Goal: Task Accomplishment & Management: Manage account settings

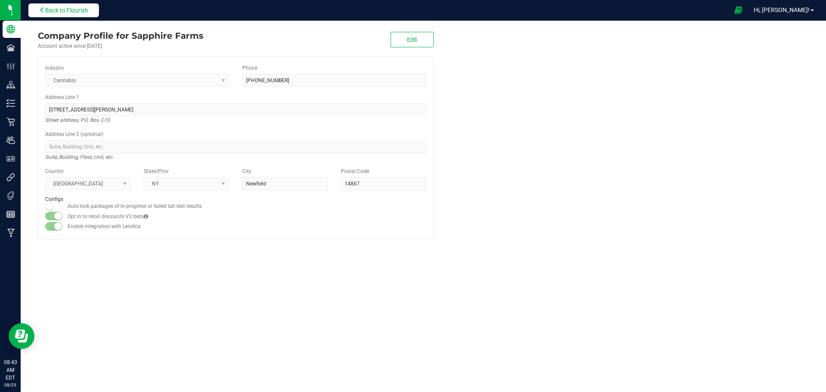
click at [92, 12] on button "Back to Flourish" at bounding box center [63, 10] width 71 height 14
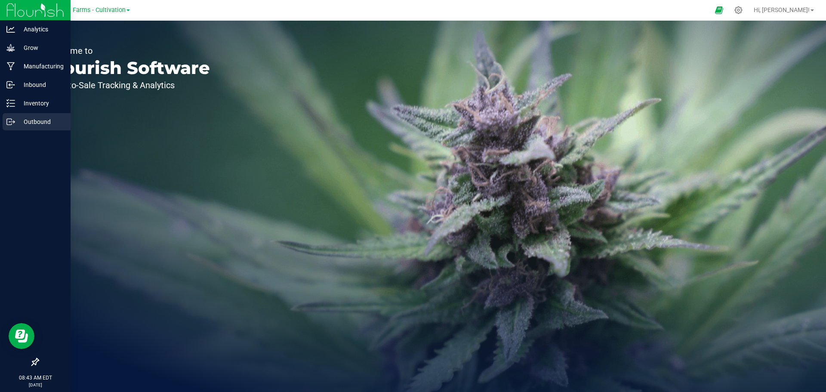
click at [34, 121] on p "Outbound" at bounding box center [41, 122] width 52 height 10
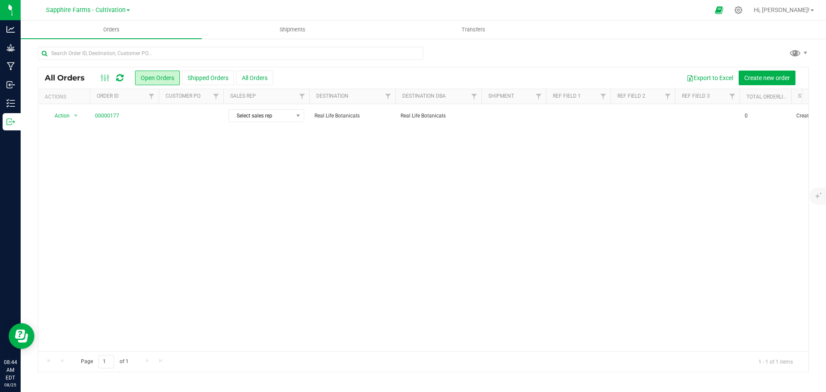
click at [130, 8] on div "Sapphire Farms - Cultivation" at bounding box center [88, 9] width 126 height 13
click at [127, 9] on span at bounding box center [128, 10] width 3 height 2
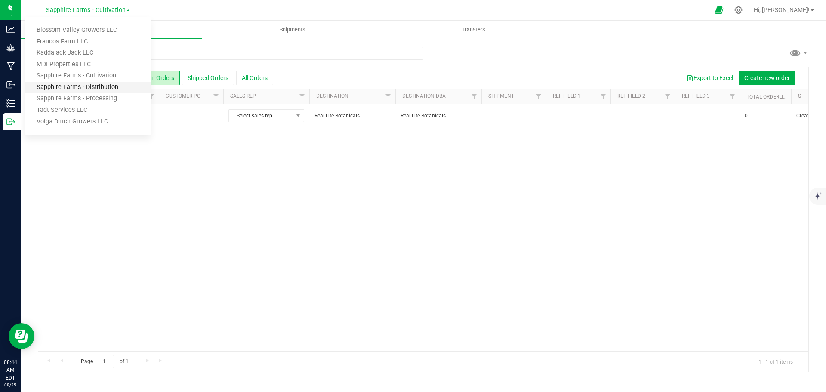
click at [99, 87] on link "Sapphire Farms - Distribution" at bounding box center [88, 88] width 126 height 12
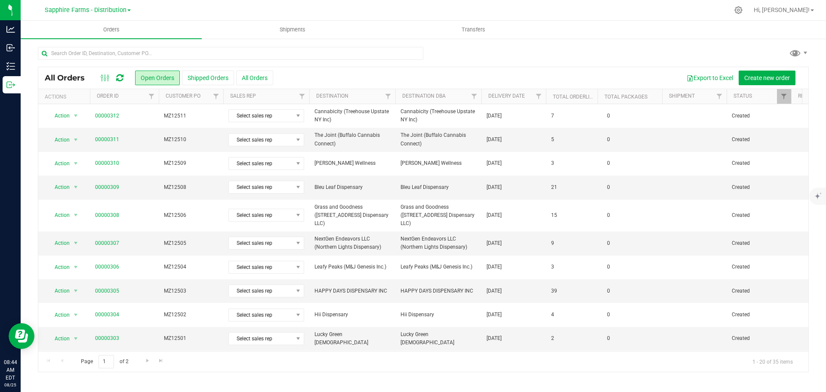
click at [484, 100] on th "Delivery Date" at bounding box center [514, 96] width 65 height 15
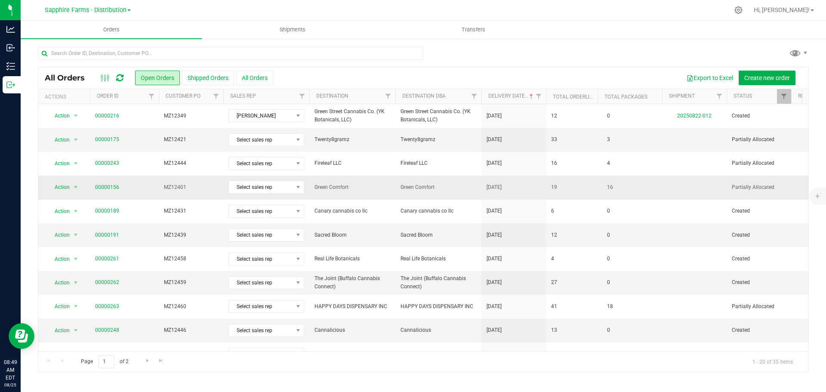
click at [427, 186] on span "Green Comfort" at bounding box center [439, 187] width 76 height 8
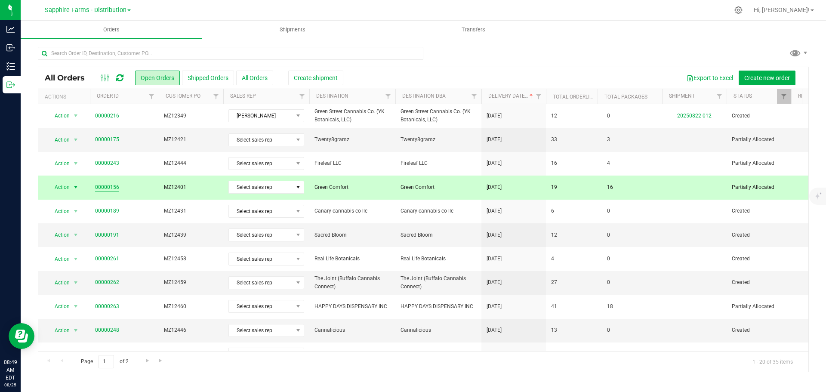
click at [96, 185] on link "00000156" at bounding box center [107, 187] width 24 height 8
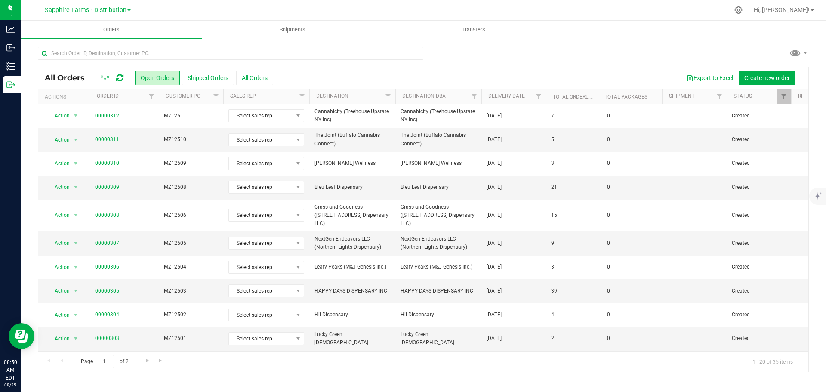
click at [486, 101] on th "Delivery Date" at bounding box center [514, 96] width 65 height 15
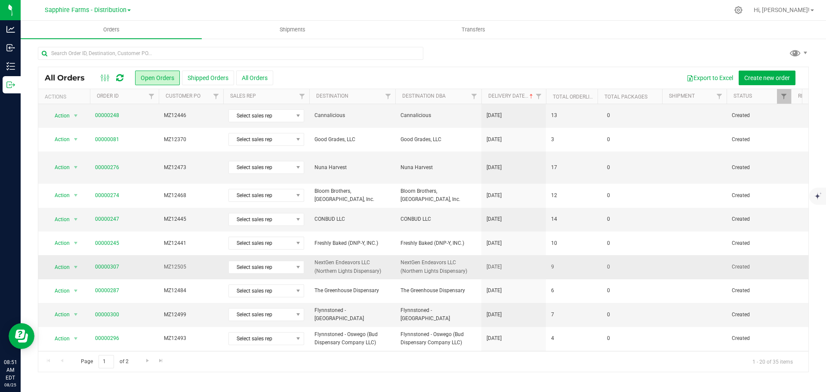
scroll to position [215, 0]
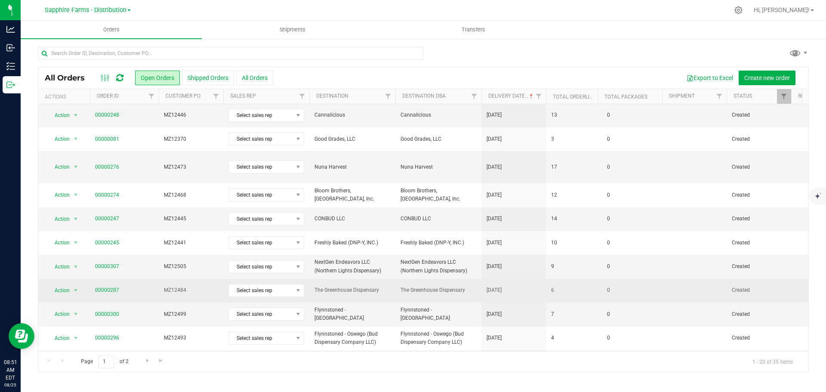
click at [434, 286] on span "The Greenhouse Dispensary" at bounding box center [439, 290] width 76 height 8
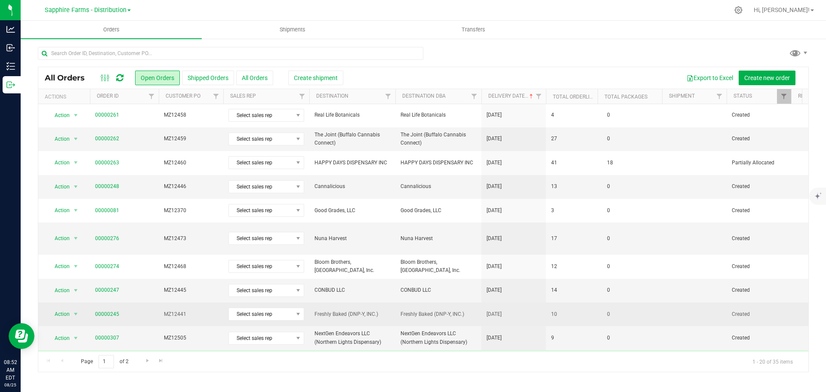
scroll to position [236, 0]
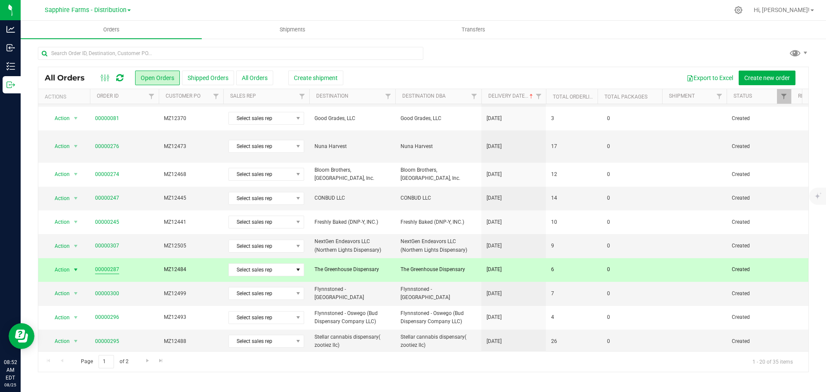
click at [106, 266] on link "00000287" at bounding box center [107, 270] width 24 height 8
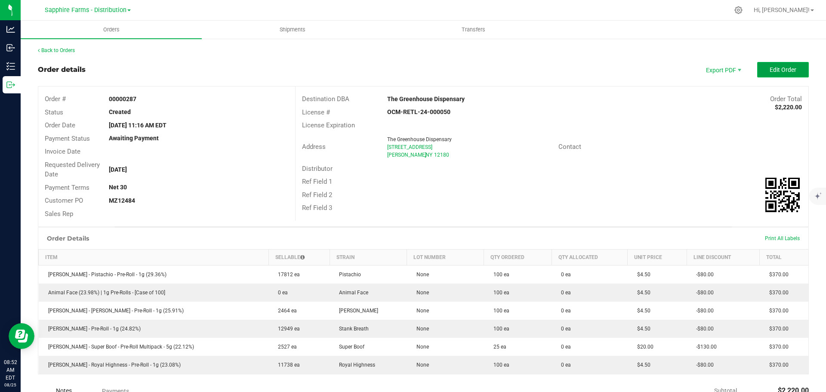
click at [770, 67] on span "Edit Order" at bounding box center [783, 69] width 27 height 7
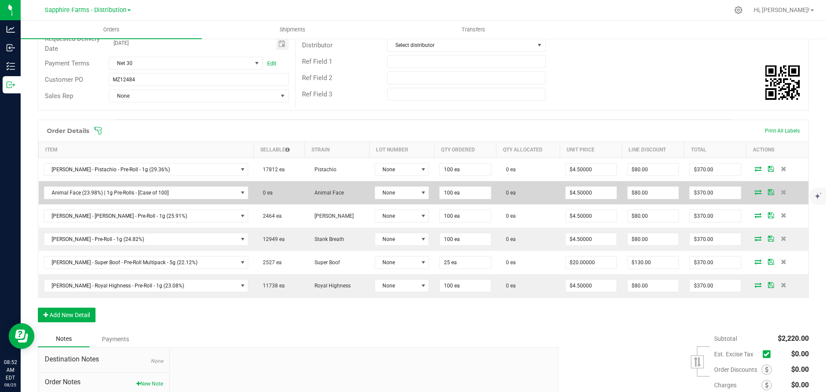
scroll to position [129, 0]
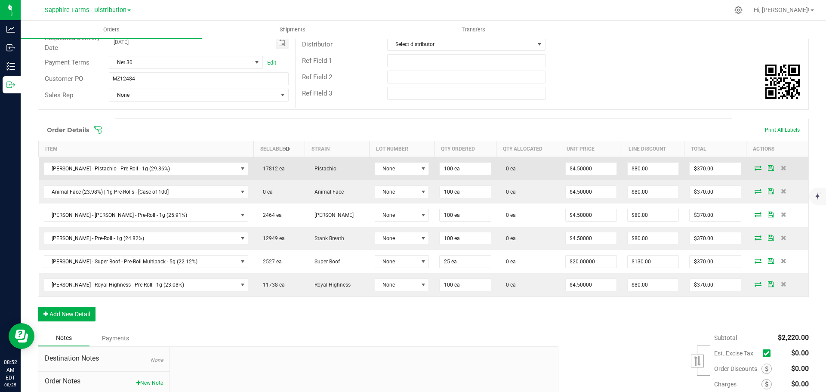
click at [755, 168] on icon at bounding box center [758, 167] width 7 height 5
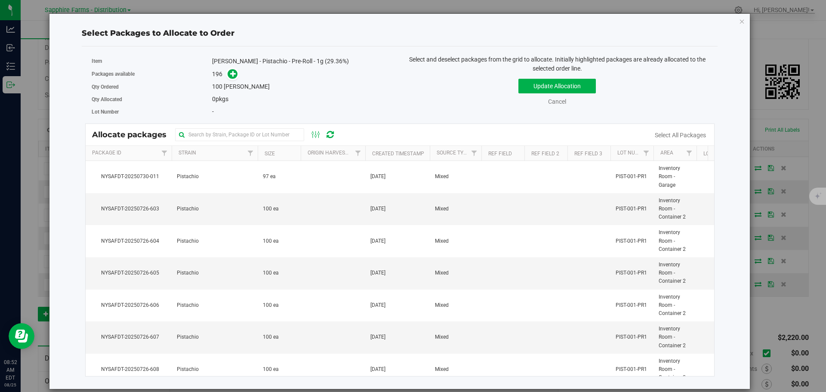
click at [370, 152] on th "Created Timestamp" at bounding box center [397, 153] width 65 height 15
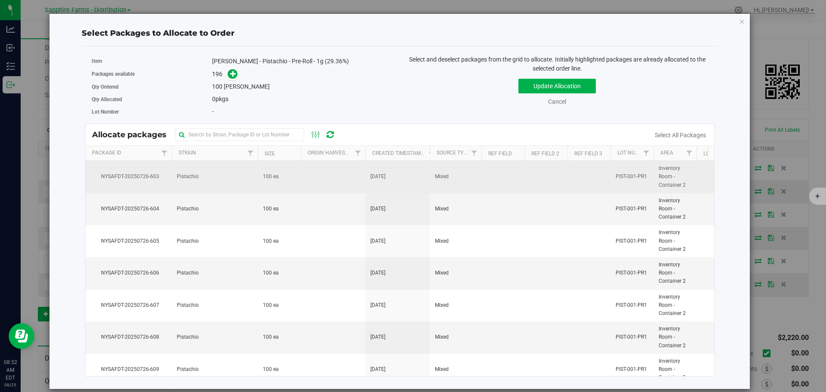
click at [270, 182] on td "100 ea" at bounding box center [279, 177] width 43 height 32
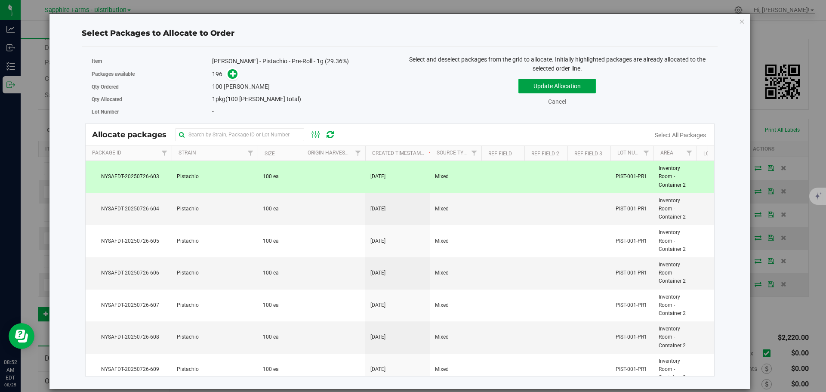
click at [554, 87] on button "Update Allocation" at bounding box center [557, 86] width 77 height 15
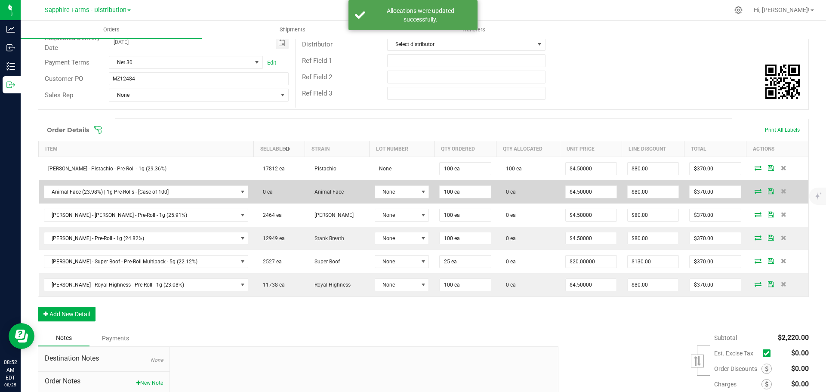
click at [755, 192] on icon at bounding box center [758, 191] width 7 height 5
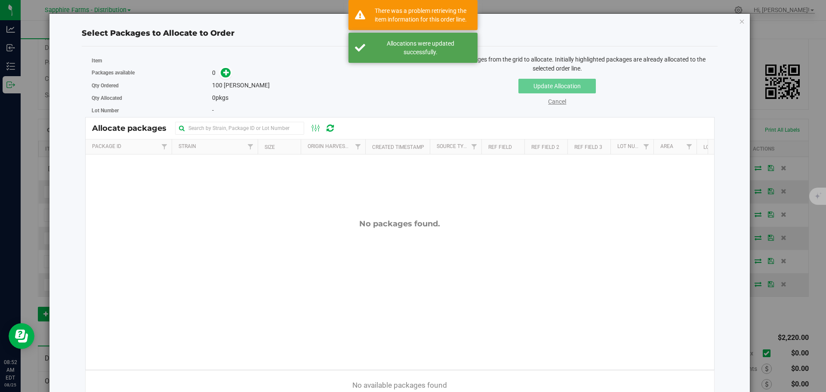
click at [548, 101] on link "Cancel" at bounding box center [557, 101] width 18 height 7
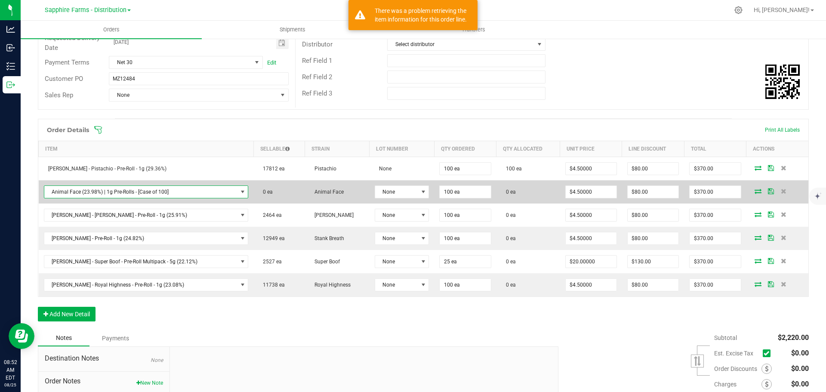
click at [239, 192] on span "NO DATA FOUND" at bounding box center [242, 192] width 7 height 7
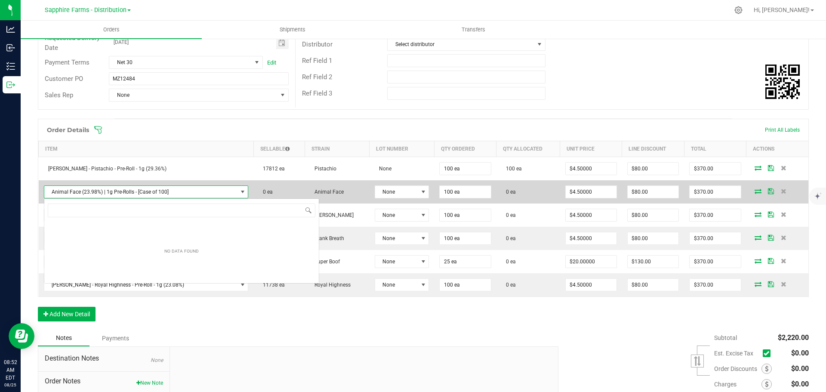
scroll to position [13, 178]
type input "animal"
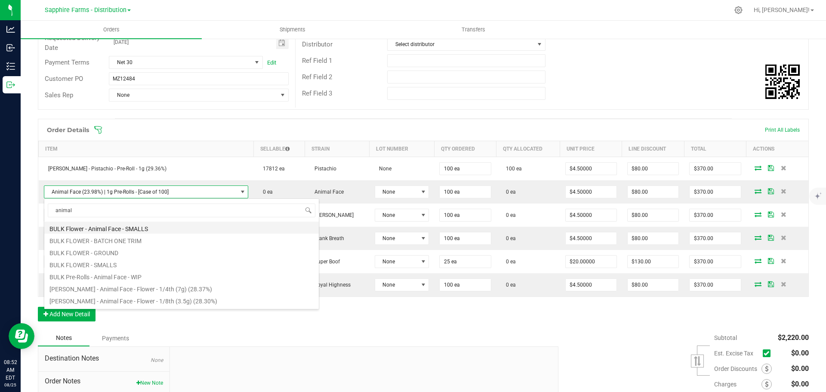
scroll to position [71, 0]
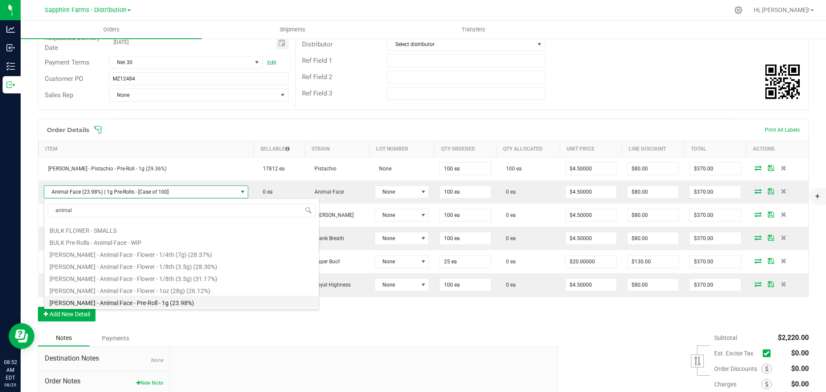
click at [196, 306] on li "[PERSON_NAME] - Animal Face - Pre-Roll - 1g (23.98%)" at bounding box center [181, 302] width 275 height 12
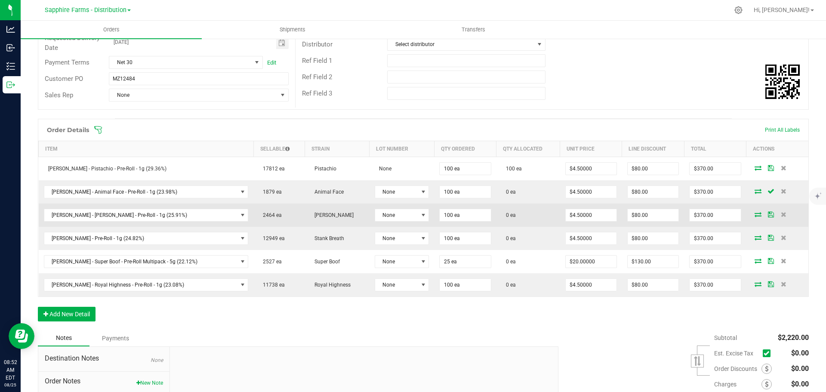
click at [755, 213] on icon at bounding box center [758, 214] width 7 height 5
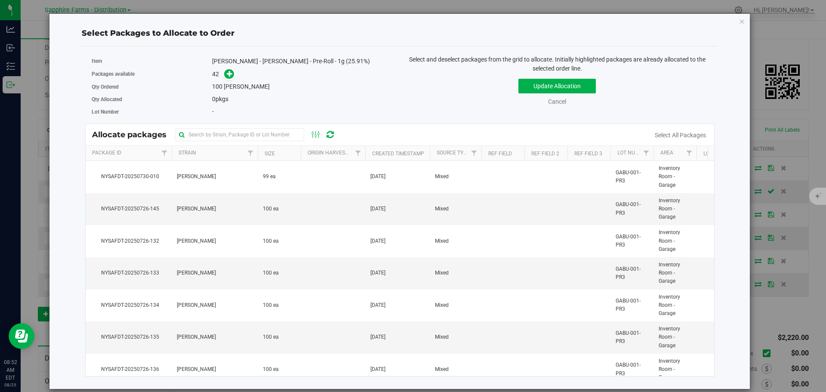
click at [371, 152] on th "Created Timestamp" at bounding box center [397, 153] width 65 height 15
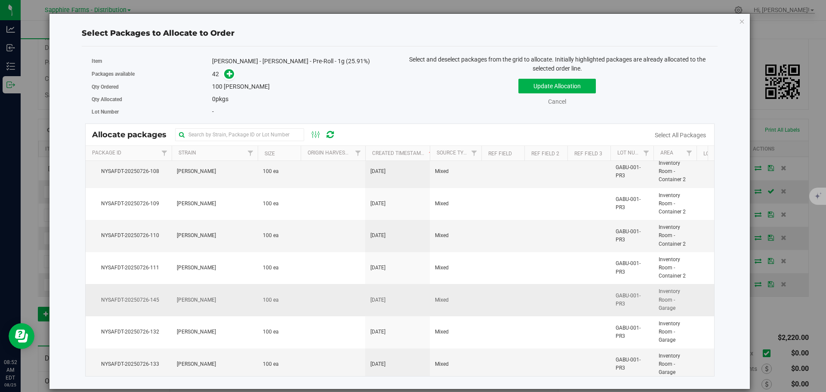
click at [654, 304] on td "Inventory Room - Garage" at bounding box center [675, 300] width 43 height 32
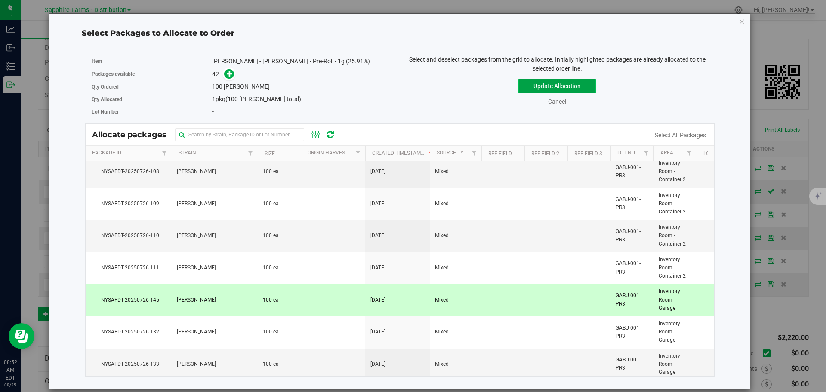
click at [559, 84] on button "Update Allocation" at bounding box center [557, 86] width 77 height 15
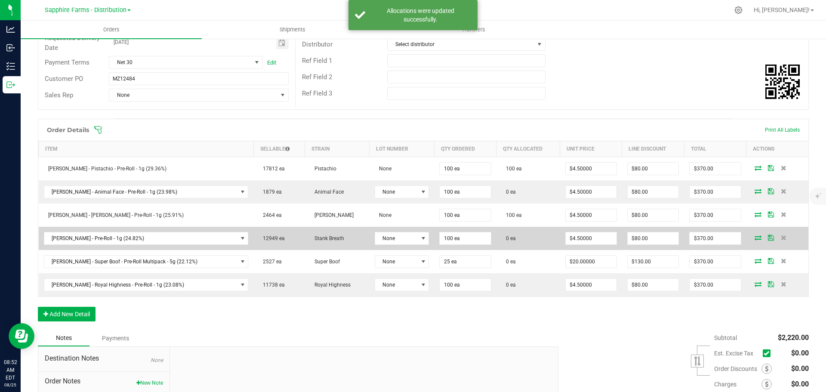
click at [755, 238] on icon at bounding box center [758, 237] width 7 height 5
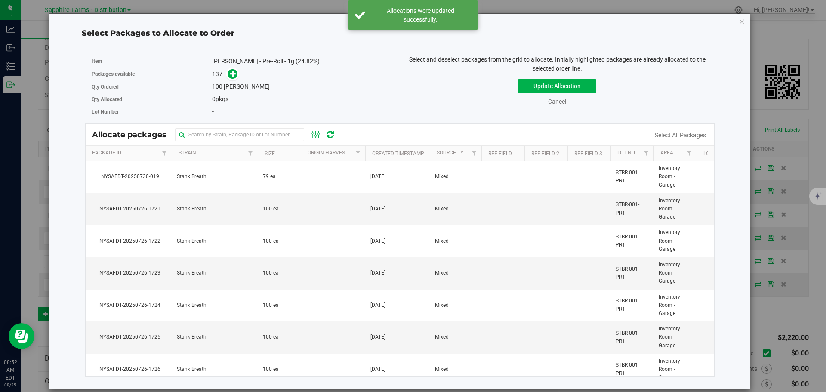
click at [370, 152] on th "Created Timestamp" at bounding box center [397, 153] width 65 height 15
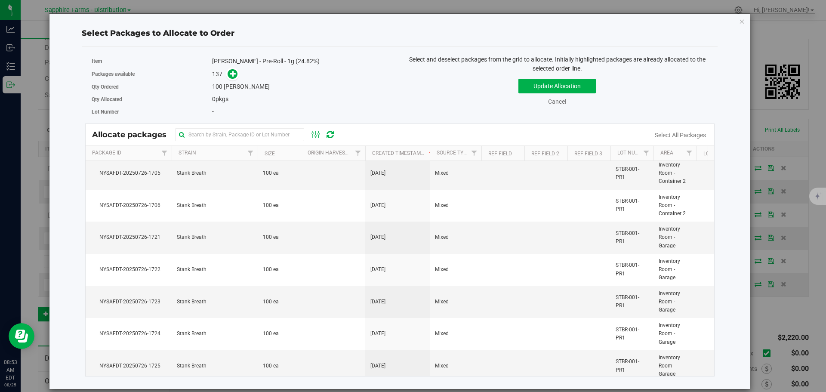
scroll to position [3934, 0]
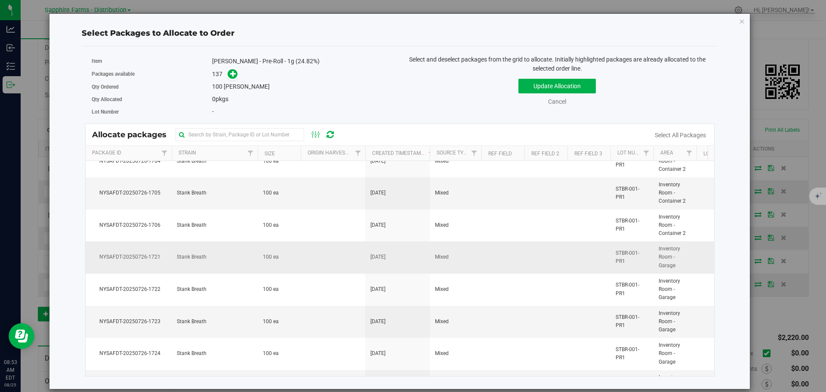
click at [475, 262] on td "Mixed" at bounding box center [456, 257] width 52 height 32
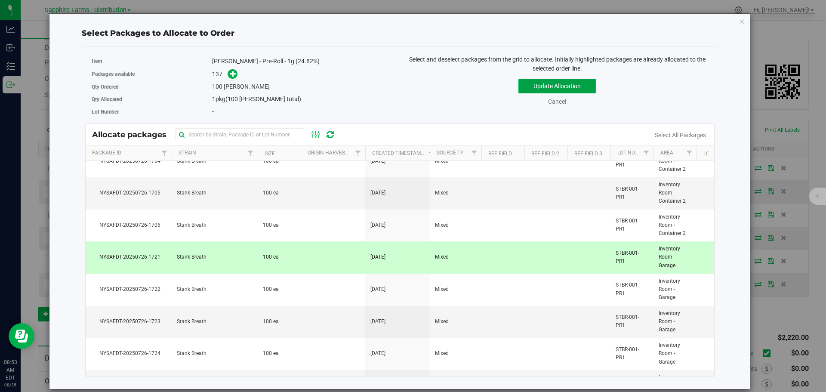
click at [535, 88] on button "Update Allocation" at bounding box center [557, 86] width 77 height 15
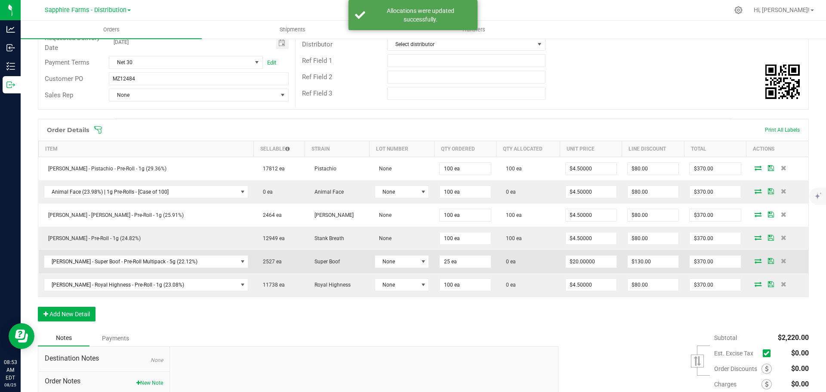
click at [755, 261] on icon at bounding box center [758, 260] width 7 height 5
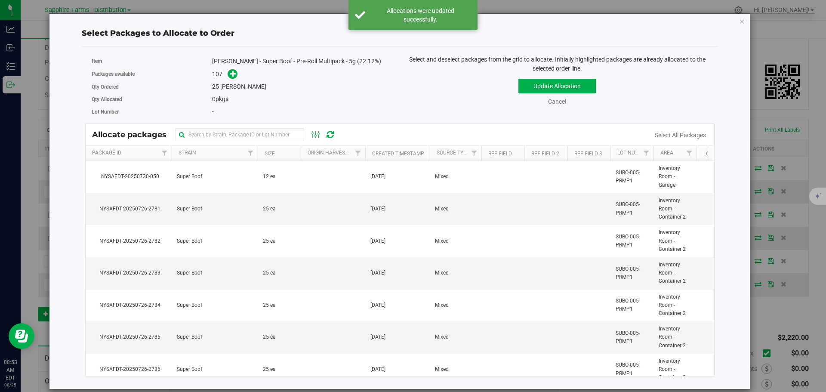
click at [368, 153] on th "Created Timestamp" at bounding box center [397, 153] width 65 height 15
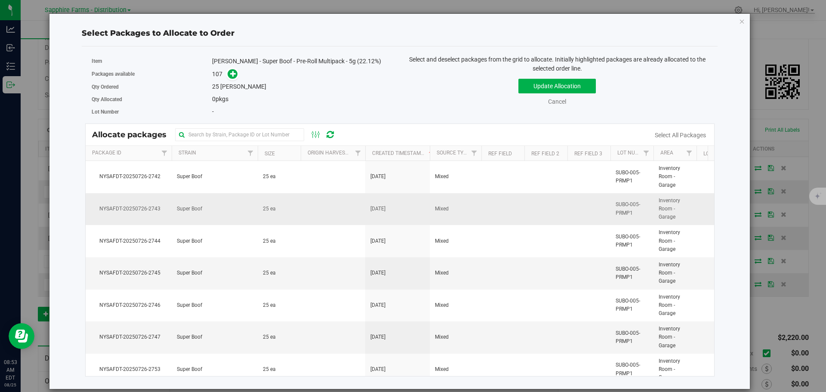
click at [452, 195] on td "Mixed" at bounding box center [456, 209] width 52 height 32
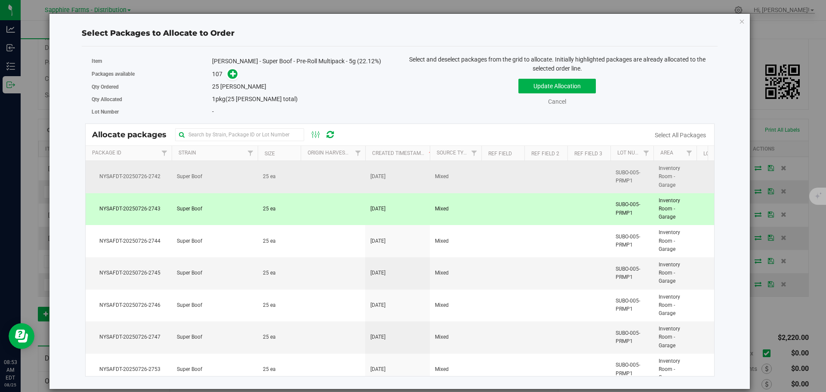
click at [451, 182] on td "Mixed" at bounding box center [456, 177] width 52 height 32
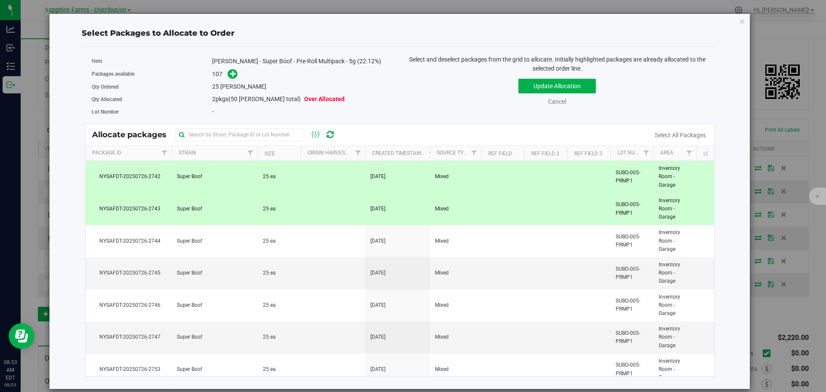
click at [441, 213] on span "Mixed" at bounding box center [442, 209] width 14 height 8
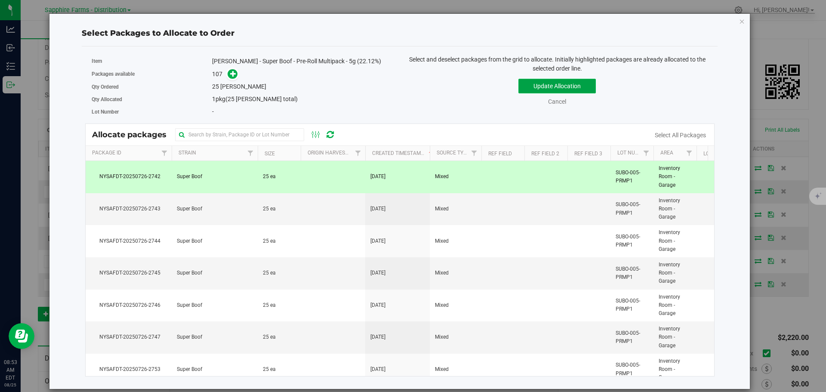
click at [555, 88] on button "Update Allocation" at bounding box center [557, 86] width 77 height 15
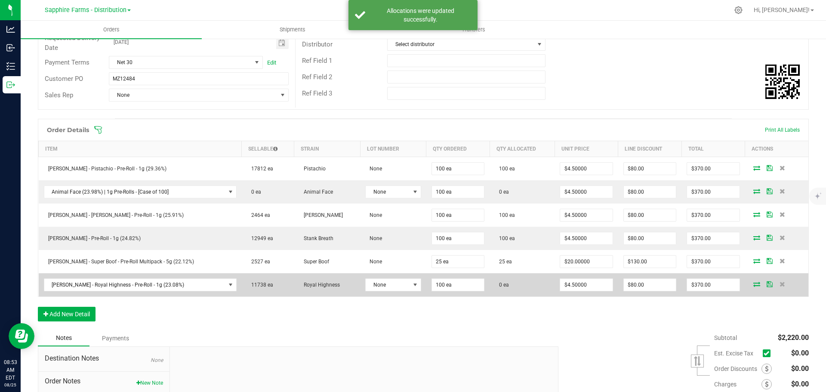
click at [754, 285] on icon at bounding box center [757, 284] width 7 height 5
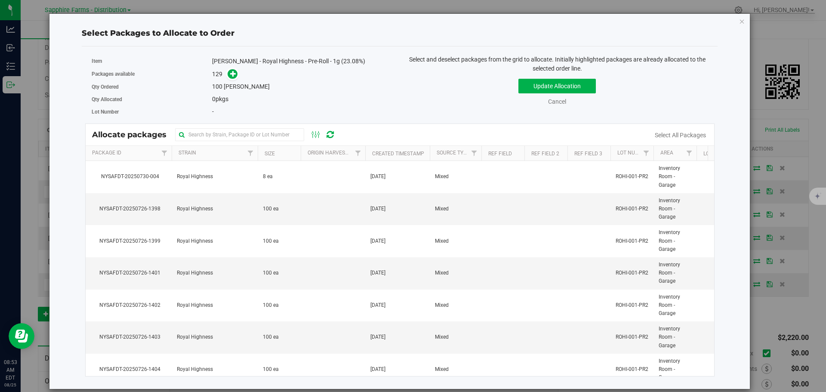
click at [369, 152] on th "Created Timestamp" at bounding box center [397, 153] width 65 height 15
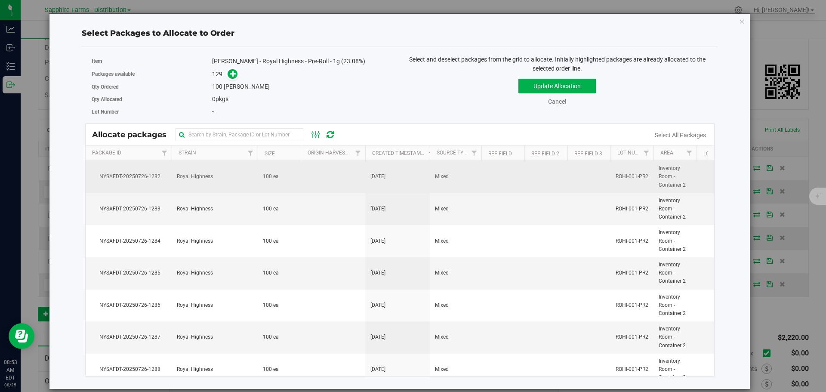
click at [356, 175] on td at bounding box center [333, 177] width 65 height 32
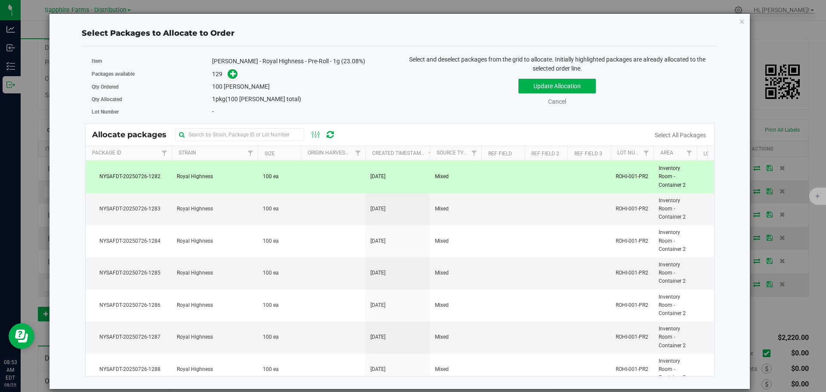
click at [356, 175] on td at bounding box center [333, 177] width 65 height 32
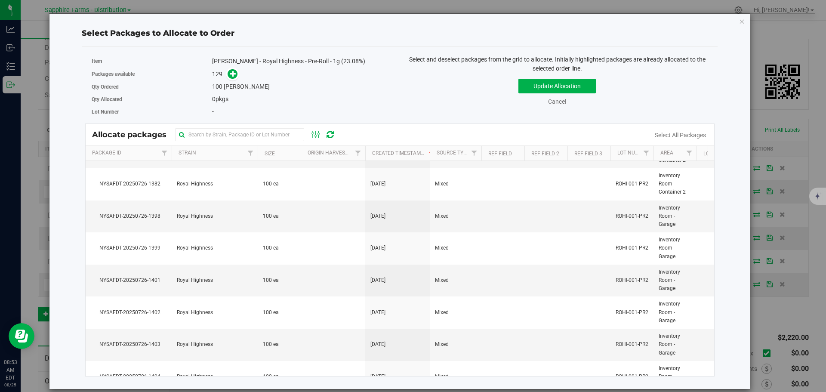
scroll to position [3214, 0]
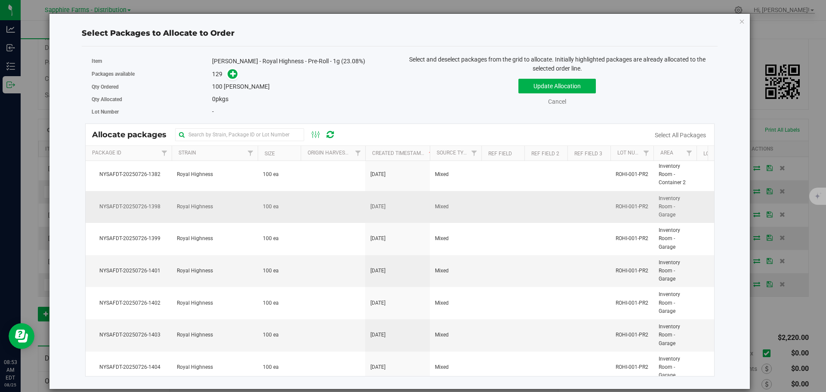
click at [408, 217] on td "[DATE]" at bounding box center [397, 207] width 65 height 32
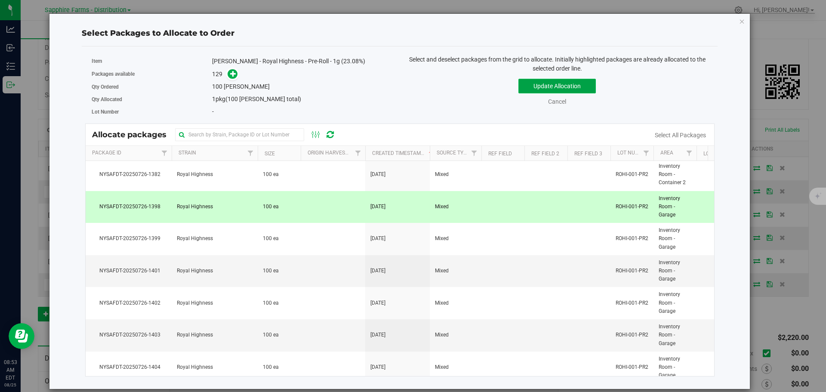
click at [532, 83] on button "Update Allocation" at bounding box center [557, 86] width 77 height 15
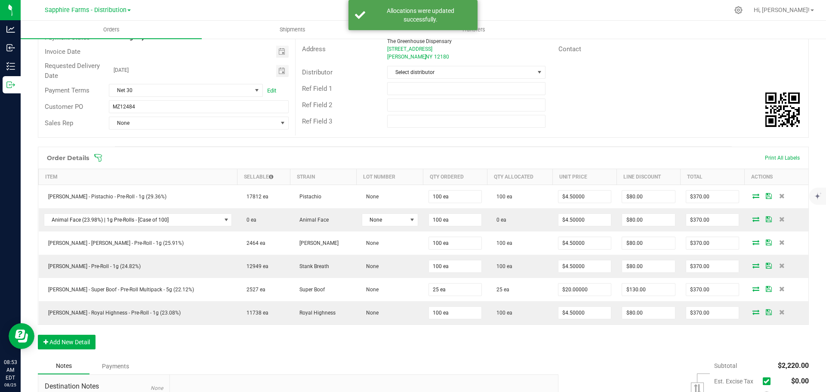
scroll to position [86, 0]
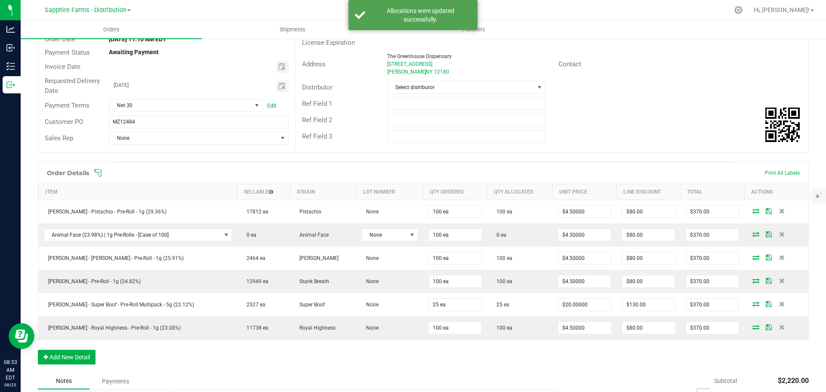
click at [532, 94] on div "Distributor Select distributor" at bounding box center [552, 87] width 513 height 16
click at [535, 91] on span at bounding box center [540, 87] width 11 height 12
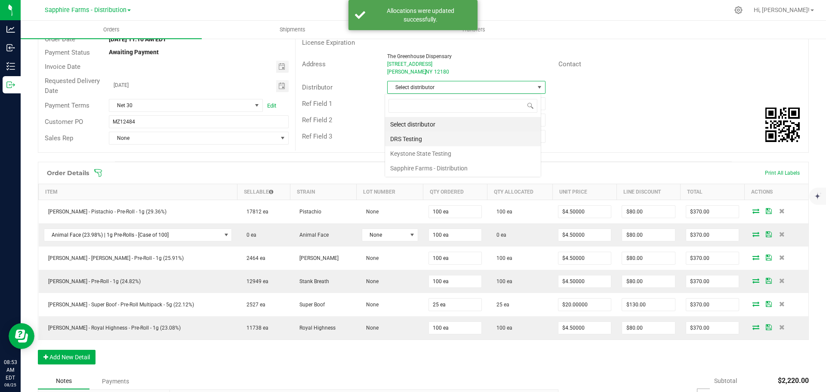
scroll to position [13, 157]
click at [461, 171] on li "Sapphire Farms - Distribution" at bounding box center [463, 168] width 156 height 15
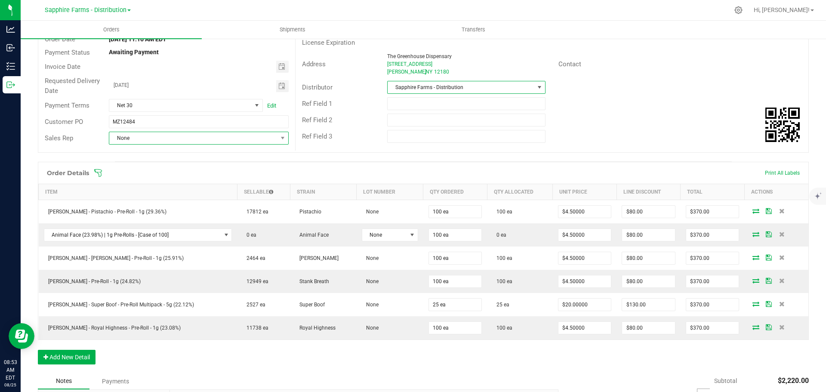
click at [212, 135] on span "None" at bounding box center [193, 138] width 168 height 12
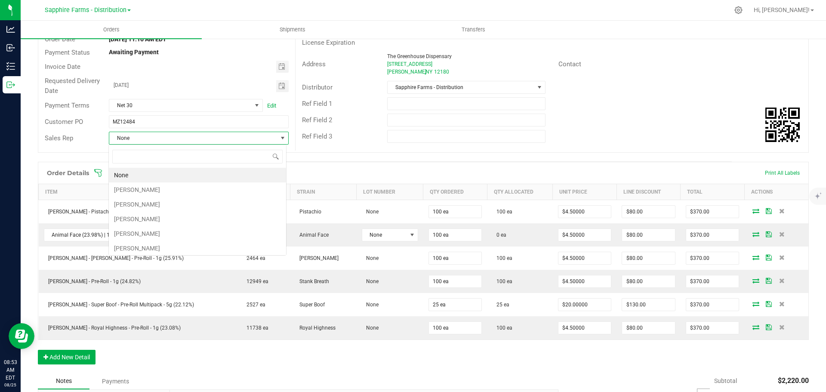
scroll to position [13, 178]
click at [180, 186] on li "[PERSON_NAME]" at bounding box center [197, 190] width 177 height 15
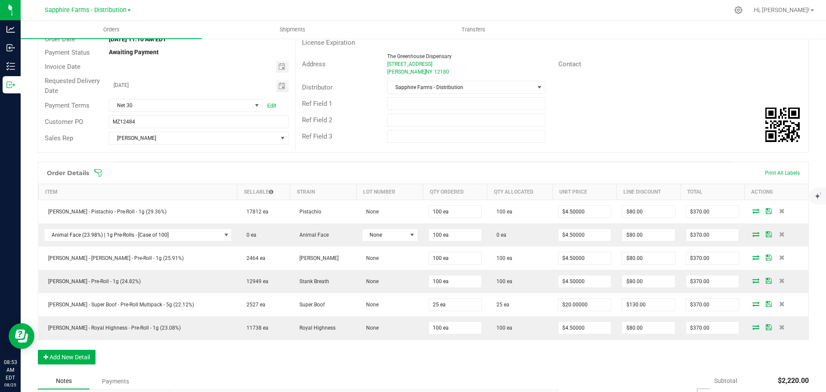
click at [367, 155] on div "Order details Export PDF Done Editing Order # 00000287 Status Partially Allocat…" at bounding box center [423, 241] width 771 height 530
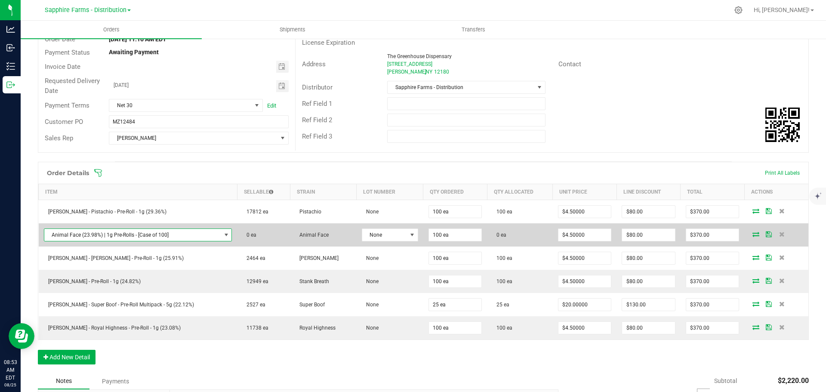
click at [223, 235] on span "NO DATA FOUND" at bounding box center [226, 235] width 7 height 7
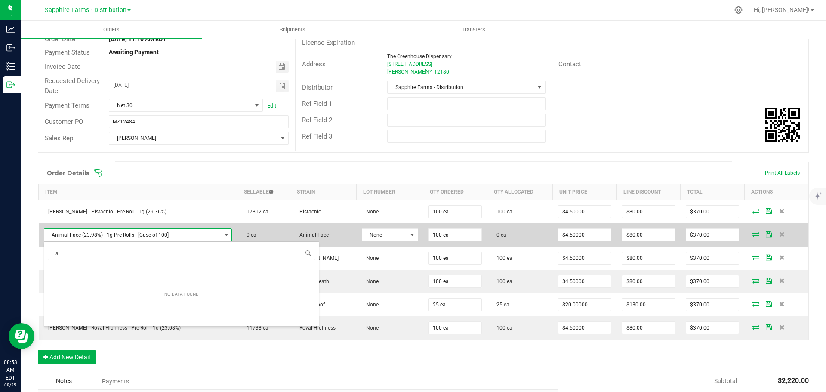
scroll to position [13, 174]
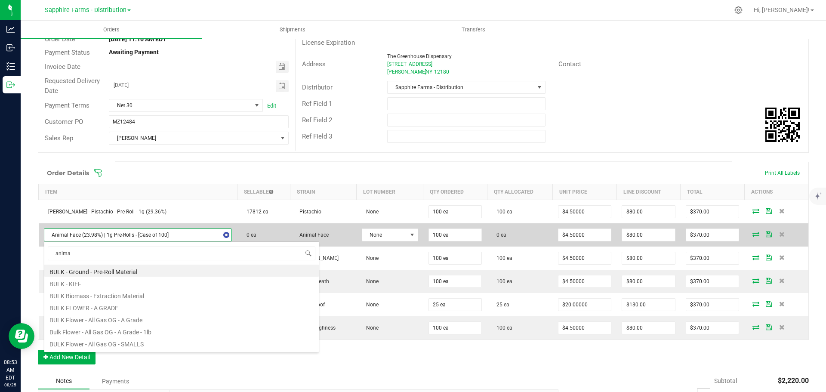
type input "animal"
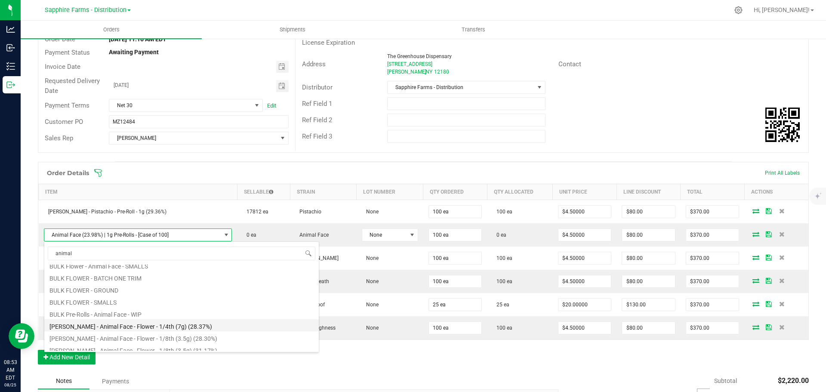
scroll to position [71, 0]
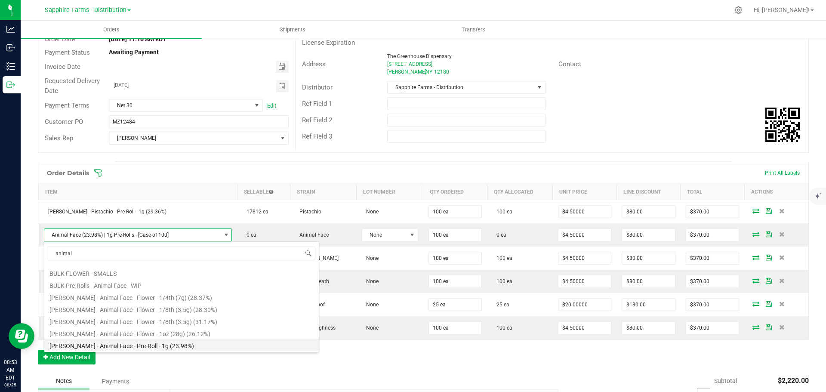
click at [216, 342] on li "[PERSON_NAME] - Animal Face - Pre-Roll - 1g (23.98%)" at bounding box center [181, 345] width 275 height 12
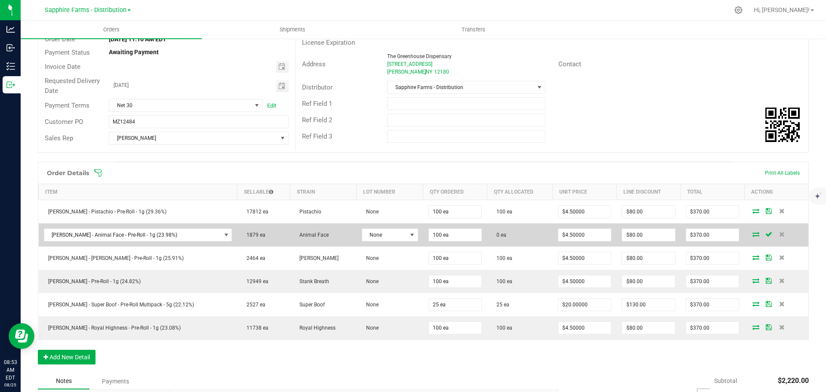
click at [753, 233] on icon at bounding box center [756, 234] width 7 height 5
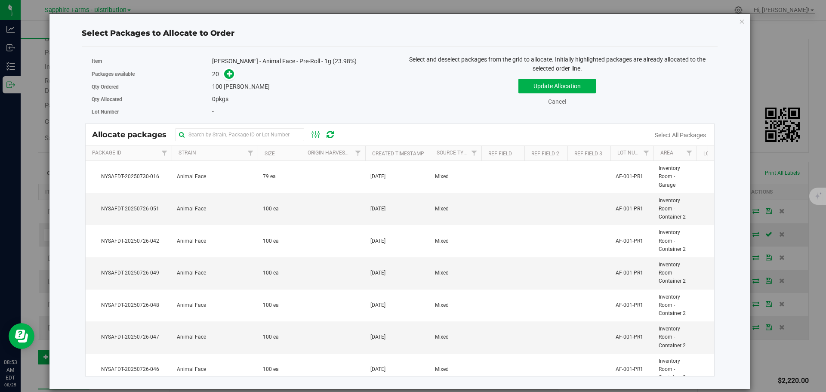
click at [369, 153] on th "Created Timestamp" at bounding box center [397, 153] width 65 height 15
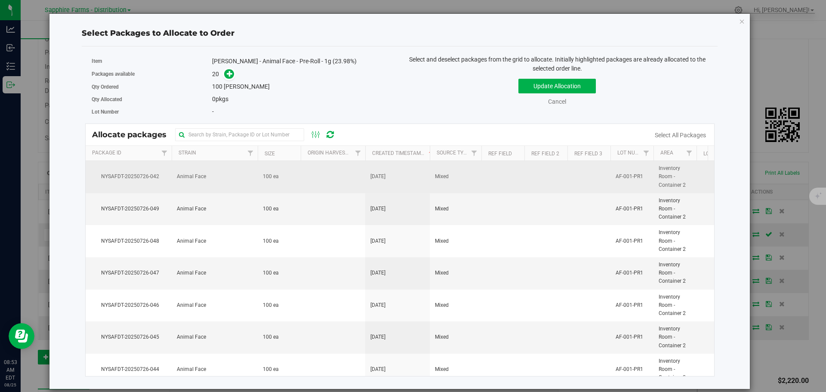
click at [359, 173] on td at bounding box center [333, 177] width 65 height 32
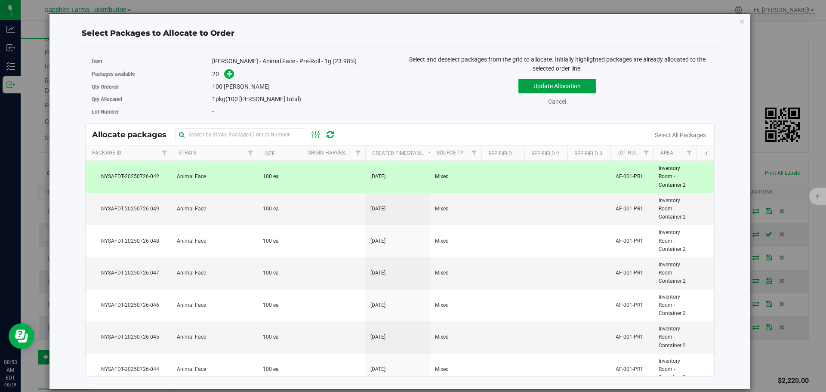
click at [549, 90] on button "Update Allocation" at bounding box center [557, 86] width 77 height 15
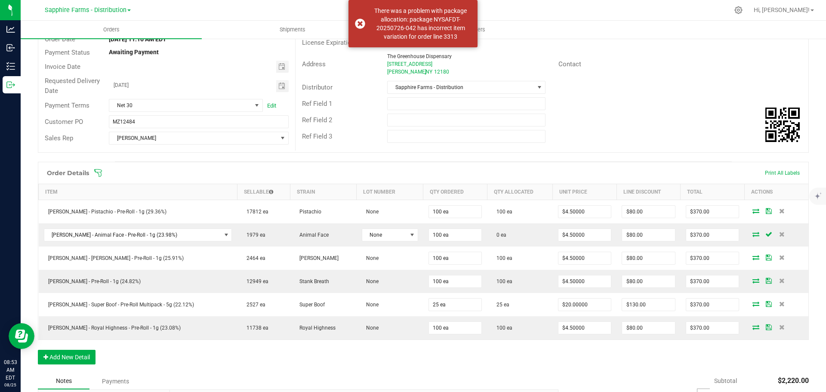
scroll to position [0, 0]
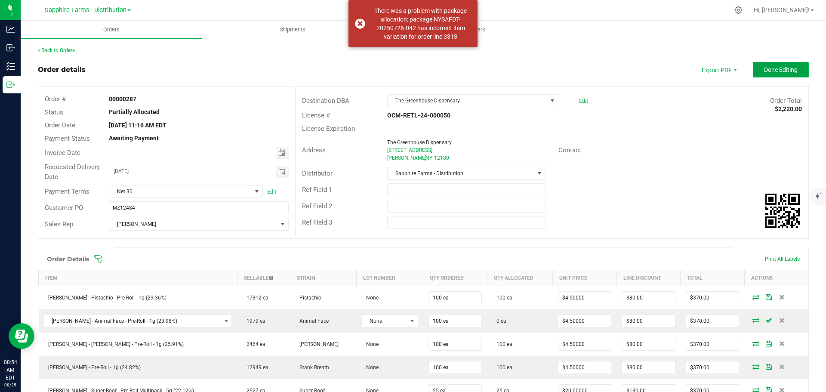
click at [775, 71] on span "Done Editing" at bounding box center [781, 69] width 34 height 7
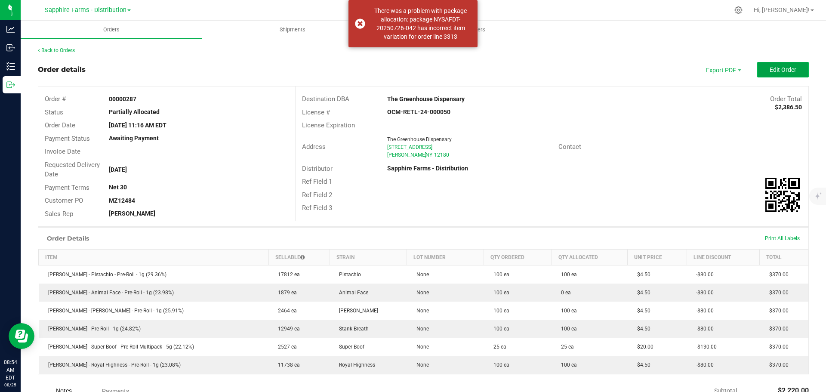
click at [770, 73] on span "Edit Order" at bounding box center [783, 69] width 27 height 7
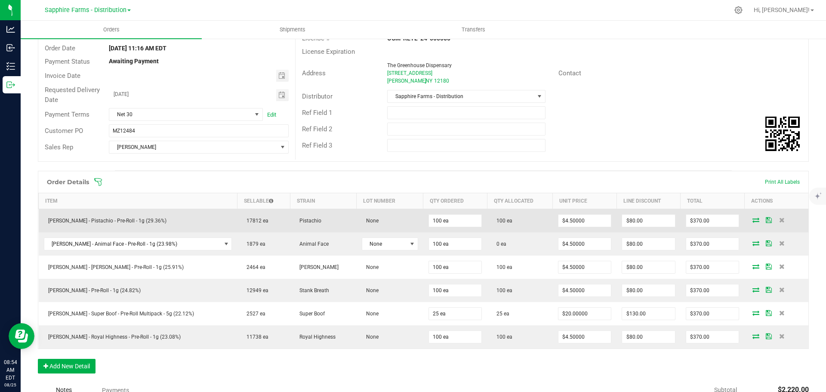
scroll to position [129, 0]
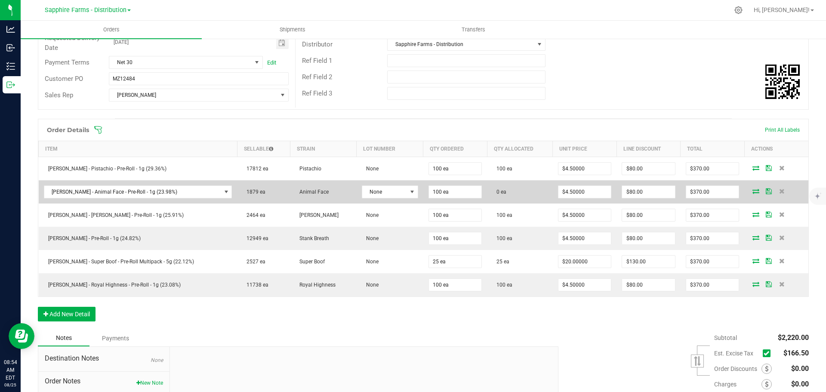
click at [750, 189] on span at bounding box center [756, 191] width 13 height 5
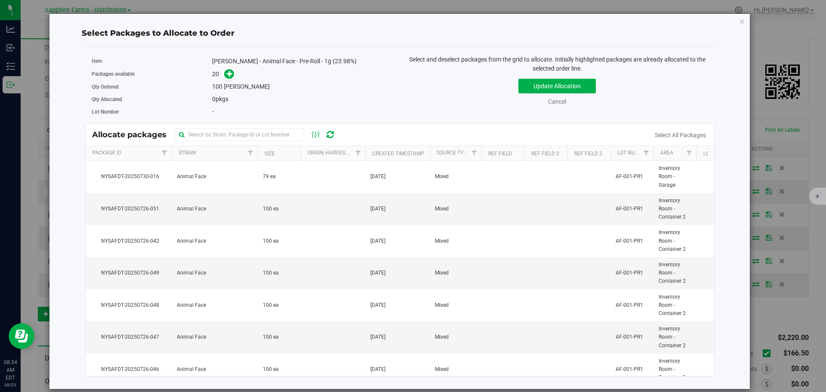
click at [370, 152] on th "Created Timestamp" at bounding box center [397, 153] width 65 height 15
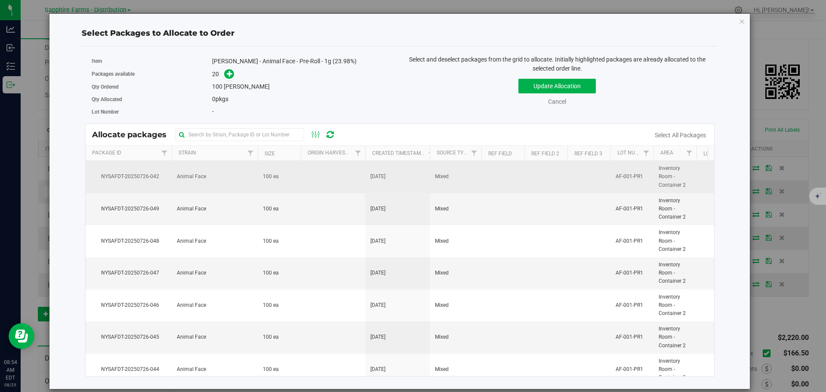
click at [359, 173] on td at bounding box center [333, 177] width 65 height 32
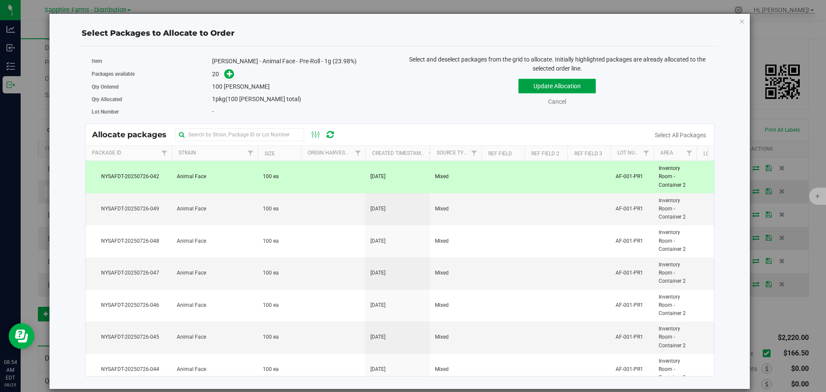
click at [539, 91] on button "Update Allocation" at bounding box center [557, 86] width 77 height 15
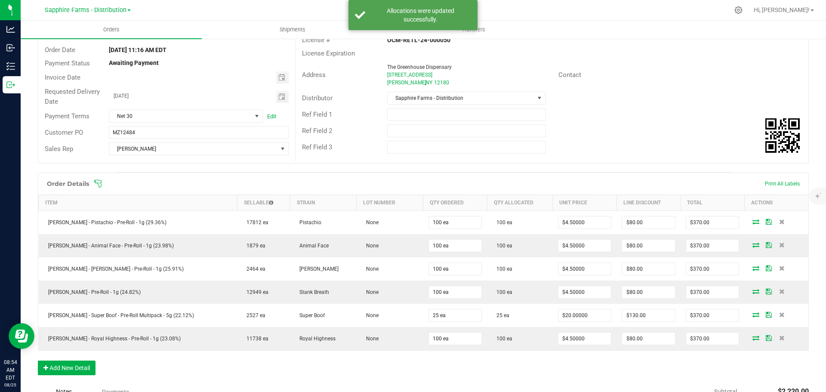
scroll to position [0, 0]
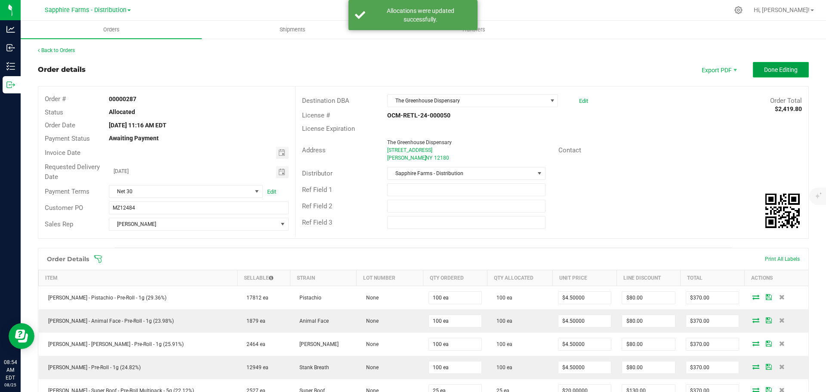
click at [774, 72] on span "Done Editing" at bounding box center [781, 69] width 34 height 7
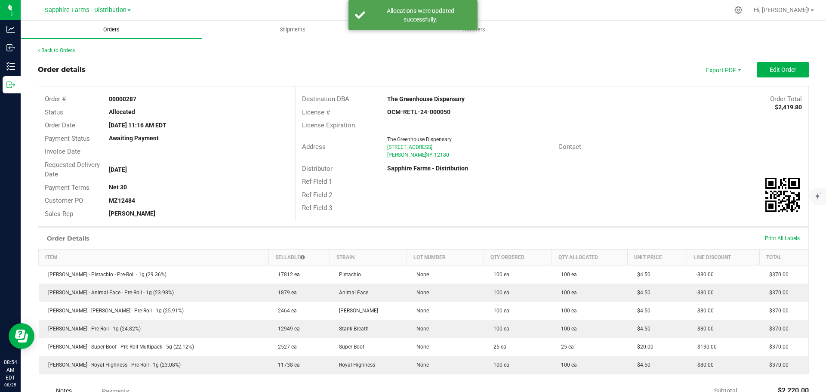
click at [120, 32] on span "Orders" at bounding box center [112, 30] width 40 height 8
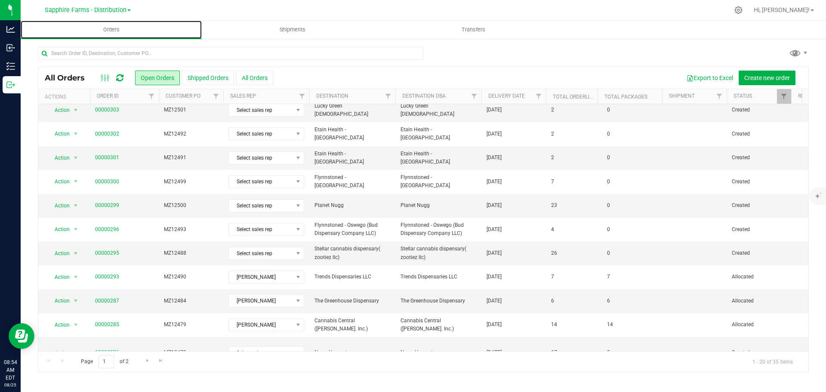
scroll to position [236, 0]
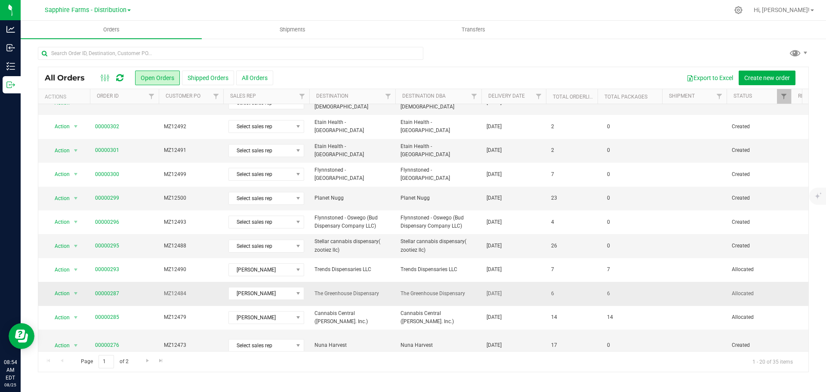
click at [623, 289] on td "6" at bounding box center [630, 294] width 65 height 24
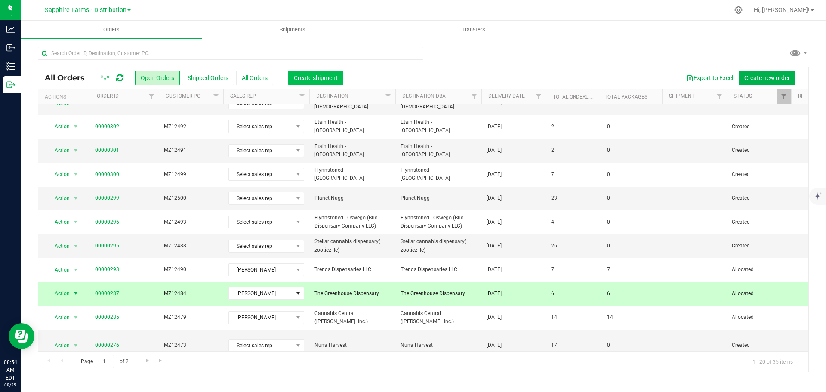
click at [313, 83] on button "Create shipment" at bounding box center [315, 78] width 55 height 15
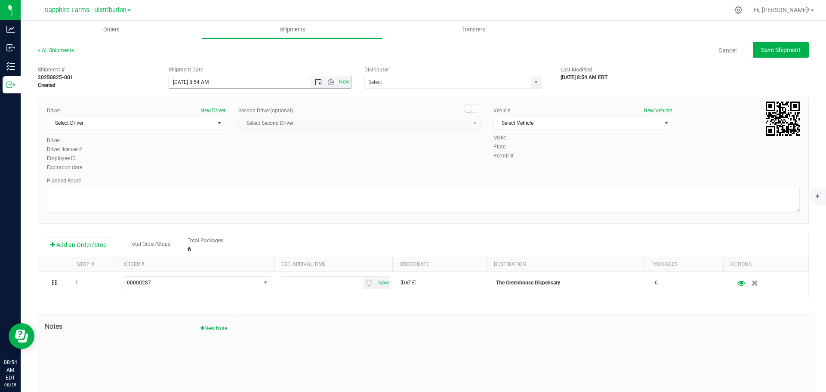
click at [316, 82] on span "Open the date view" at bounding box center [318, 82] width 7 height 7
click at [235, 169] on link "22" at bounding box center [238, 169] width 12 height 13
click at [328, 83] on span "Open the time view" at bounding box center [331, 82] width 7 height 7
click at [284, 144] on li "10:00 AM" at bounding box center [258, 144] width 180 height 11
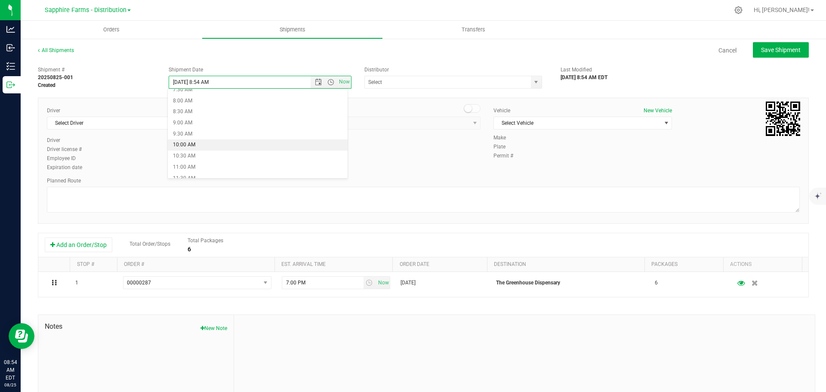
type input "8/22/2025 10:00 AM"
click at [335, 154] on div "Driver New Driver Select Driver Select Driver Diego Estrada Miguel Hernandez Er…" at bounding box center [423, 140] width 766 height 66
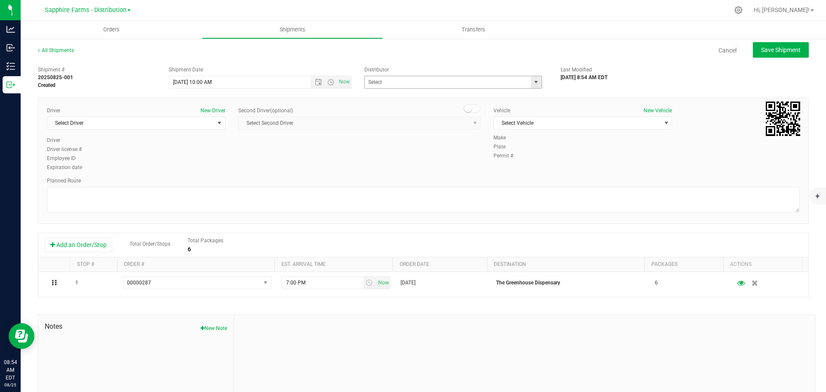
click at [533, 83] on span "select" at bounding box center [536, 82] width 7 height 7
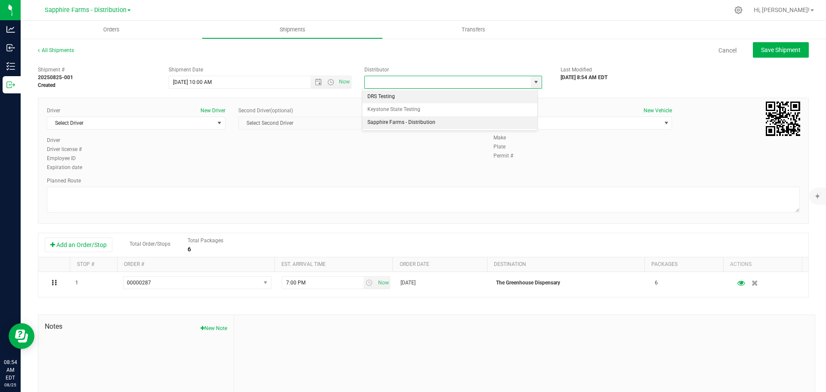
click at [429, 118] on li "Sapphire Farms - Distribution" at bounding box center [449, 122] width 175 height 13
type input "Sapphire Farms - Distribution"
click at [422, 141] on div "Driver New Driver Select Driver Select Driver Diego Estrada Miguel Hernandez Er…" at bounding box center [423, 140] width 766 height 66
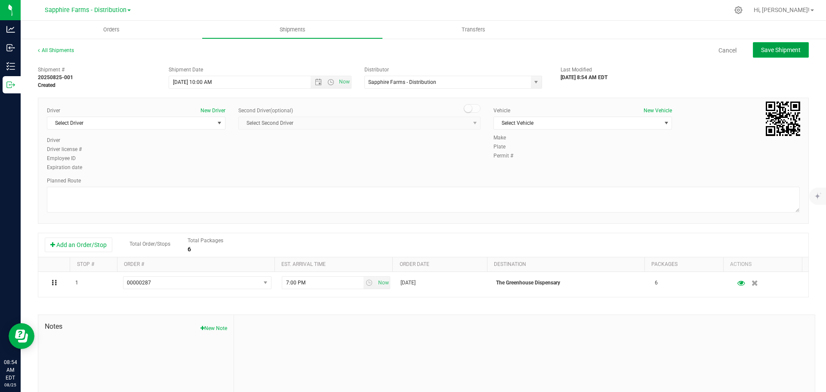
click at [777, 46] on span "Save Shipment" at bounding box center [781, 49] width 40 height 7
type input "8/22/2025 2:00 PM"
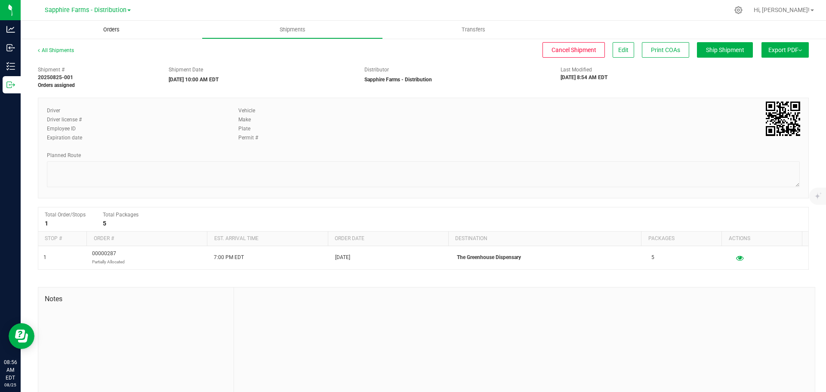
click at [111, 28] on span "Orders" at bounding box center [112, 30] width 40 height 8
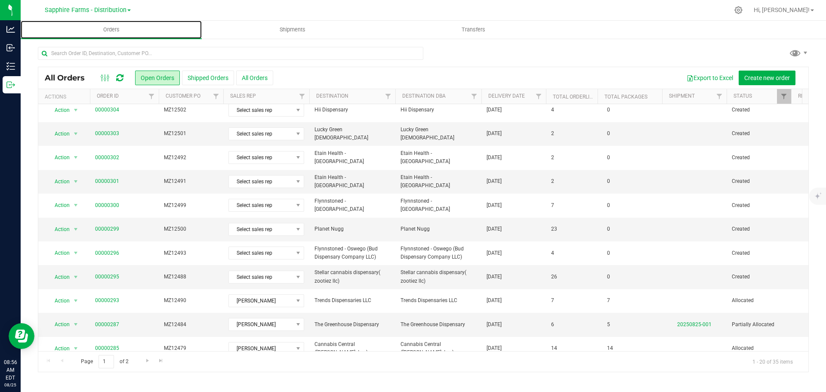
scroll to position [236, 0]
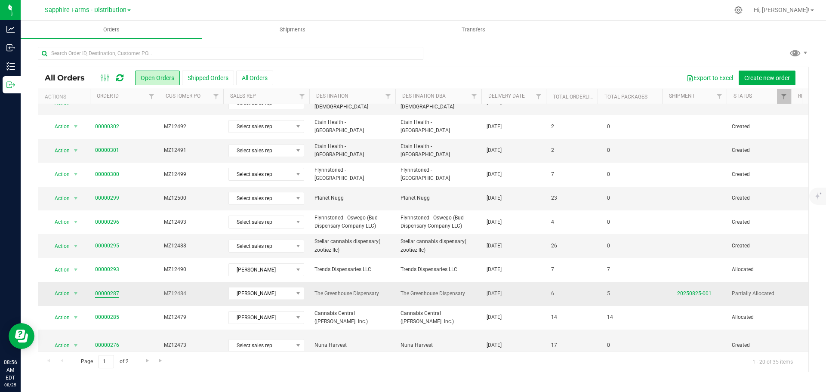
click at [98, 290] on link "00000287" at bounding box center [107, 294] width 24 height 8
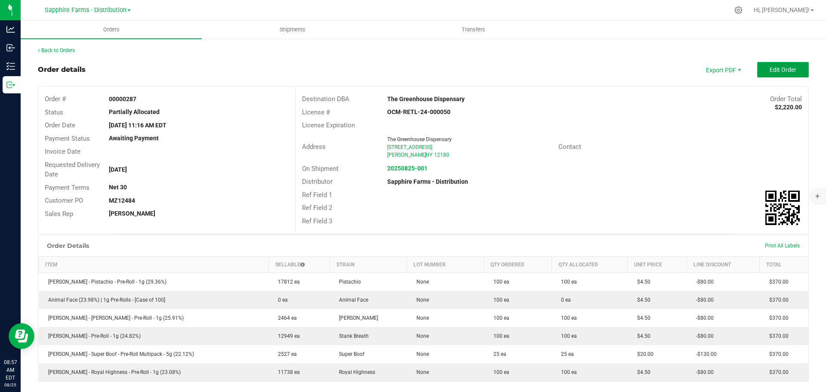
click at [782, 71] on span "Edit Order" at bounding box center [783, 69] width 27 height 7
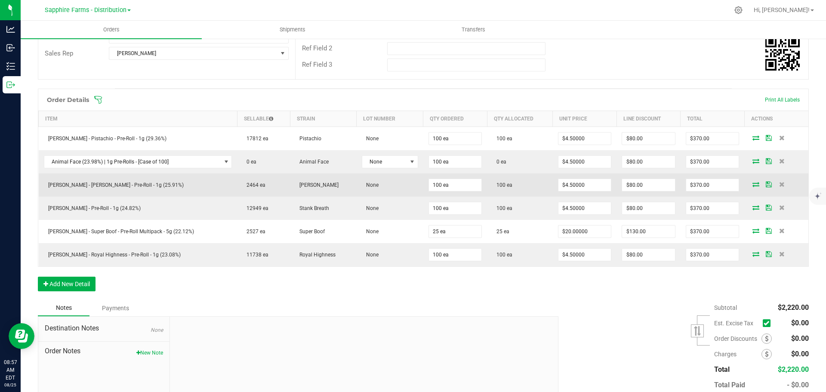
scroll to position [172, 0]
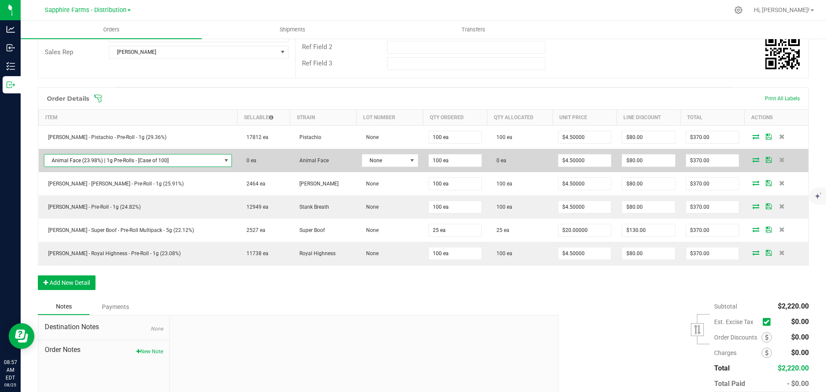
click at [223, 161] on span "NO DATA FOUND" at bounding box center [226, 160] width 7 height 7
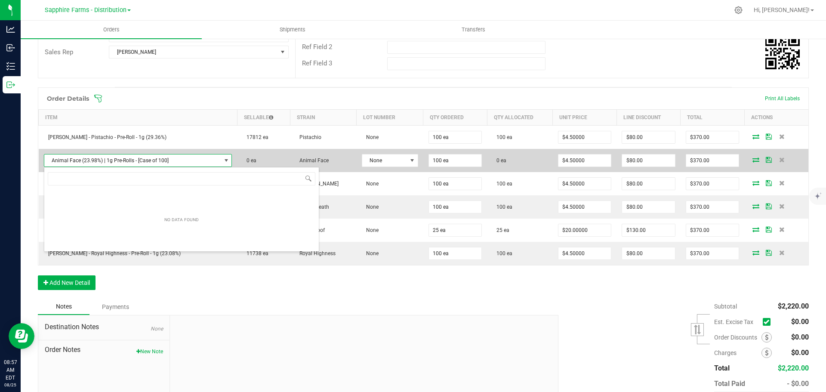
scroll to position [13, 176]
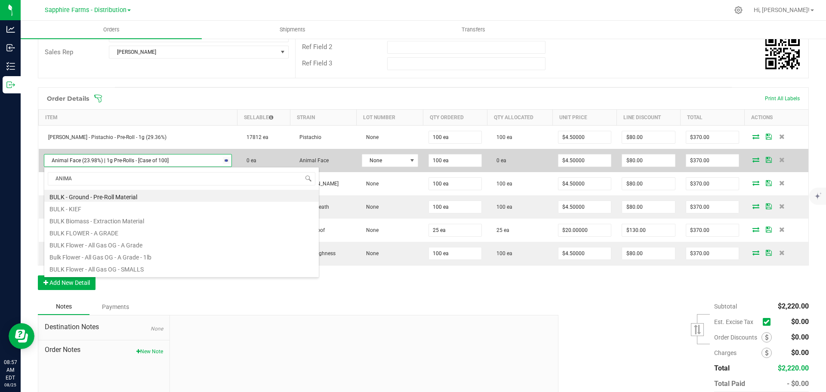
type input "ANIMAL"
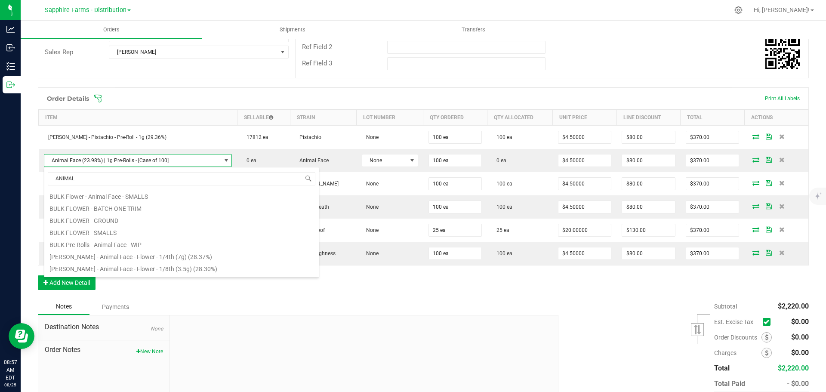
scroll to position [71, 0]
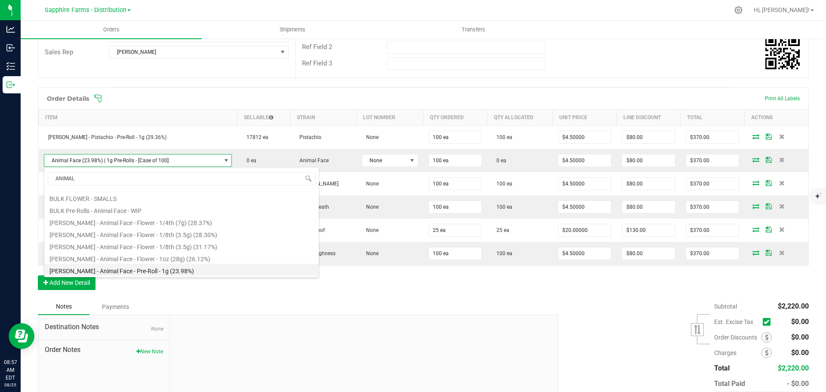
click at [206, 272] on li "[PERSON_NAME] - Animal Face - Pre-Roll - 1g (23.98%)" at bounding box center [181, 270] width 275 height 12
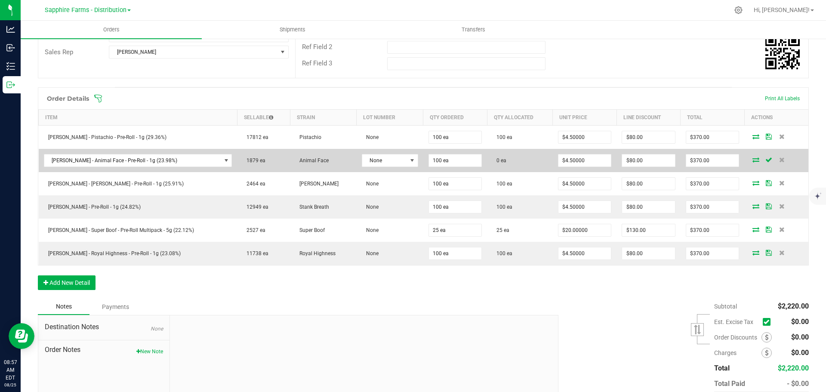
click at [753, 158] on icon at bounding box center [756, 159] width 7 height 5
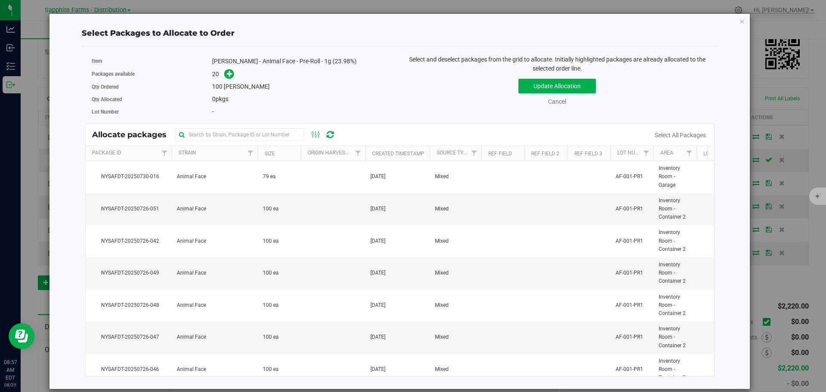
click at [368, 156] on th "Created Timestamp" at bounding box center [397, 153] width 65 height 15
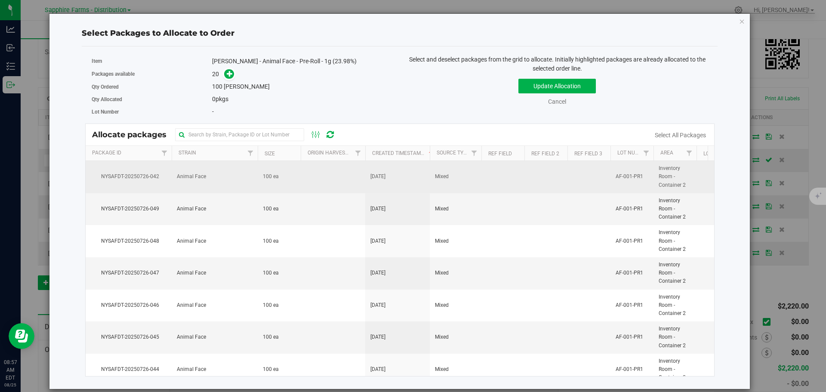
click at [377, 172] on td "[DATE]" at bounding box center [397, 177] width 65 height 32
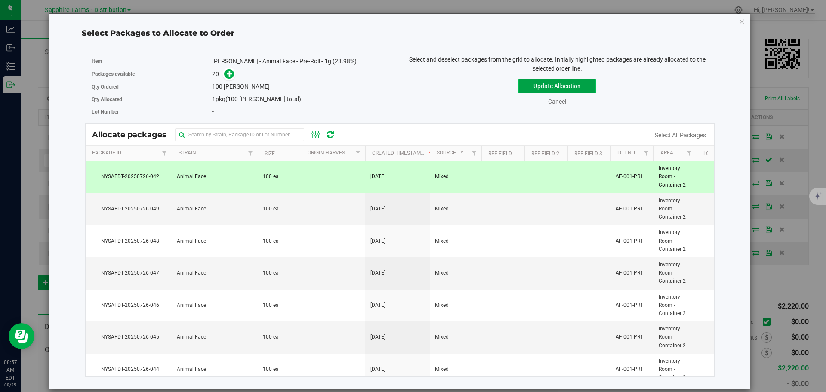
click at [532, 85] on button "Update Allocation" at bounding box center [557, 86] width 77 height 15
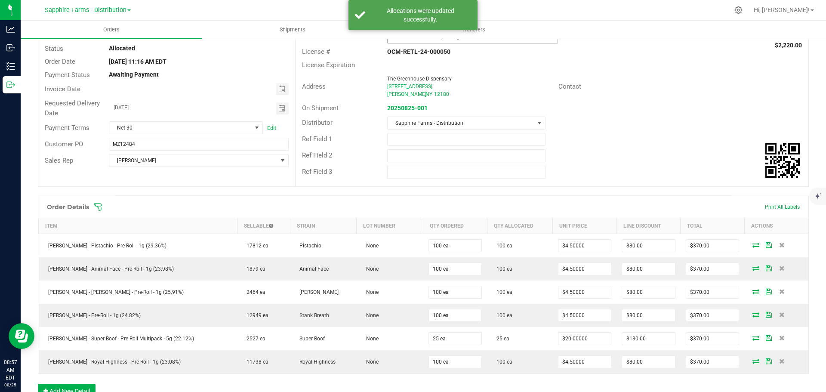
scroll to position [0, 0]
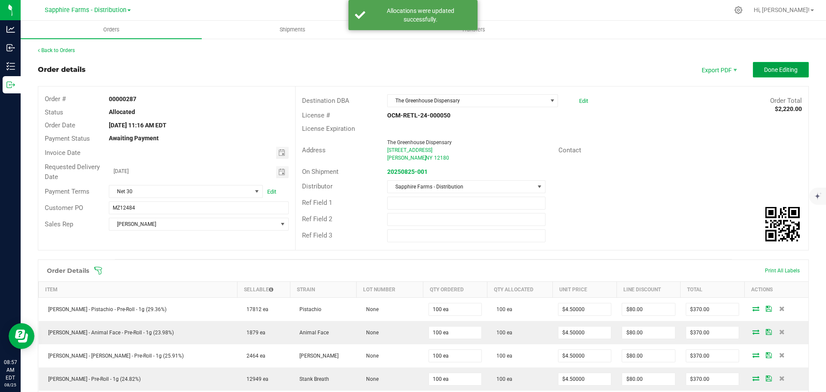
click at [767, 69] on span "Done Editing" at bounding box center [781, 69] width 34 height 7
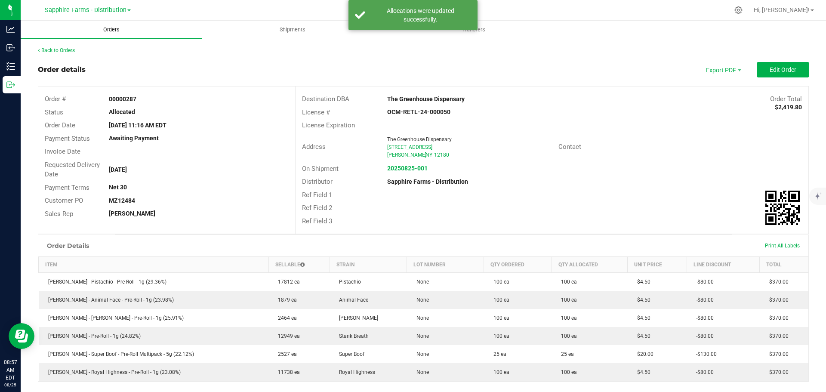
click at [97, 36] on uib-tab-heading "Orders" at bounding box center [111, 30] width 181 height 18
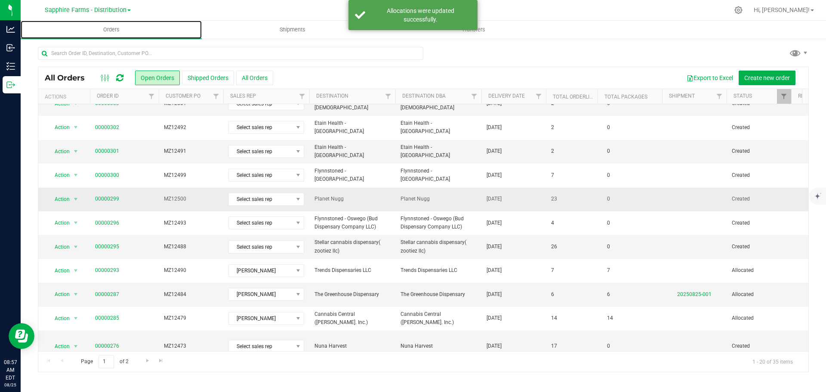
scroll to position [236, 0]
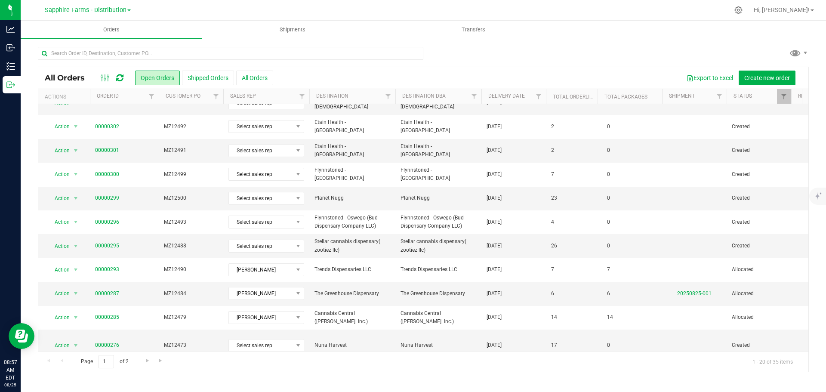
click at [487, 99] on th "Delivery Date" at bounding box center [514, 96] width 65 height 15
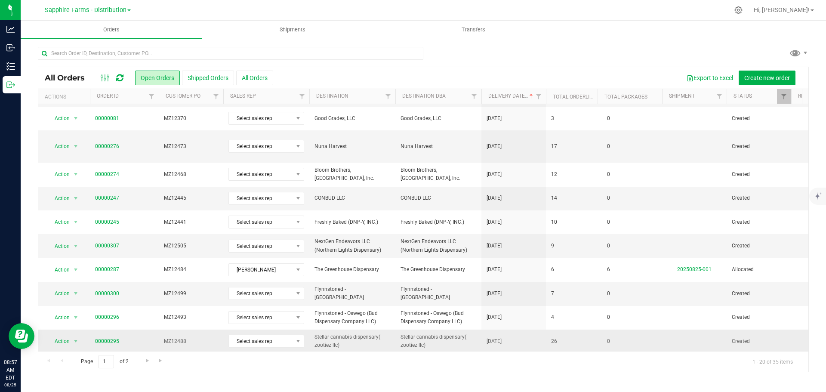
click at [454, 333] on span "Stellar cannabis dispensary( zootiez llc)" at bounding box center [439, 341] width 76 height 16
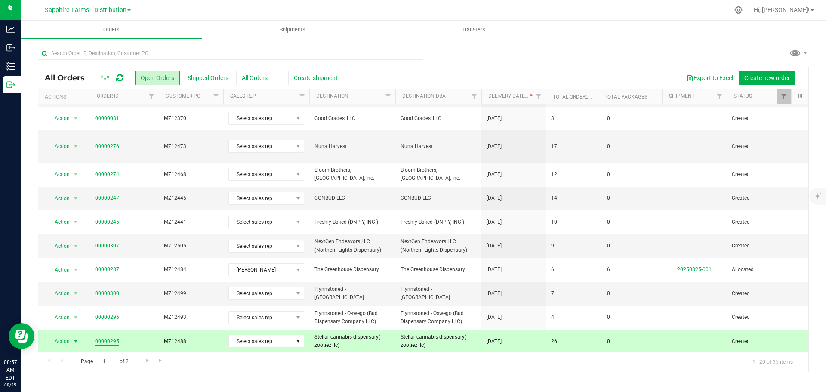
click at [109, 337] on link "00000295" at bounding box center [107, 341] width 24 height 8
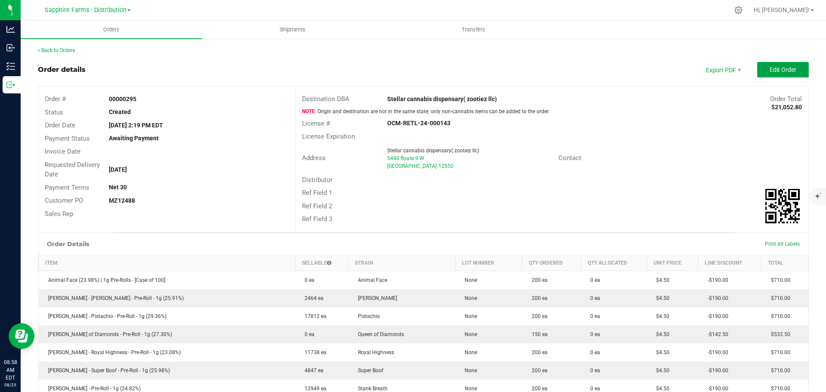
click at [788, 74] on button "Edit Order" at bounding box center [784, 69] width 52 height 15
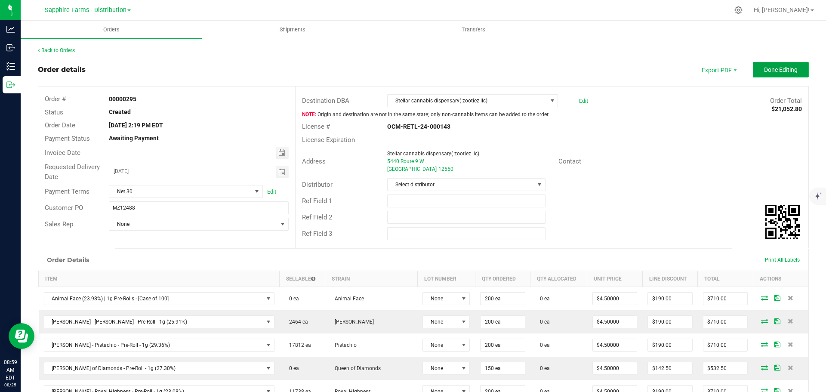
click at [765, 75] on button "Done Editing" at bounding box center [781, 69] width 56 height 15
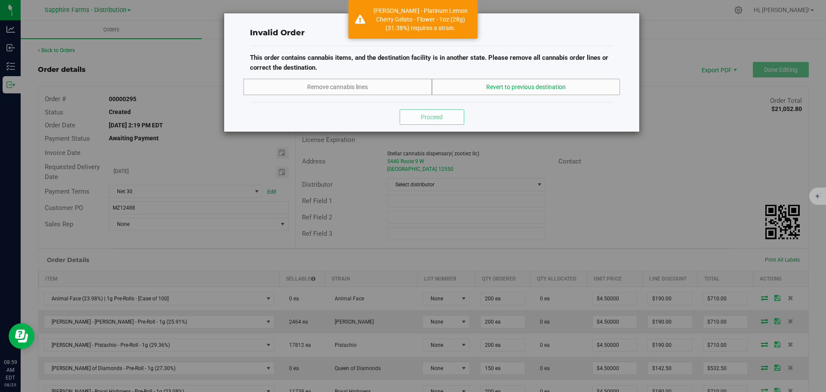
click at [538, 89] on span "Revert to previous destination" at bounding box center [526, 87] width 80 height 9
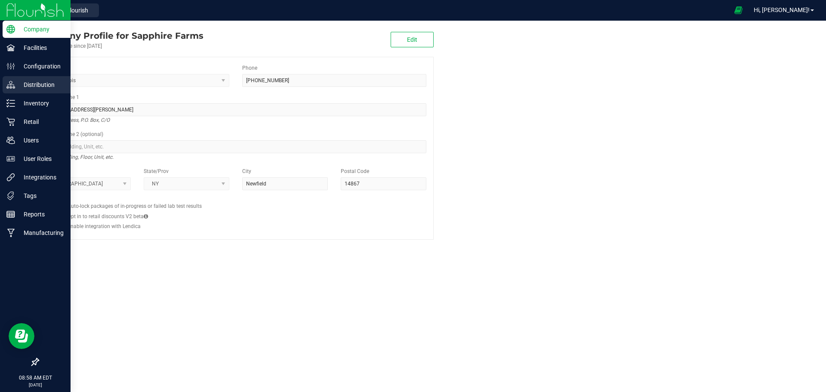
click at [30, 80] on p "Distribution" at bounding box center [41, 85] width 52 height 10
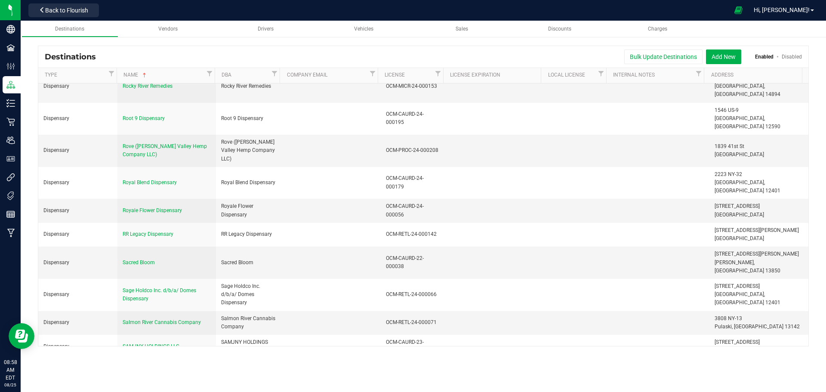
scroll to position [6219, 0]
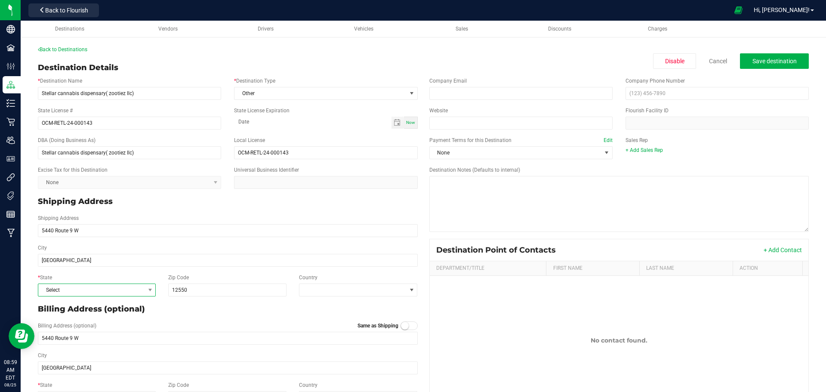
click at [131, 291] on span "Select" at bounding box center [91, 290] width 106 height 12
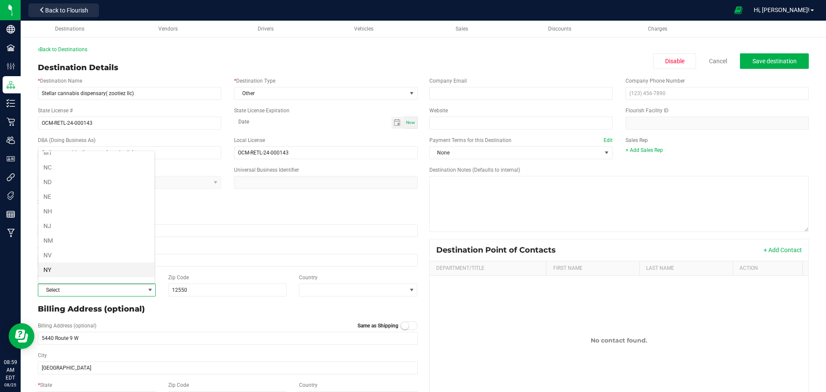
click at [92, 267] on li "NY" at bounding box center [96, 270] width 116 height 15
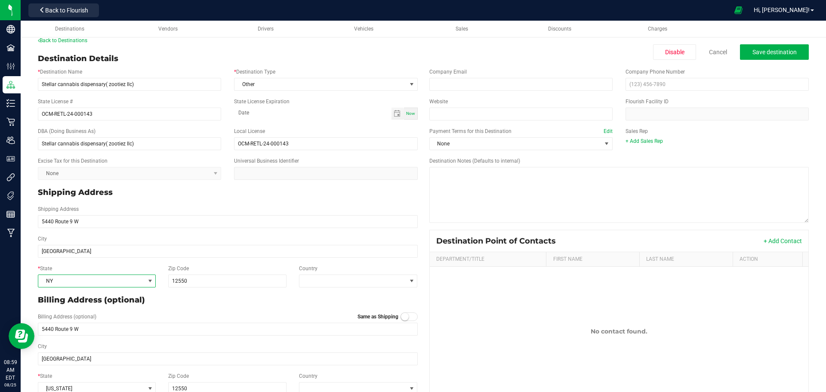
scroll to position [0, 0]
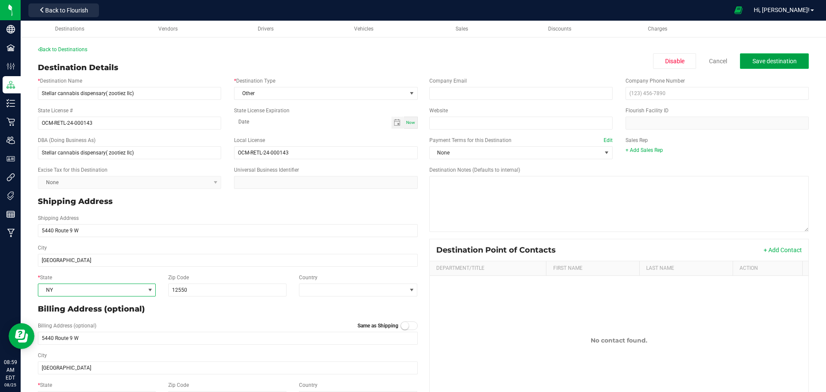
click at [757, 65] on span "Save destination" at bounding box center [775, 61] width 44 height 7
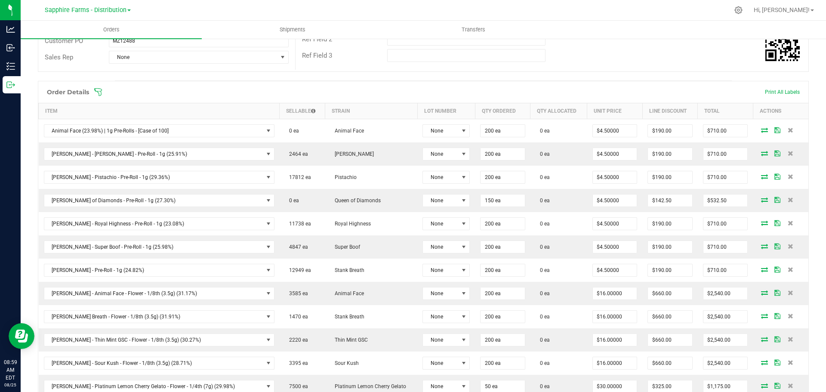
scroll to position [172, 0]
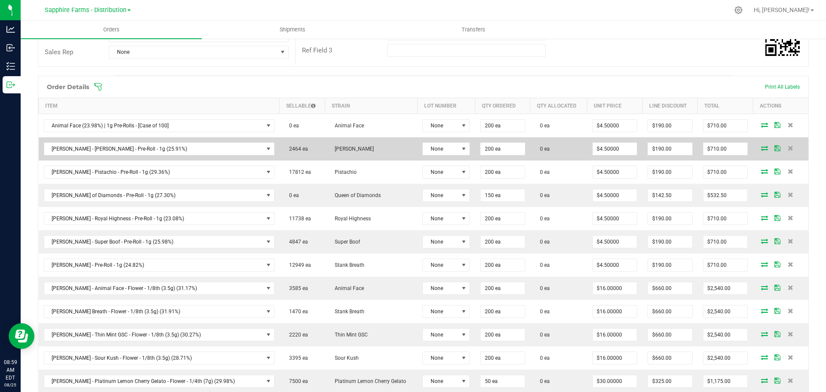
click at [761, 146] on icon at bounding box center [764, 147] width 7 height 5
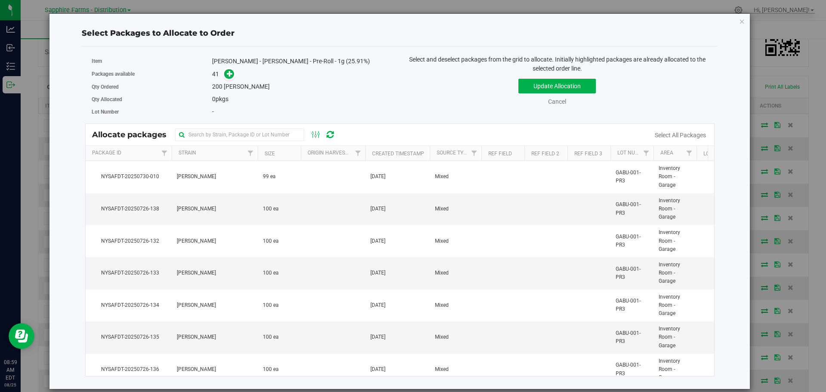
click at [371, 155] on th "Created Timestamp" at bounding box center [397, 153] width 65 height 15
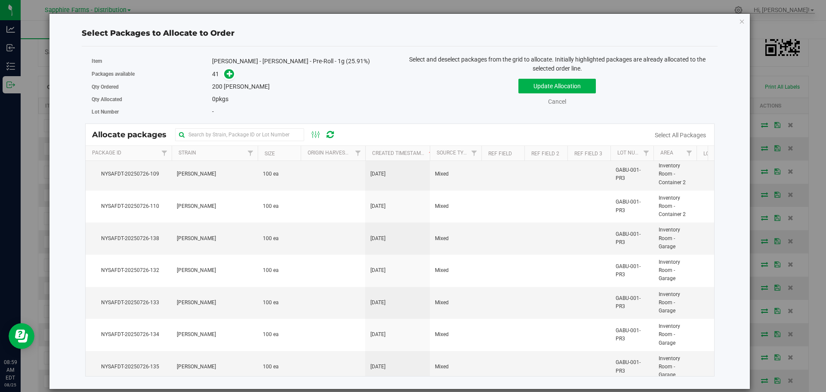
scroll to position [724, 0]
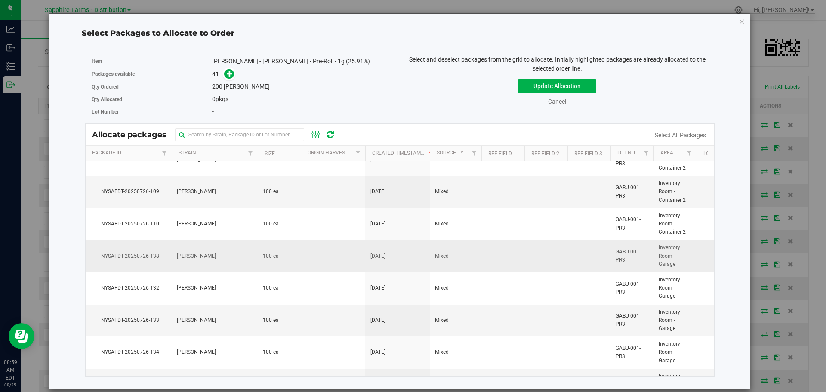
click at [553, 258] on td at bounding box center [546, 256] width 43 height 32
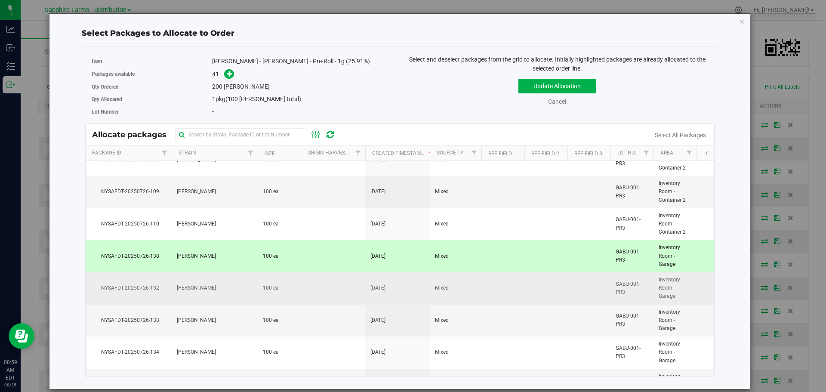
click at [421, 301] on td "[DATE]" at bounding box center [397, 288] width 65 height 32
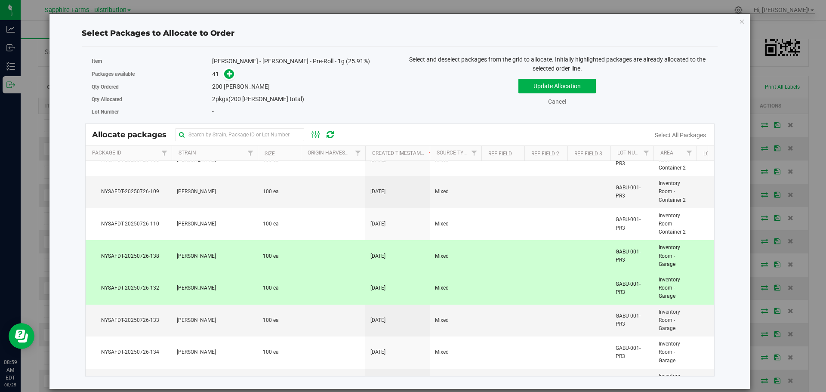
click at [532, 94] on div "Update Allocation Cancel Select All Packages" at bounding box center [557, 90] width 302 height 31
click at [535, 89] on button "Update Allocation" at bounding box center [557, 86] width 77 height 15
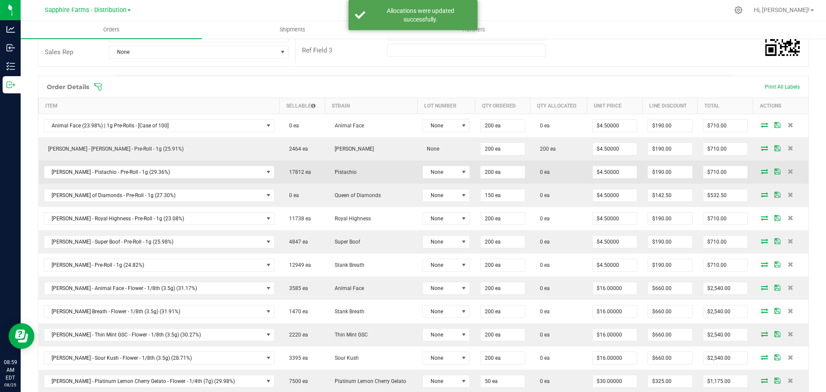
click at [761, 170] on icon at bounding box center [764, 171] width 7 height 5
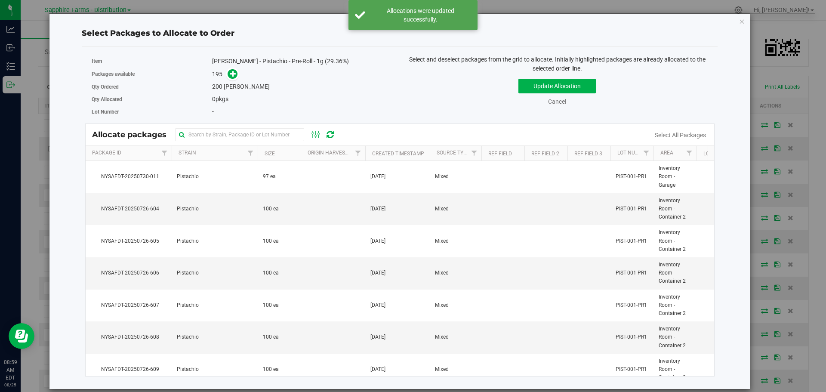
click at [367, 151] on div at bounding box center [365, 153] width 4 height 15
click at [371, 154] on th "Created Timestamp" at bounding box center [397, 153] width 65 height 15
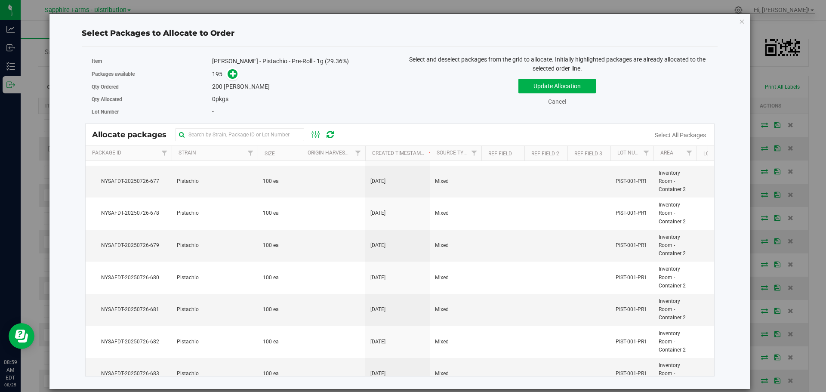
scroll to position [0, 0]
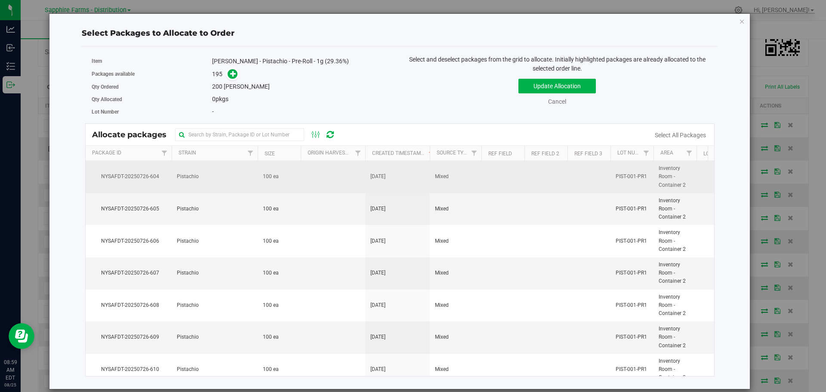
click at [342, 183] on td at bounding box center [333, 177] width 65 height 32
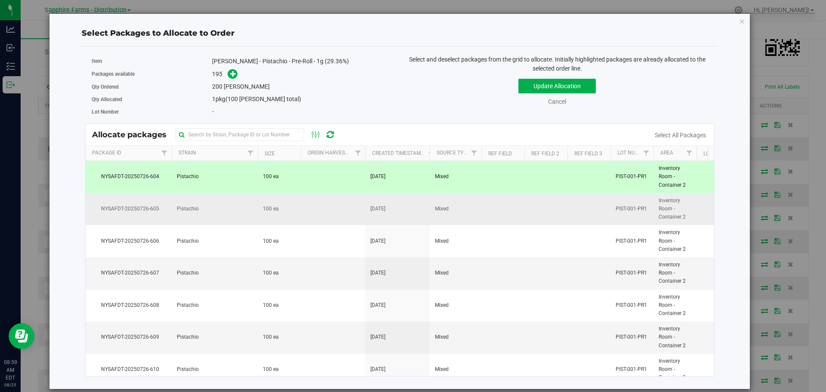
click at [334, 209] on td at bounding box center [333, 209] width 65 height 32
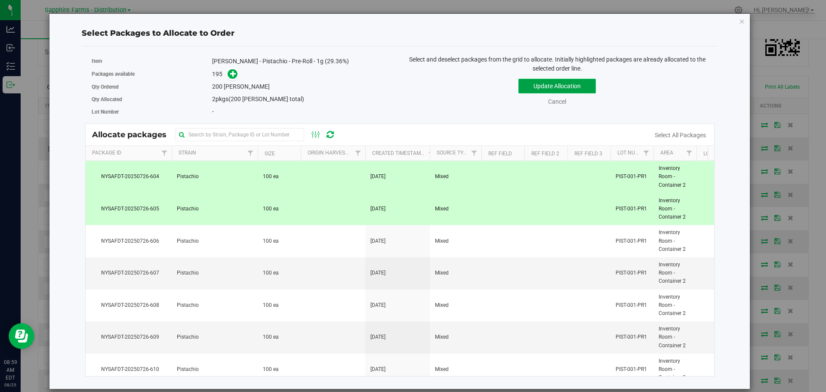
click at [547, 87] on button "Update Allocation" at bounding box center [557, 86] width 77 height 15
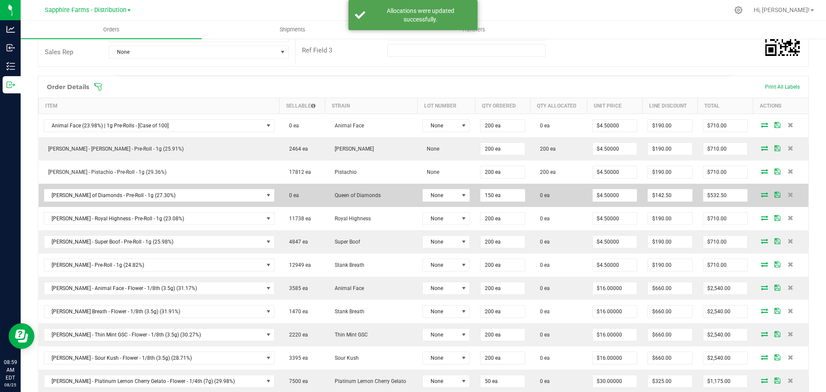
click at [761, 197] on icon at bounding box center [764, 194] width 7 height 5
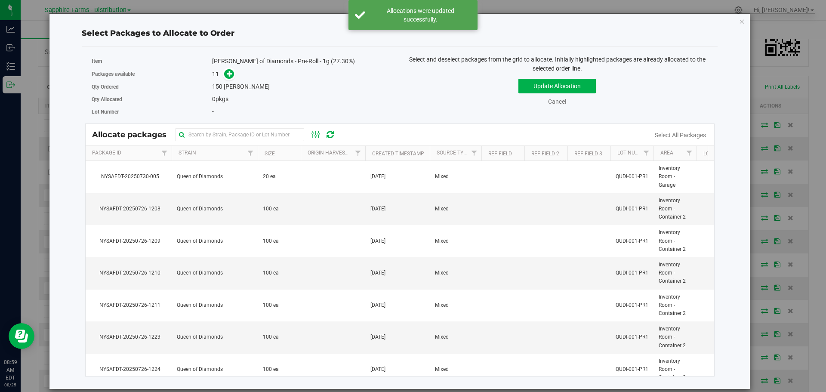
click at [370, 149] on th "Created Timestamp" at bounding box center [397, 153] width 65 height 15
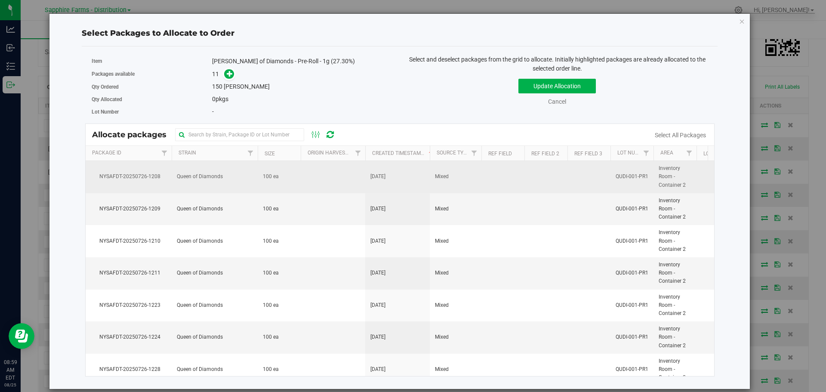
click at [327, 178] on td at bounding box center [333, 177] width 65 height 32
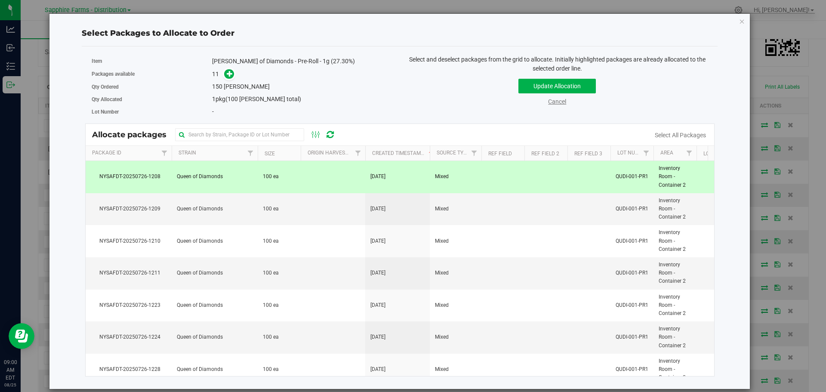
click at [553, 99] on link "Cancel" at bounding box center [557, 101] width 18 height 7
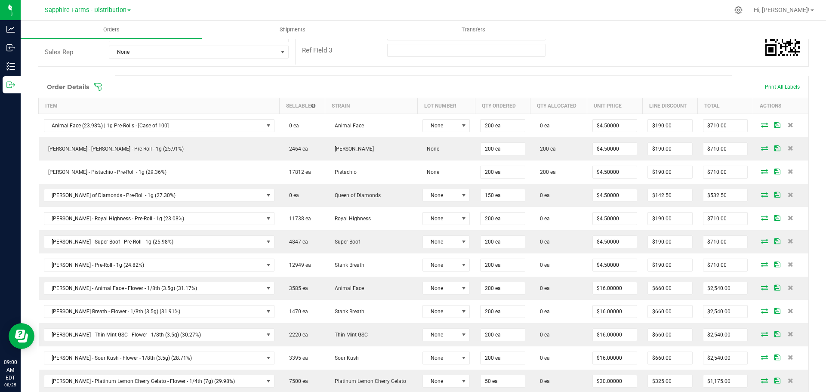
scroll to position [215, 0]
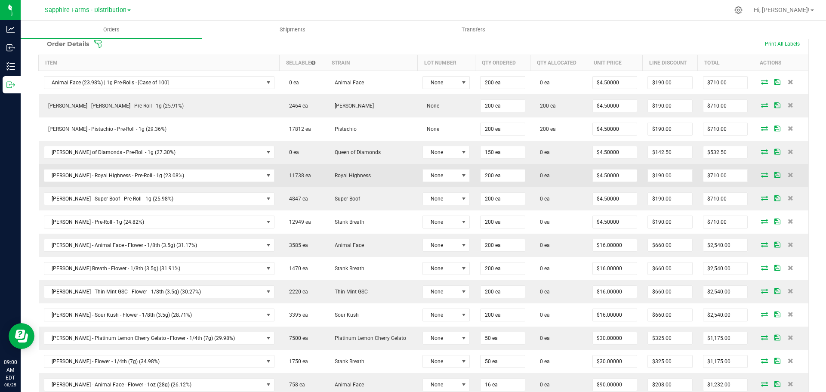
click at [761, 173] on icon at bounding box center [764, 174] width 7 height 5
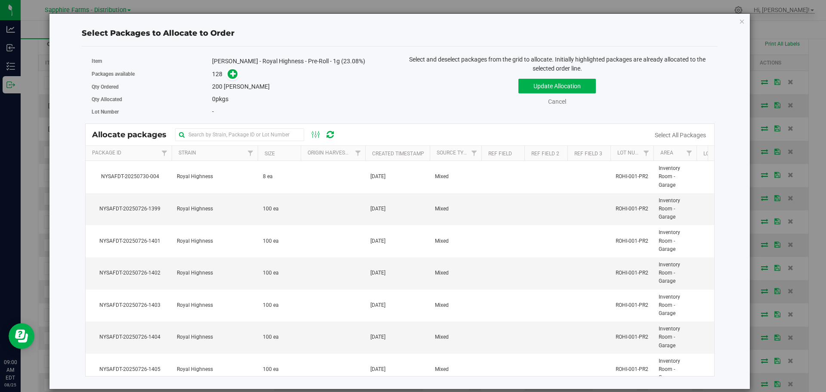
click at [369, 151] on th "Created Timestamp" at bounding box center [397, 153] width 65 height 15
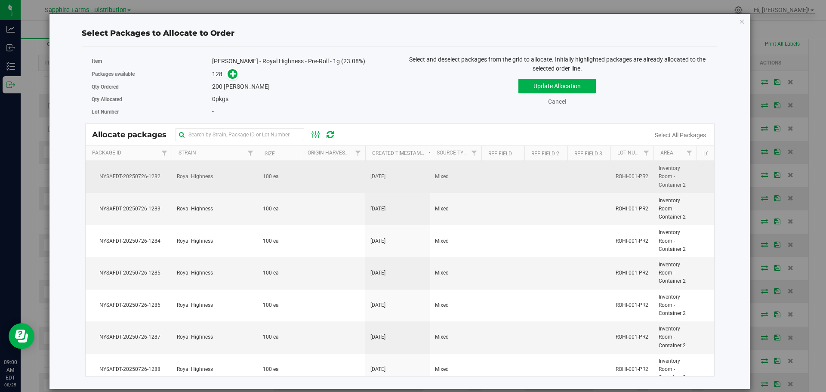
click at [349, 173] on td at bounding box center [333, 177] width 65 height 32
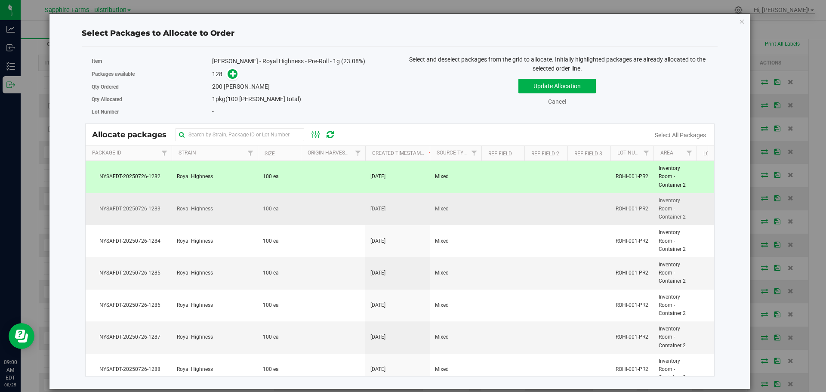
click at [340, 207] on td at bounding box center [333, 209] width 65 height 32
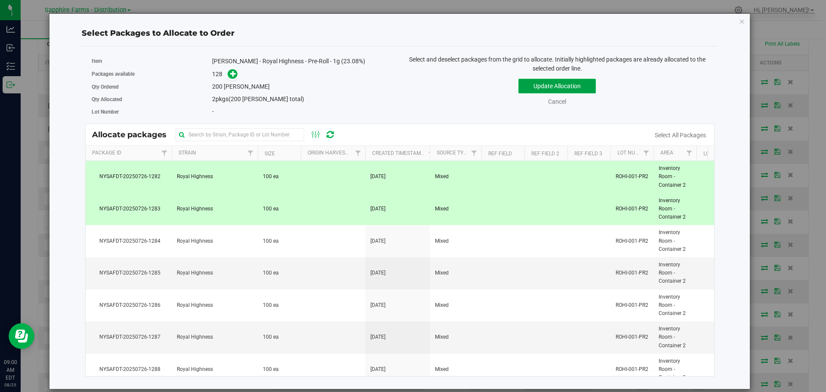
click at [539, 91] on button "Update Allocation" at bounding box center [557, 86] width 77 height 15
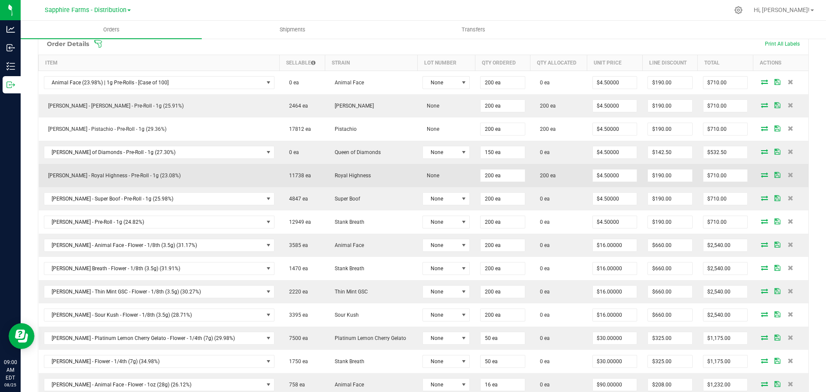
scroll to position [258, 0]
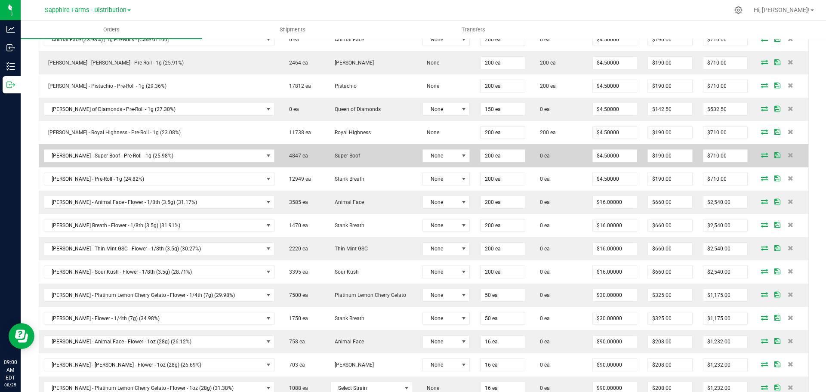
click at [761, 155] on icon at bounding box center [764, 154] width 7 height 5
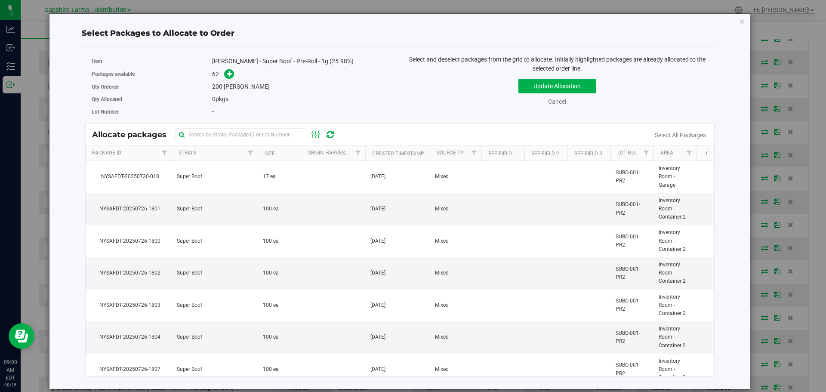
click at [369, 150] on th "Created Timestamp" at bounding box center [397, 153] width 65 height 15
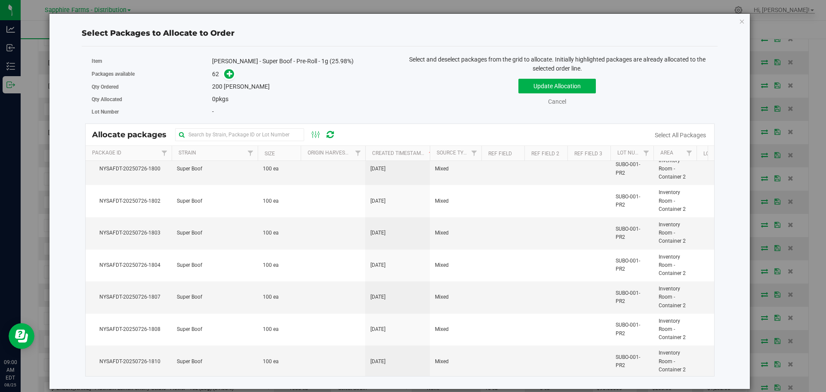
scroll to position [0, 0]
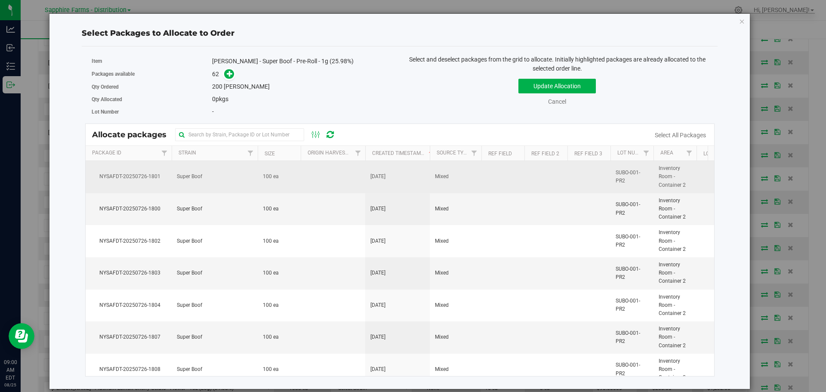
click at [350, 172] on td at bounding box center [333, 177] width 65 height 32
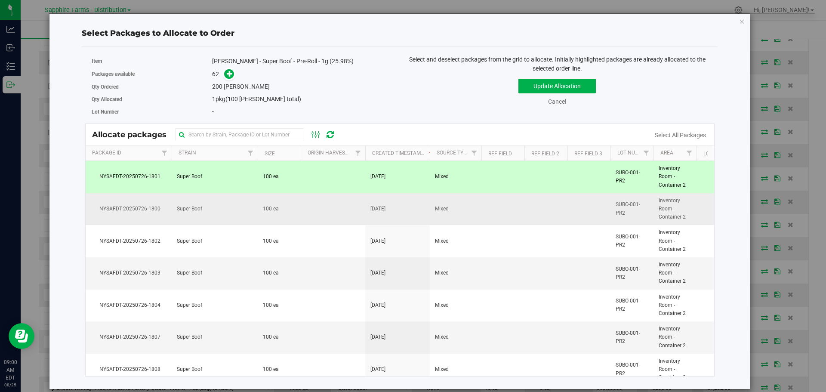
click at [341, 207] on td at bounding box center [333, 209] width 65 height 32
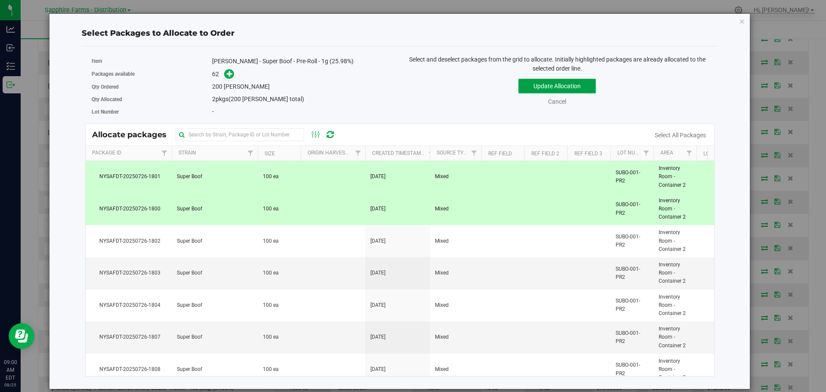
click at [524, 90] on button "Update Allocation" at bounding box center [557, 86] width 77 height 15
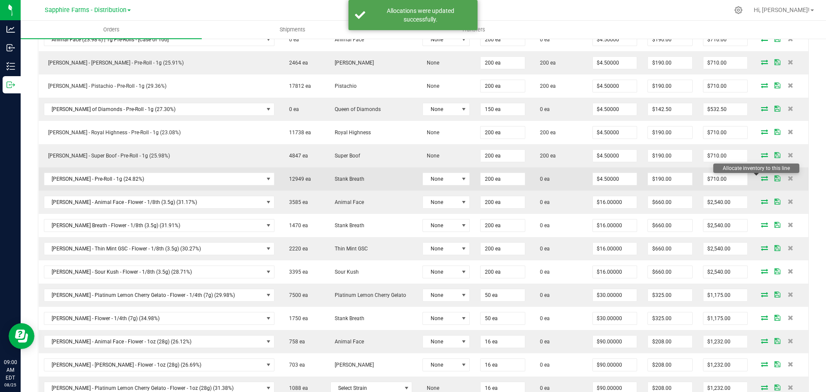
click at [761, 177] on icon at bounding box center [764, 178] width 7 height 5
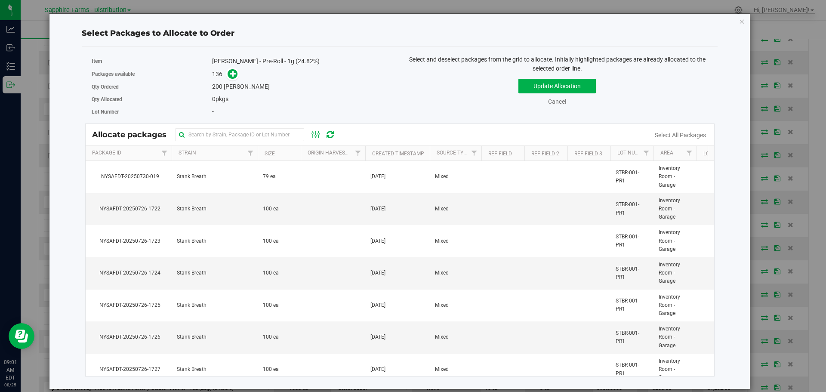
click at [372, 153] on th "Created Timestamp" at bounding box center [397, 153] width 65 height 15
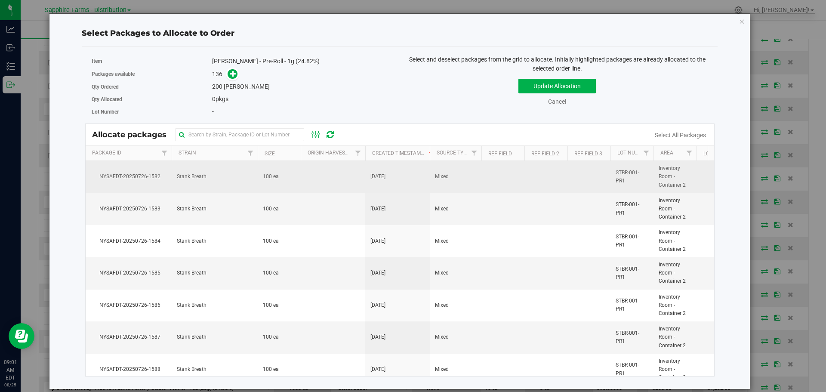
click at [330, 180] on td at bounding box center [333, 177] width 65 height 32
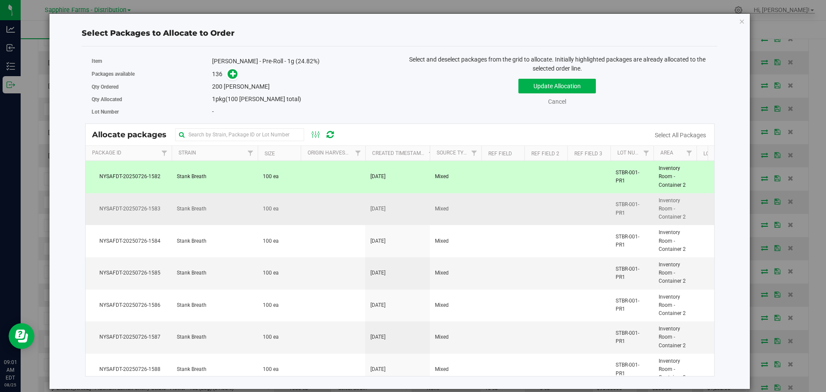
click at [325, 206] on td at bounding box center [333, 209] width 65 height 32
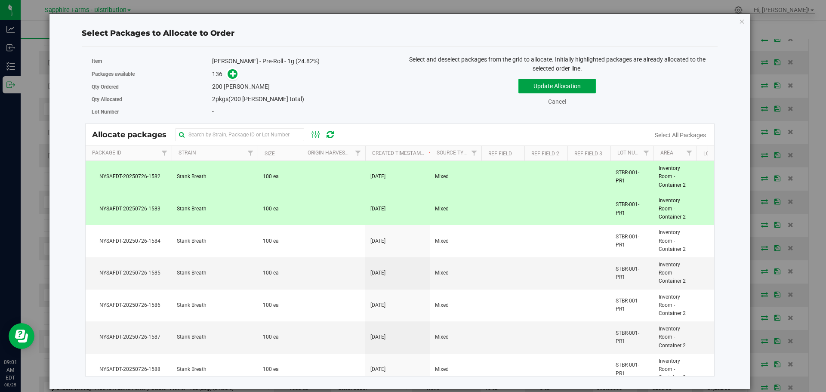
click at [543, 90] on button "Update Allocation" at bounding box center [557, 86] width 77 height 15
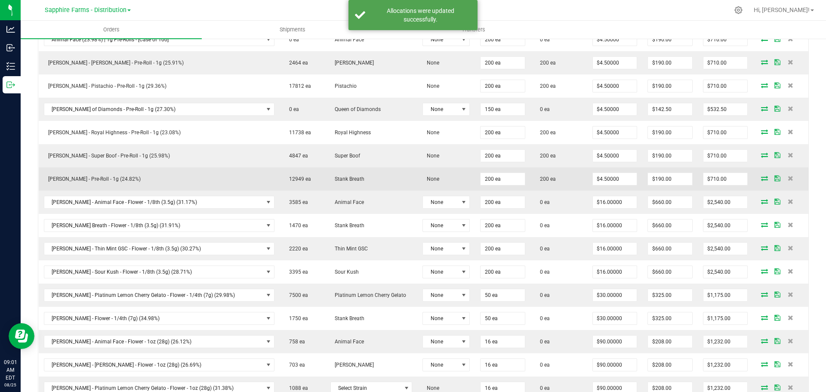
scroll to position [301, 0]
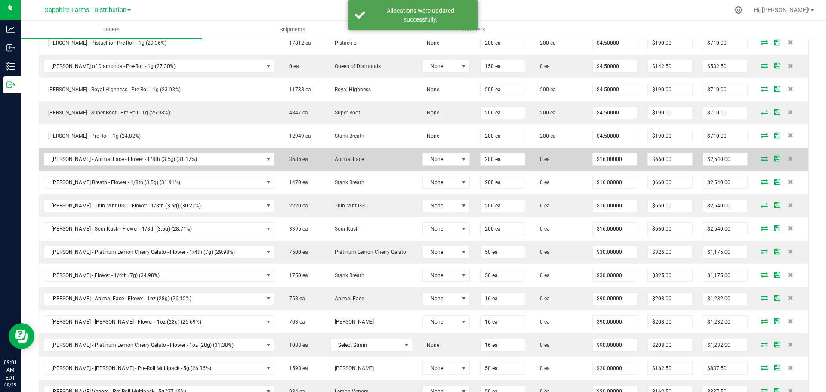
click at [761, 158] on icon at bounding box center [764, 158] width 7 height 5
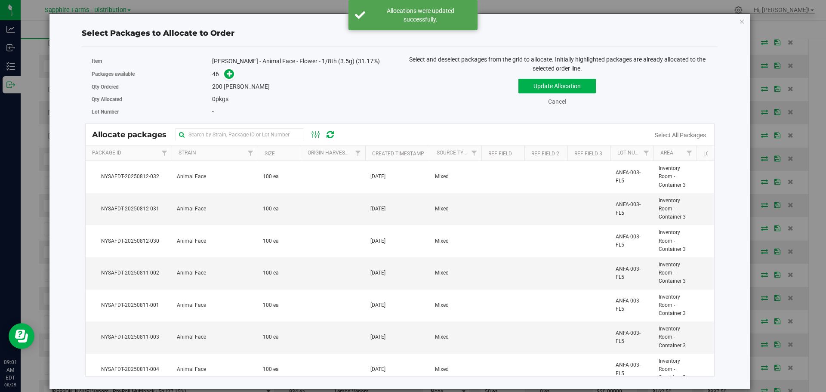
click at [370, 149] on th "Created Timestamp" at bounding box center [397, 153] width 65 height 15
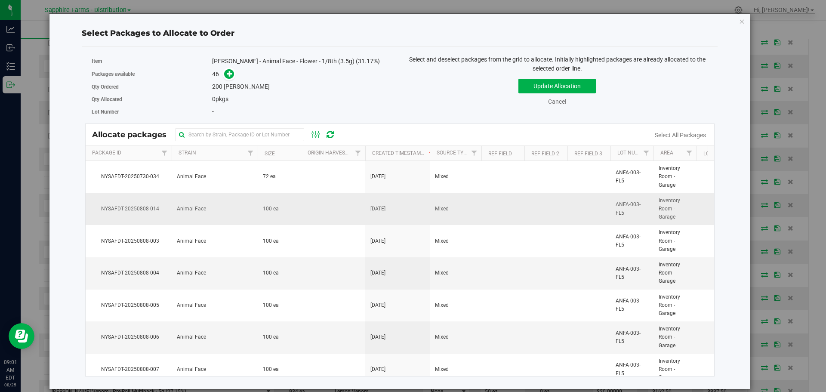
click at [328, 214] on td at bounding box center [333, 209] width 65 height 32
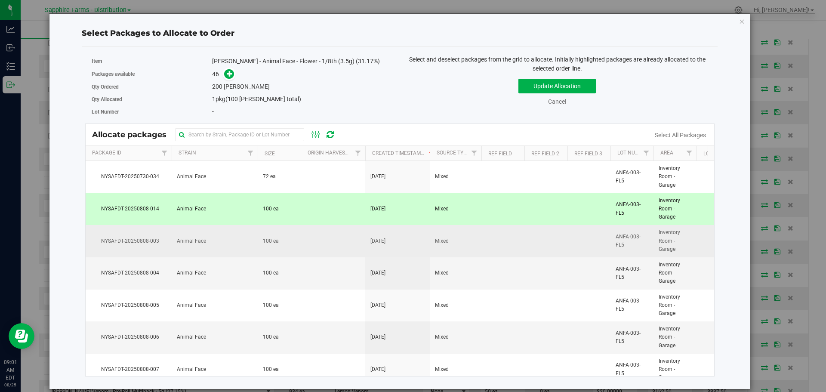
click at [324, 241] on td at bounding box center [333, 241] width 65 height 32
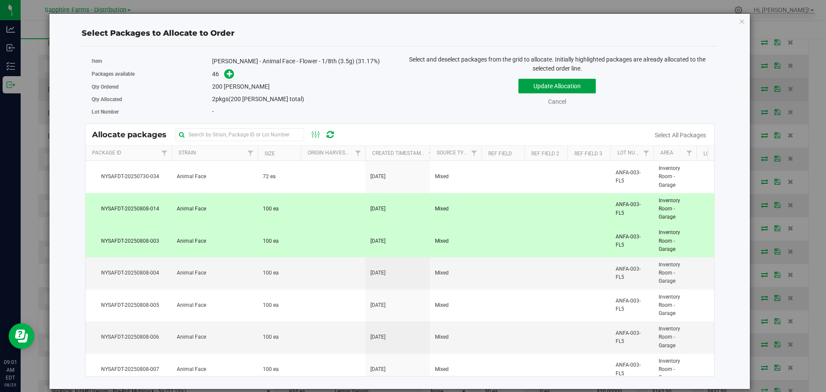
click at [541, 81] on button "Update Allocation" at bounding box center [557, 86] width 77 height 15
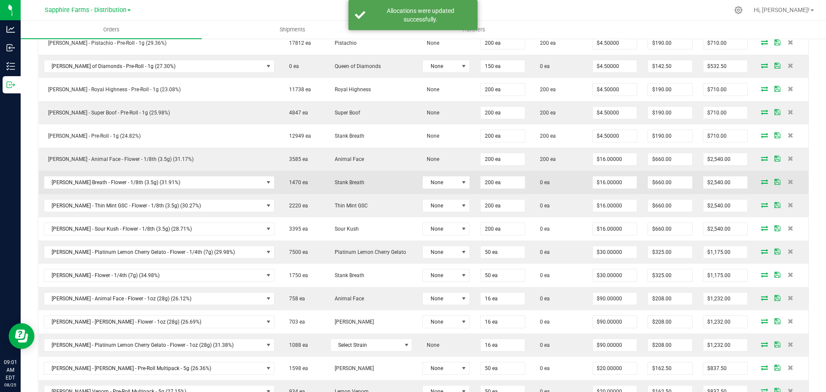
click at [761, 180] on icon at bounding box center [764, 181] width 7 height 5
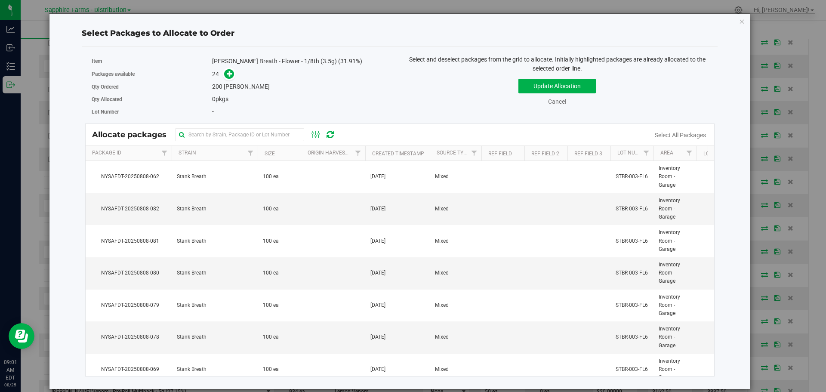
click at [370, 154] on th "Created Timestamp" at bounding box center [397, 153] width 65 height 15
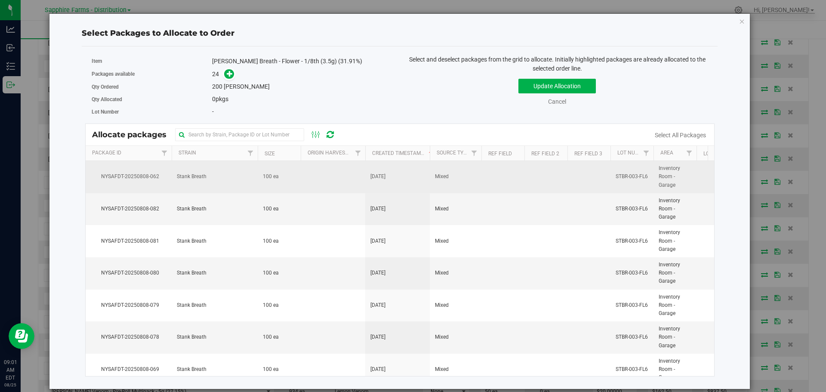
click at [311, 178] on td at bounding box center [333, 177] width 65 height 32
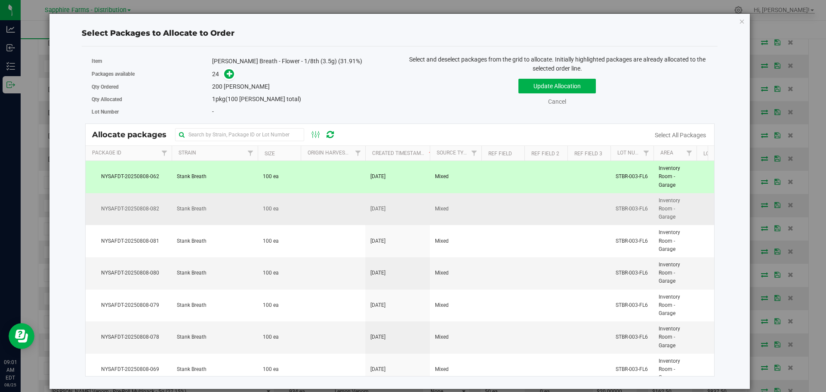
click at [306, 208] on td at bounding box center [333, 209] width 65 height 32
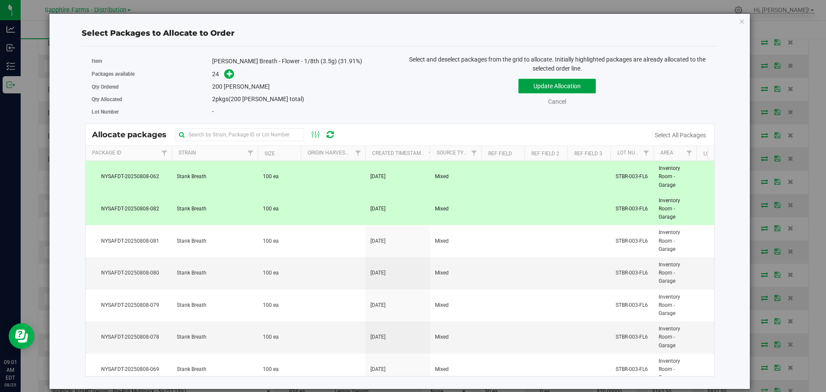
click at [529, 90] on button "Update Allocation" at bounding box center [557, 86] width 77 height 15
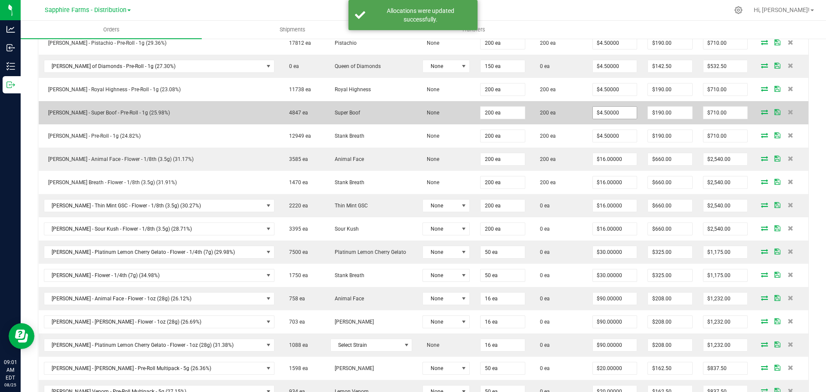
scroll to position [344, 0]
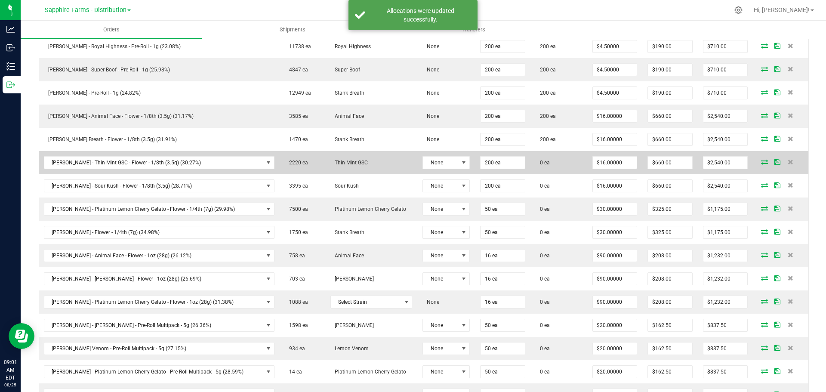
click at [761, 160] on icon at bounding box center [764, 161] width 7 height 5
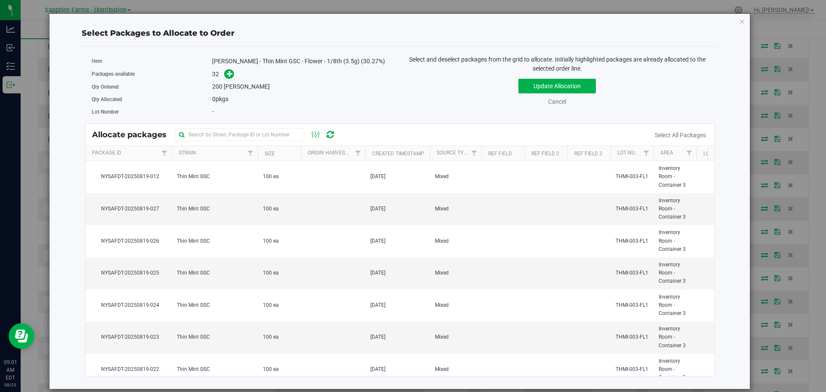
click at [369, 152] on th "Created Timestamp" at bounding box center [397, 153] width 65 height 15
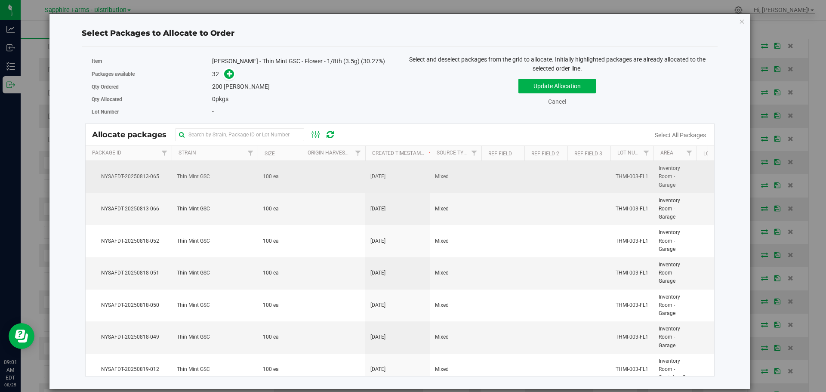
click at [333, 174] on td at bounding box center [333, 177] width 65 height 32
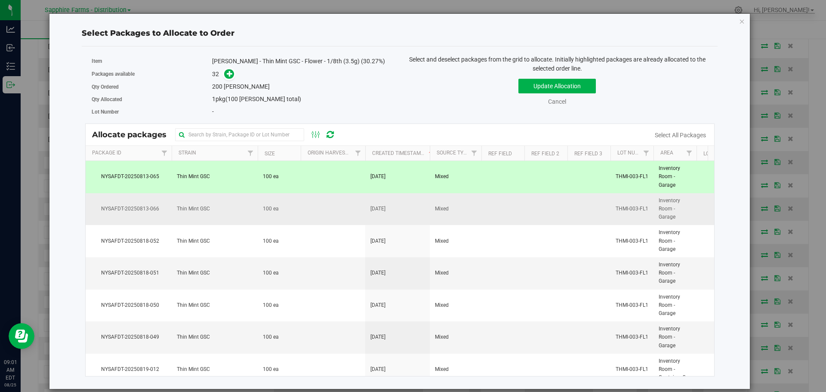
click at [323, 209] on td at bounding box center [333, 209] width 65 height 32
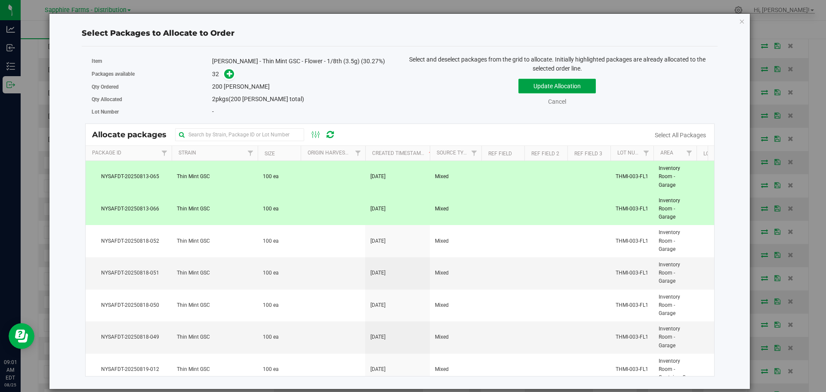
click at [548, 91] on button "Update Allocation" at bounding box center [557, 86] width 77 height 15
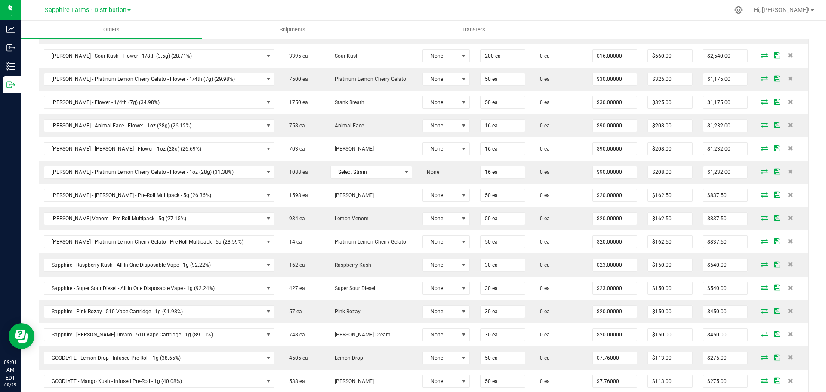
scroll to position [473, 0]
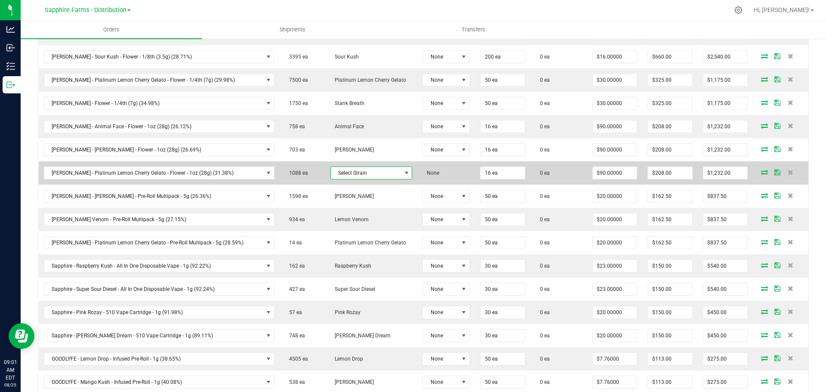
click at [332, 173] on span "Select Strain" at bounding box center [366, 173] width 70 height 12
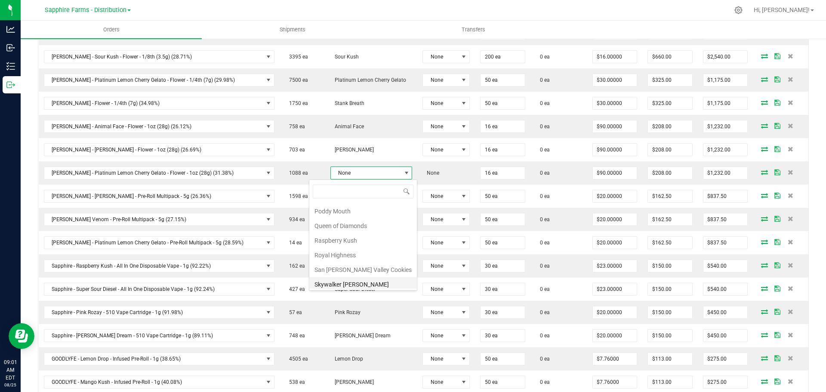
scroll to position [642, 0]
click at [363, 213] on li "Platinum Lemon Cherry Gelato" at bounding box center [363, 211] width 108 height 15
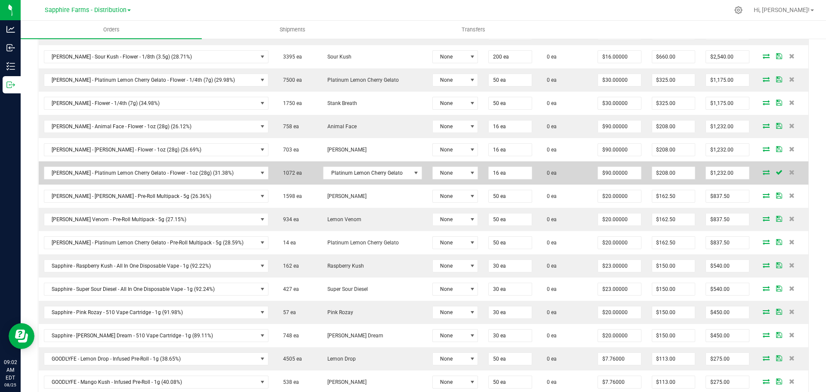
click at [760, 176] on td at bounding box center [782, 172] width 54 height 23
click at [763, 172] on icon at bounding box center [766, 172] width 7 height 5
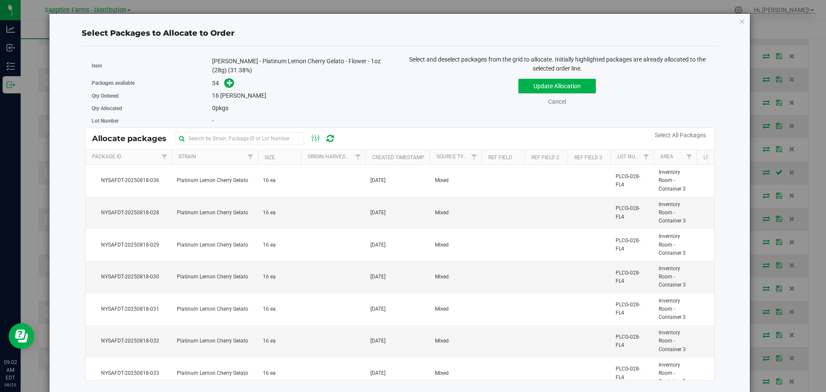
click at [369, 150] on th "Created Timestamp" at bounding box center [397, 157] width 65 height 15
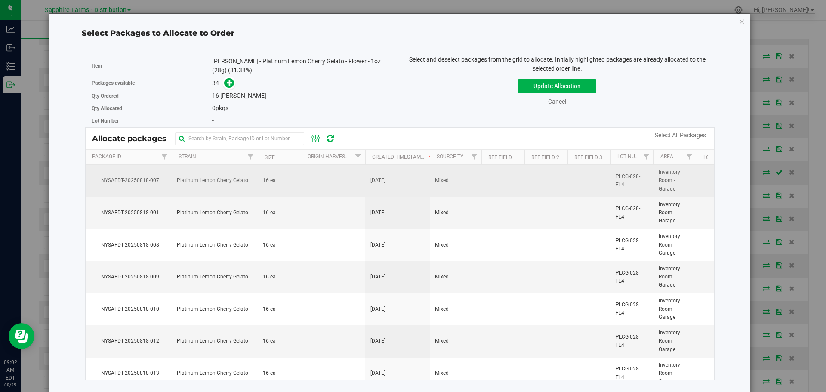
click at [368, 179] on td "Aug 18, 2025" at bounding box center [397, 181] width 65 height 32
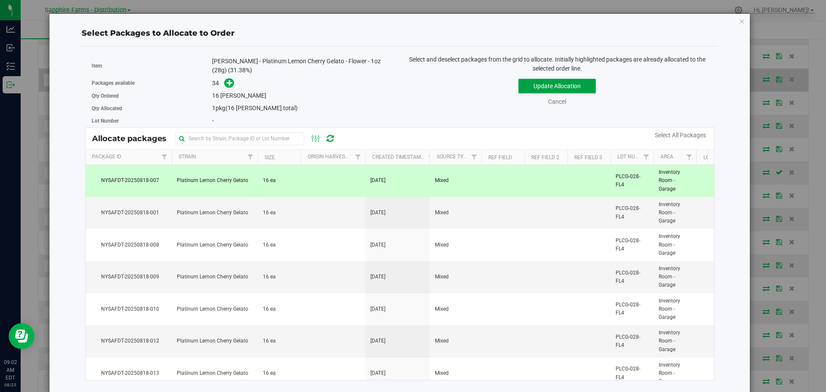
click at [563, 85] on button "Update Allocation" at bounding box center [557, 86] width 77 height 15
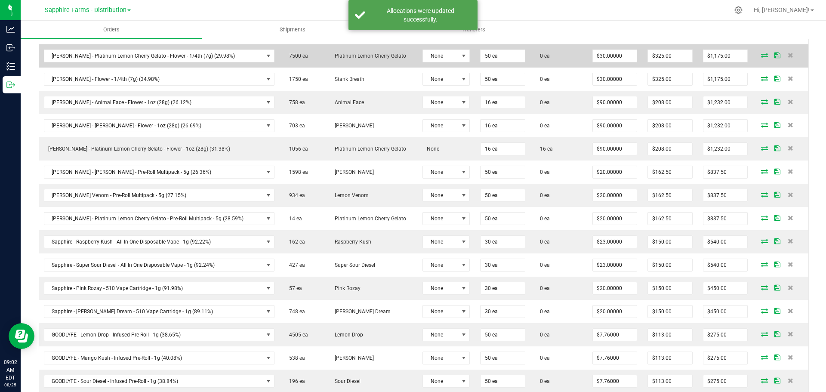
scroll to position [517, 0]
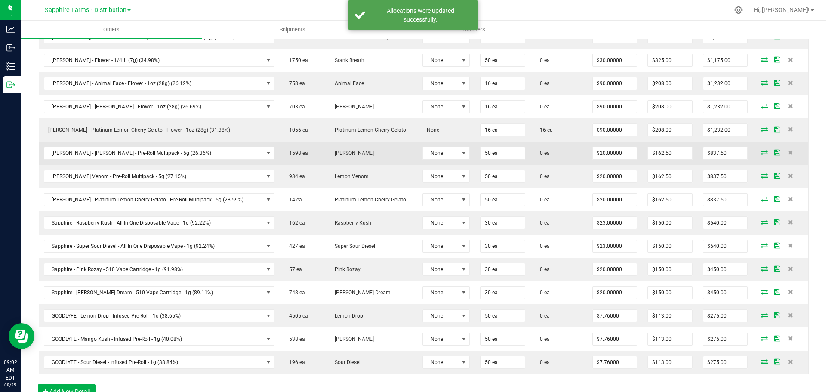
click at [761, 155] on icon at bounding box center [764, 152] width 7 height 5
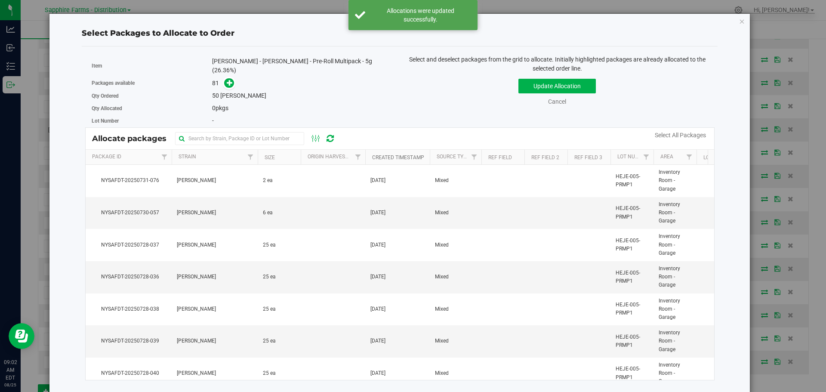
click at [372, 155] on link "Created Timestamp" at bounding box center [398, 158] width 52 height 6
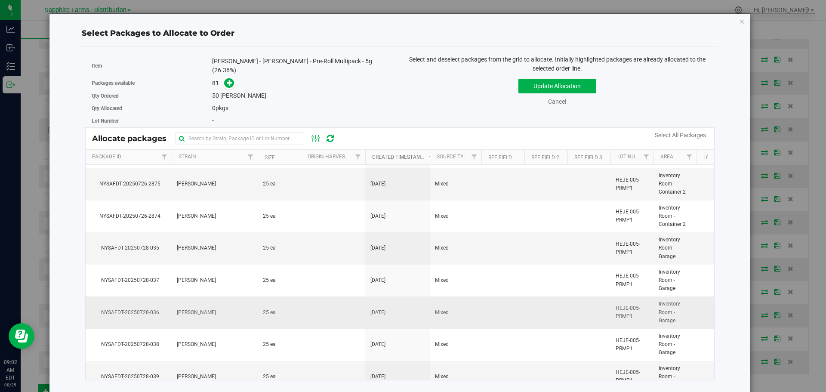
scroll to position [2134, 0]
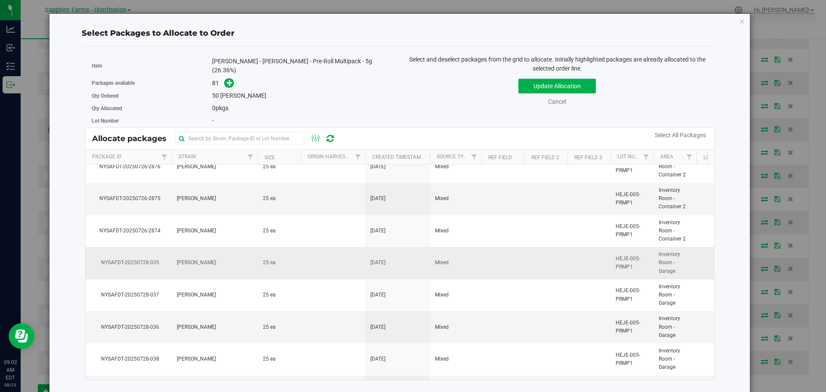
click at [456, 257] on td "Mixed" at bounding box center [456, 263] width 52 height 32
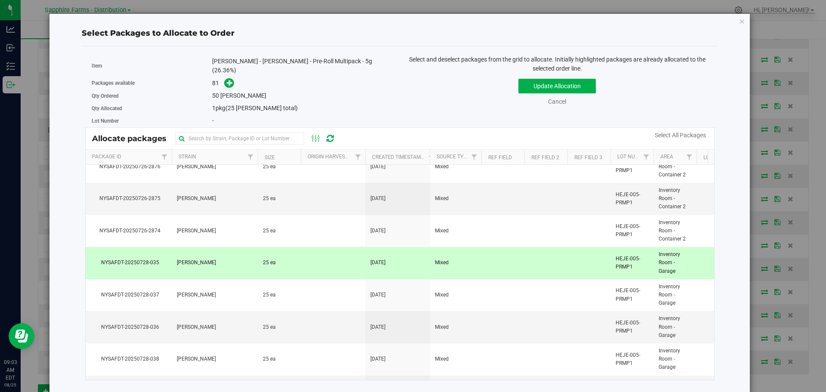
drag, startPoint x: 441, startPoint y: 279, endPoint x: 449, endPoint y: 255, distance: 25.3
click at [441, 279] on td "Mixed" at bounding box center [456, 295] width 52 height 32
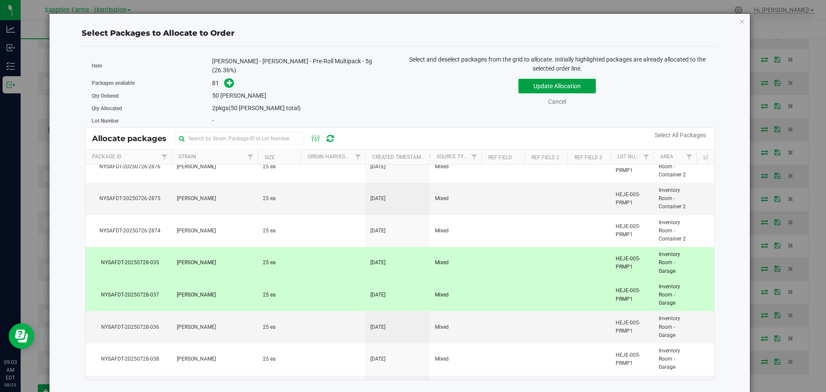
click at [523, 93] on button "Update Allocation" at bounding box center [557, 86] width 77 height 15
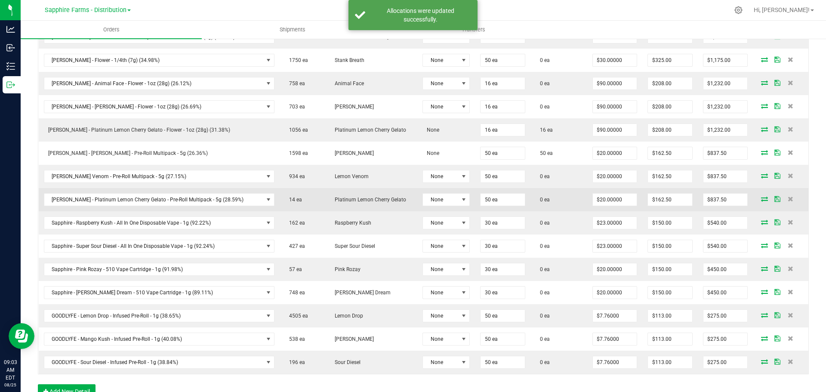
click at [761, 201] on icon at bounding box center [764, 198] width 7 height 5
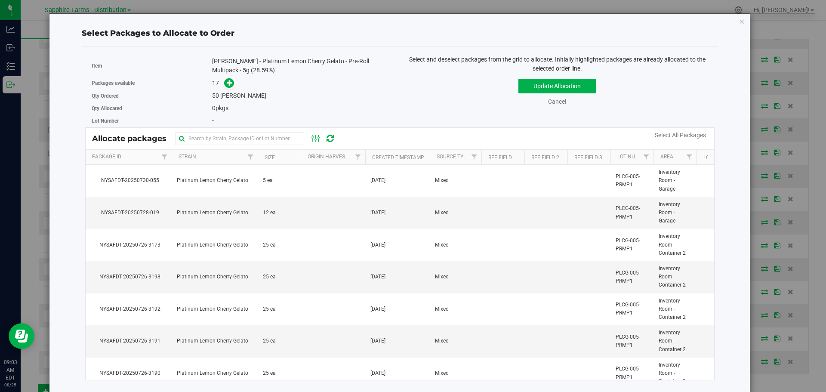
click at [371, 154] on th "Created Timestamp" at bounding box center [397, 157] width 65 height 15
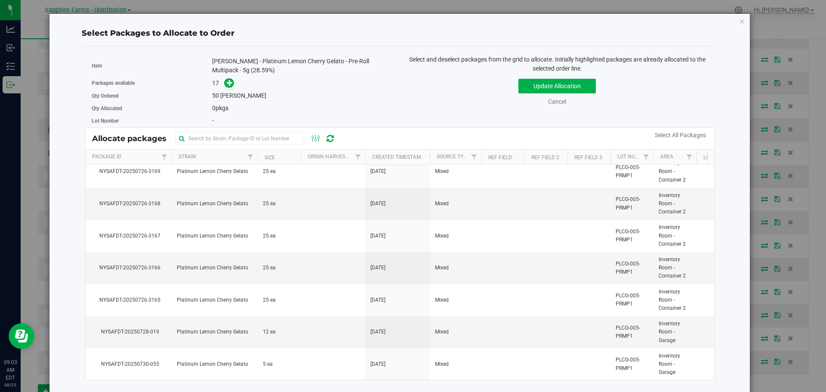
scroll to position [78, 0]
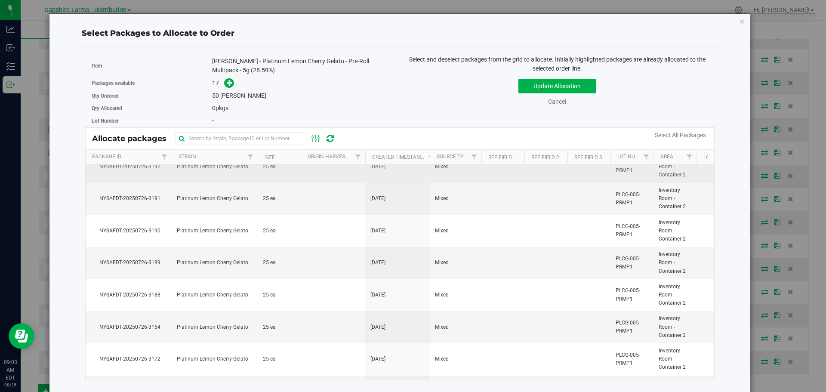
click at [307, 173] on td at bounding box center [333, 167] width 65 height 32
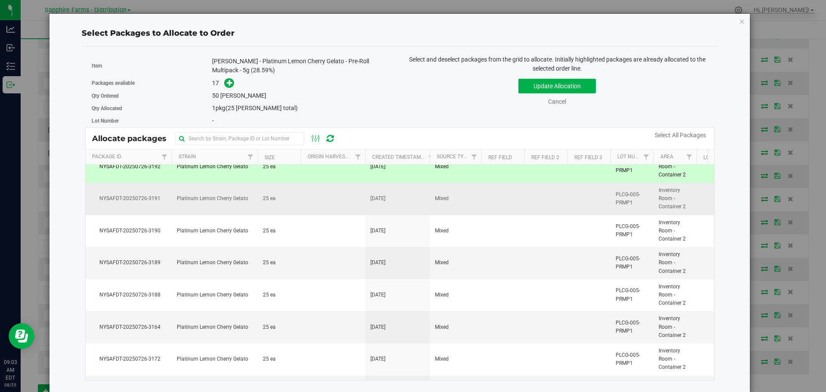
click at [303, 198] on td at bounding box center [333, 199] width 65 height 32
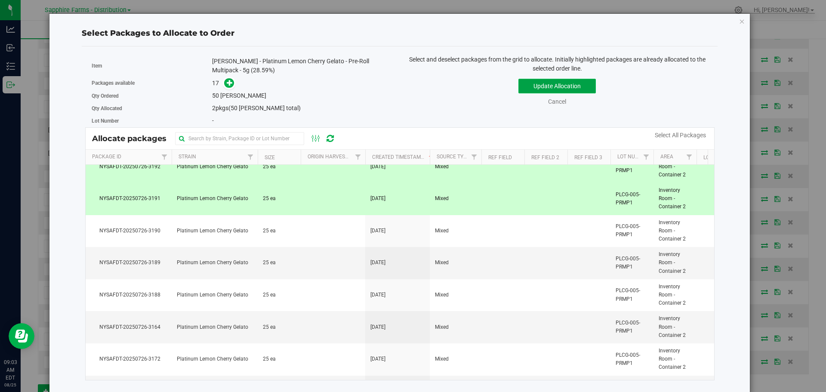
click at [537, 89] on button "Update Allocation" at bounding box center [557, 86] width 77 height 15
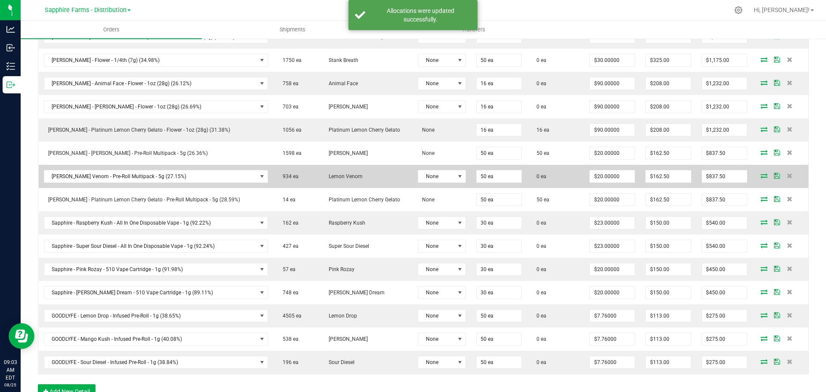
click at [761, 176] on icon at bounding box center [764, 175] width 7 height 5
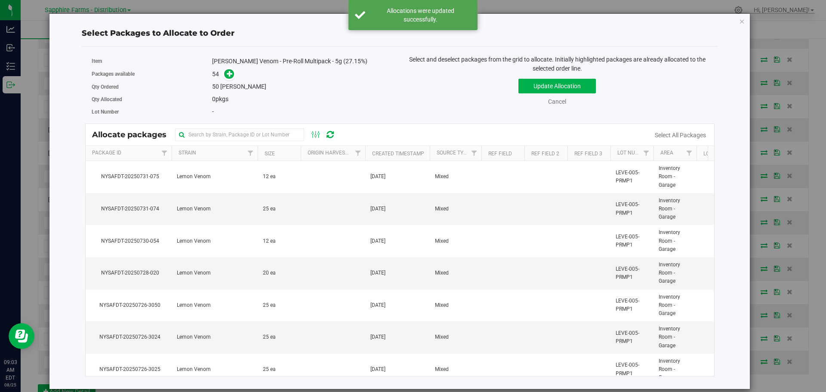
click at [367, 151] on div at bounding box center [365, 153] width 4 height 15
click at [371, 150] on th "Created Timestamp" at bounding box center [397, 153] width 65 height 15
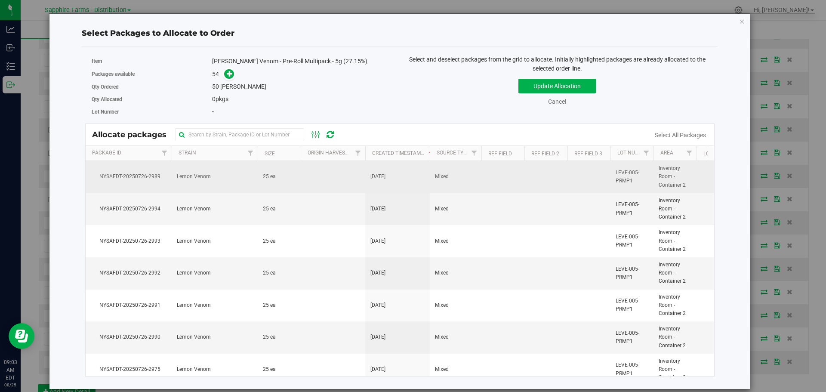
click at [362, 173] on td at bounding box center [333, 177] width 65 height 32
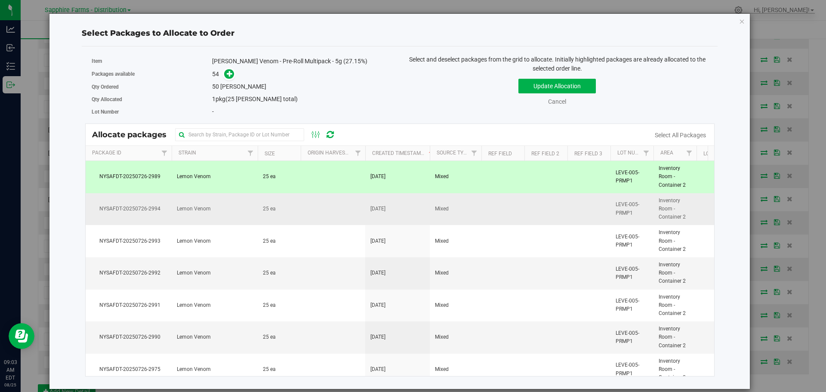
click at [363, 208] on td at bounding box center [333, 209] width 65 height 32
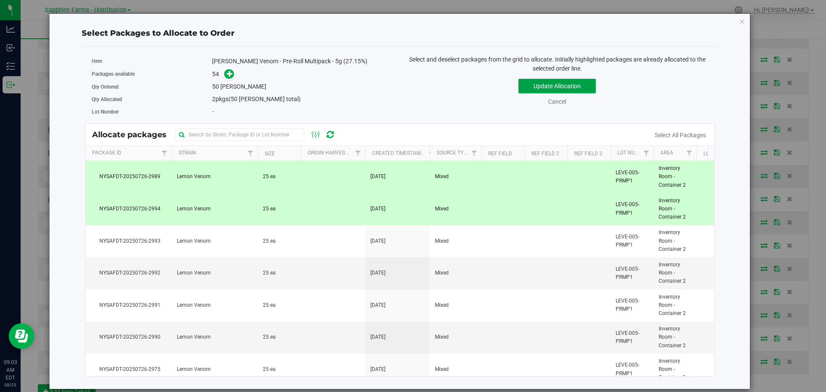
click at [571, 87] on button "Update Allocation" at bounding box center [557, 86] width 77 height 15
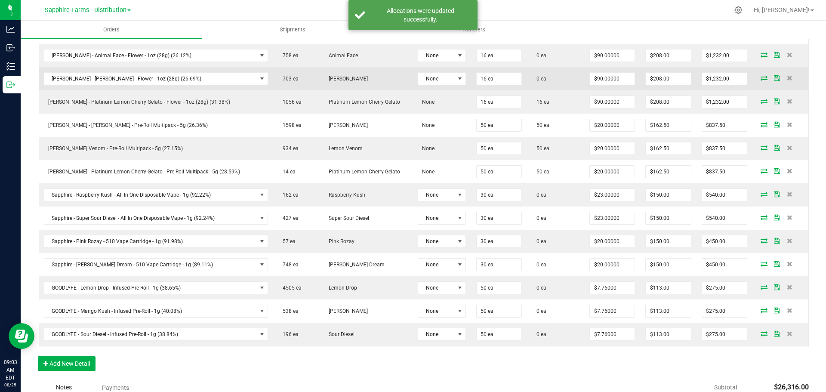
scroll to position [560, 0]
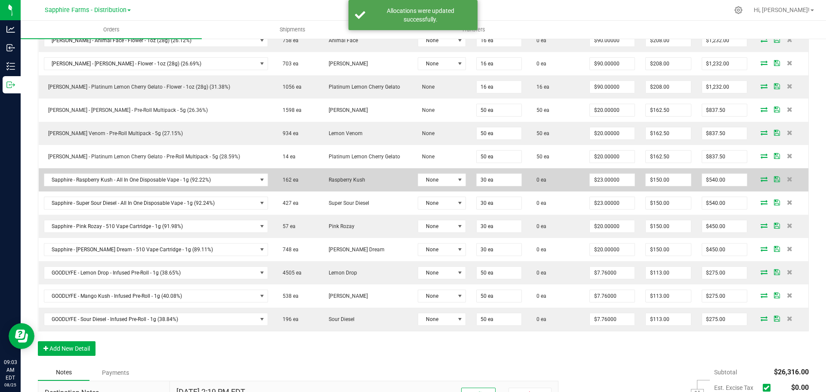
click at [761, 181] on icon at bounding box center [764, 178] width 7 height 5
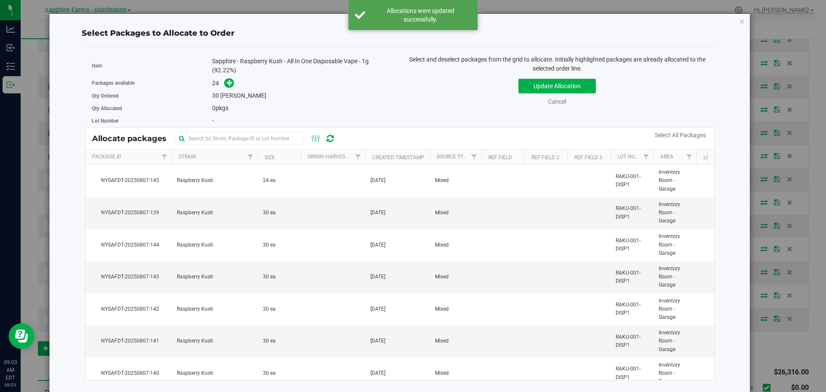
click at [370, 154] on th "Created Timestamp" at bounding box center [397, 157] width 65 height 15
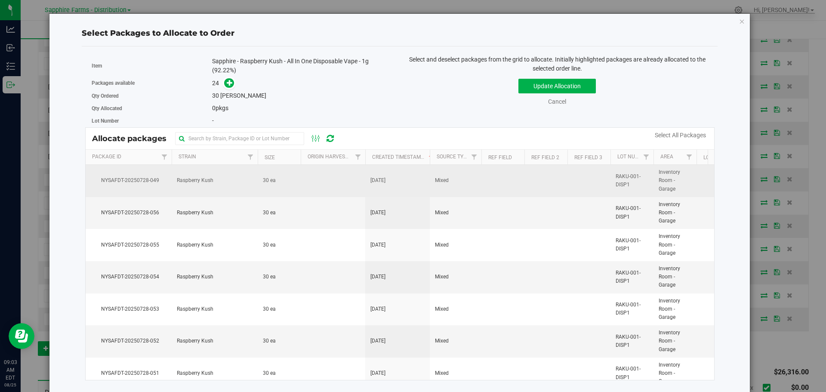
click at [465, 173] on td "Mixed" at bounding box center [456, 181] width 52 height 32
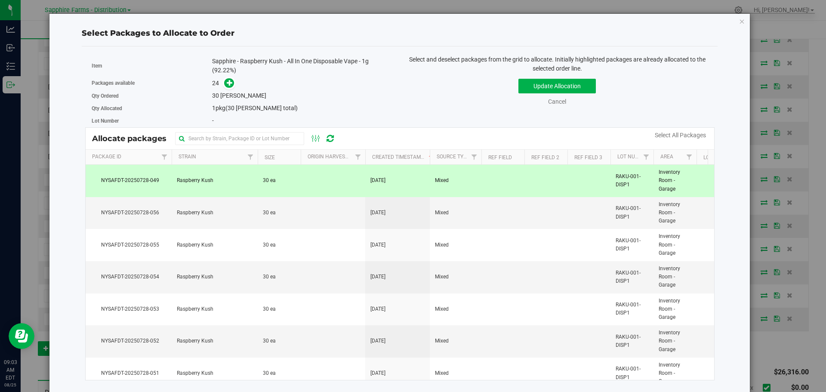
click at [514, 87] on div "Update Allocation Cancel Select All Packages" at bounding box center [557, 90] width 302 height 31
click at [519, 83] on button "Update Allocation" at bounding box center [557, 86] width 77 height 15
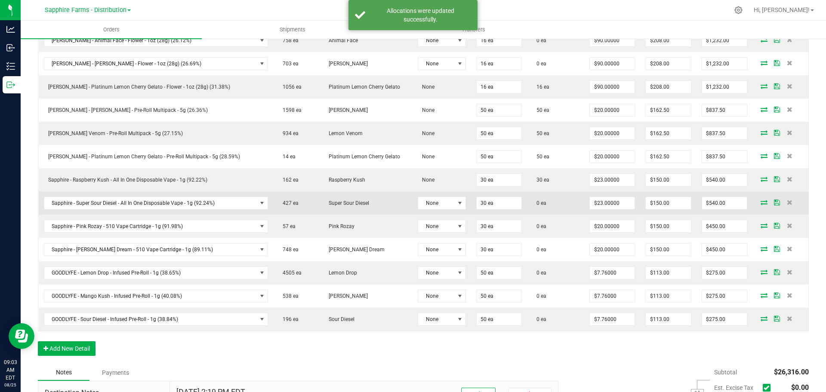
click at [761, 204] on icon at bounding box center [764, 202] width 7 height 5
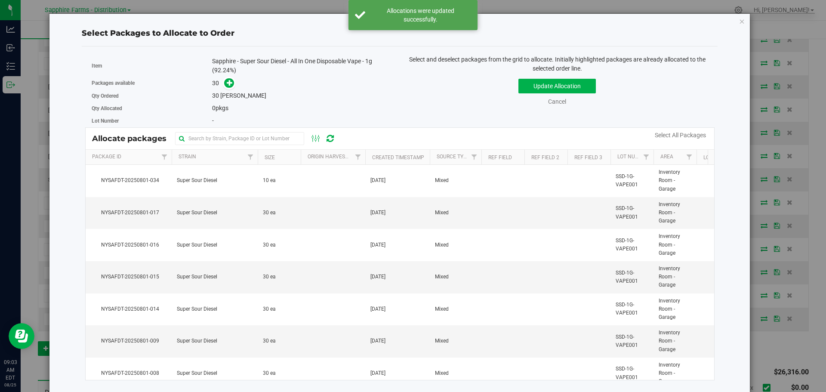
click at [370, 157] on th "Created Timestamp" at bounding box center [397, 157] width 65 height 15
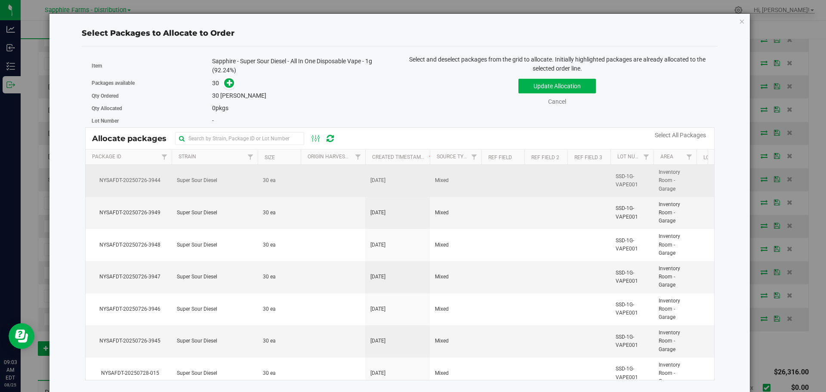
click at [391, 187] on td "[DATE]" at bounding box center [397, 181] width 65 height 32
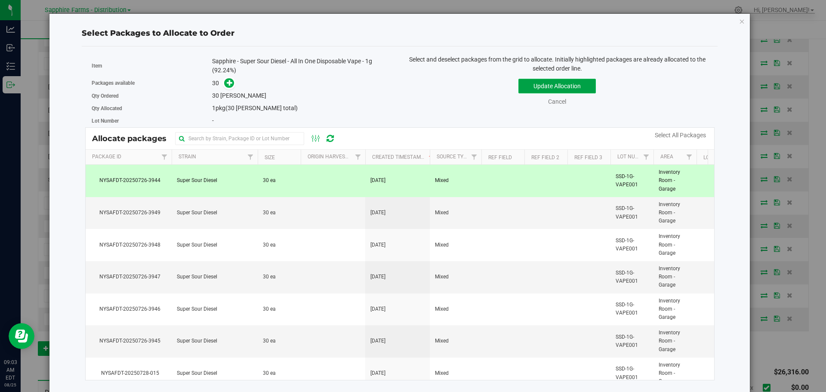
click at [532, 87] on button "Update Allocation" at bounding box center [557, 86] width 77 height 15
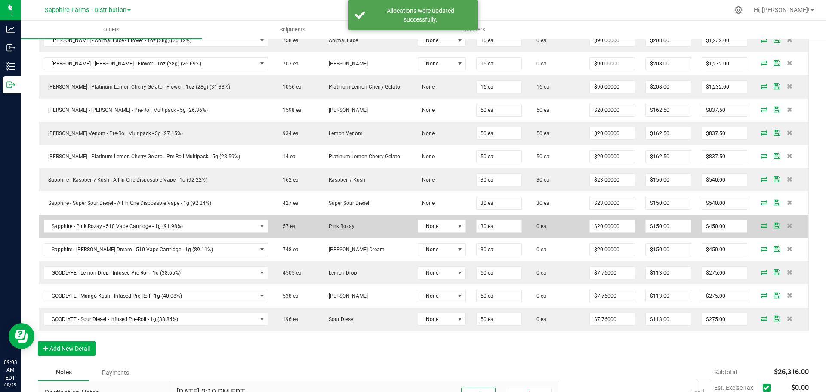
click at [761, 226] on icon at bounding box center [764, 225] width 7 height 5
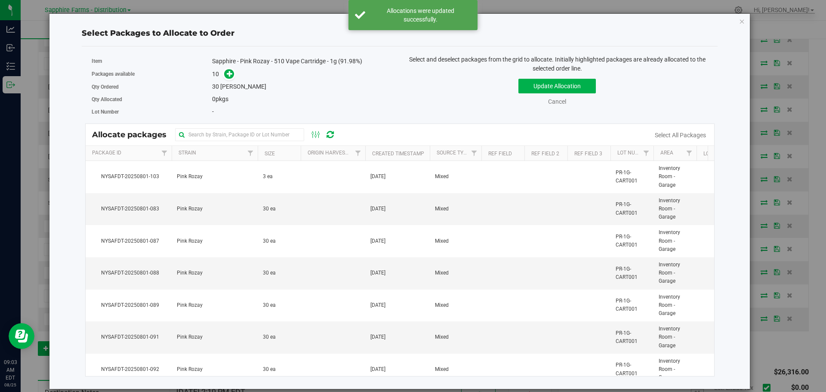
click at [371, 155] on th "Created Timestamp" at bounding box center [397, 153] width 65 height 15
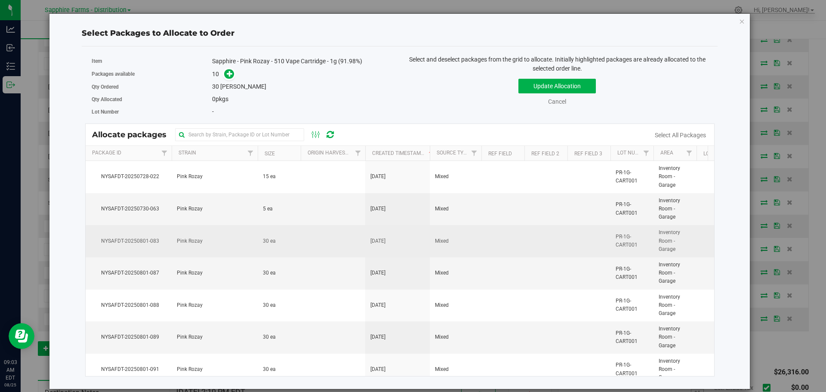
click at [344, 247] on td at bounding box center [333, 241] width 65 height 32
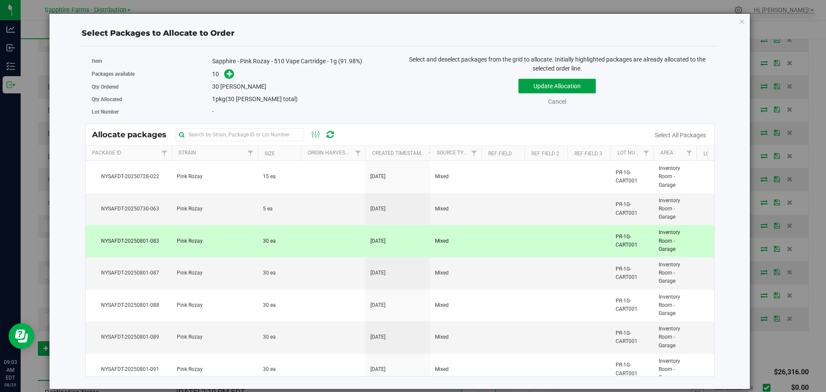
click at [541, 90] on button "Update Allocation" at bounding box center [557, 86] width 77 height 15
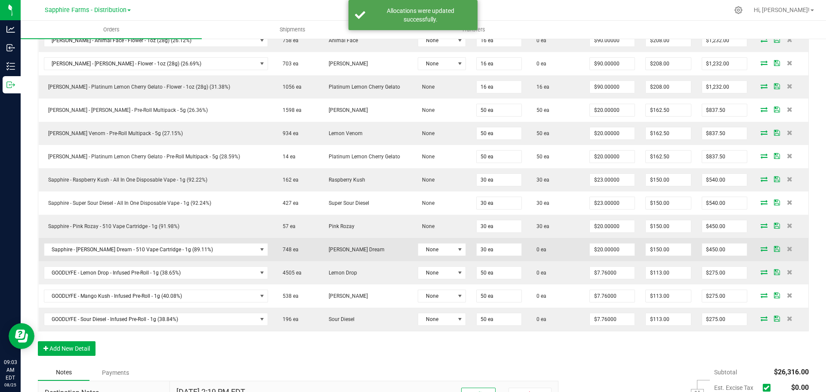
click at [761, 250] on icon at bounding box center [764, 248] width 7 height 5
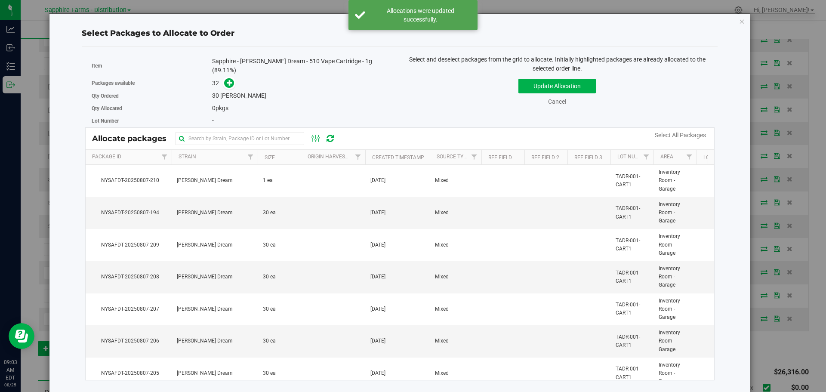
click at [369, 152] on th "Created Timestamp" at bounding box center [397, 157] width 65 height 15
click at [314, 214] on td at bounding box center [333, 213] width 65 height 32
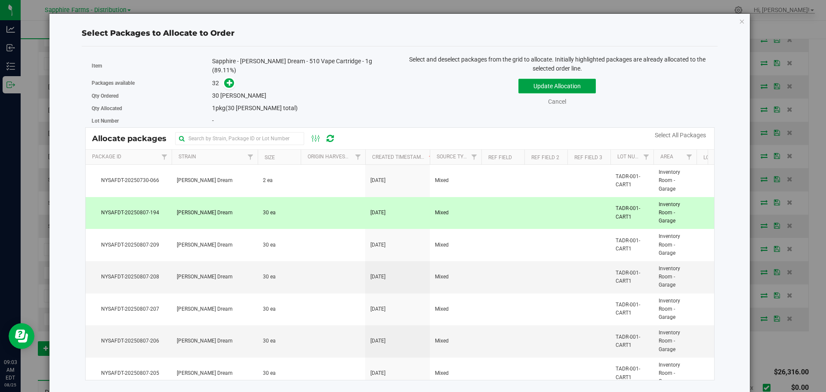
click at [535, 84] on button "Update Allocation" at bounding box center [557, 86] width 77 height 15
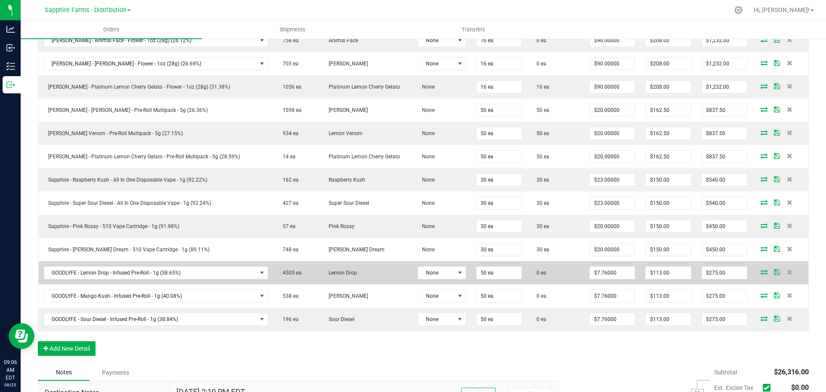
click at [761, 270] on icon at bounding box center [764, 271] width 7 height 5
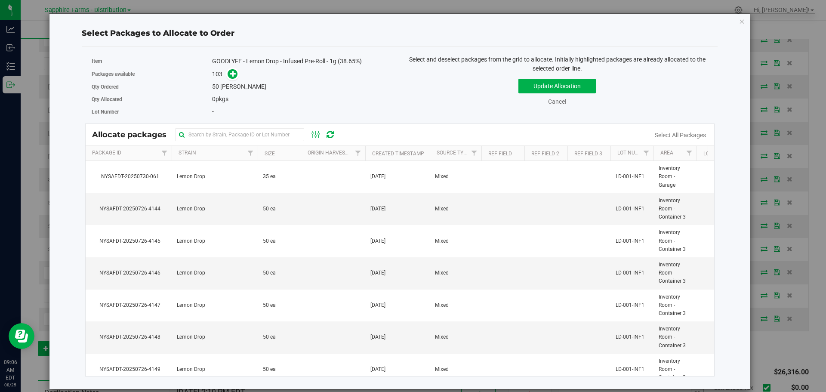
click at [368, 151] on th "Created Timestamp" at bounding box center [397, 153] width 65 height 15
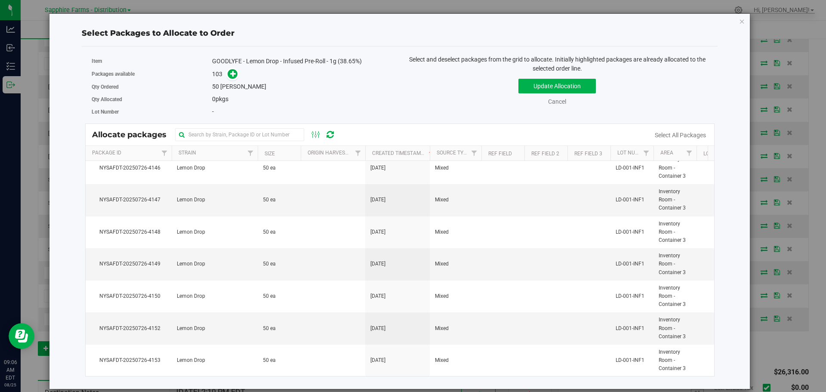
scroll to position [0, 0]
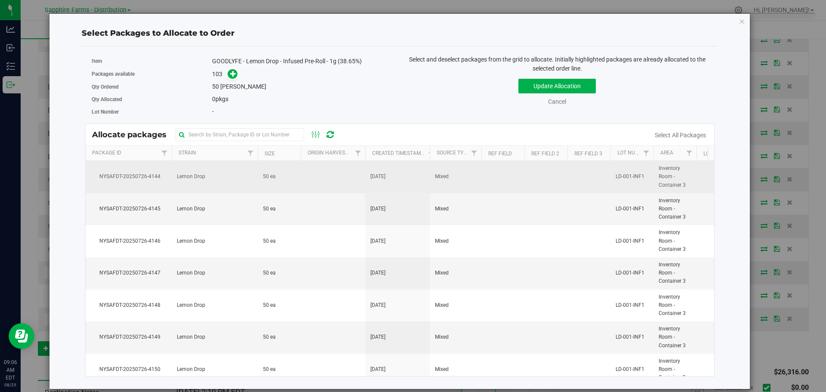
click at [344, 186] on td at bounding box center [333, 177] width 65 height 32
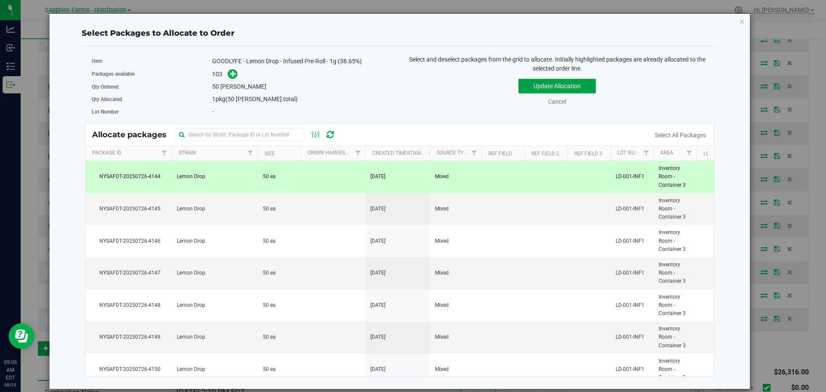
click at [534, 91] on button "Update Allocation" at bounding box center [557, 86] width 77 height 15
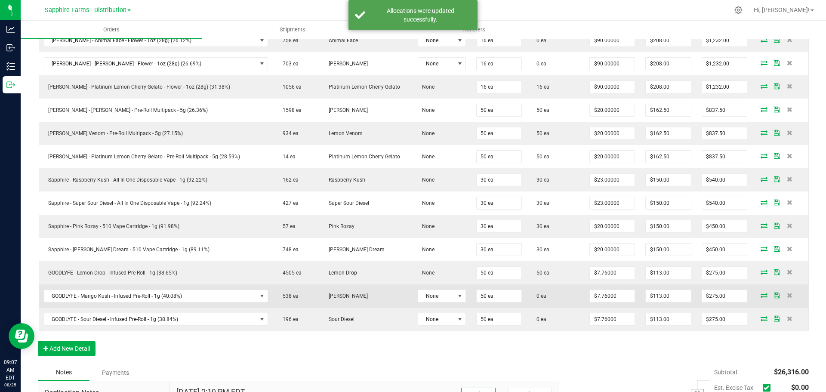
click at [761, 295] on icon at bounding box center [764, 295] width 7 height 5
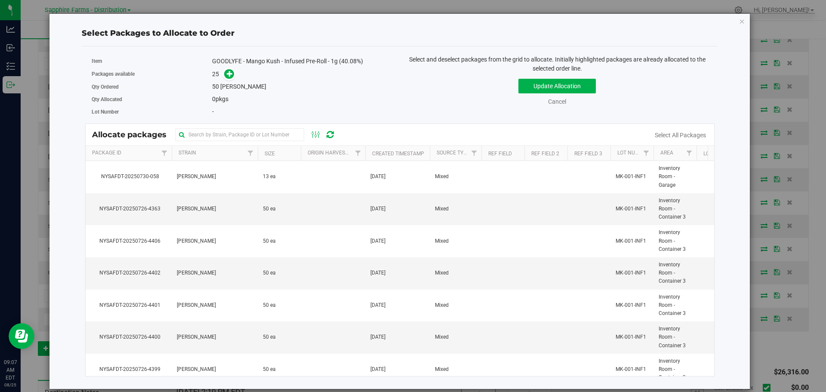
click at [370, 152] on th "Created Timestamp" at bounding box center [397, 153] width 65 height 15
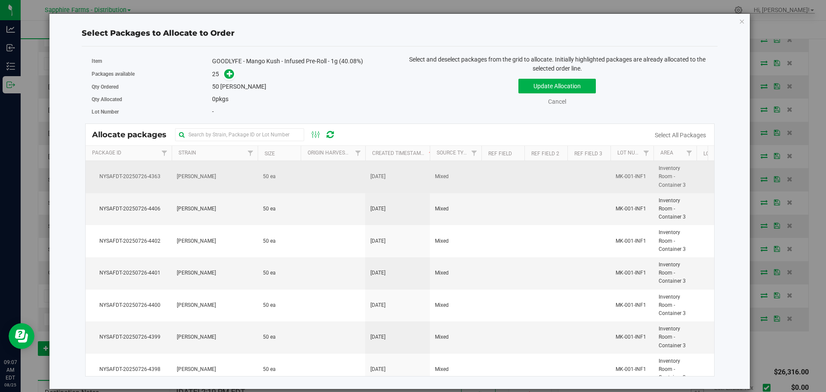
click at [473, 172] on td "Mixed" at bounding box center [456, 177] width 52 height 32
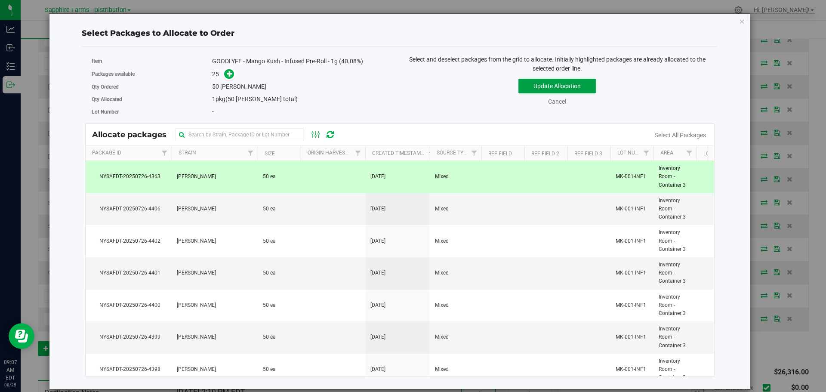
click at [548, 80] on button "Update Allocation" at bounding box center [557, 86] width 77 height 15
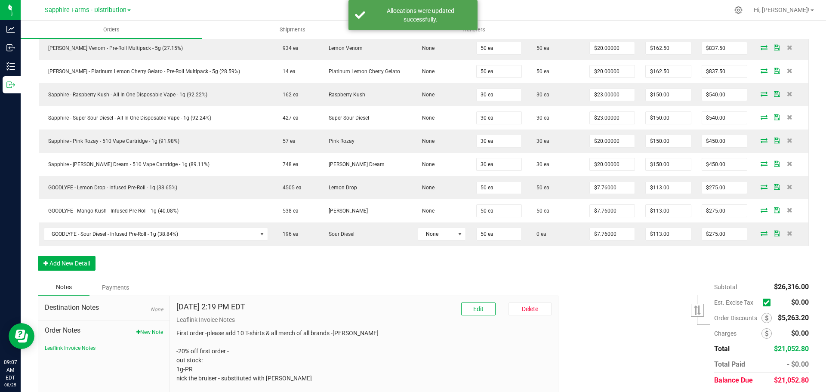
scroll to position [646, 0]
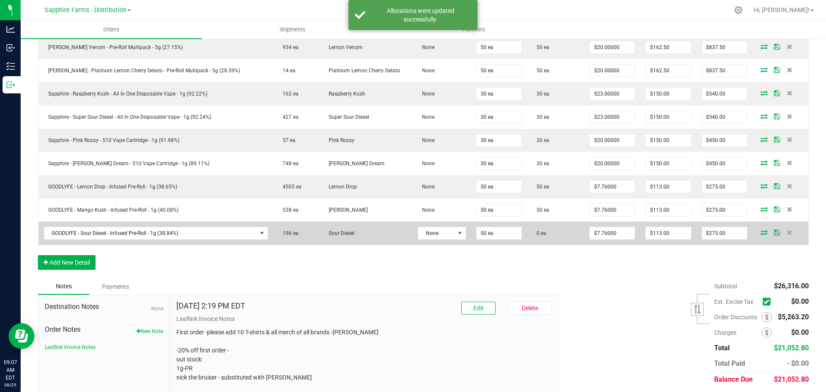
click at [761, 234] on icon at bounding box center [764, 232] width 7 height 5
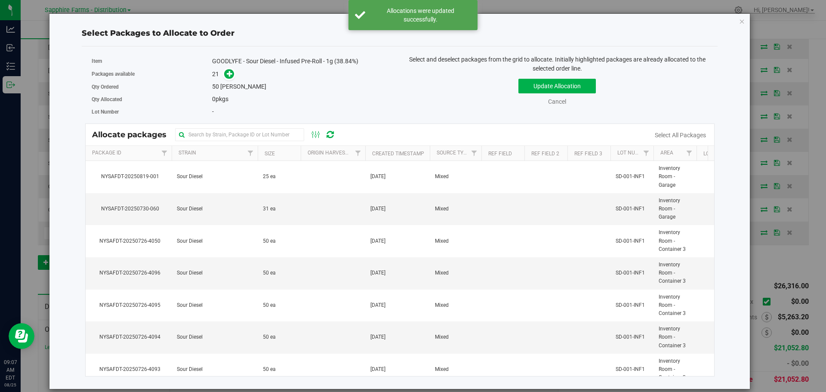
click at [368, 151] on th "Created Timestamp" at bounding box center [397, 153] width 65 height 15
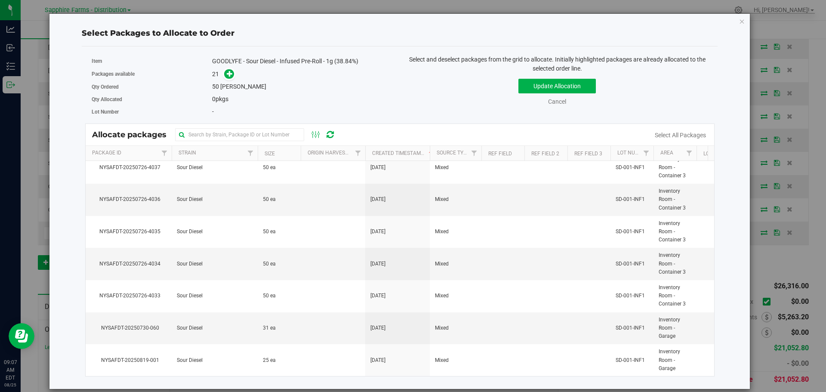
scroll to position [0, 0]
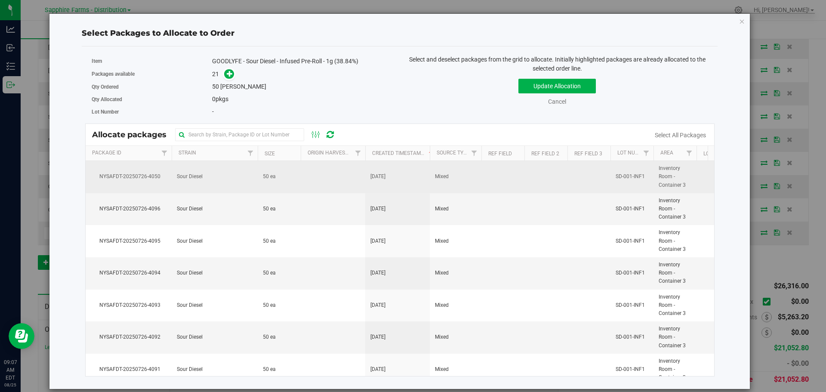
click at [411, 188] on td "[DATE]" at bounding box center [397, 177] width 65 height 32
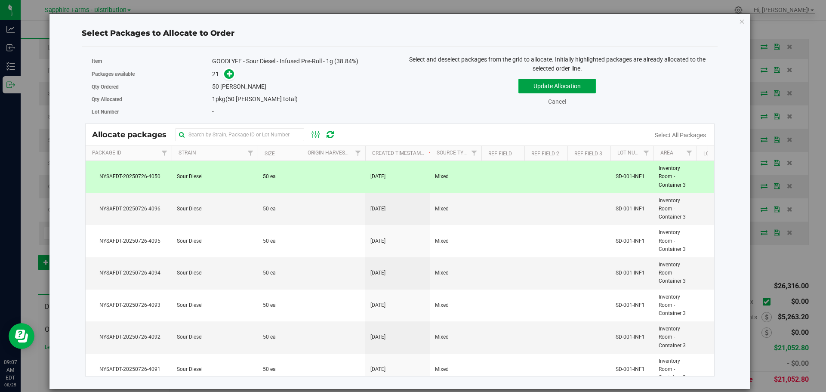
click at [549, 93] on button "Update Allocation" at bounding box center [557, 86] width 77 height 15
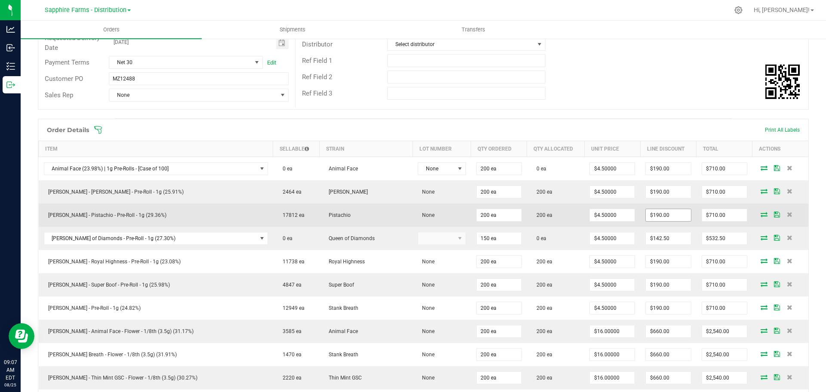
scroll to position [172, 0]
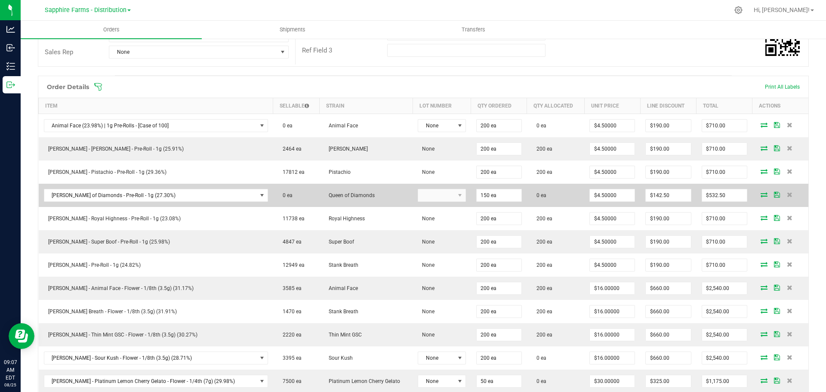
click at [761, 195] on icon at bounding box center [764, 194] width 7 height 5
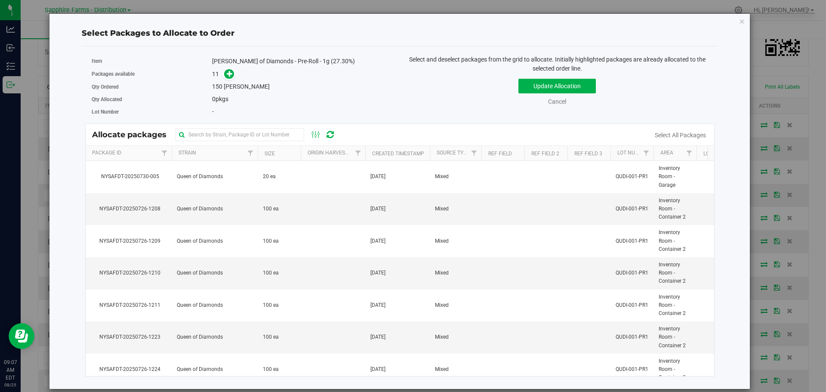
click at [371, 152] on th "Created Timestamp" at bounding box center [397, 153] width 65 height 15
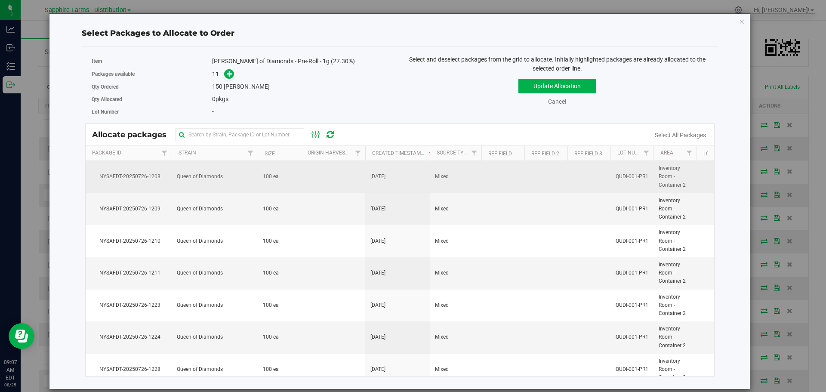
click at [352, 174] on td at bounding box center [333, 177] width 65 height 32
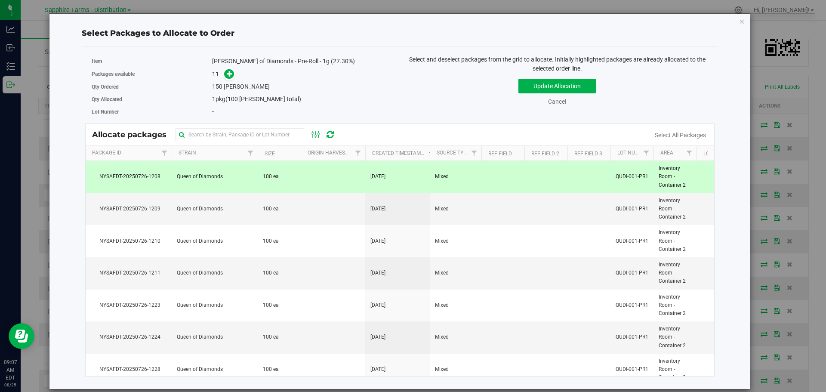
click at [319, 182] on td at bounding box center [333, 177] width 65 height 32
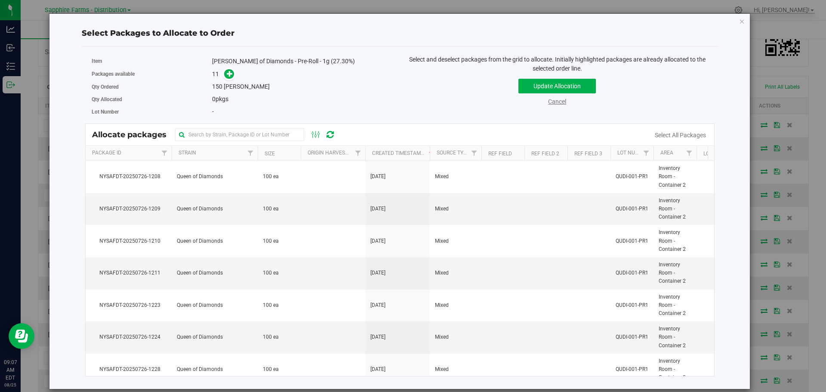
click at [568, 105] on div "Cancel" at bounding box center [557, 101] width 60 height 9
click at [560, 105] on link "Cancel" at bounding box center [557, 101] width 18 height 7
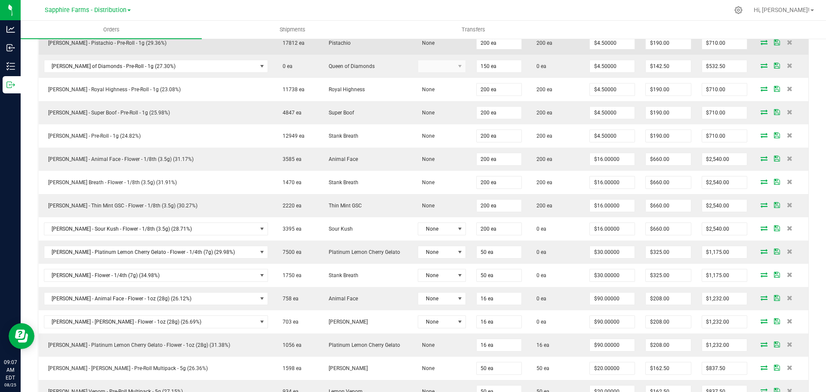
scroll to position [344, 0]
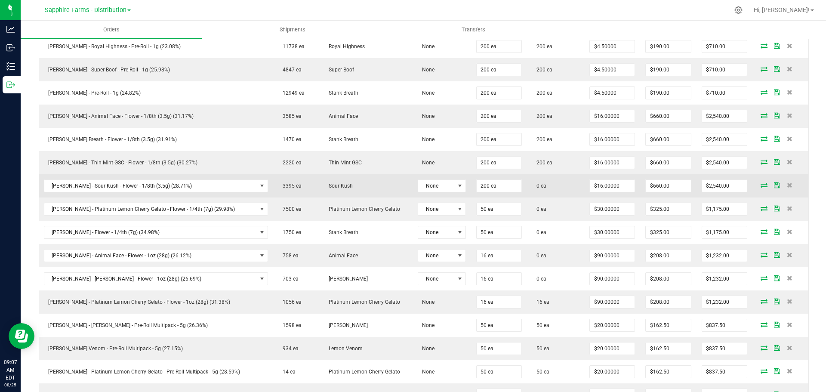
click at [761, 187] on icon at bounding box center [764, 185] width 7 height 5
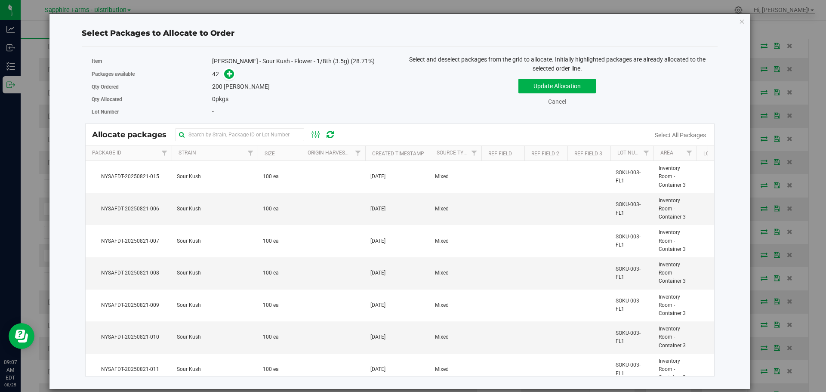
click at [369, 150] on th "Created Timestamp" at bounding box center [397, 153] width 65 height 15
drag, startPoint x: 349, startPoint y: 175, endPoint x: 342, endPoint y: 204, distance: 29.7
click at [348, 176] on td at bounding box center [333, 177] width 65 height 32
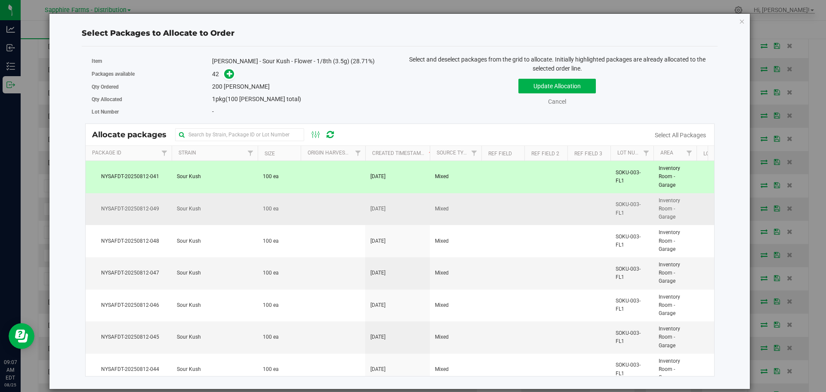
click at [342, 212] on td at bounding box center [333, 209] width 65 height 32
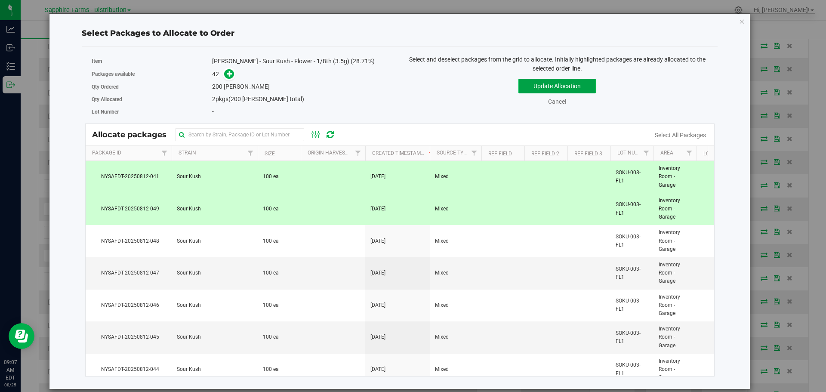
click at [529, 86] on button "Update Allocation" at bounding box center [557, 86] width 77 height 15
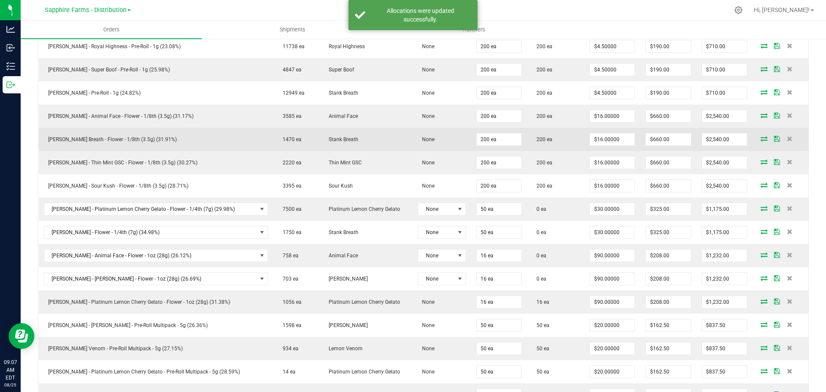
scroll to position [387, 0]
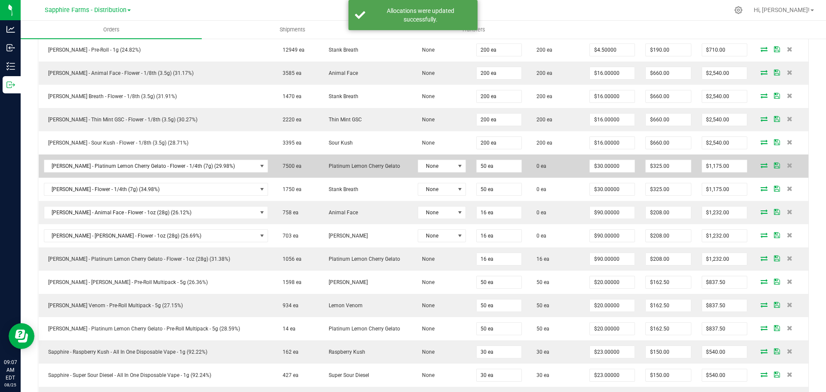
click at [761, 163] on icon at bounding box center [764, 165] width 7 height 5
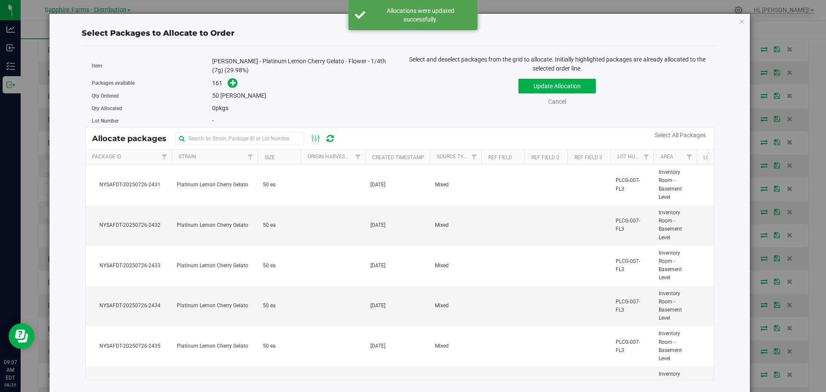
click at [369, 158] on th "Created Timestamp" at bounding box center [397, 157] width 65 height 15
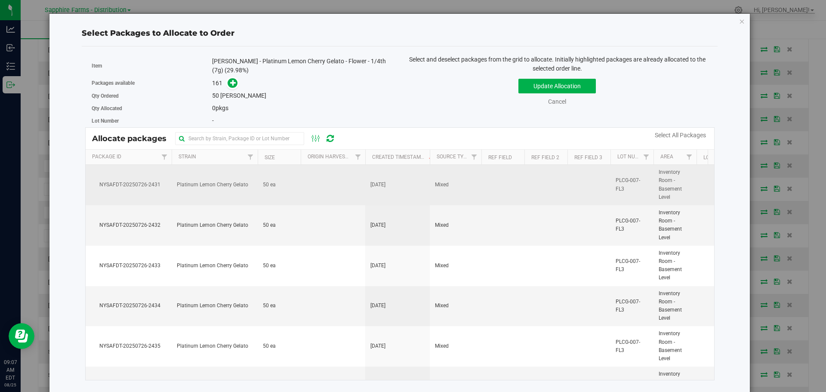
click at [350, 175] on td at bounding box center [333, 185] width 65 height 40
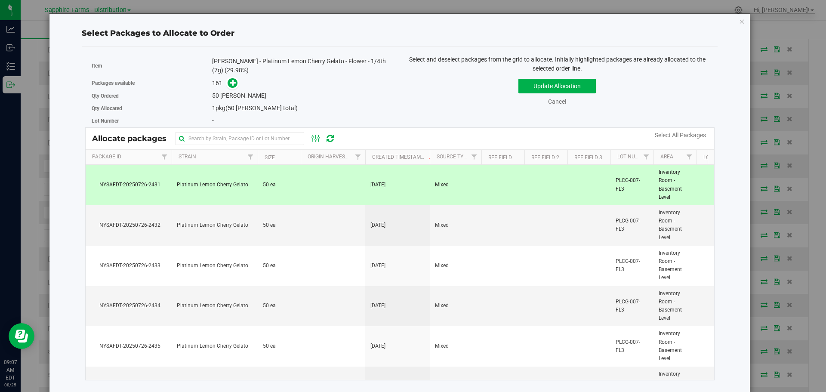
click at [558, 73] on div "Select and deselect packages from the grid to allocate. Initially highlighted p…" at bounding box center [557, 89] width 315 height 68
click at [552, 83] on button "Update Allocation" at bounding box center [557, 86] width 77 height 15
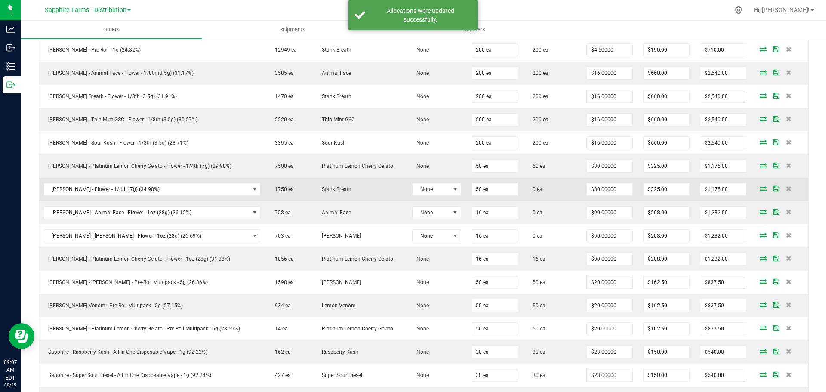
click at [760, 190] on icon at bounding box center [763, 188] width 7 height 5
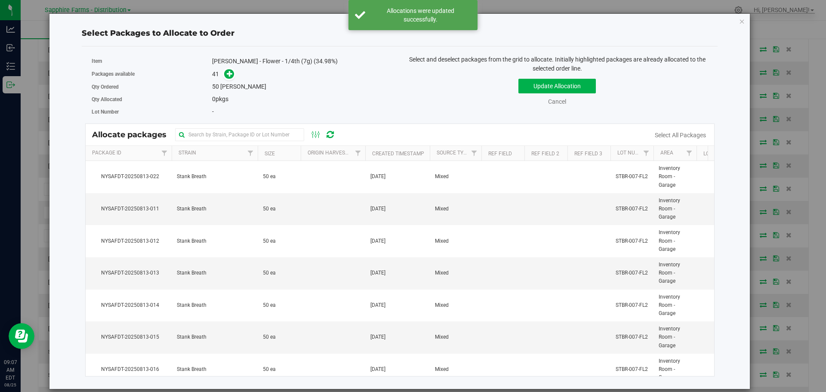
click at [371, 150] on th "Created Timestamp" at bounding box center [397, 153] width 65 height 15
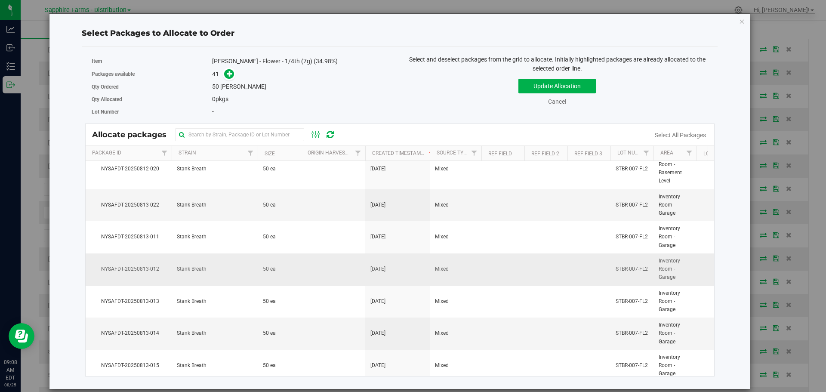
scroll to position [1139, 0]
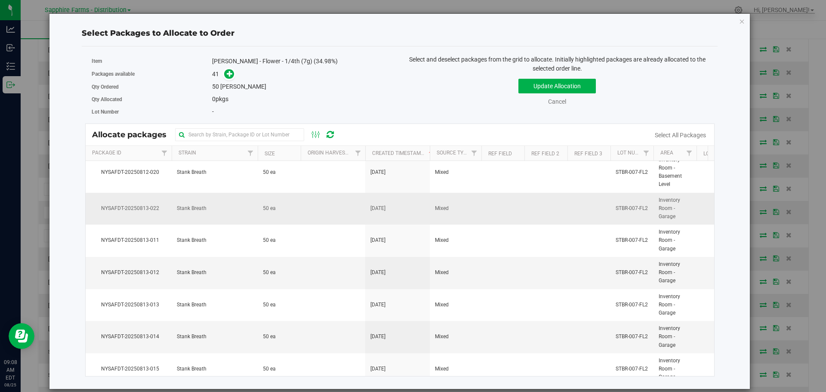
click at [592, 201] on td at bounding box center [589, 209] width 43 height 32
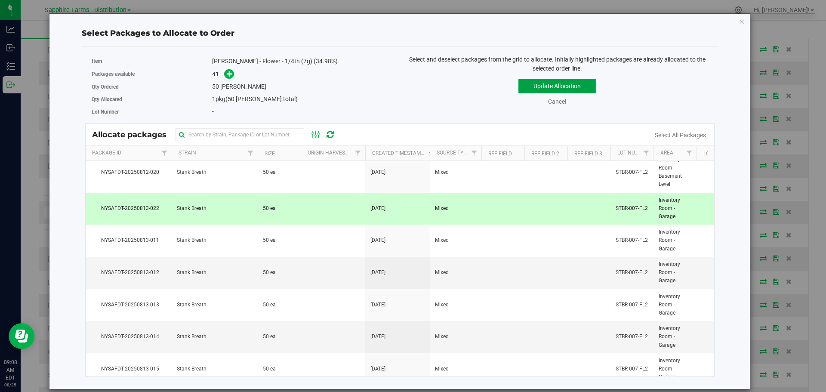
click at [567, 87] on button "Update Allocation" at bounding box center [557, 86] width 77 height 15
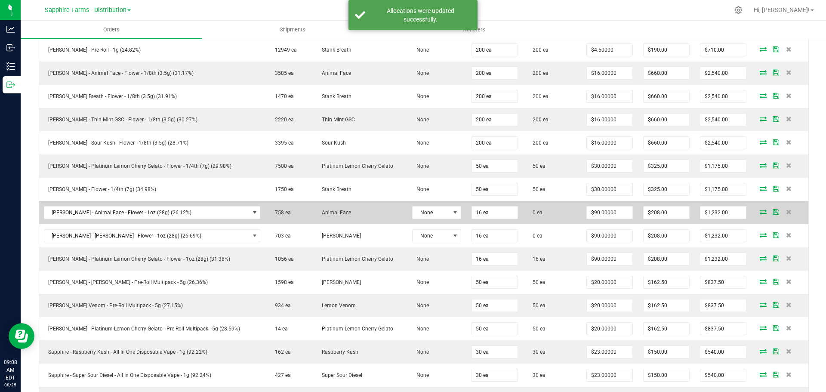
click at [760, 210] on icon at bounding box center [763, 211] width 7 height 5
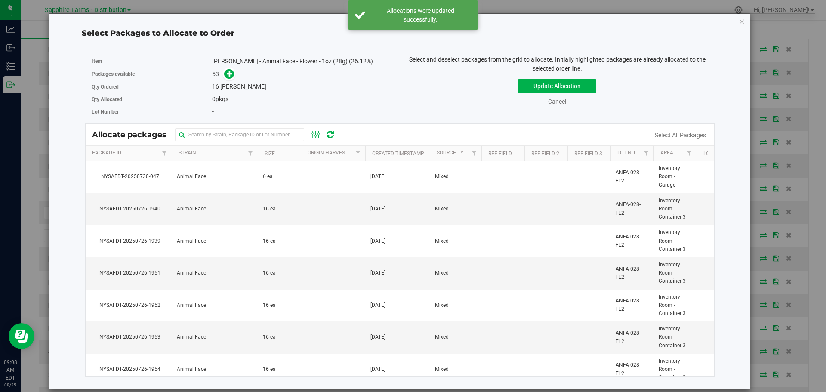
click at [369, 150] on th "Created Timestamp" at bounding box center [397, 153] width 65 height 15
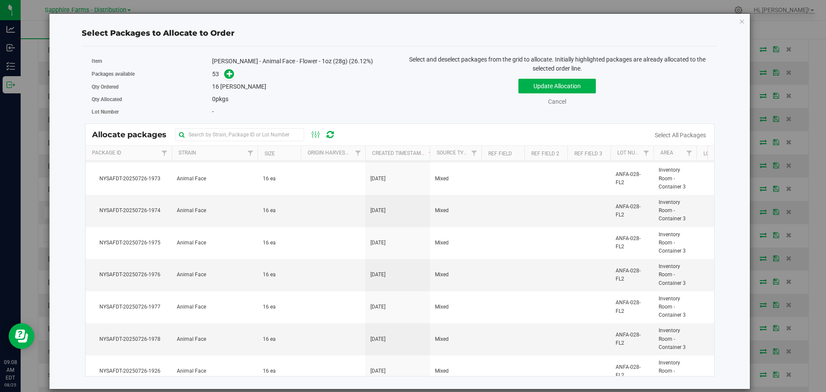
scroll to position [0, 0]
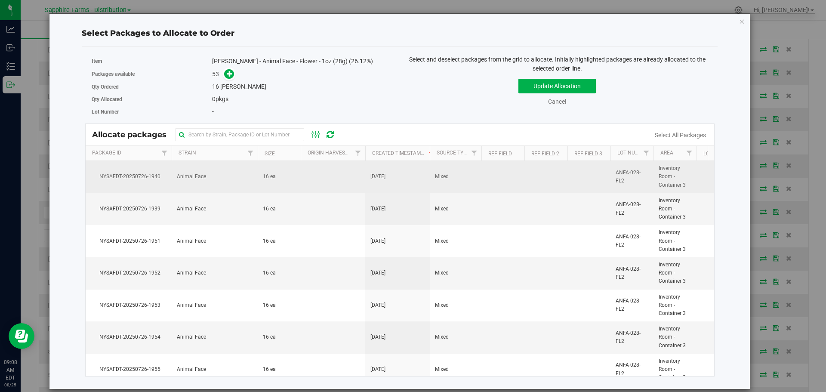
click at [381, 189] on td "[DATE]" at bounding box center [397, 177] width 65 height 32
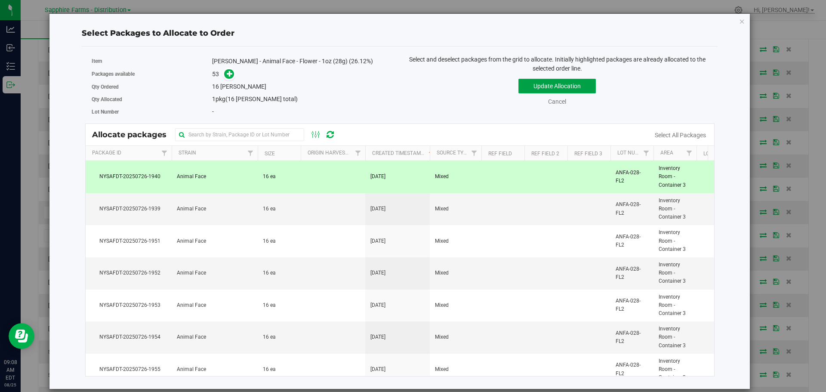
click at [525, 82] on button "Update Allocation" at bounding box center [557, 86] width 77 height 15
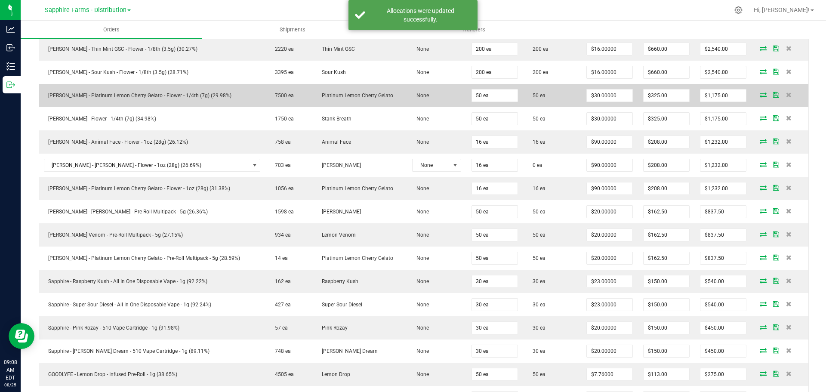
scroll to position [473, 0]
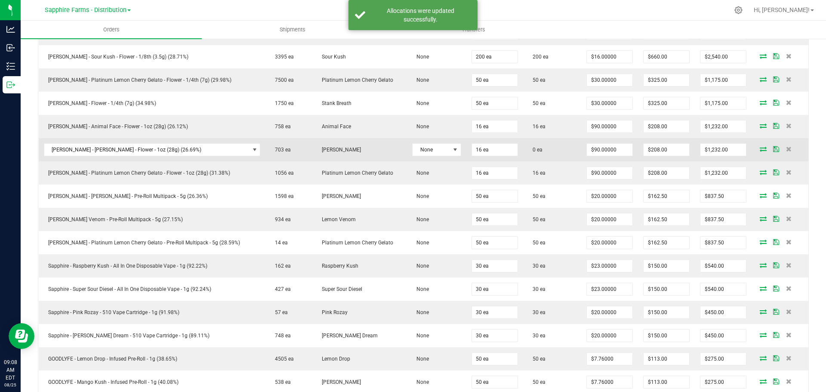
click at [760, 149] on icon at bounding box center [763, 148] width 7 height 5
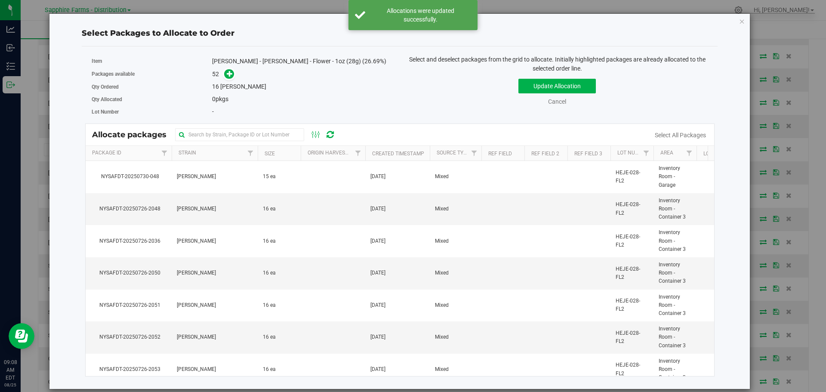
click at [369, 149] on th "Created Timestamp" at bounding box center [397, 153] width 65 height 15
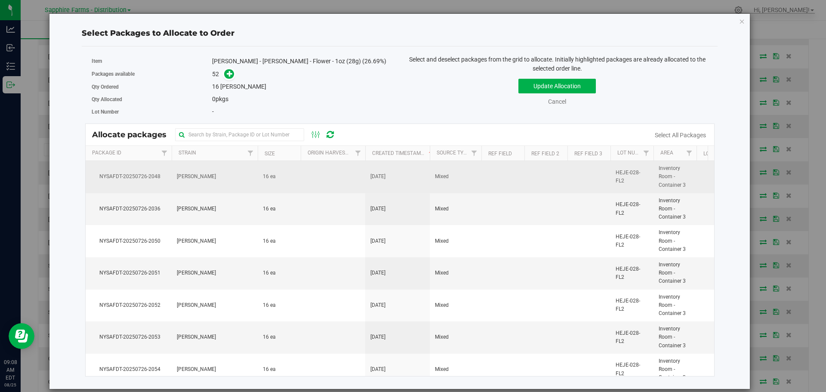
click at [348, 184] on td at bounding box center [333, 177] width 65 height 32
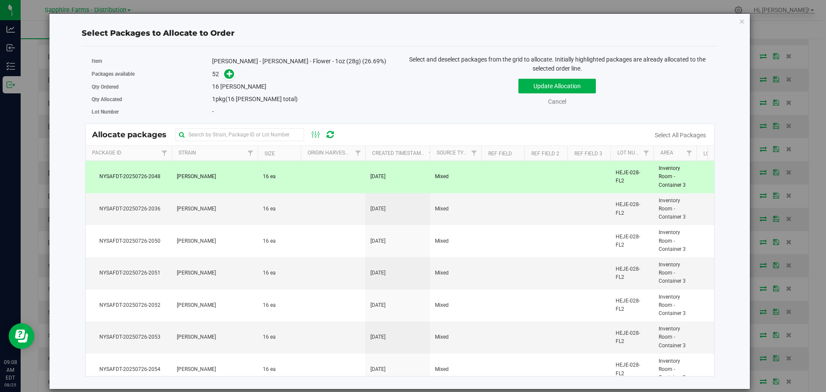
click at [418, 175] on td "[DATE]" at bounding box center [397, 177] width 65 height 32
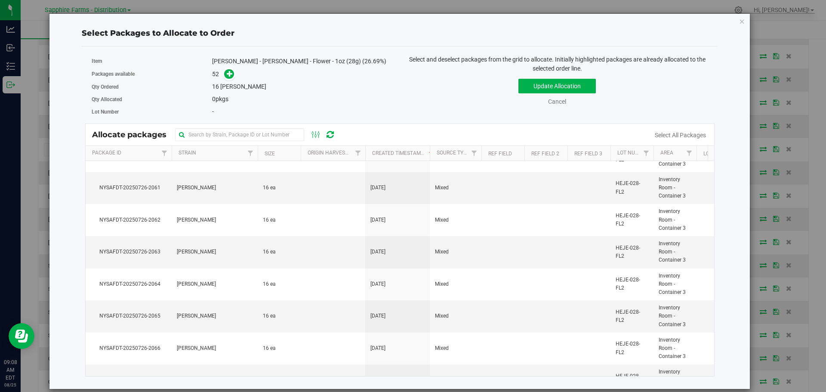
scroll to position [0, 0]
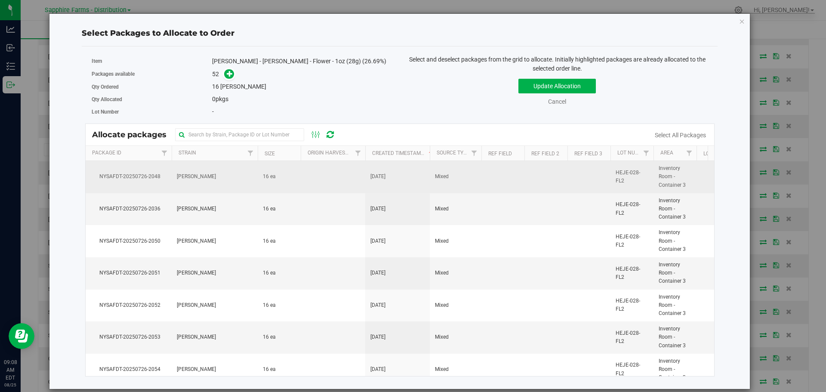
click at [374, 181] on td "[DATE]" at bounding box center [397, 177] width 65 height 32
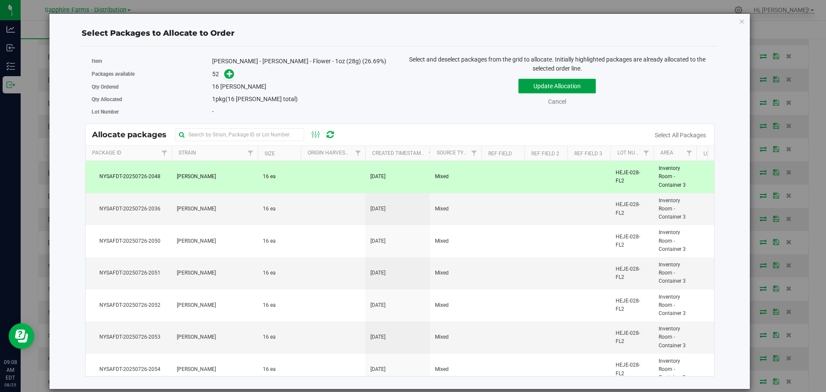
click at [526, 88] on button "Update Allocation" at bounding box center [557, 86] width 77 height 15
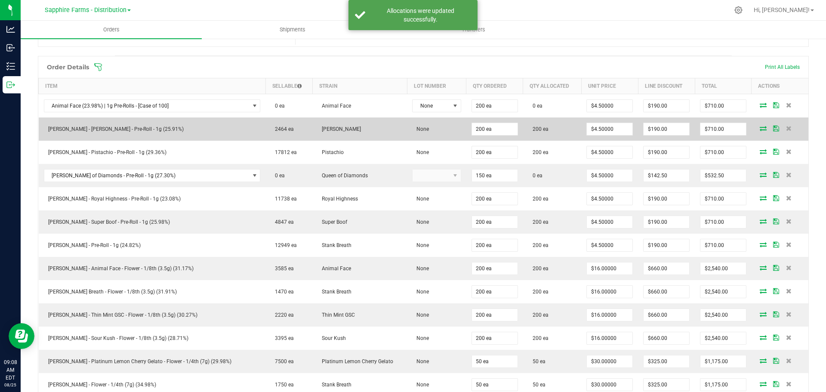
scroll to position [172, 0]
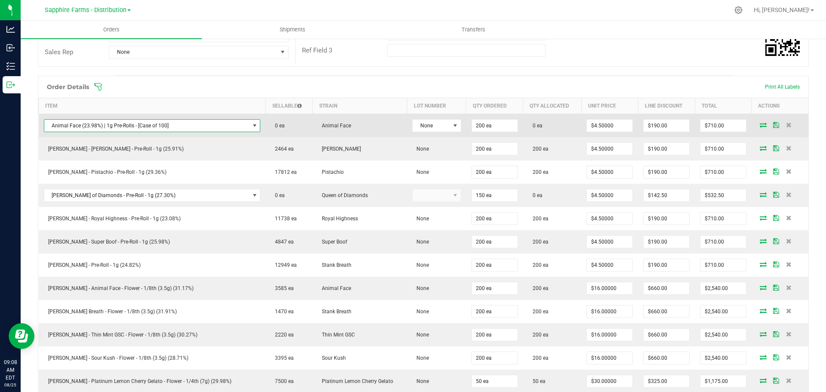
click at [251, 126] on span "NO DATA FOUND" at bounding box center [254, 125] width 7 height 7
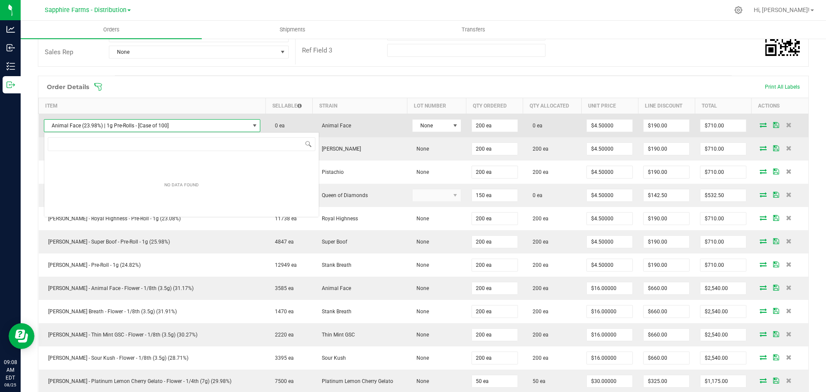
scroll to position [13, 192]
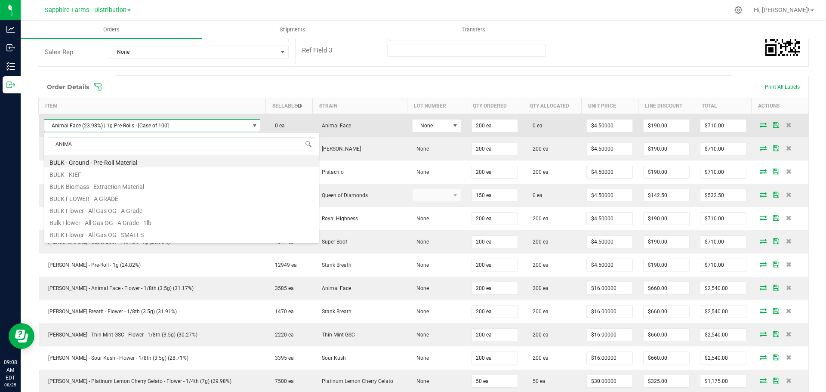
type input "ANIMAL"
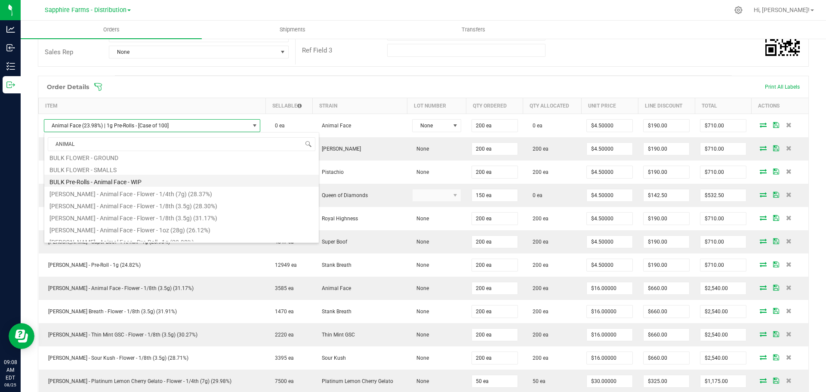
scroll to position [71, 0]
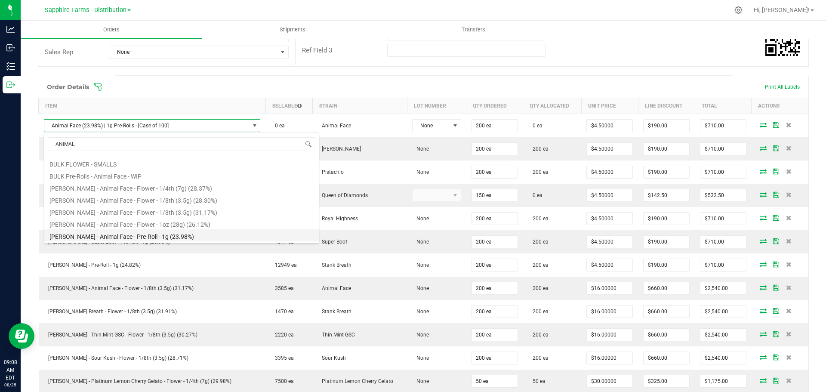
click at [173, 229] on li "[PERSON_NAME] - Animal Face - Pre-Roll - 1g (23.98%)" at bounding box center [181, 235] width 275 height 12
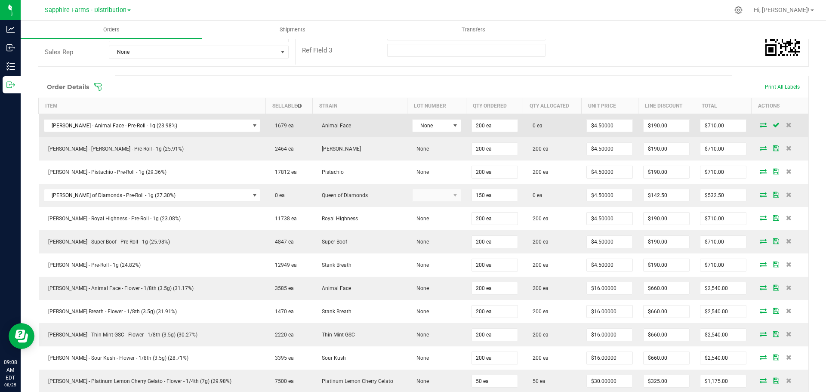
click at [760, 123] on icon at bounding box center [763, 124] width 7 height 5
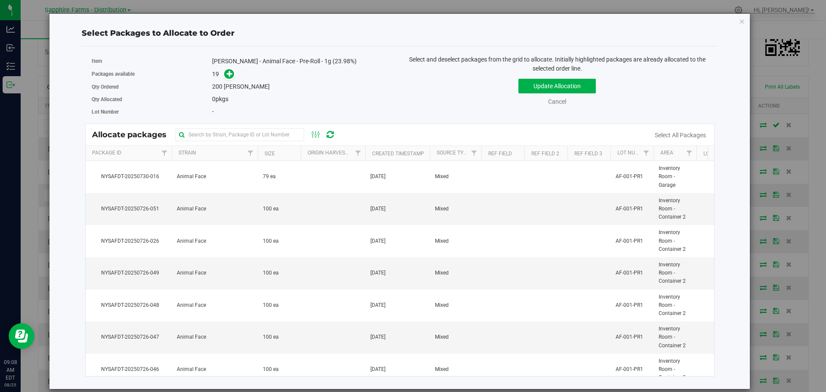
click at [369, 150] on th "Created Timestamp" at bounding box center [397, 153] width 65 height 15
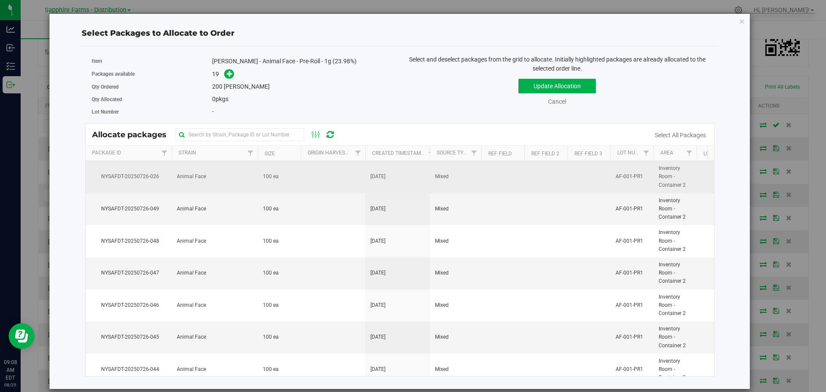
click at [412, 176] on td "[DATE]" at bounding box center [397, 177] width 65 height 32
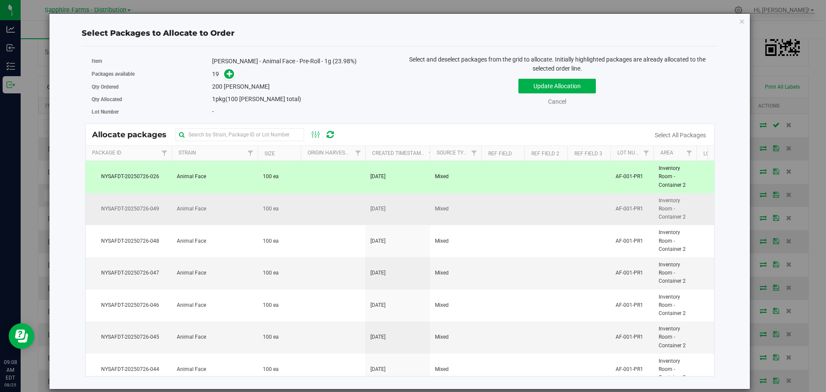
click at [409, 211] on td "[DATE]" at bounding box center [397, 209] width 65 height 32
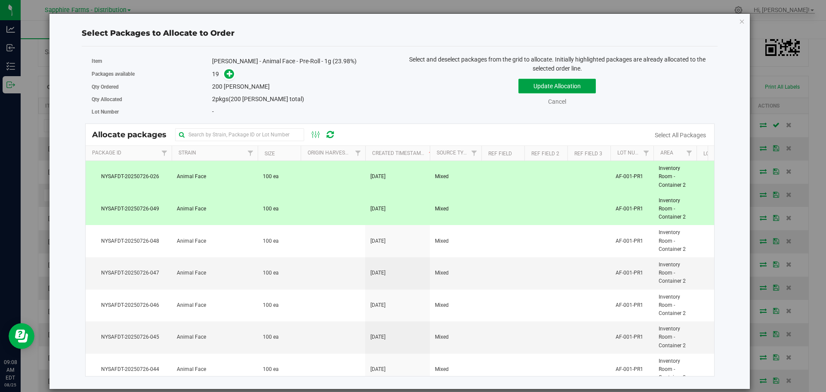
click at [540, 85] on button "Update Allocation" at bounding box center [557, 86] width 77 height 15
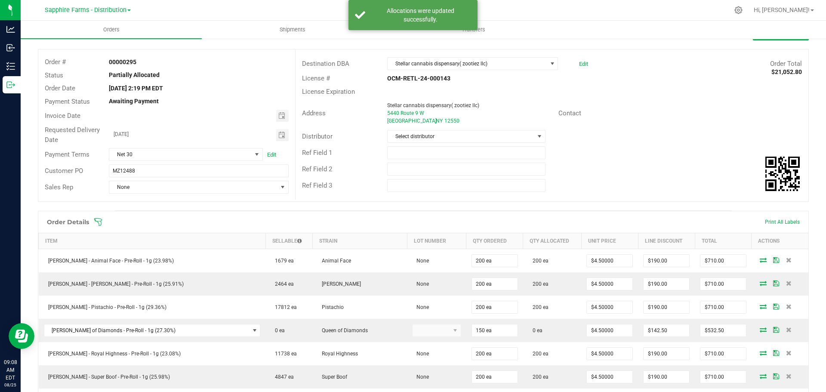
scroll to position [0, 0]
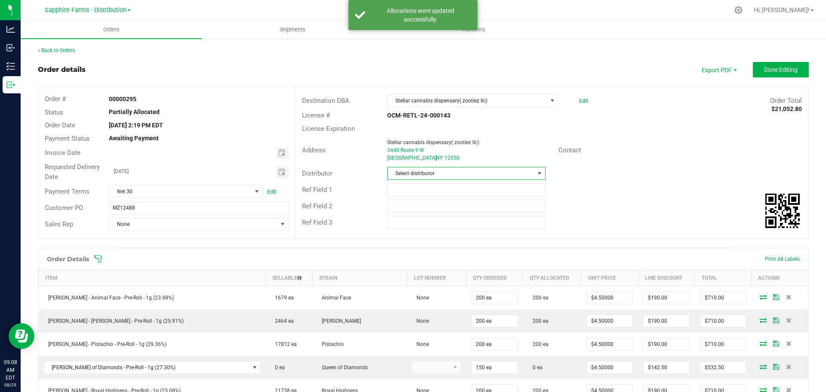
drag, startPoint x: 436, startPoint y: 173, endPoint x: 436, endPoint y: 179, distance: 6.5
click at [436, 174] on span "Select distributor" at bounding box center [461, 173] width 146 height 12
click at [453, 255] on li "Sapphire Farms - Distribution" at bounding box center [463, 254] width 156 height 15
drag, startPoint x: 180, startPoint y: 225, endPoint x: 177, endPoint y: 229, distance: 4.9
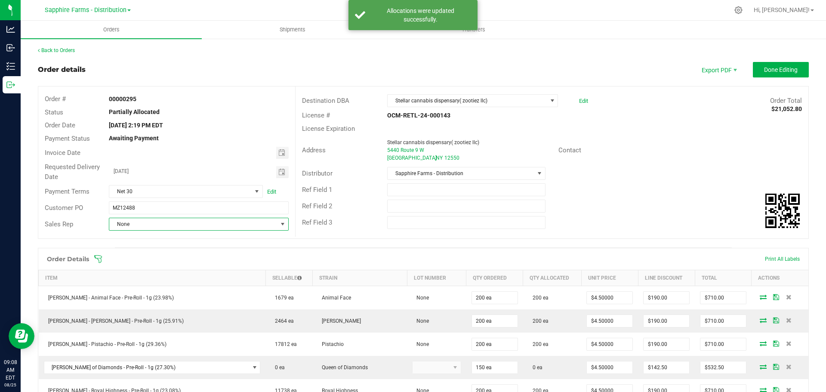
click at [179, 226] on span "None" at bounding box center [193, 224] width 168 height 12
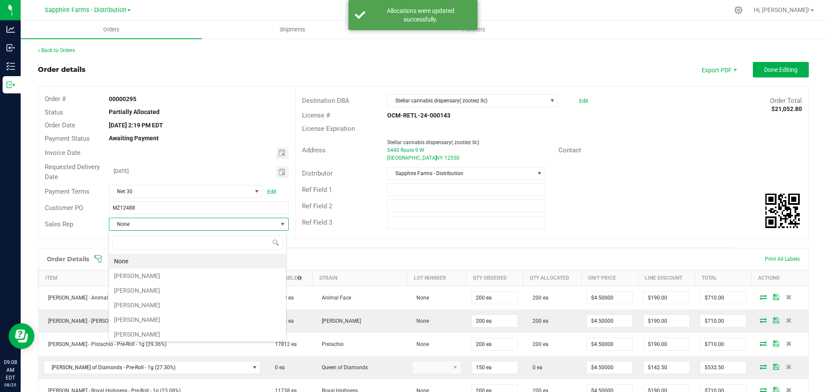
scroll to position [13, 178]
click at [156, 270] on li "[PERSON_NAME]" at bounding box center [197, 276] width 177 height 15
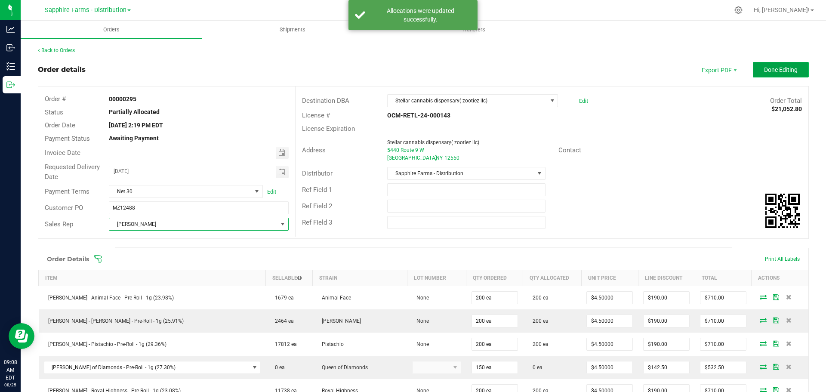
click at [775, 70] on span "Done Editing" at bounding box center [781, 69] width 34 height 7
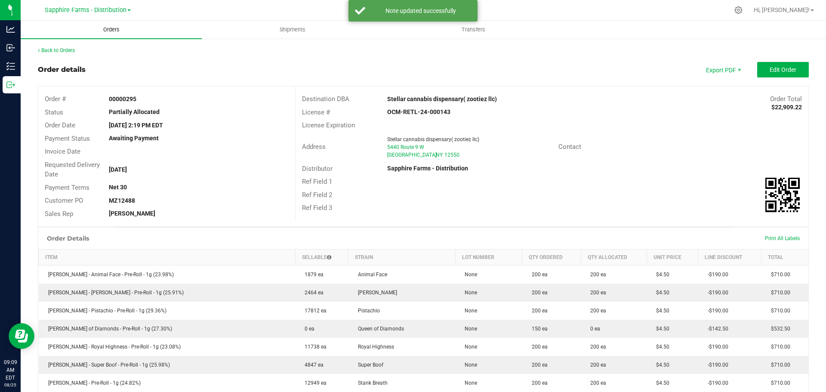
click at [113, 30] on span "Orders" at bounding box center [112, 30] width 40 height 8
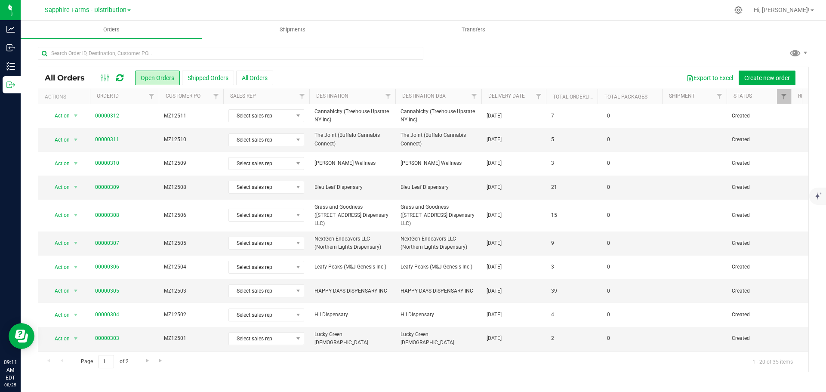
click at [486, 96] on th "Delivery Date" at bounding box center [514, 96] width 65 height 15
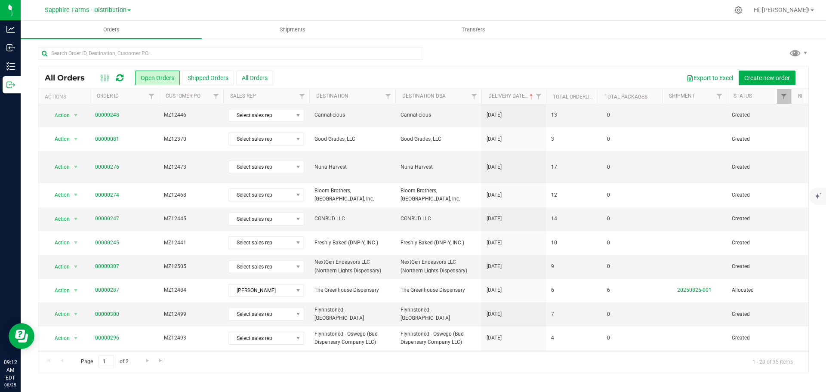
scroll to position [236, 0]
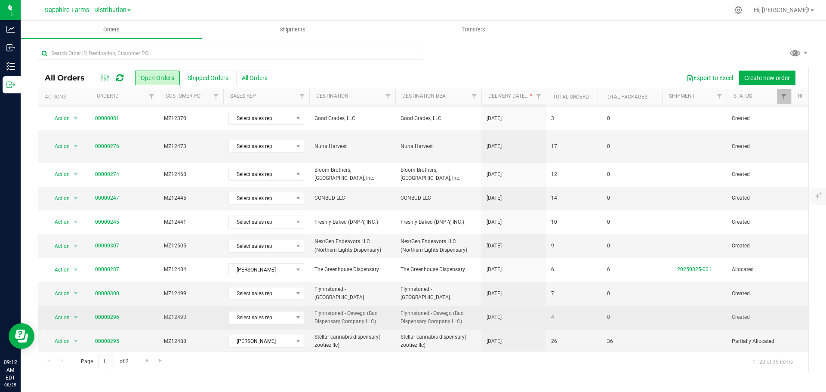
drag, startPoint x: 467, startPoint y: 296, endPoint x: 464, endPoint y: 300, distance: 4.4
drag, startPoint x: 464, startPoint y: 300, endPoint x: 432, endPoint y: 306, distance: 32.9
click at [432, 309] on span "Flynnstoned - Oswego (Bud Dispensary Company LLC)" at bounding box center [439, 317] width 76 height 16
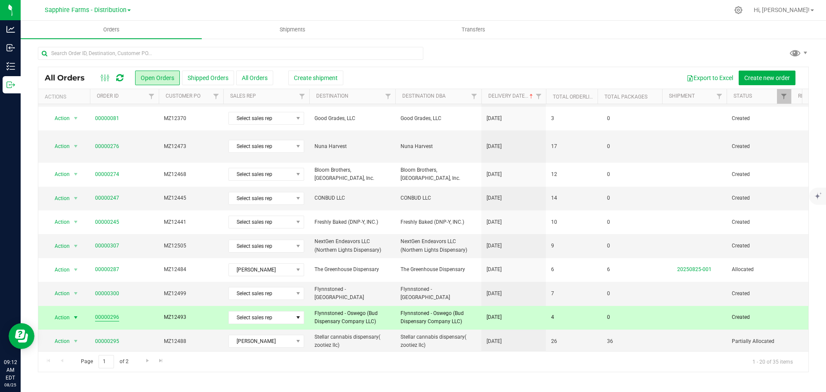
click at [95, 306] on td "00000296" at bounding box center [124, 318] width 69 height 24
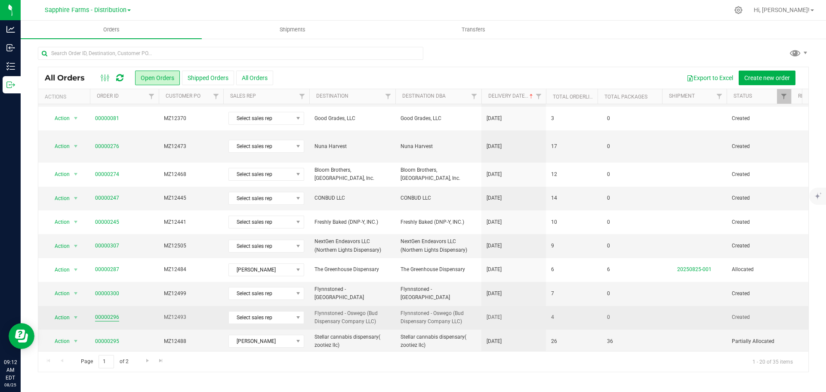
click at [102, 313] on link "00000296" at bounding box center [107, 317] width 24 height 8
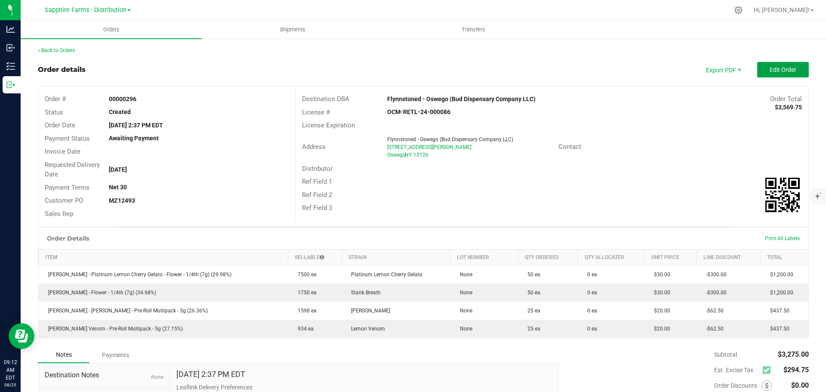
click at [774, 70] on span "Edit Order" at bounding box center [783, 69] width 27 height 7
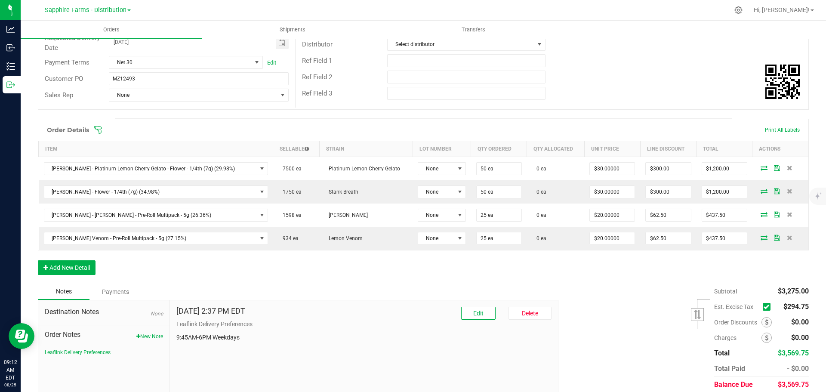
scroll to position [86, 0]
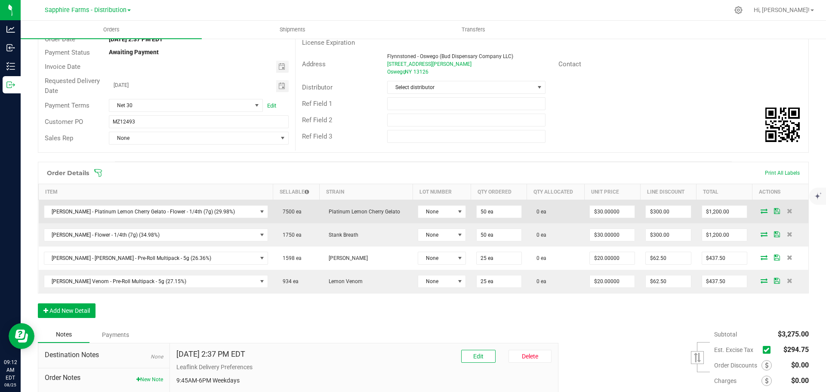
click at [761, 209] on icon at bounding box center [764, 210] width 7 height 5
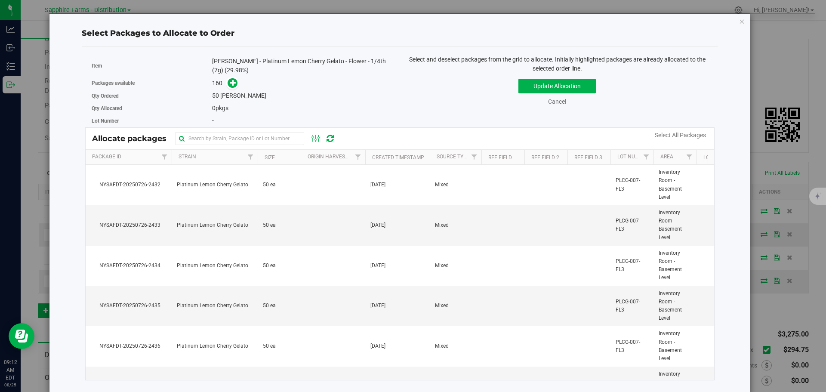
click at [368, 161] on th "Created Timestamp" at bounding box center [397, 157] width 65 height 15
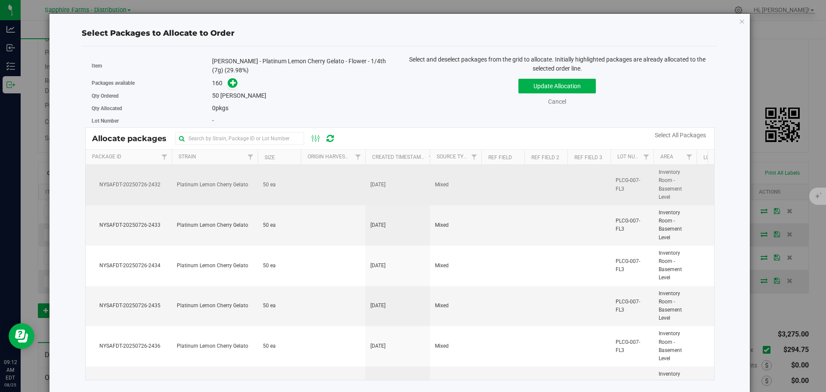
click at [319, 186] on td at bounding box center [333, 185] width 65 height 40
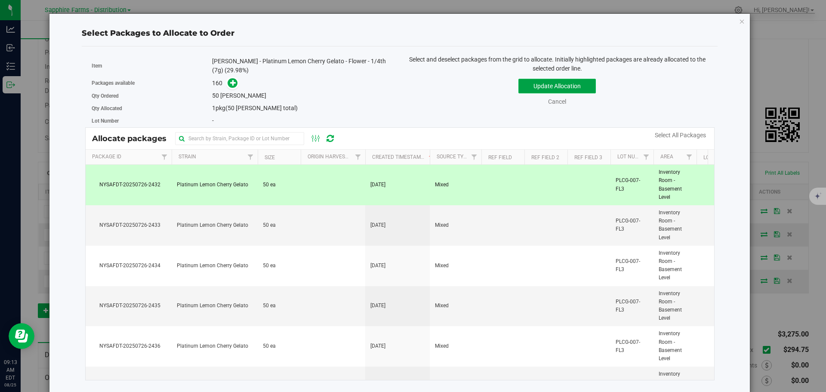
click at [539, 89] on button "Update Allocation" at bounding box center [557, 86] width 77 height 15
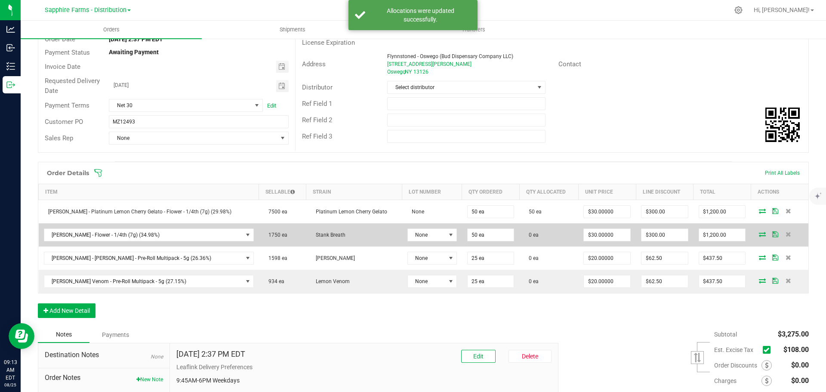
click at [759, 232] on icon at bounding box center [762, 234] width 7 height 5
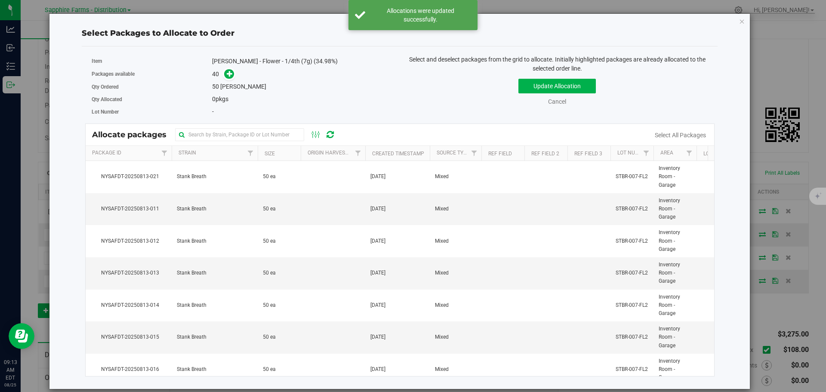
click at [368, 153] on th "Created Timestamp" at bounding box center [397, 153] width 65 height 15
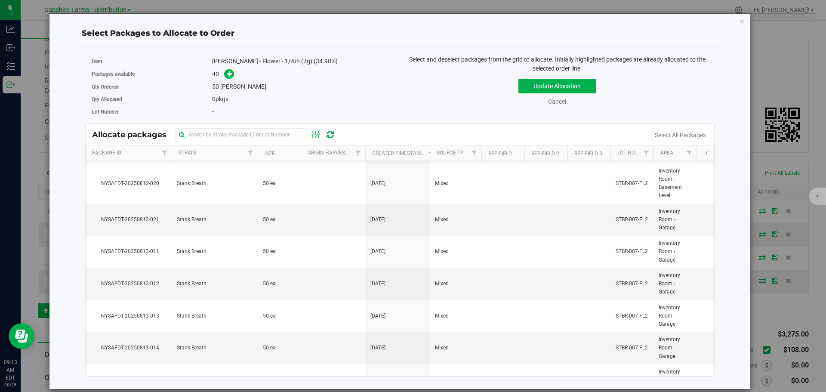
scroll to position [1040, 0]
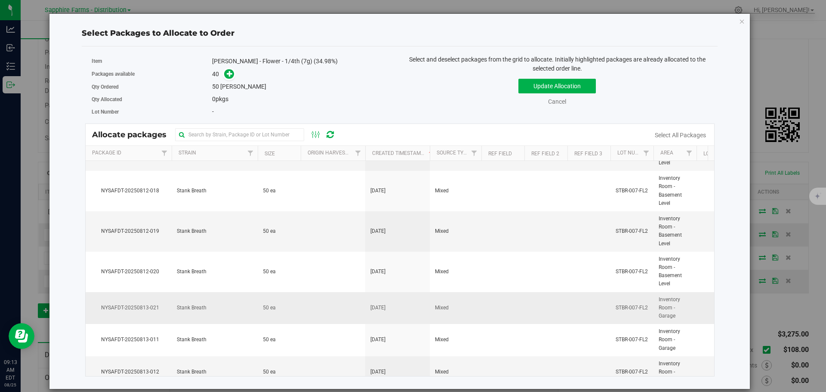
click at [610, 311] on td at bounding box center [589, 308] width 43 height 32
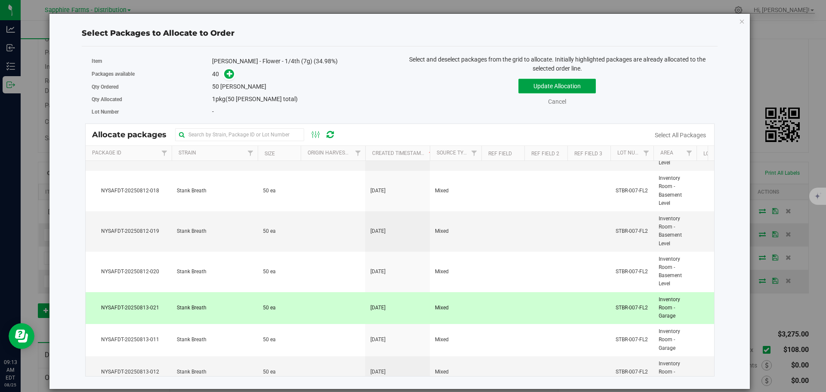
click at [537, 82] on button "Update Allocation" at bounding box center [557, 86] width 77 height 15
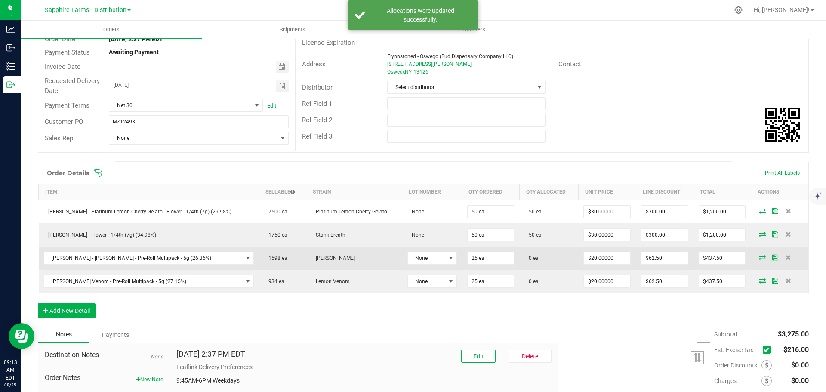
click at [759, 258] on icon at bounding box center [762, 257] width 7 height 5
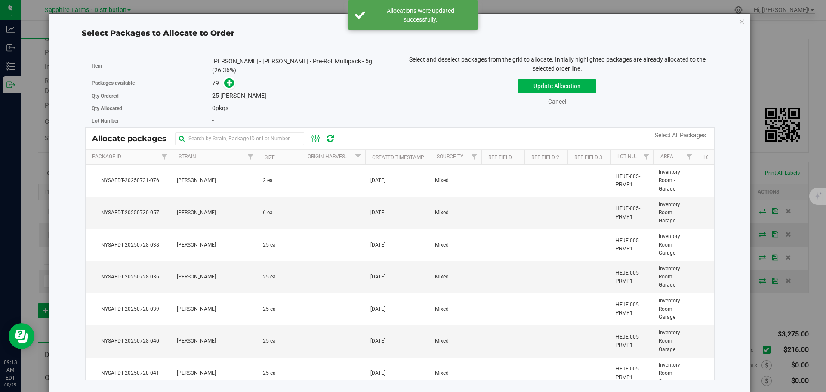
click at [370, 151] on th "Created Timestamp" at bounding box center [397, 157] width 65 height 15
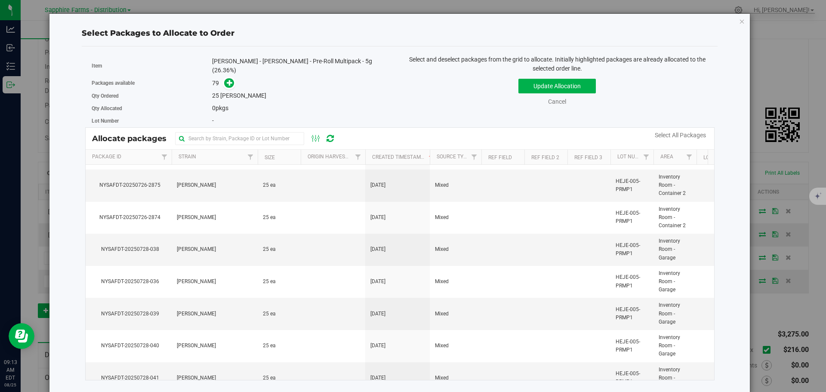
scroll to position [2085, 0]
click at [658, 310] on td "Inventory Room - Garage" at bounding box center [675, 312] width 43 height 32
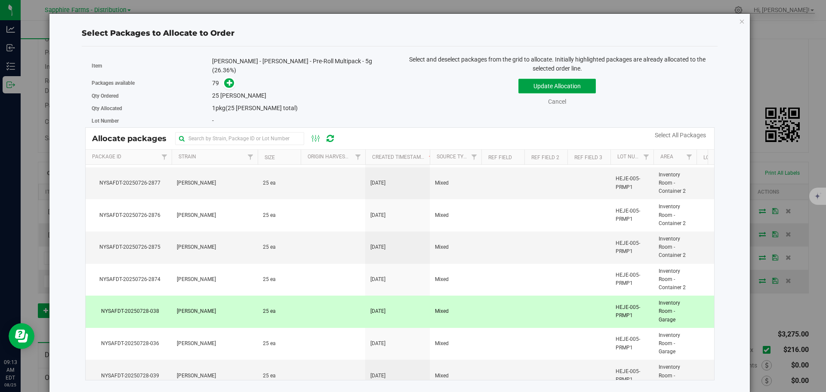
click at [553, 81] on button "Update Allocation" at bounding box center [557, 86] width 77 height 15
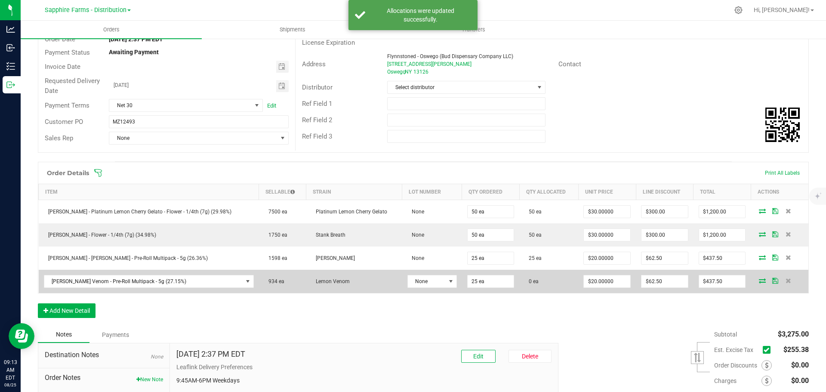
click at [759, 281] on icon at bounding box center [762, 280] width 7 height 5
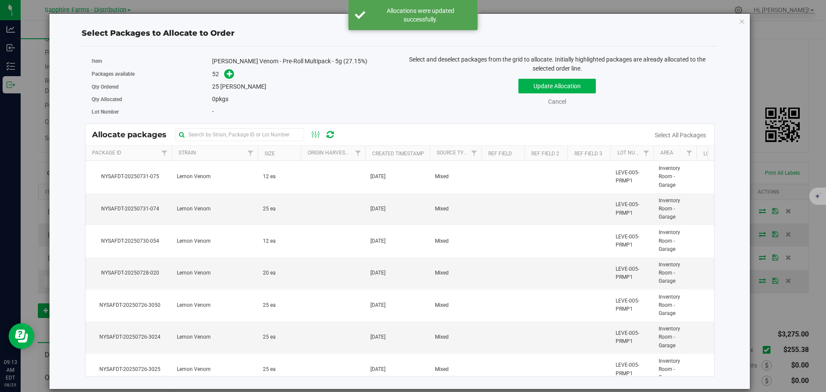
click at [371, 151] on th "Created Timestamp" at bounding box center [397, 153] width 65 height 15
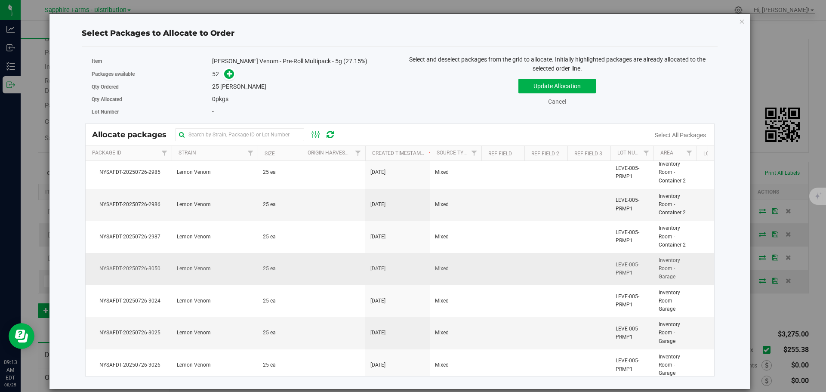
click at [634, 267] on span "LEVE-005-PRMP1" at bounding box center [632, 269] width 33 height 16
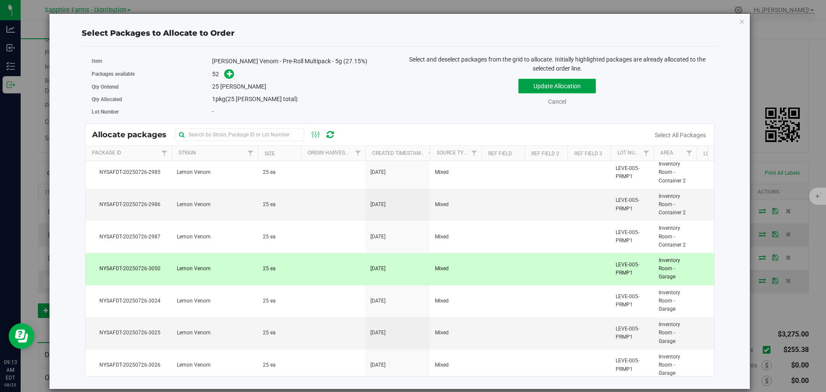
click at [528, 79] on button "Update Allocation" at bounding box center [557, 86] width 77 height 15
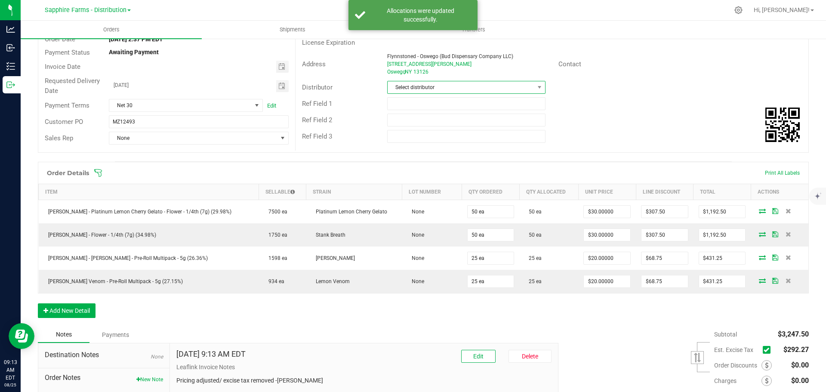
click at [485, 87] on span "Select distributor" at bounding box center [461, 87] width 146 height 12
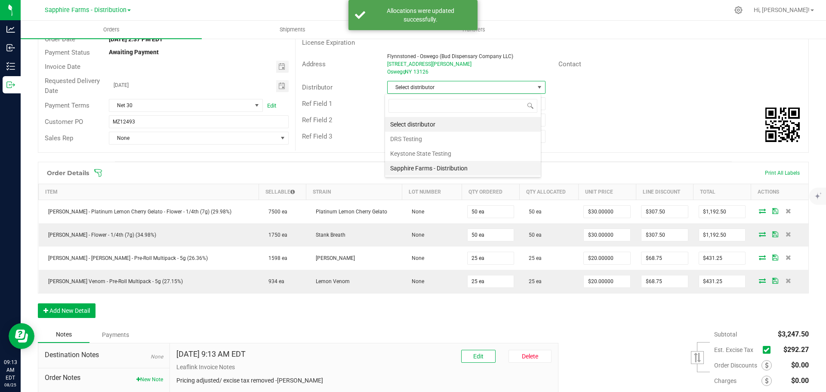
click at [464, 167] on li "Sapphire Farms - Distribution" at bounding box center [463, 168] width 156 height 15
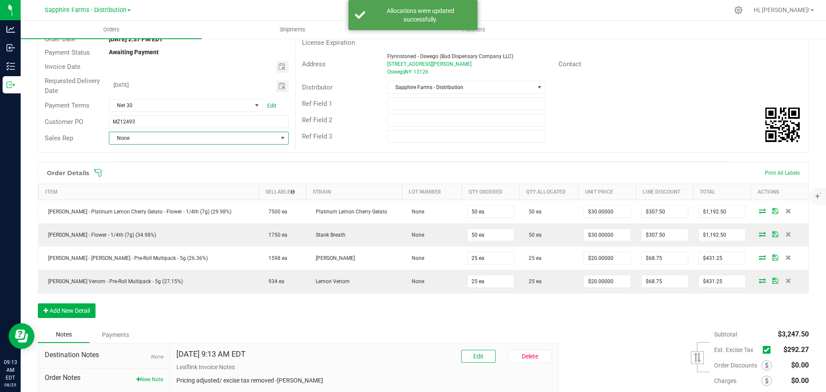
click at [195, 140] on span "None" at bounding box center [193, 138] width 168 height 12
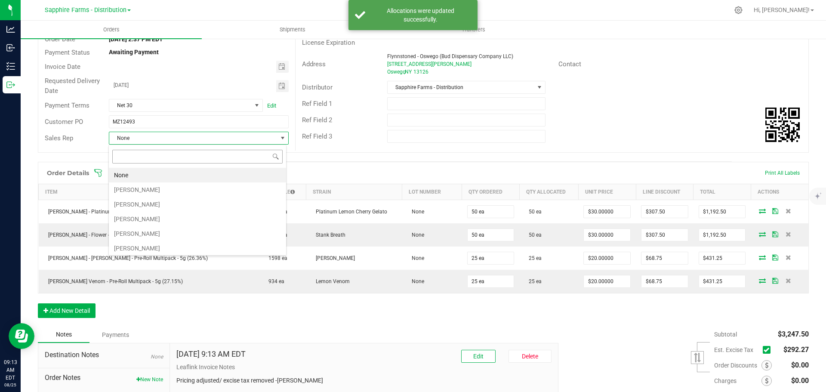
scroll to position [13, 178]
click at [166, 186] on li "[PERSON_NAME]" at bounding box center [197, 190] width 177 height 15
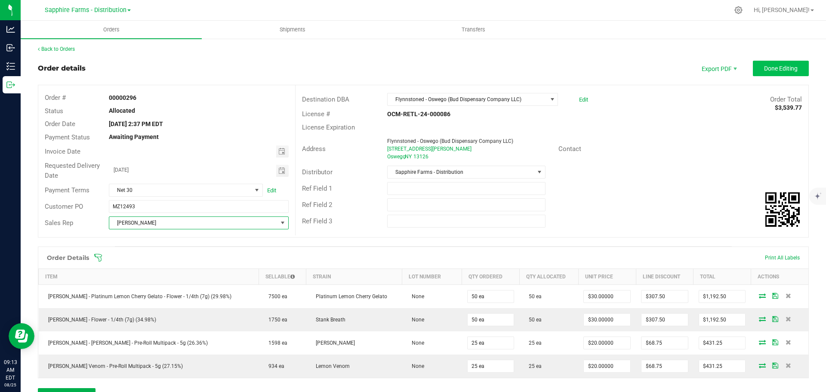
scroll to position [0, 0]
click at [776, 67] on span "Done Editing" at bounding box center [781, 69] width 34 height 7
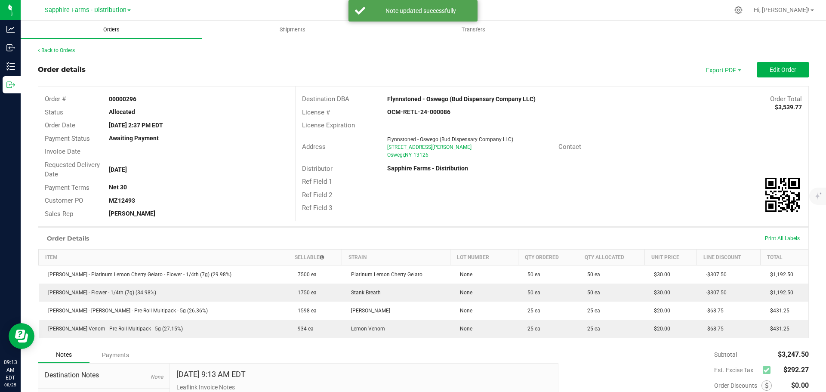
click at [137, 31] on uib-tab-heading "Orders" at bounding box center [111, 30] width 181 height 18
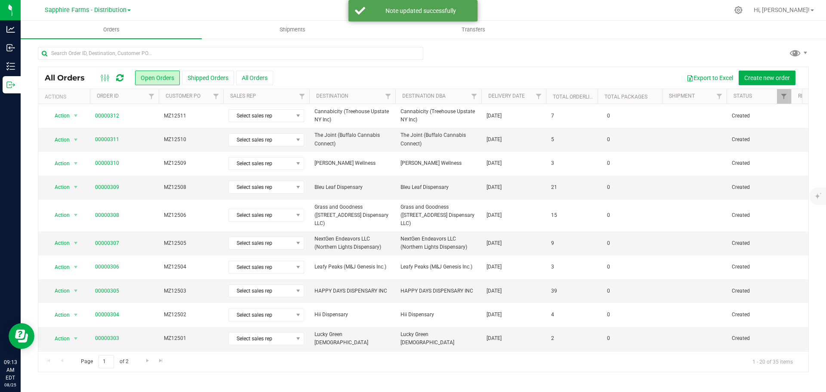
click at [485, 97] on th "Delivery Date" at bounding box center [514, 96] width 65 height 15
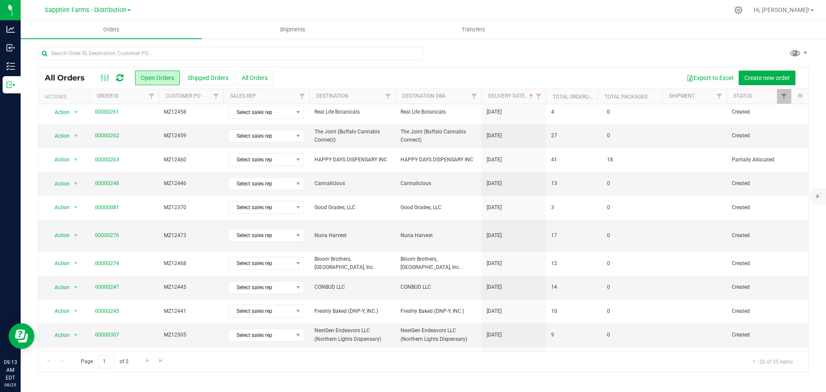
scroll to position [236, 0]
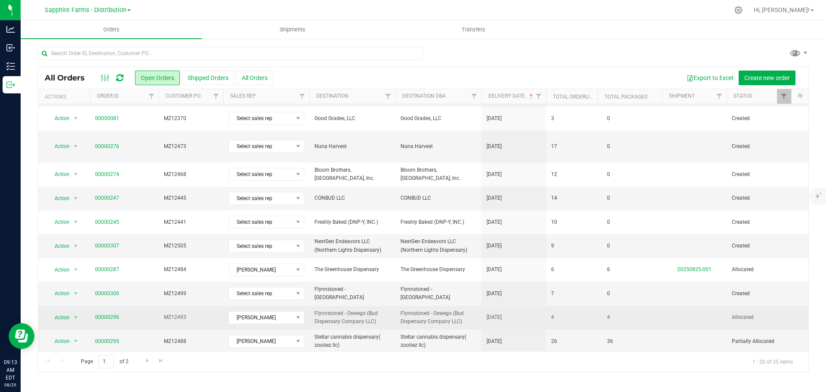
click at [540, 309] on td "[DATE]" at bounding box center [514, 318] width 65 height 24
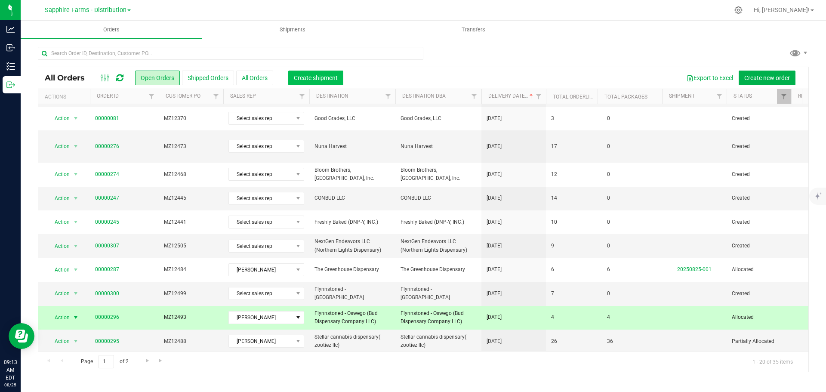
click at [310, 83] on button "Create shipment" at bounding box center [315, 78] width 55 height 15
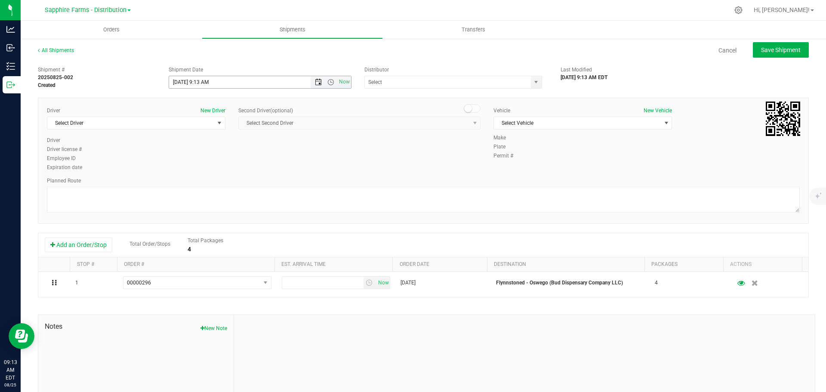
click at [315, 82] on span "Open the date view" at bounding box center [318, 82] width 7 height 7
click at [232, 173] on link "22" at bounding box center [238, 169] width 12 height 13
click at [328, 85] on span "Open the time view" at bounding box center [331, 82] width 7 height 7
click at [254, 145] on li "10:00 AM" at bounding box center [258, 144] width 180 height 11
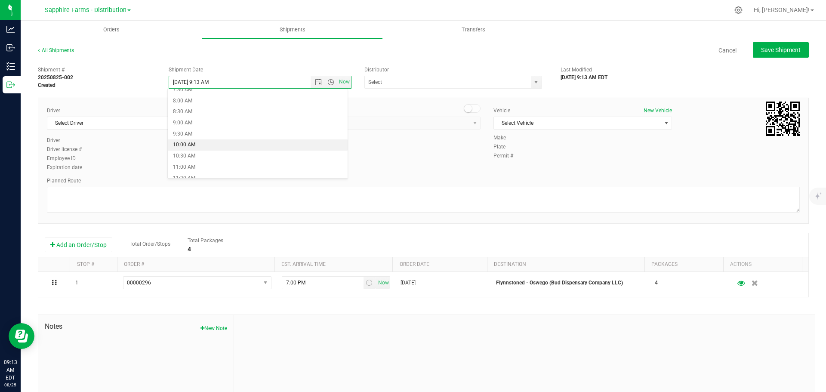
type input "8/22/2025 10:00 AM"
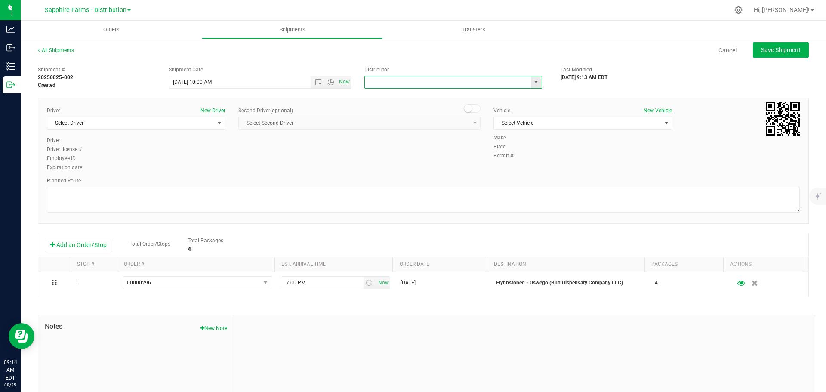
click at [439, 77] on input "text" at bounding box center [445, 82] width 161 height 12
click at [533, 79] on span "select" at bounding box center [536, 82] width 7 height 7
click at [474, 126] on li "Sapphire Farms - Distribution" at bounding box center [449, 122] width 175 height 13
type input "Sapphire Farms - Distribution"
click at [633, 175] on div "Driver New Driver Select Driver Select Driver Diego Estrada Miguel Hernandez Er…" at bounding box center [423, 161] width 771 height 126
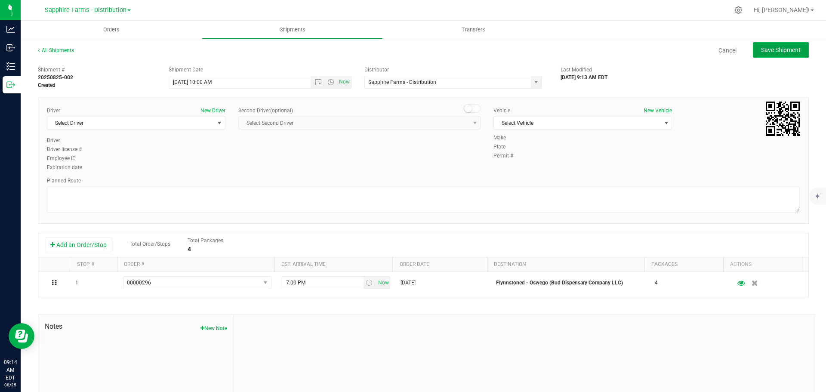
click at [797, 56] on button "Save Shipment" at bounding box center [781, 49] width 56 height 15
type input "8/22/2025 2:00 PM"
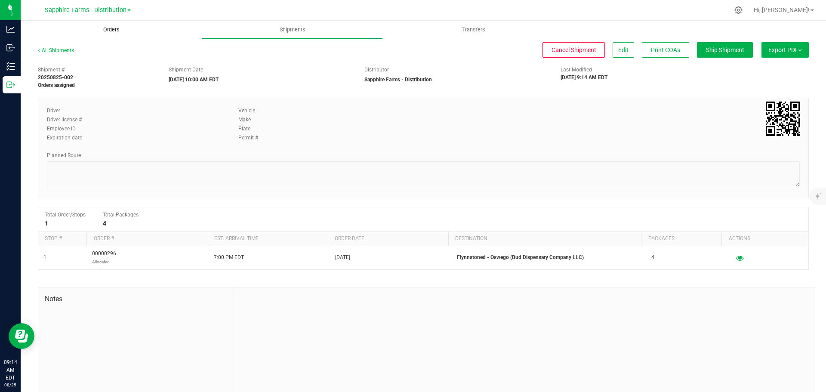
click at [123, 28] on span "Orders" at bounding box center [112, 30] width 40 height 8
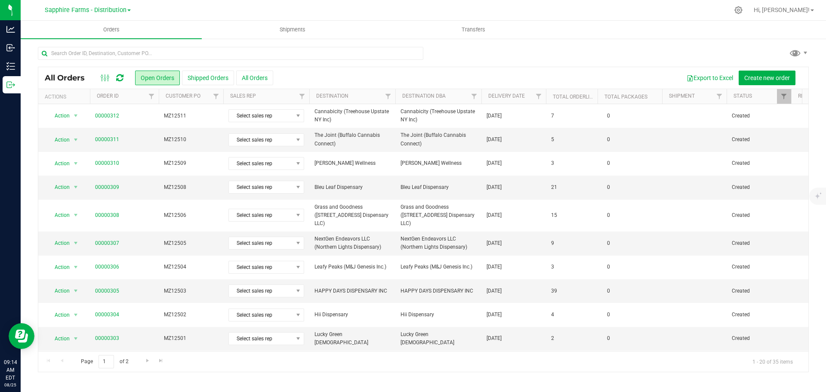
click at [486, 98] on th "Delivery Date" at bounding box center [514, 96] width 65 height 15
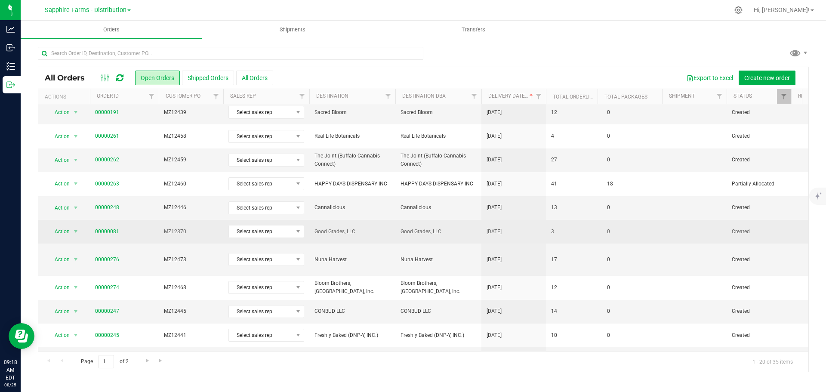
scroll to position [236, 0]
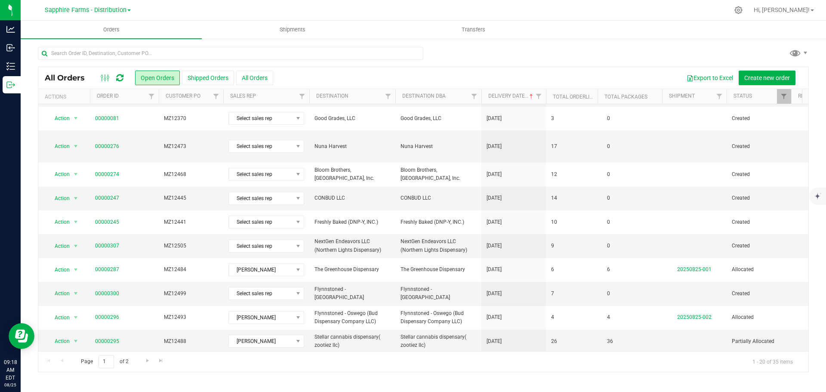
click at [485, 98] on th "Delivery Date" at bounding box center [514, 96] width 65 height 15
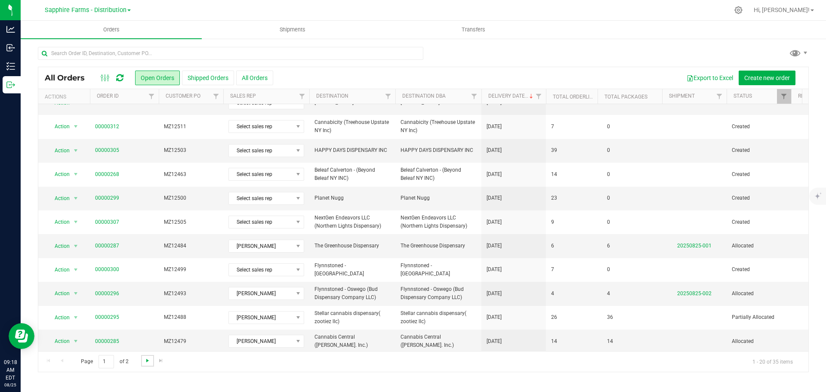
click at [148, 362] on span "Go to the next page" at bounding box center [147, 360] width 7 height 7
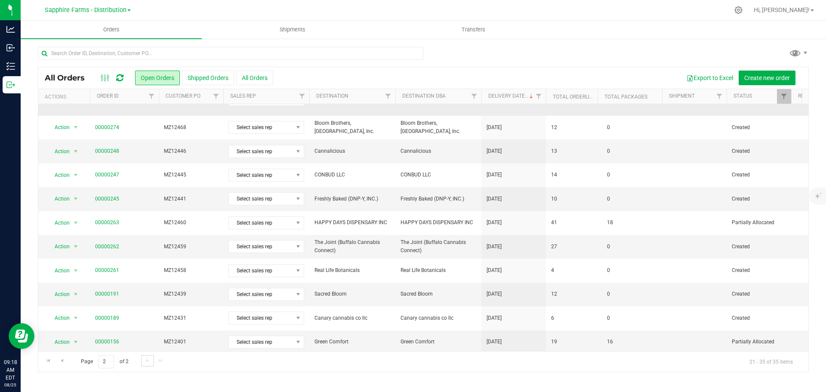
scroll to position [0, 0]
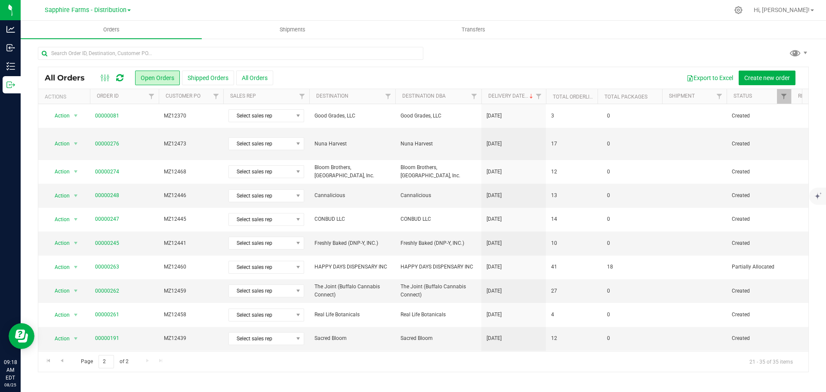
click at [487, 95] on th "Delivery Date" at bounding box center [514, 96] width 65 height 15
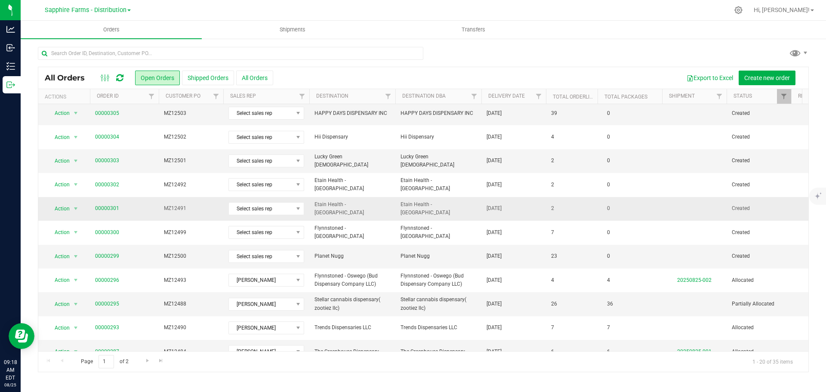
scroll to position [193, 0]
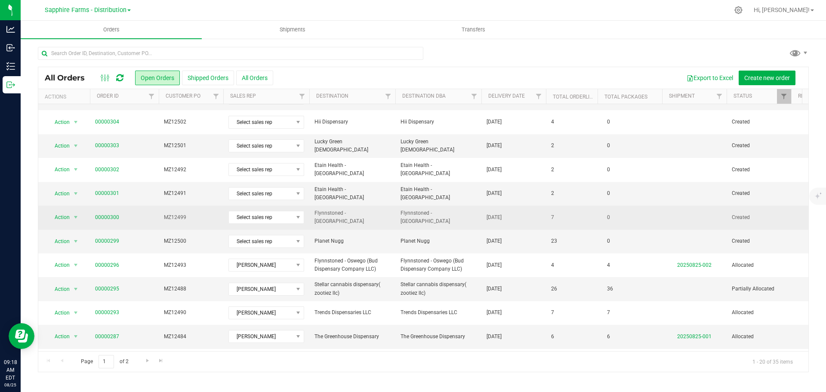
click at [470, 212] on span "Flynnstoned - [GEOGRAPHIC_DATA]" at bounding box center [439, 217] width 76 height 16
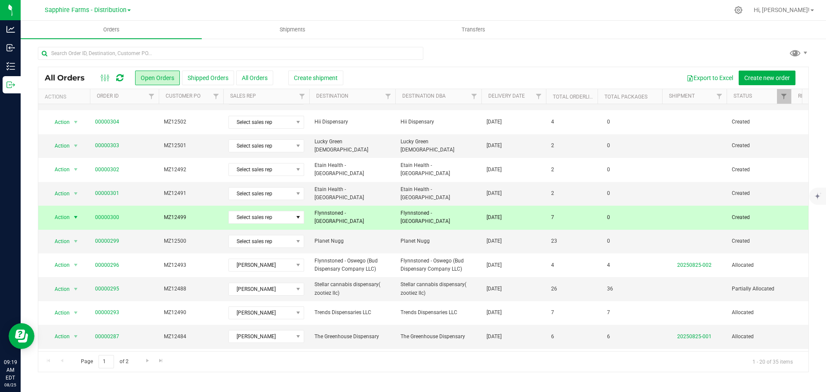
click at [358, 212] on span "Flynnstoned - [GEOGRAPHIC_DATA]" at bounding box center [353, 217] width 76 height 16
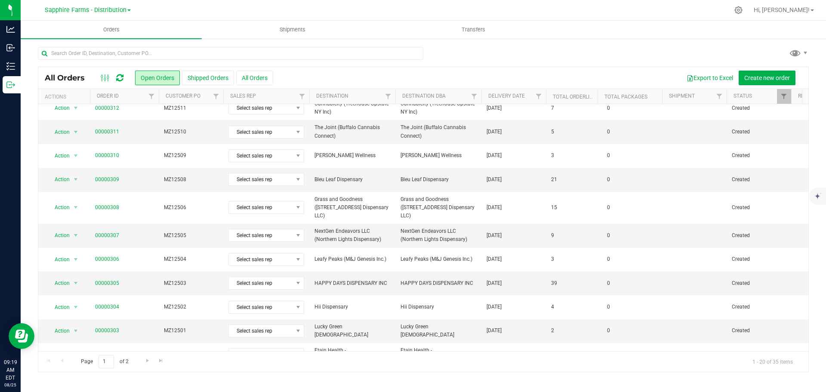
scroll to position [0, 0]
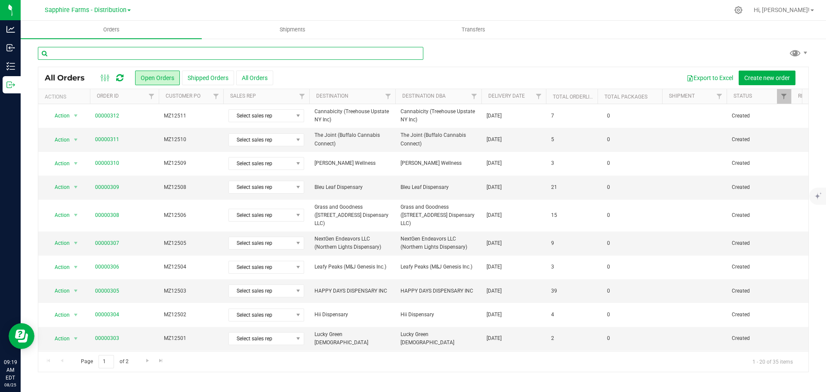
click at [118, 54] on input "text" at bounding box center [231, 53] width 386 height 13
paste input "MZ12463"
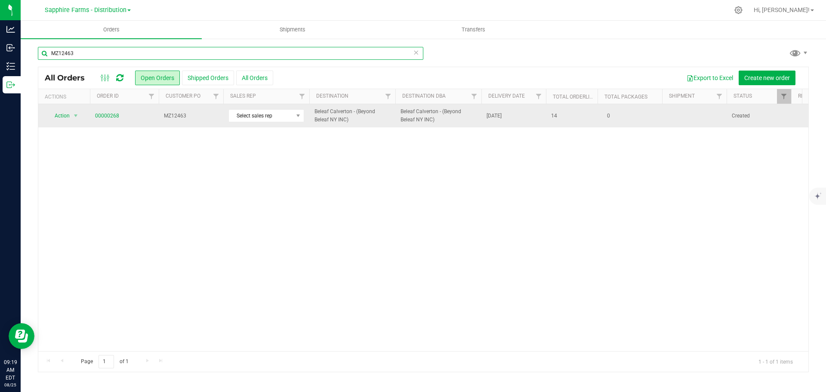
type input "MZ12463"
click at [375, 109] on span "Beleaf Calverton - (Beyond Beleaf NY INC)" at bounding box center [353, 116] width 76 height 16
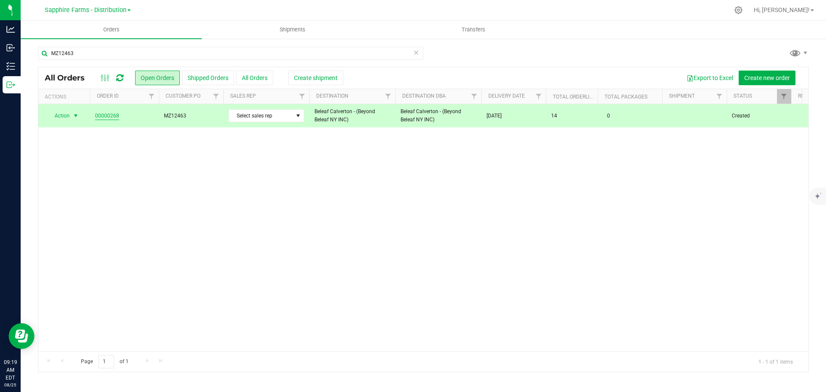
click at [102, 117] on link "00000268" at bounding box center [107, 116] width 24 height 8
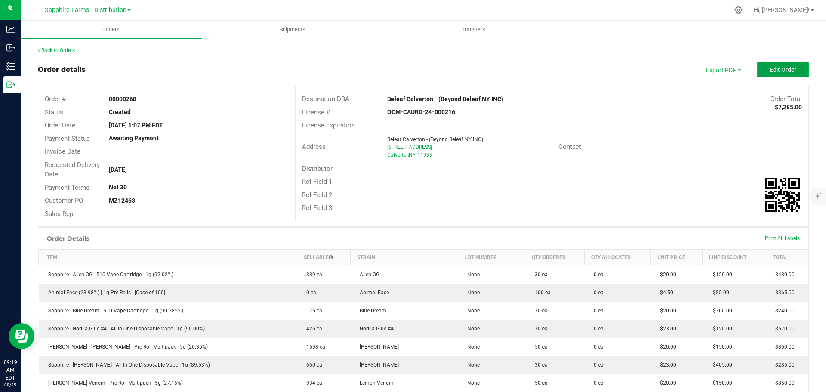
click at [775, 73] on span "Edit Order" at bounding box center [783, 69] width 27 height 7
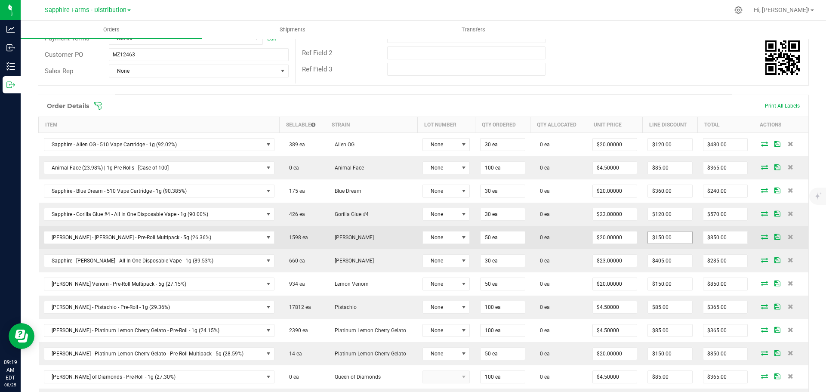
scroll to position [129, 0]
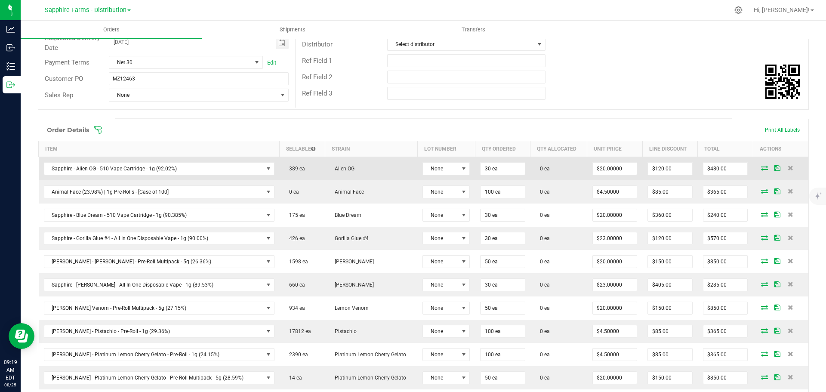
click at [761, 168] on icon at bounding box center [764, 167] width 7 height 5
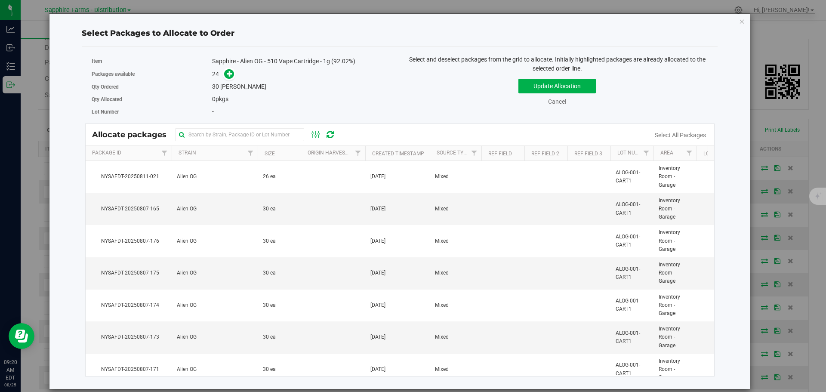
click at [368, 150] on th "Created Timestamp" at bounding box center [397, 153] width 65 height 15
click at [336, 211] on td at bounding box center [333, 209] width 65 height 32
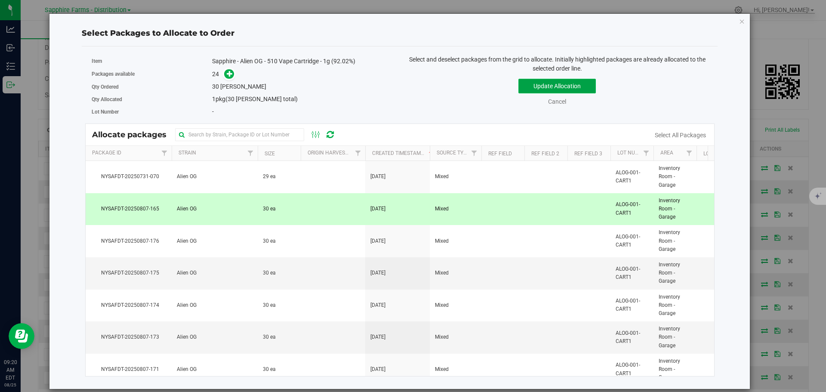
click at [543, 82] on button "Update Allocation" at bounding box center [557, 86] width 77 height 15
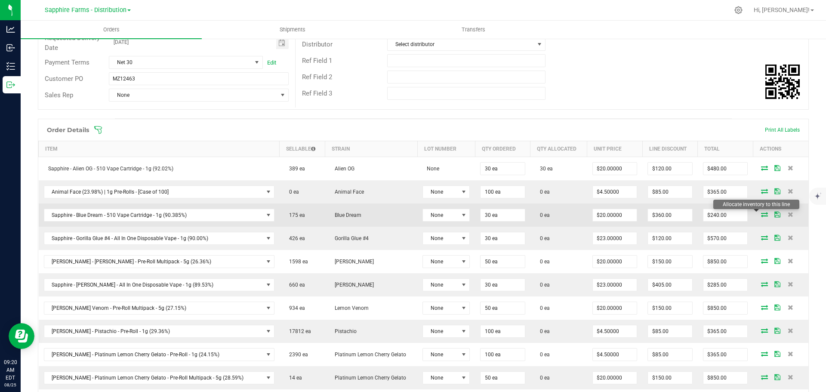
click at [761, 213] on icon at bounding box center [764, 214] width 7 height 5
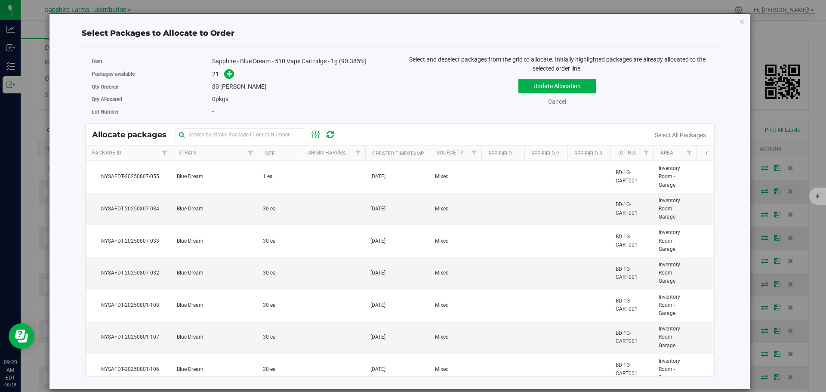
click at [370, 151] on th "Created Timestamp" at bounding box center [397, 153] width 65 height 15
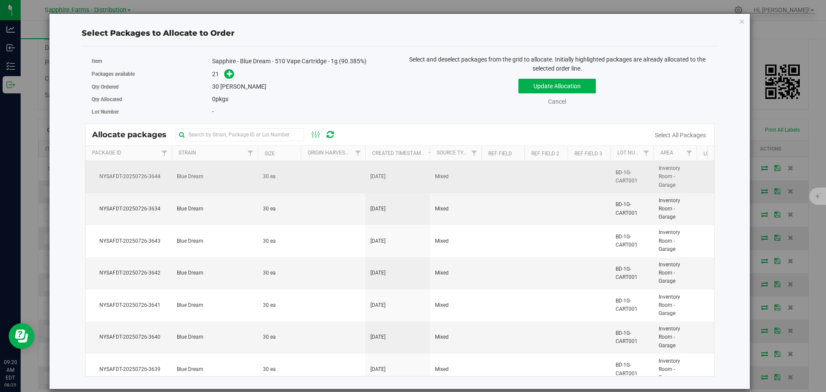
click at [369, 177] on td "[DATE]" at bounding box center [397, 177] width 65 height 32
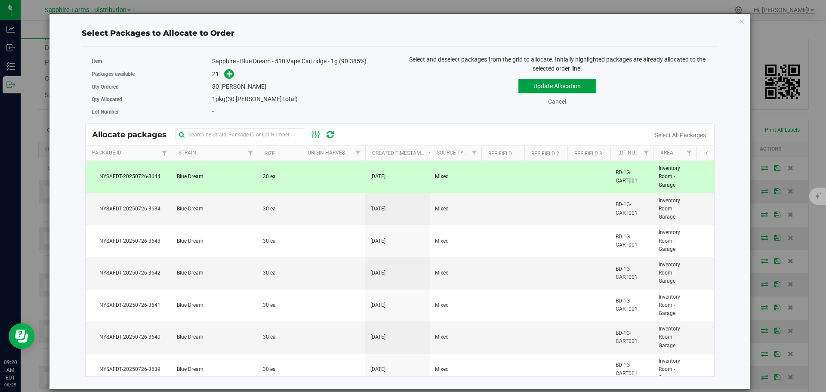
click at [544, 90] on button "Update Allocation" at bounding box center [557, 86] width 77 height 15
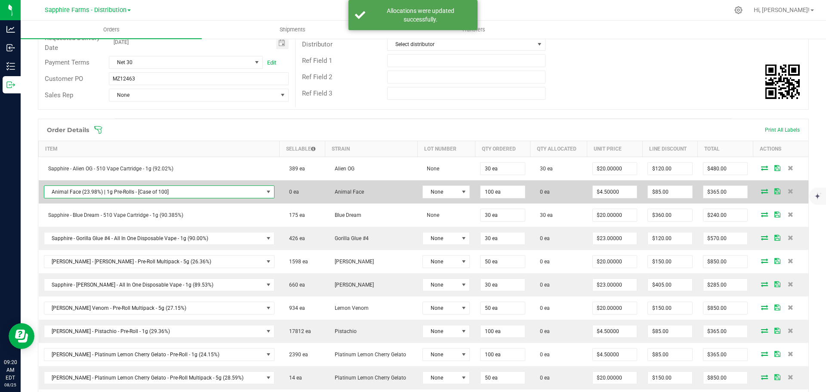
click at [265, 190] on span "NO DATA FOUND" at bounding box center [268, 192] width 7 height 7
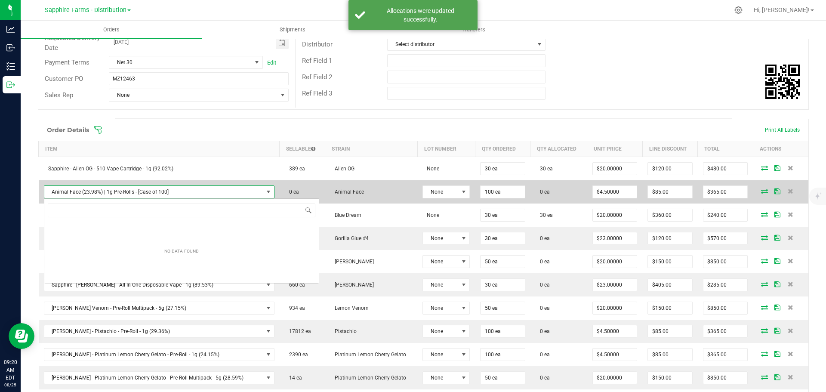
scroll to position [13, 207]
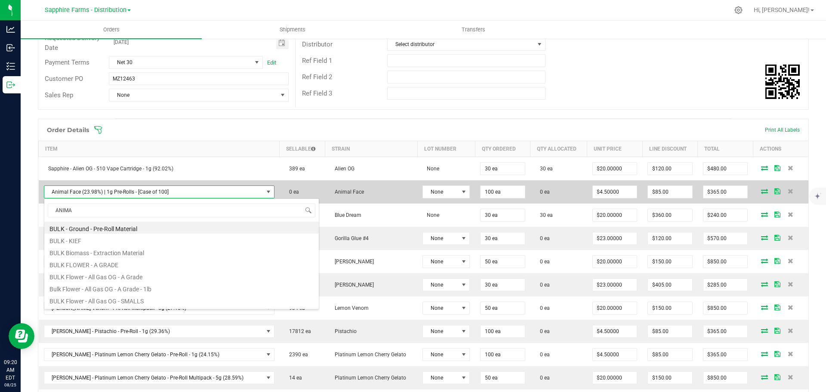
type input "ANIMAL"
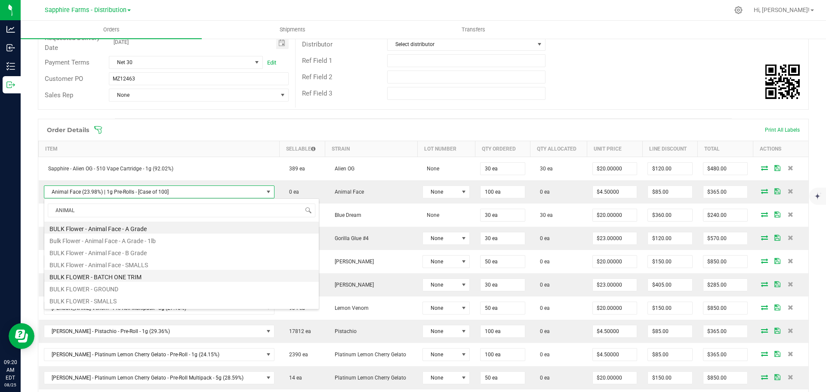
scroll to position [71, 0]
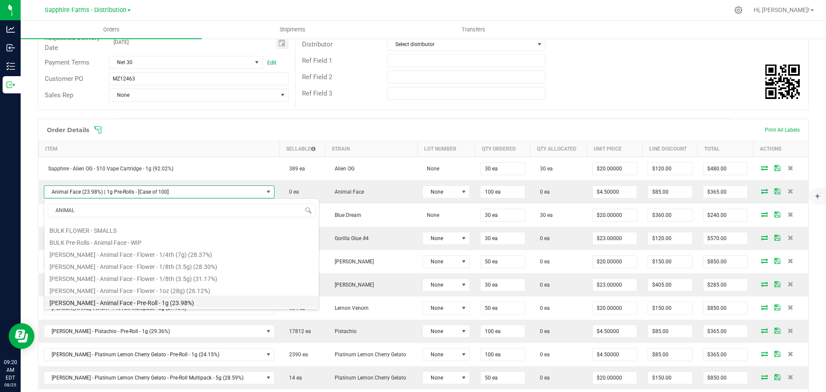
click at [155, 302] on li "[PERSON_NAME] - Animal Face - Pre-Roll - 1g (23.98%)" at bounding box center [181, 302] width 275 height 12
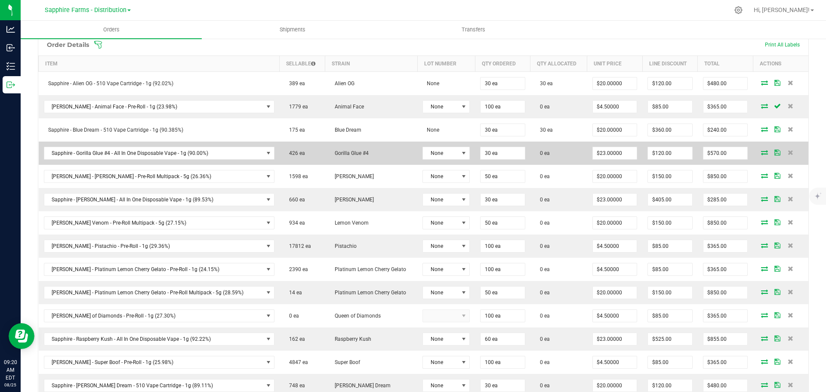
scroll to position [215, 0]
click at [761, 152] on icon at bounding box center [764, 151] width 7 height 5
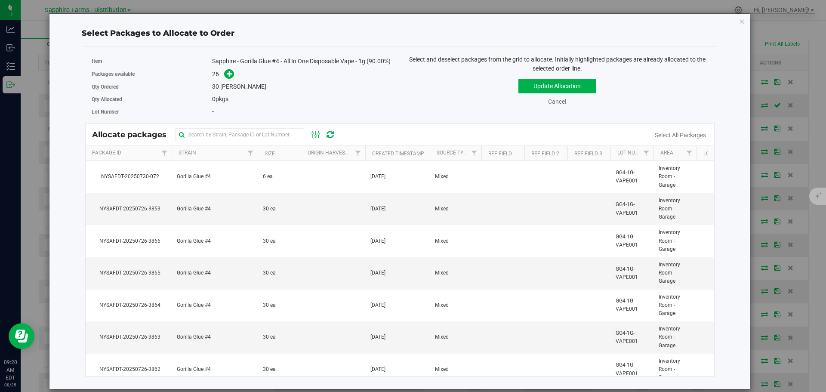
click at [368, 155] on th "Created Timestamp" at bounding box center [397, 153] width 65 height 15
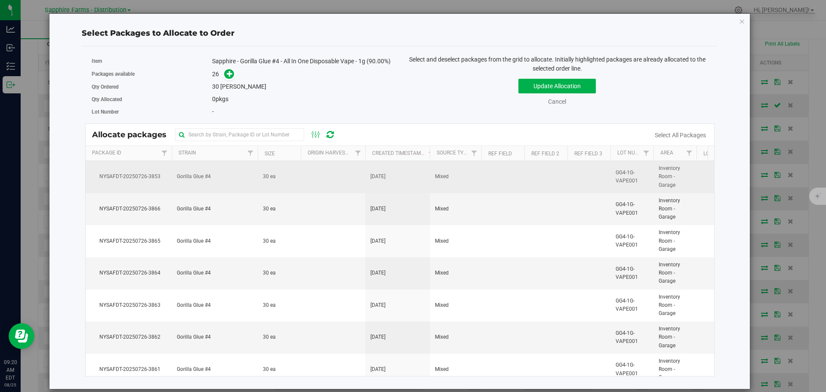
click at [361, 177] on td at bounding box center [333, 177] width 65 height 32
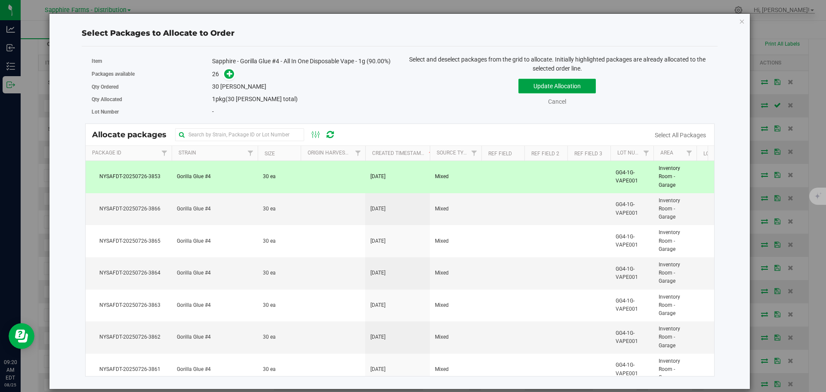
click at [526, 87] on button "Update Allocation" at bounding box center [557, 86] width 77 height 15
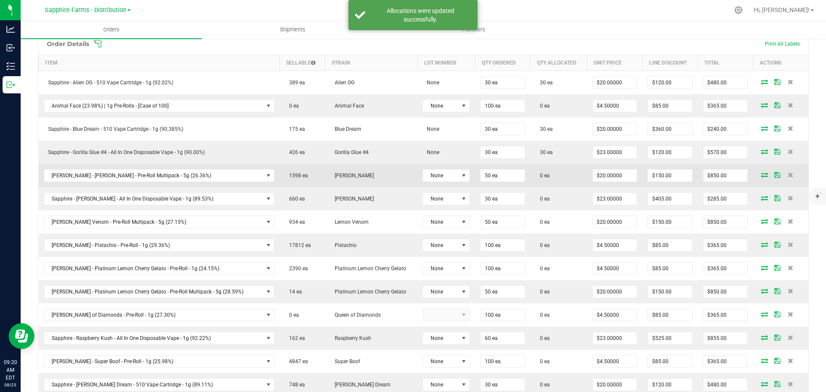
click at [761, 173] on icon at bounding box center [764, 174] width 7 height 5
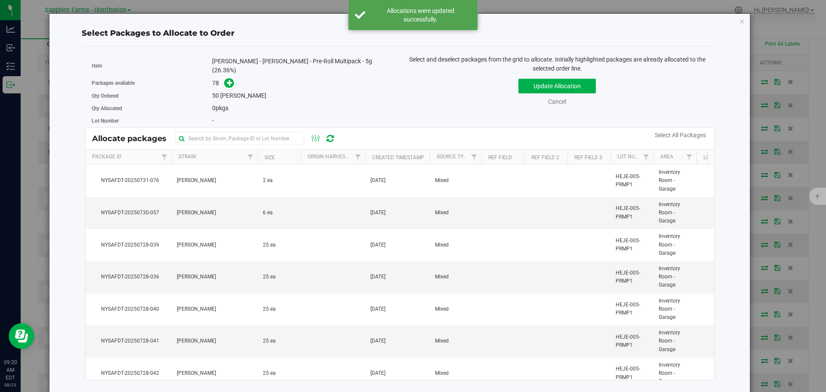
click at [369, 152] on th "Created Timestamp" at bounding box center [397, 157] width 65 height 15
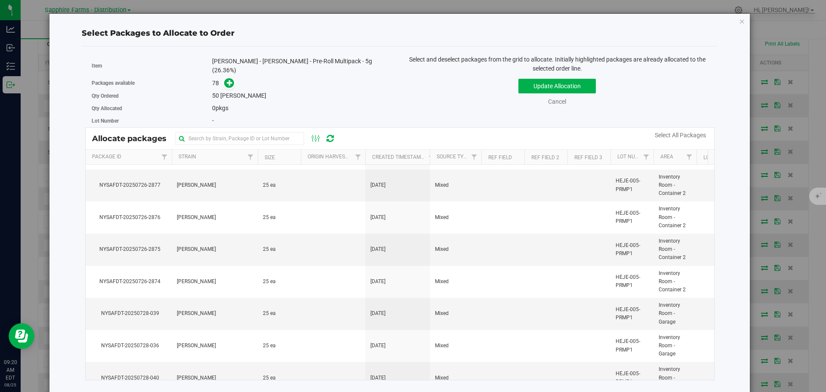
scroll to position [2072, 0]
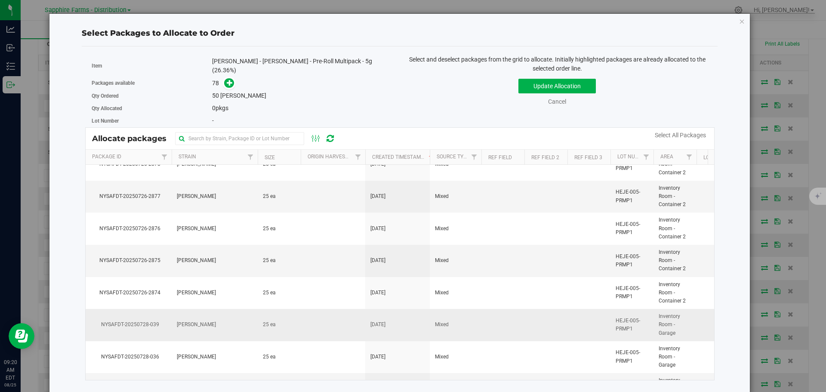
click at [461, 320] on td "Mixed" at bounding box center [456, 325] width 52 height 32
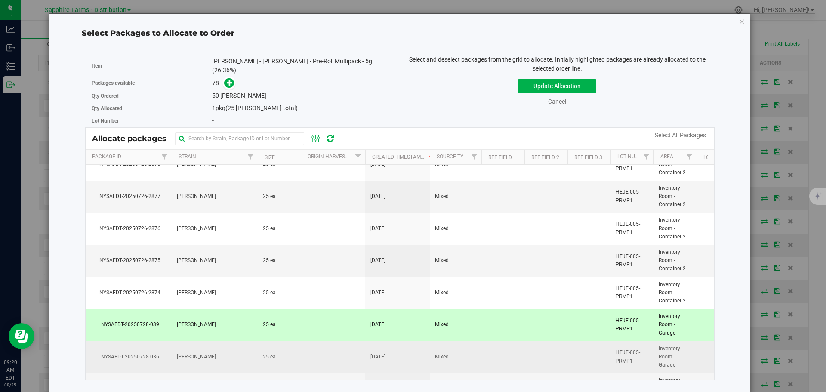
click at [369, 351] on td "Jul 28, 2025" at bounding box center [397, 357] width 65 height 32
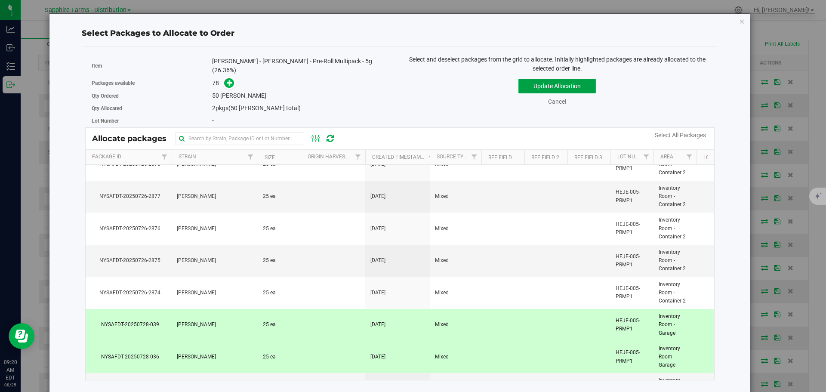
click at [567, 86] on button "Update Allocation" at bounding box center [557, 86] width 77 height 15
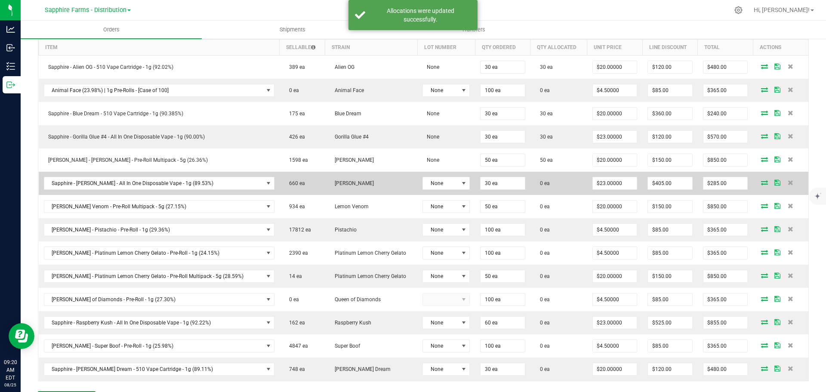
scroll to position [258, 0]
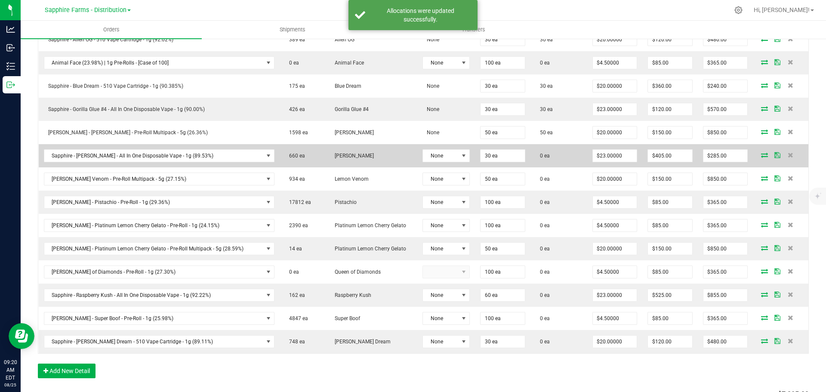
click at [761, 155] on icon at bounding box center [764, 154] width 7 height 5
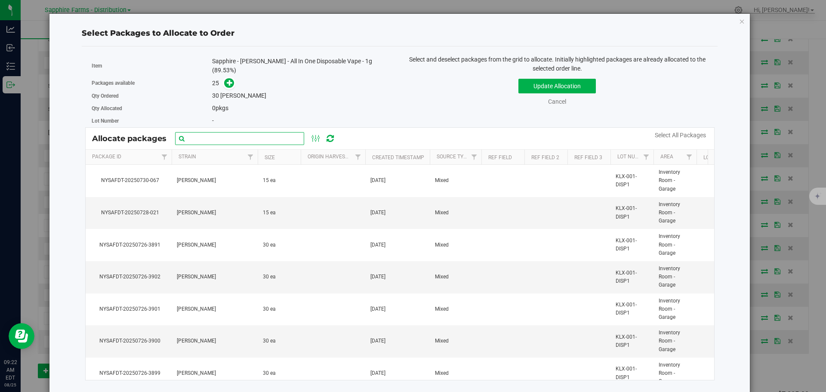
click at [237, 134] on input "text" at bounding box center [239, 138] width 129 height 13
paste input "Nysafdt-20250726-3905"
type input "Nysafdt-20250726-3905"
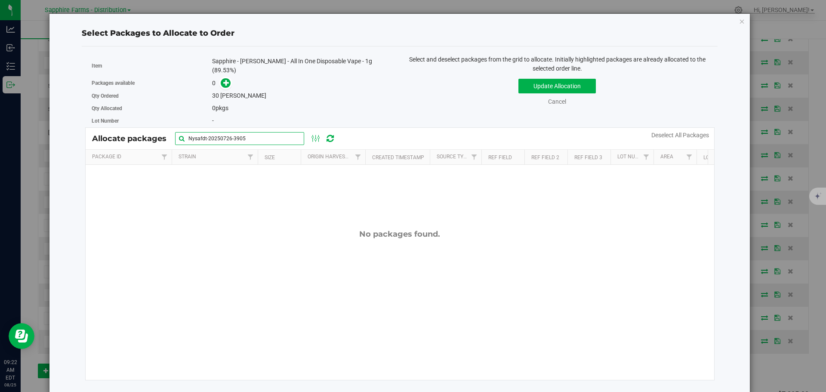
drag, startPoint x: 243, startPoint y: 138, endPoint x: 75, endPoint y: 140, distance: 168.3
click at [77, 140] on div "Select Packages to Allocate to Order Item Sapphire - King Louis XIII - All In O…" at bounding box center [400, 203] width 688 height 379
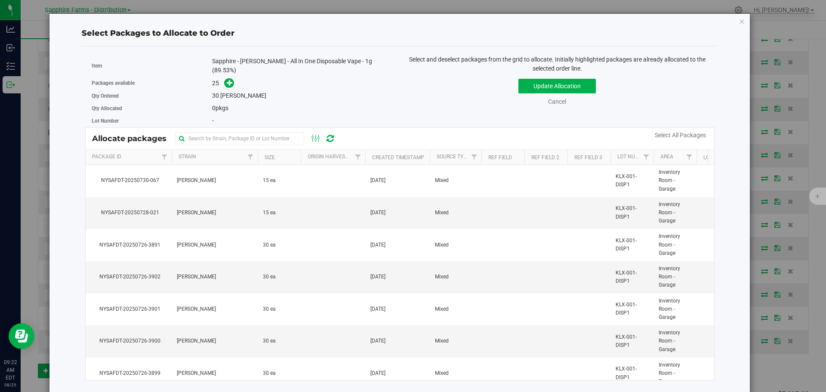
click at [371, 155] on th "Created Timestamp" at bounding box center [397, 157] width 65 height 15
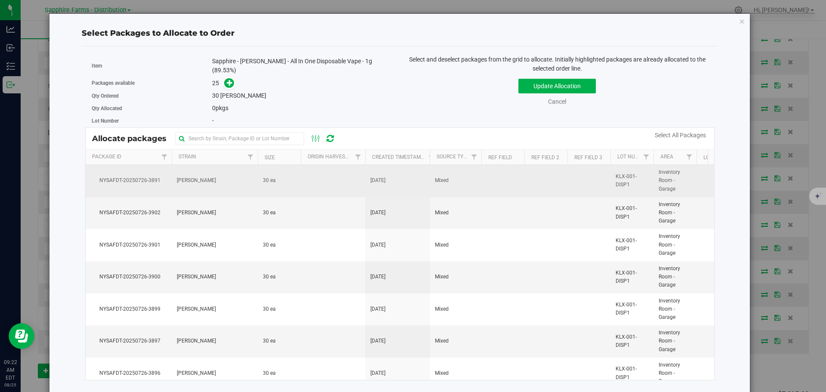
click at [305, 187] on td at bounding box center [333, 181] width 65 height 32
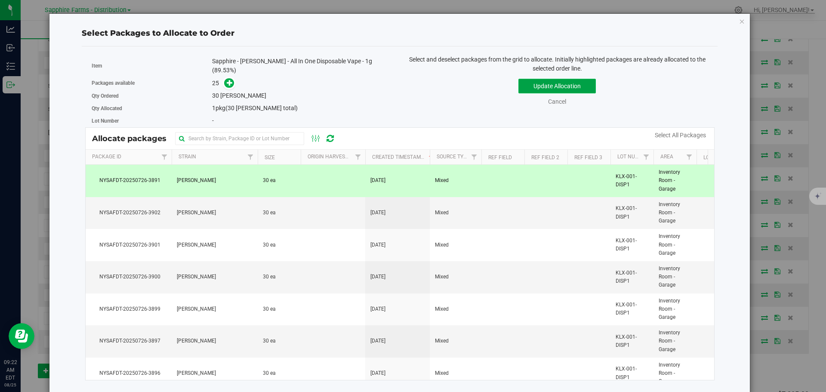
click at [566, 87] on button "Update Allocation" at bounding box center [557, 86] width 77 height 15
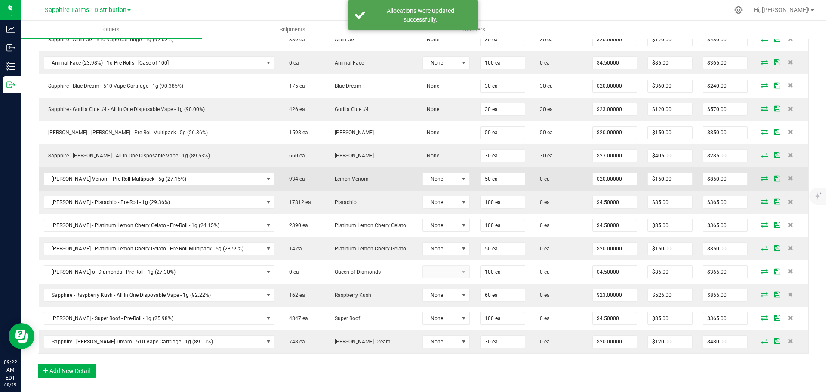
click at [761, 180] on icon at bounding box center [764, 178] width 7 height 5
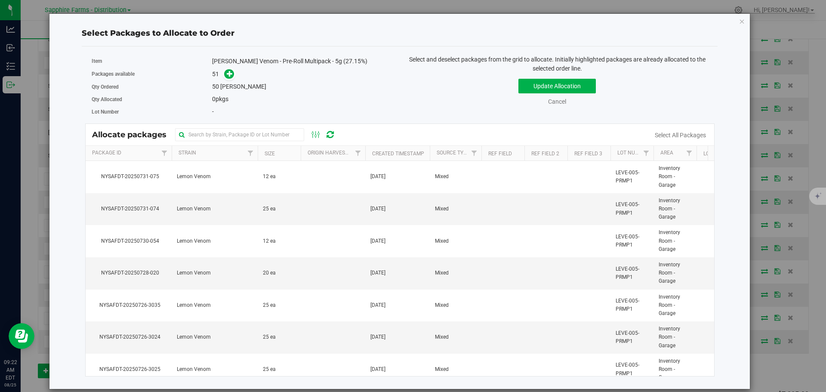
click at [369, 153] on th "Created Timestamp" at bounding box center [397, 153] width 65 height 15
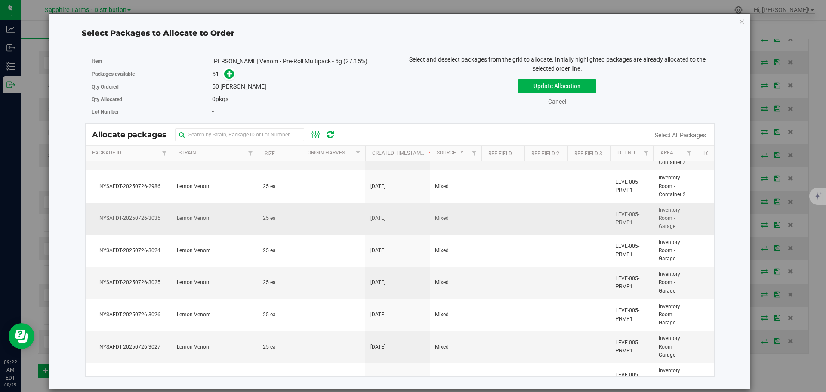
scroll to position [904, 0]
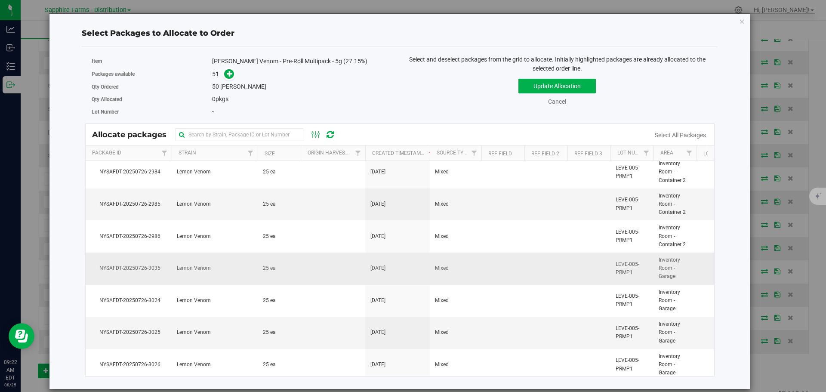
click at [536, 275] on td at bounding box center [546, 269] width 43 height 32
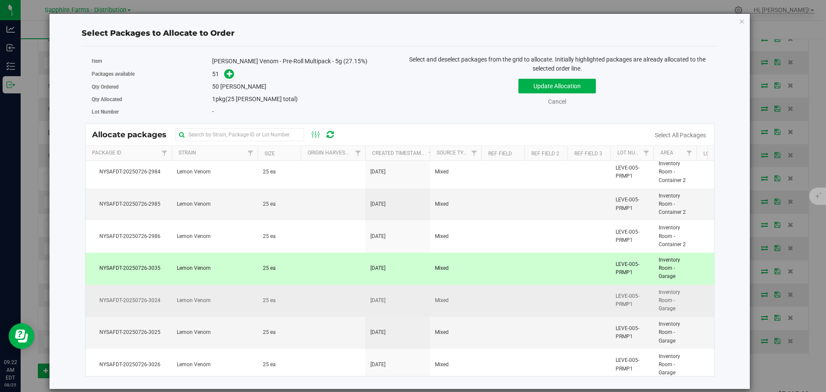
click at [529, 304] on td at bounding box center [546, 301] width 43 height 32
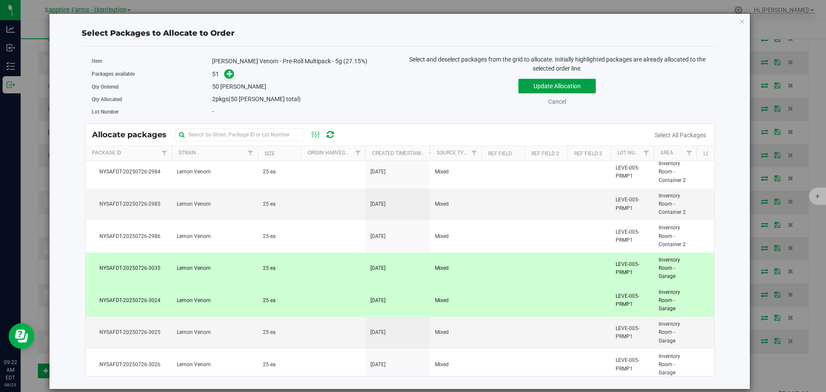
click at [564, 91] on button "Update Allocation" at bounding box center [557, 86] width 77 height 15
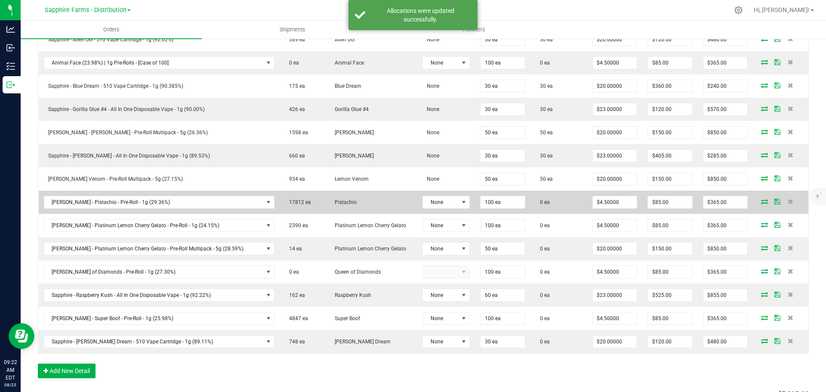
click at [761, 201] on icon at bounding box center [764, 201] width 7 height 5
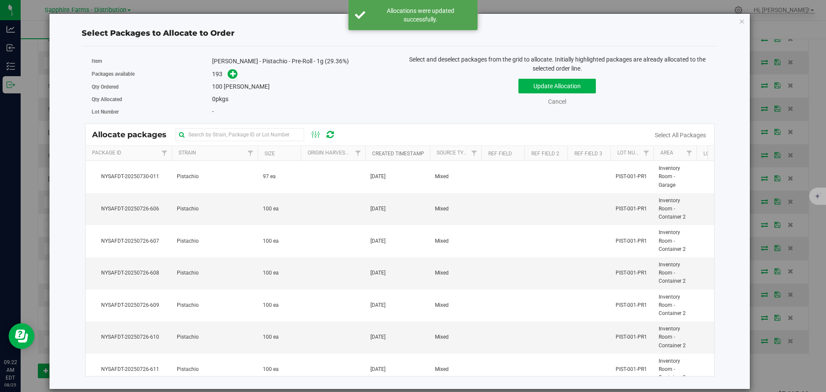
click at [372, 151] on link "Created Timestamp" at bounding box center [398, 154] width 52 height 6
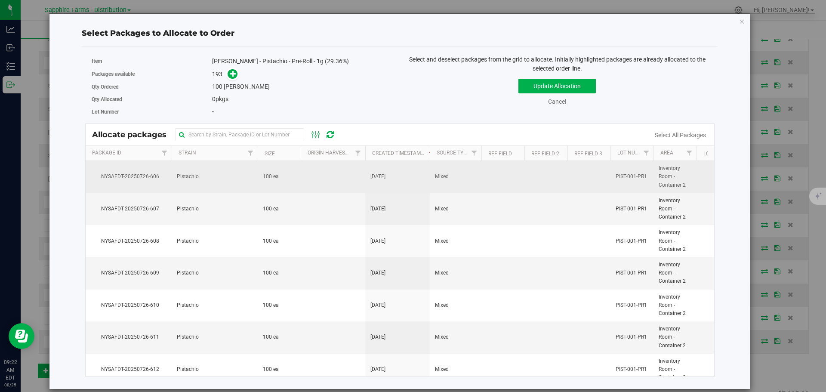
click at [378, 172] on td "[DATE]" at bounding box center [397, 177] width 65 height 32
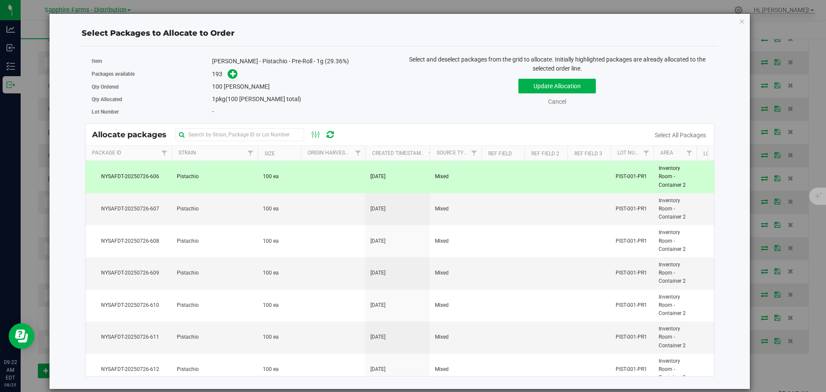
click at [544, 67] on span "Select and deselect packages from the grid to allocate. Initially highlighted p…" at bounding box center [557, 64] width 297 height 16
click at [540, 84] on button "Update Allocation" at bounding box center [557, 86] width 77 height 15
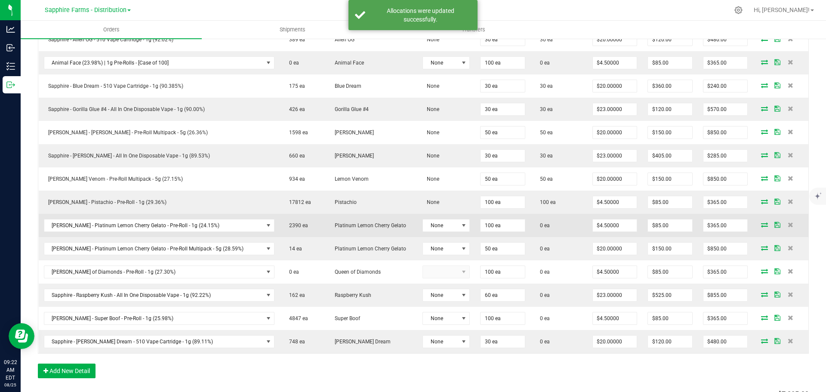
click at [761, 224] on icon at bounding box center [764, 224] width 7 height 5
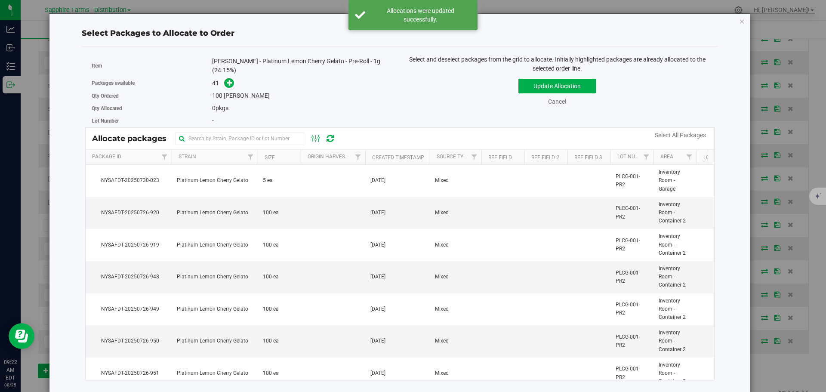
click at [369, 152] on th "Created Timestamp" at bounding box center [397, 157] width 65 height 15
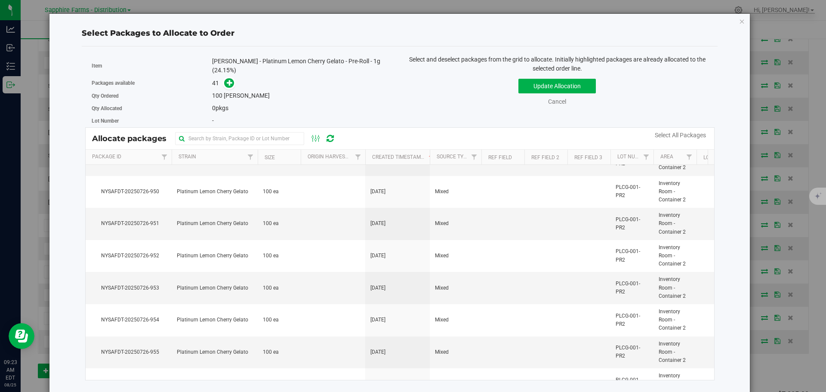
scroll to position [0, 0]
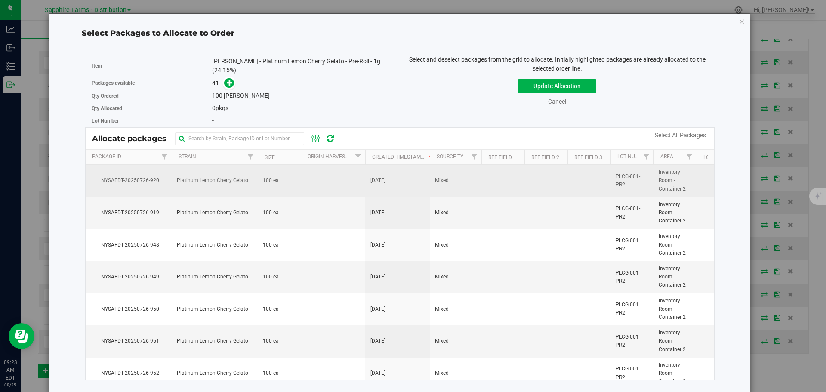
click at [342, 178] on td at bounding box center [333, 181] width 65 height 32
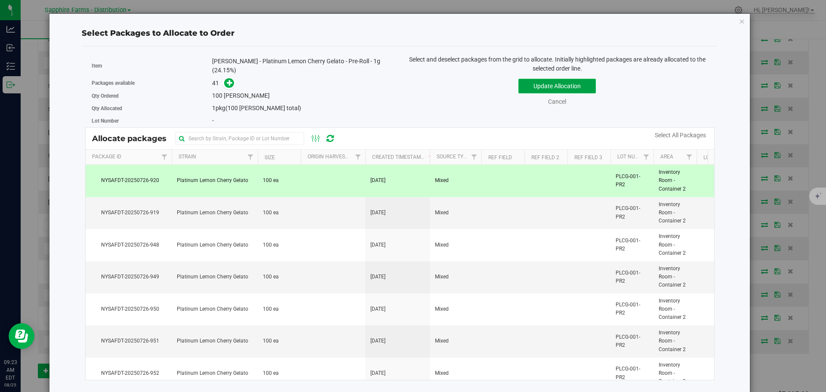
click at [569, 83] on button "Update Allocation" at bounding box center [557, 86] width 77 height 15
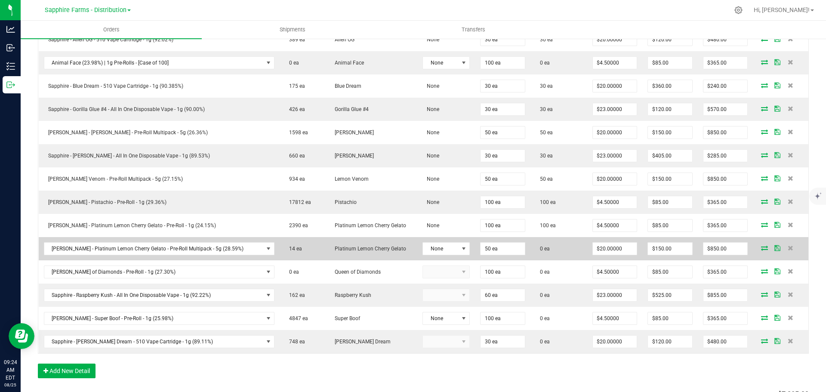
click at [761, 250] on icon at bounding box center [764, 247] width 7 height 5
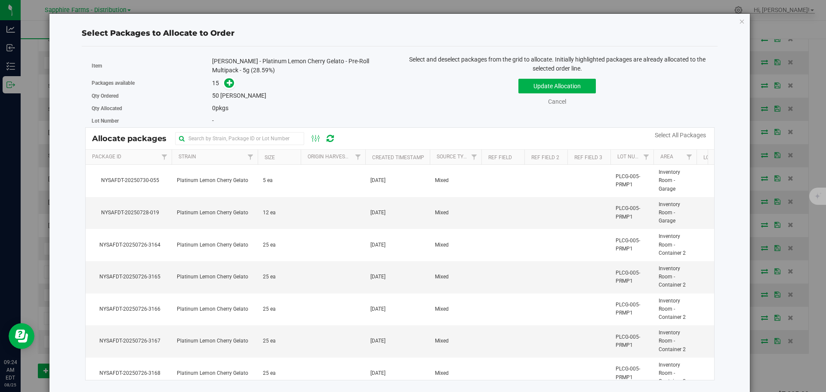
click at [368, 157] on th "Created Timestamp" at bounding box center [397, 157] width 65 height 15
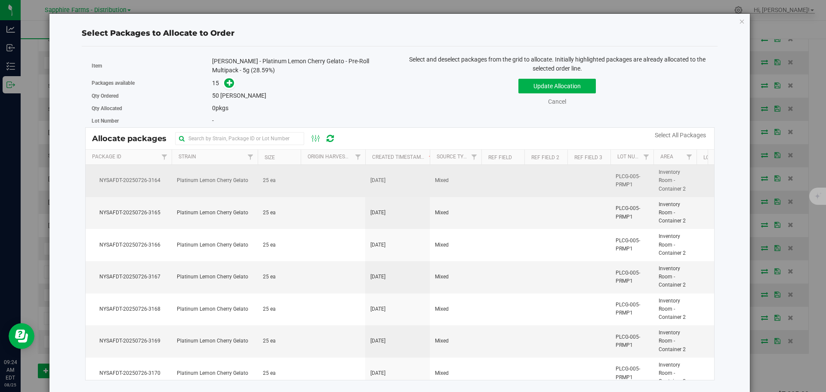
click at [347, 180] on td at bounding box center [333, 181] width 65 height 32
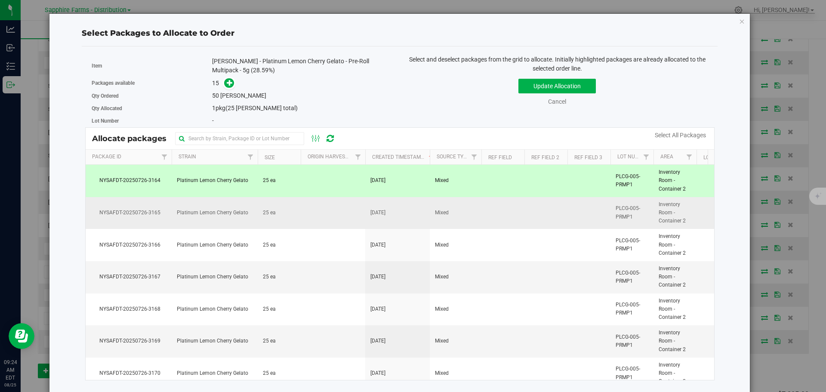
click at [343, 208] on td at bounding box center [333, 213] width 65 height 32
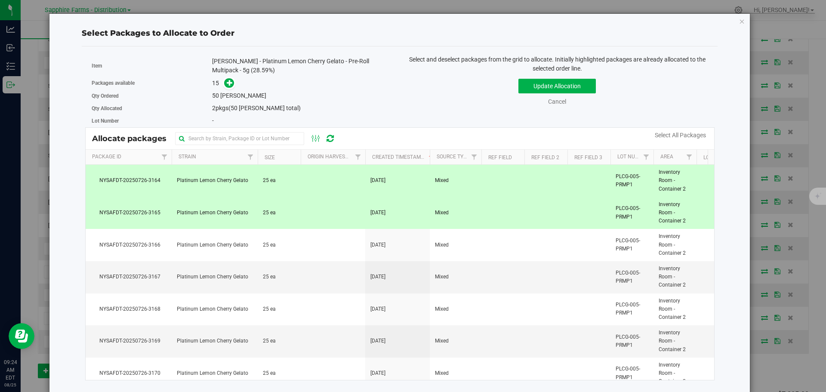
click at [325, 185] on td at bounding box center [333, 181] width 65 height 32
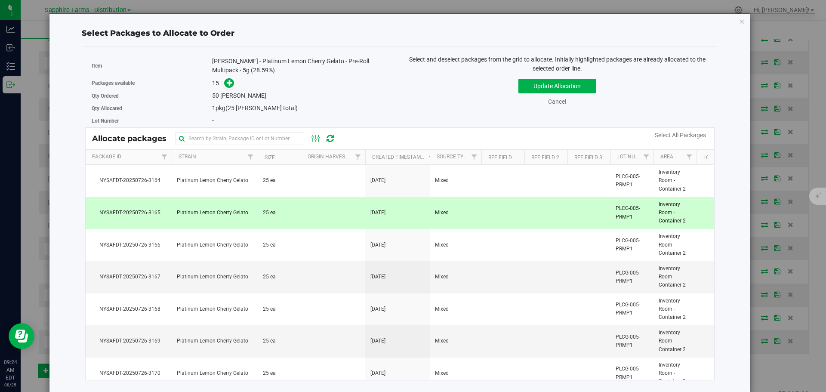
drag, startPoint x: 320, startPoint y: 206, endPoint x: 429, endPoint y: 207, distance: 108.9
click at [321, 206] on td at bounding box center [333, 213] width 65 height 32
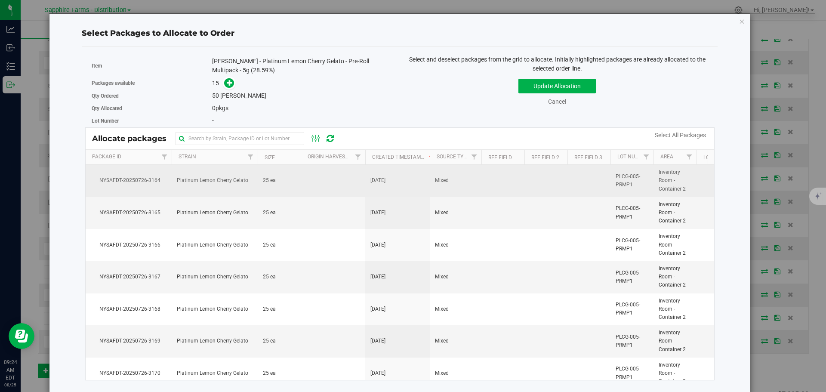
click at [320, 181] on td at bounding box center [333, 181] width 65 height 32
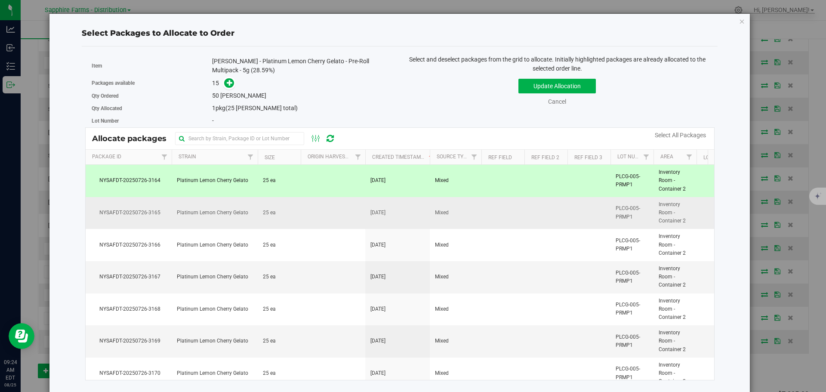
click at [314, 212] on td at bounding box center [333, 213] width 65 height 32
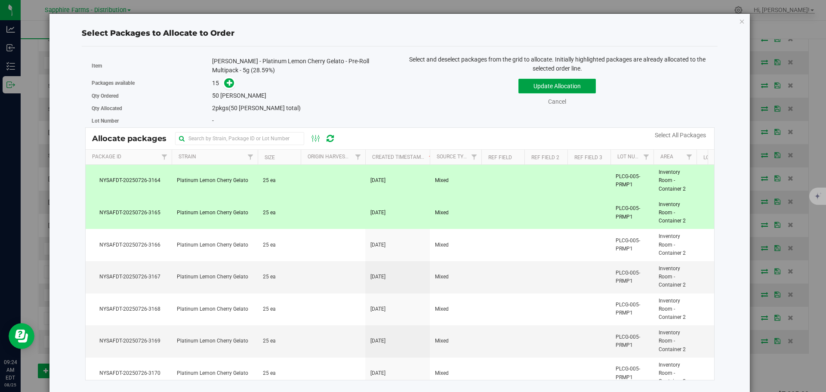
click at [519, 80] on button "Update Allocation" at bounding box center [557, 86] width 77 height 15
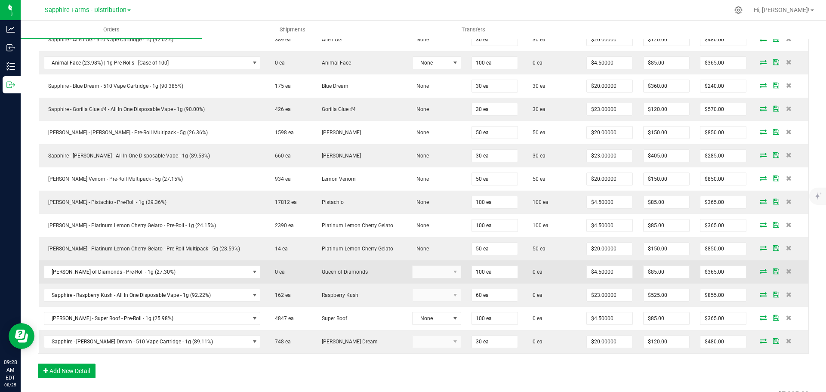
click at [761, 271] on span at bounding box center [763, 271] width 13 height 5
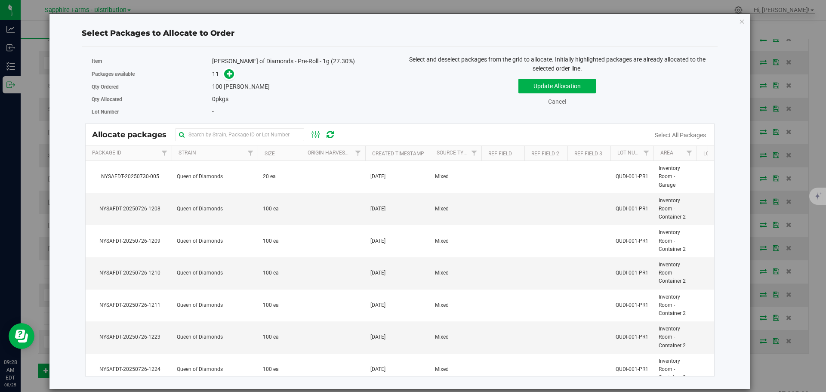
click at [368, 152] on th "Created Timestamp" at bounding box center [397, 153] width 65 height 15
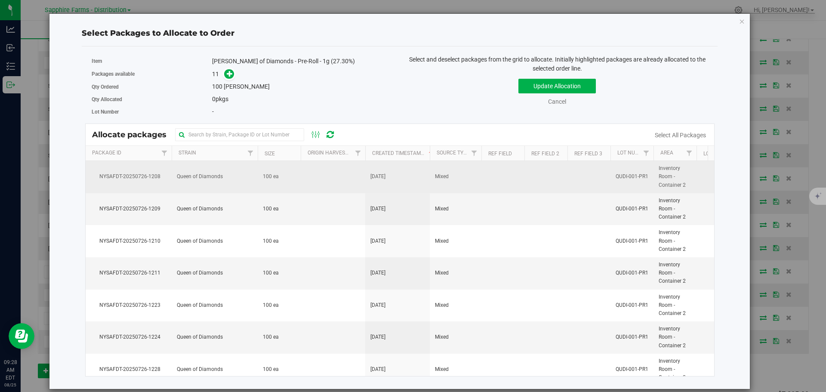
click at [356, 178] on td at bounding box center [333, 177] width 65 height 32
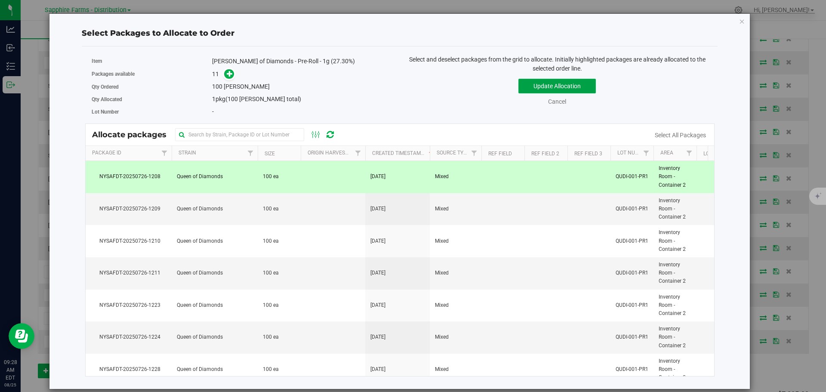
click at [543, 80] on button "Update Allocation" at bounding box center [557, 86] width 77 height 15
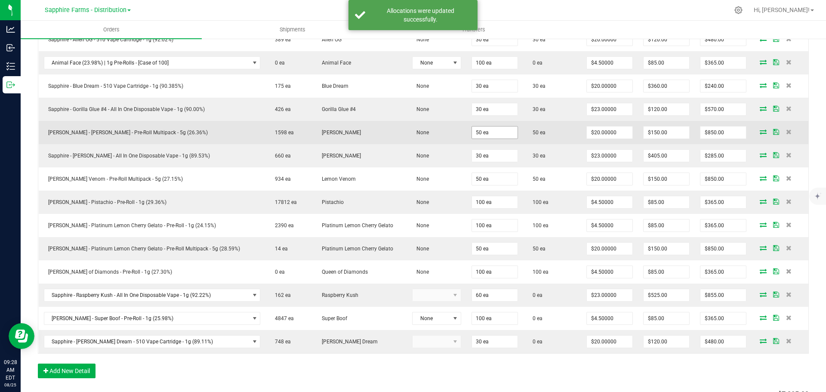
scroll to position [301, 0]
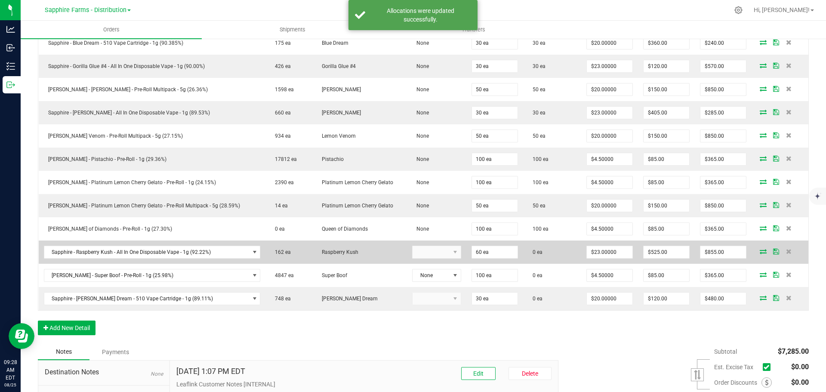
click at [760, 253] on icon at bounding box center [763, 251] width 7 height 5
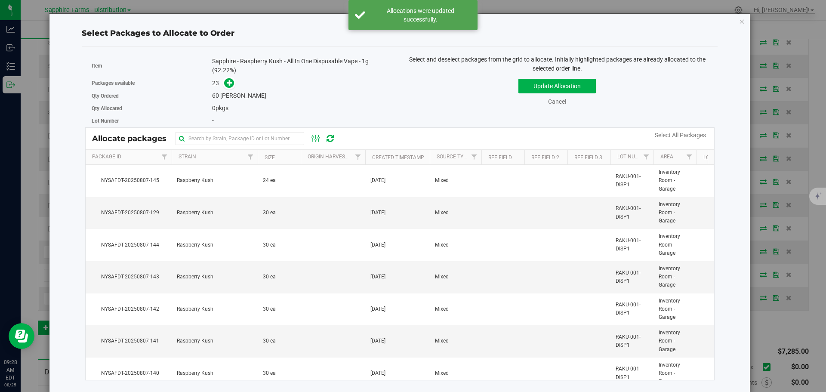
click at [370, 155] on th "Created Timestamp" at bounding box center [397, 157] width 65 height 15
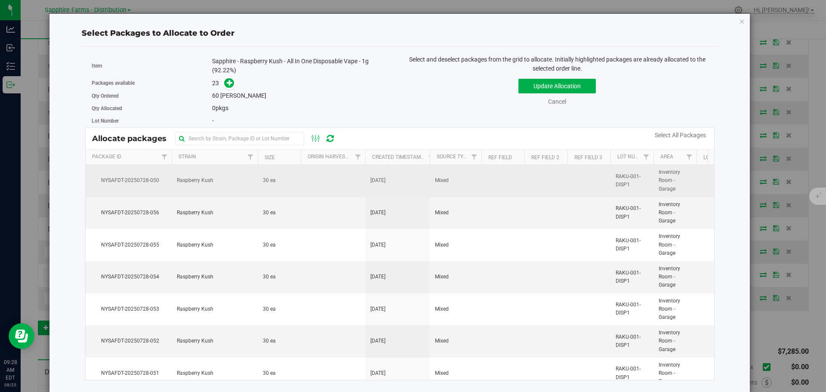
click at [359, 185] on td at bounding box center [333, 181] width 65 height 32
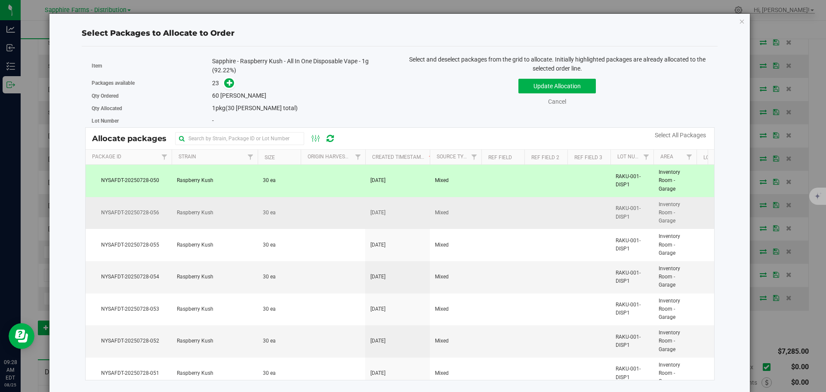
click at [353, 220] on td at bounding box center [333, 213] width 65 height 32
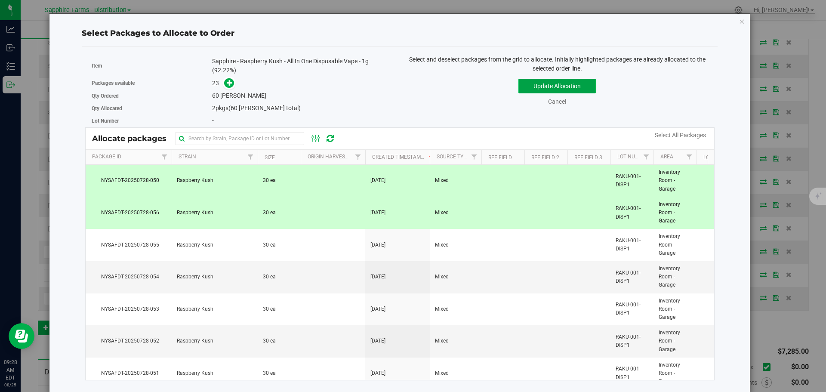
click at [529, 90] on button "Update Allocation" at bounding box center [557, 86] width 77 height 15
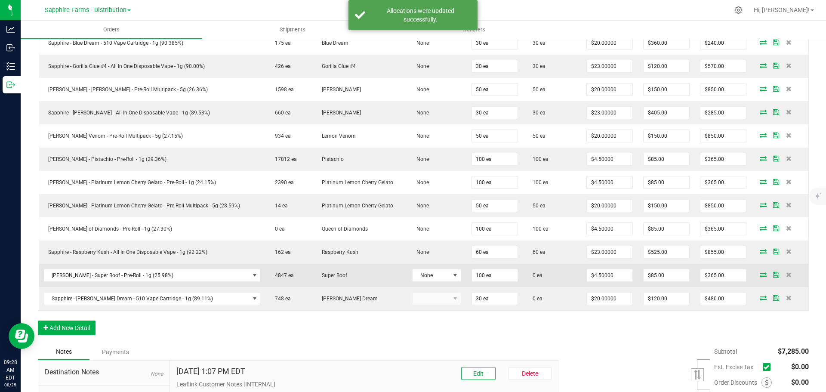
click at [760, 274] on icon at bounding box center [763, 274] width 7 height 5
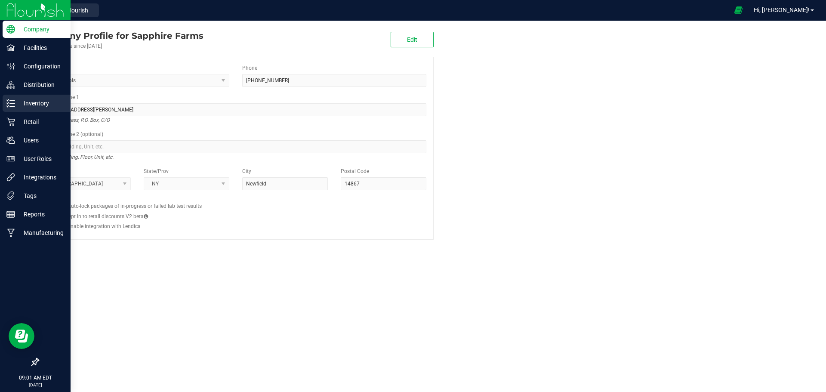
click at [31, 103] on p "Inventory" at bounding box center [41, 103] width 52 height 10
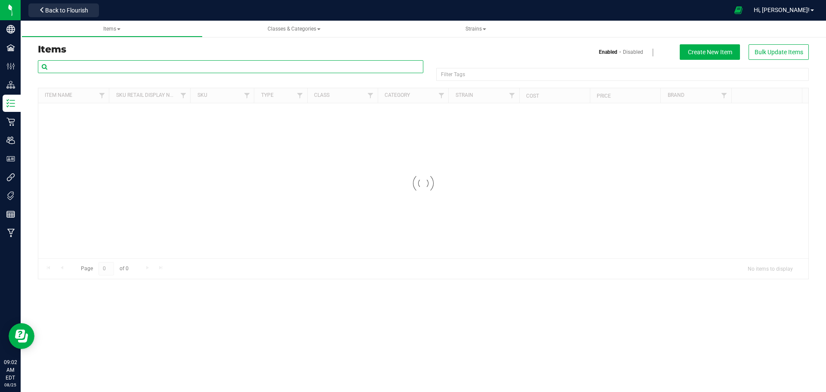
click at [179, 65] on input "text" at bounding box center [231, 66] width 386 height 13
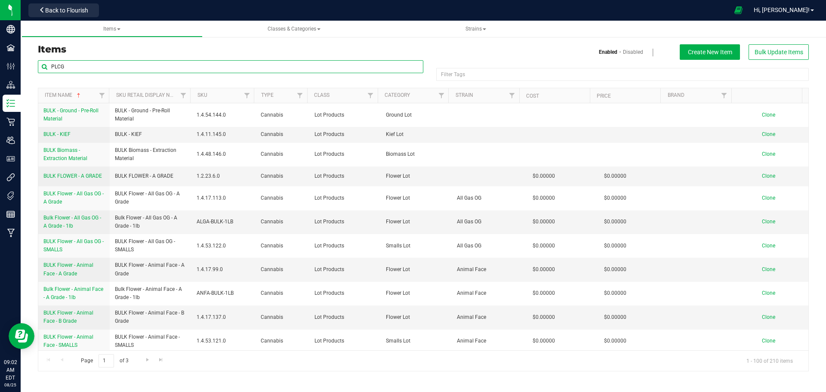
type input "PLCG"
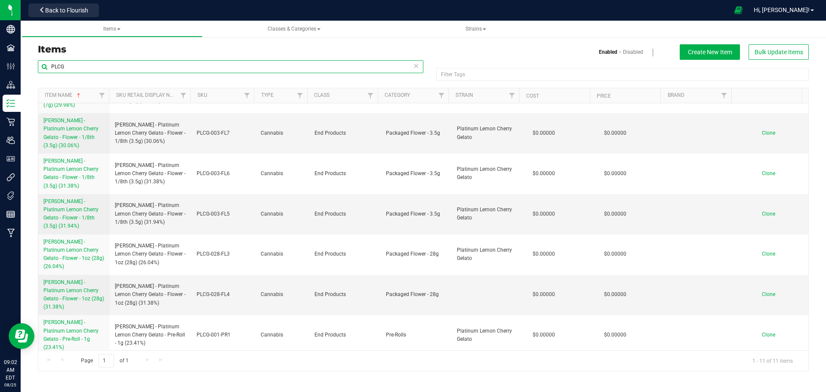
scroll to position [106, 0]
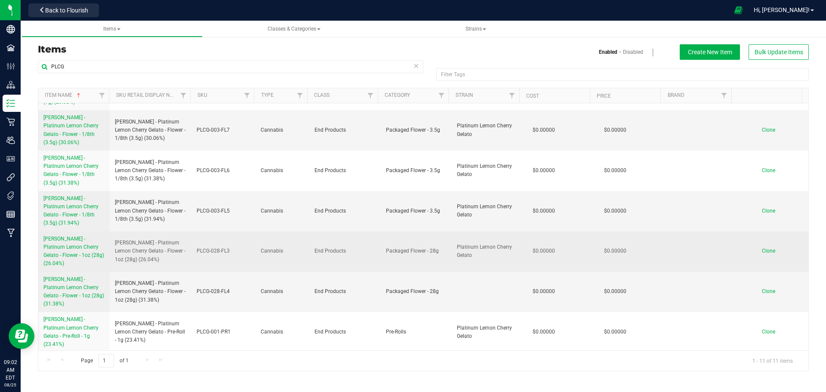
click at [59, 236] on span "LEAL - Platinum Lemon Cherry Gelato - Flower - 1oz (28g) (26.04%)" at bounding box center [73, 251] width 61 height 31
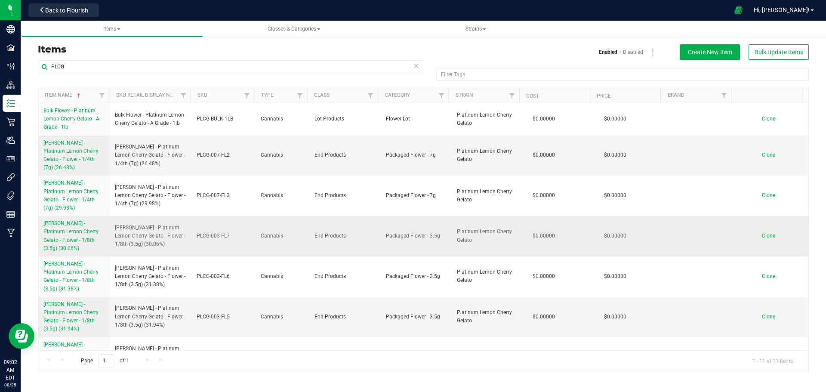
scroll to position [43, 0]
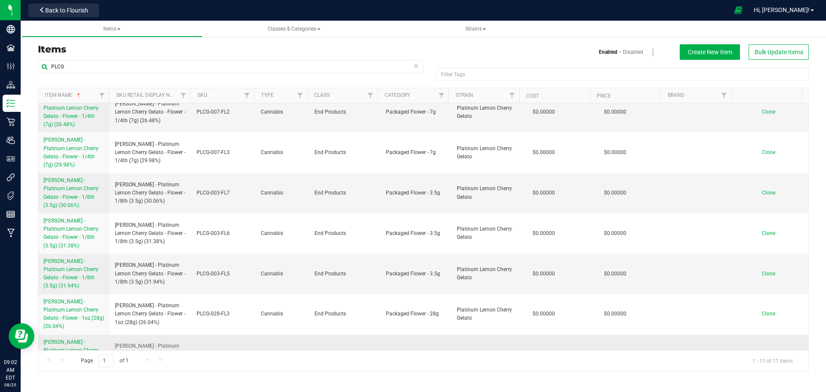
click at [78, 339] on span "[PERSON_NAME] - Platinum Lemon Cherry Gelato - Flower - 1oz (28g) (31.38%)" at bounding box center [73, 354] width 61 height 31
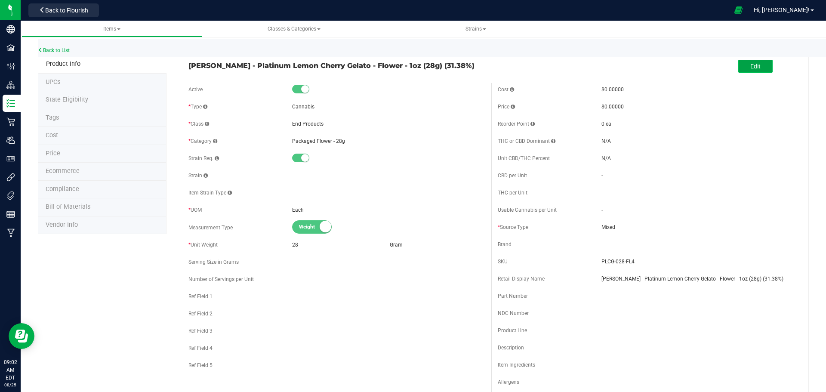
click at [758, 64] on button "Edit" at bounding box center [756, 66] width 34 height 13
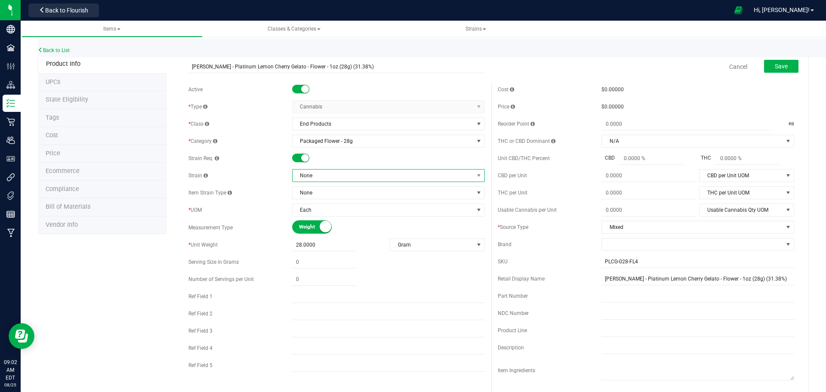
click at [316, 171] on span "None" at bounding box center [383, 176] width 181 height 12
click at [344, 268] on li "Platinum Lemon Cherry Gelato" at bounding box center [386, 268] width 190 height 12
click at [786, 71] on button "Save" at bounding box center [781, 66] width 34 height 13
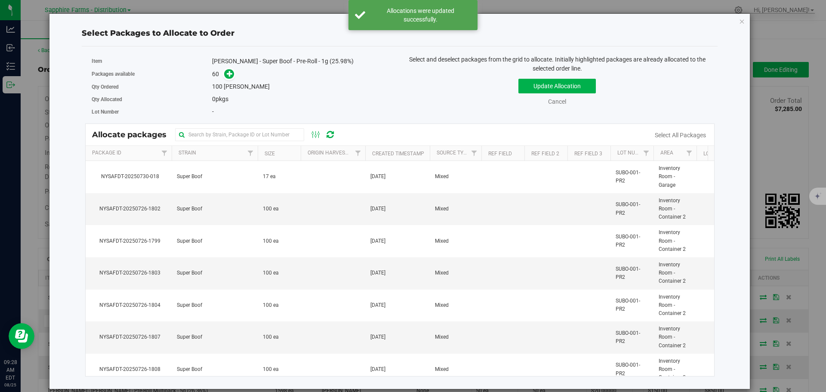
scroll to position [301, 0]
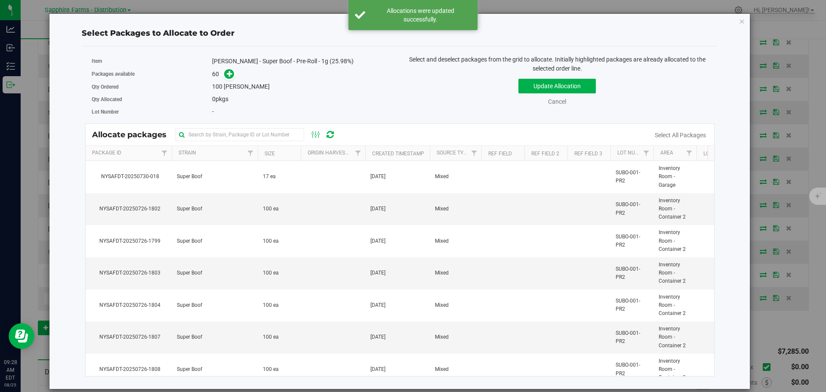
click at [371, 152] on th "Created Timestamp" at bounding box center [397, 153] width 65 height 15
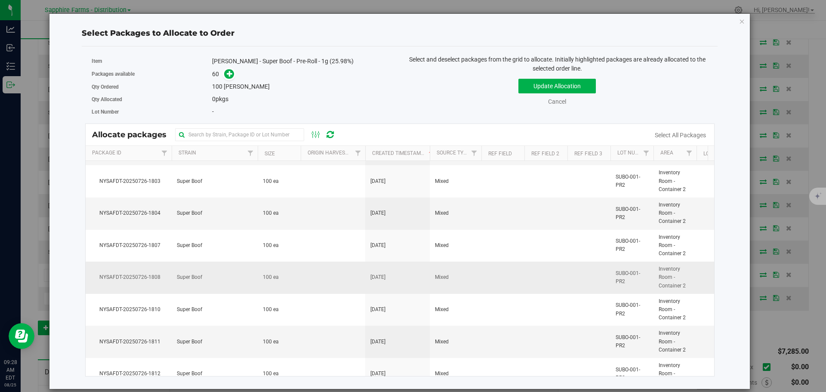
scroll to position [0, 0]
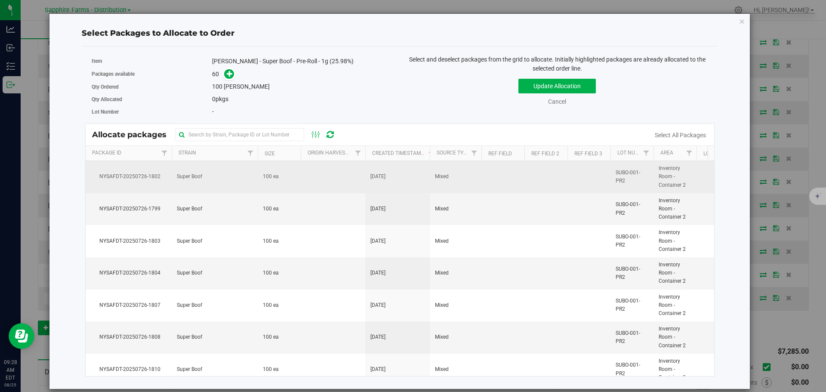
click at [338, 182] on td at bounding box center [333, 177] width 65 height 32
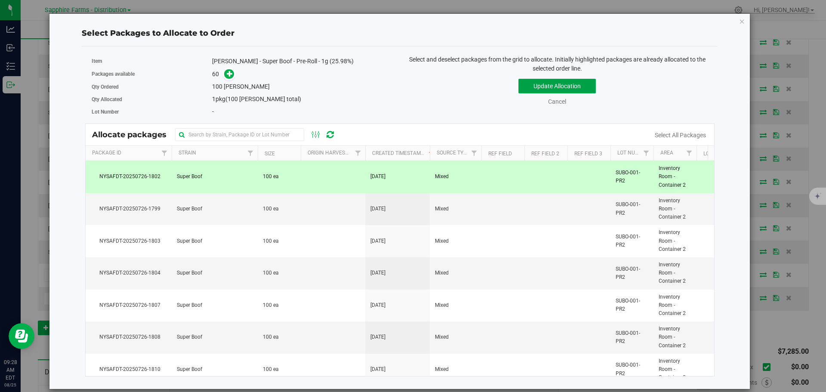
click at [539, 89] on button "Update Allocation" at bounding box center [557, 86] width 77 height 15
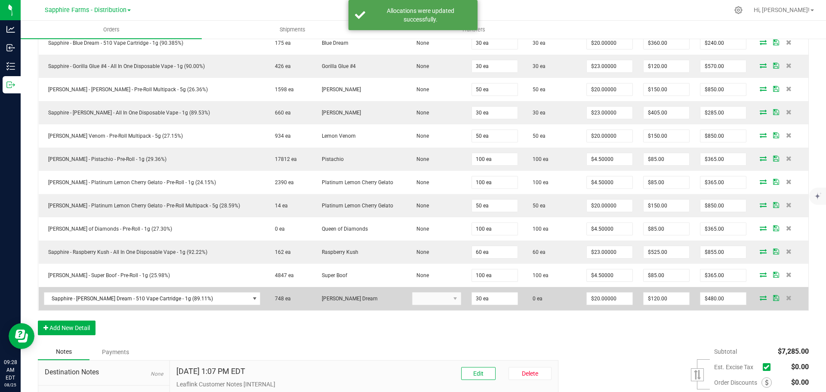
click at [757, 296] on span at bounding box center [763, 297] width 13 height 5
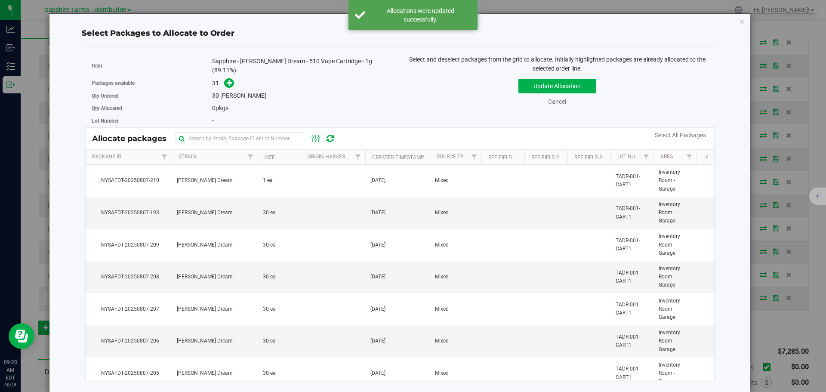
click at [370, 154] on th "Created Timestamp" at bounding box center [397, 157] width 65 height 15
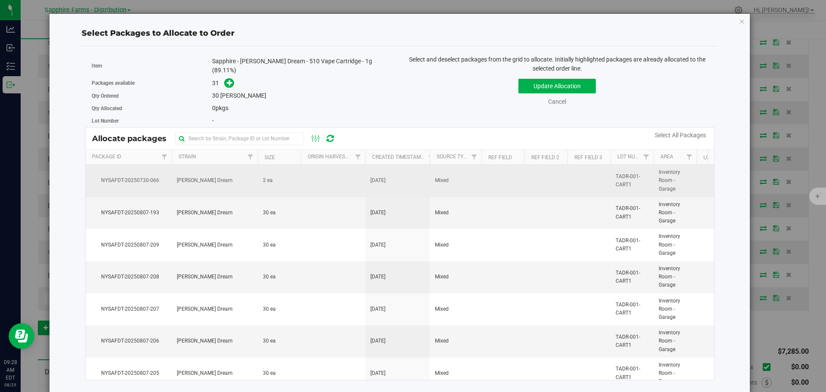
click at [372, 176] on span "[DATE]" at bounding box center [378, 180] width 15 height 8
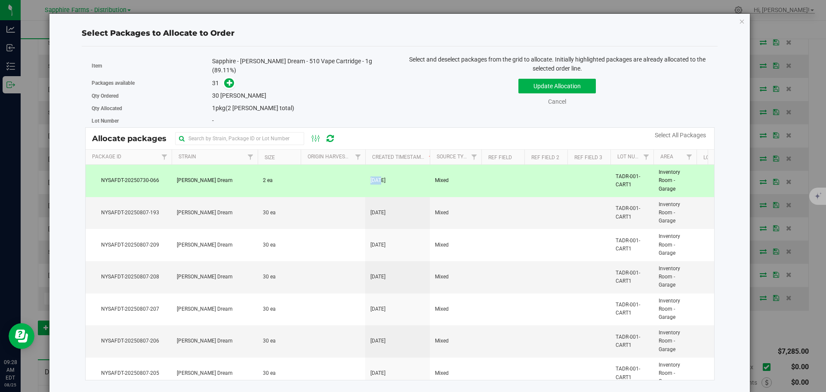
click at [372, 176] on span "[DATE]" at bounding box center [378, 180] width 15 height 8
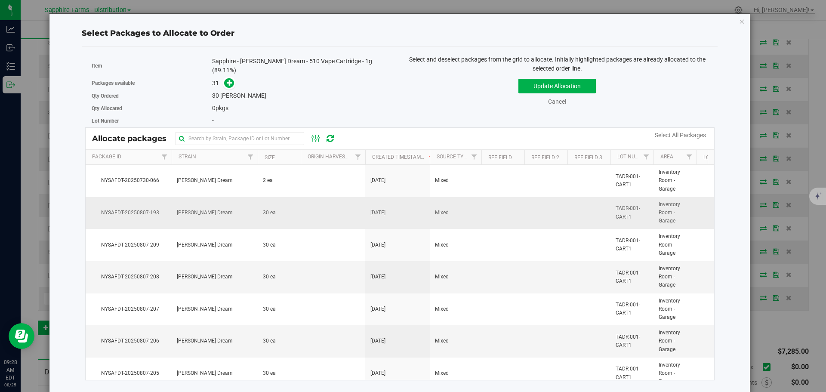
click at [354, 213] on td at bounding box center [333, 213] width 65 height 32
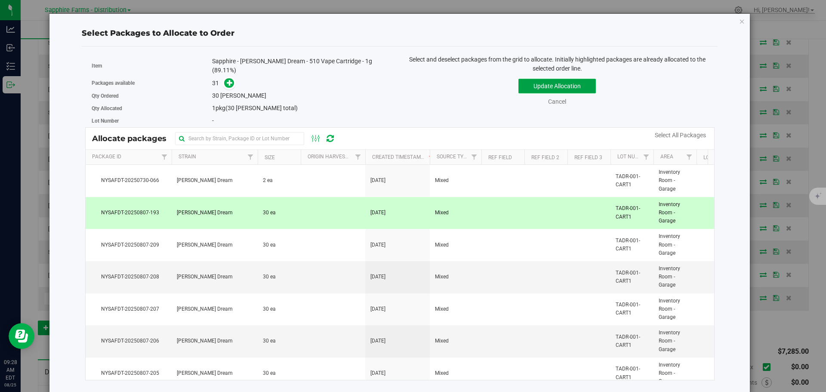
click at [564, 88] on button "Update Allocation" at bounding box center [557, 86] width 77 height 15
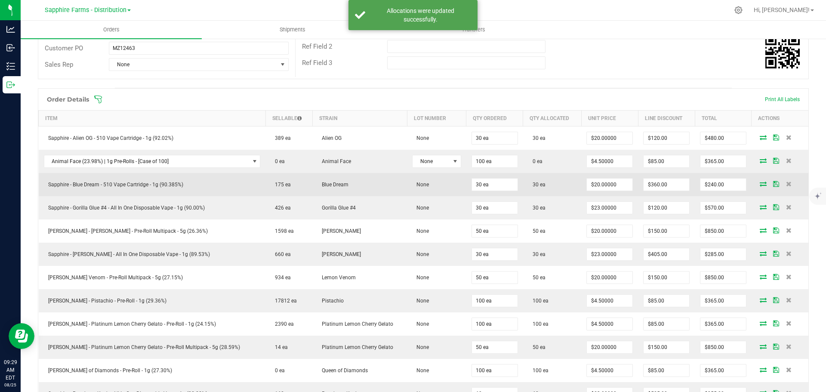
scroll to position [129, 0]
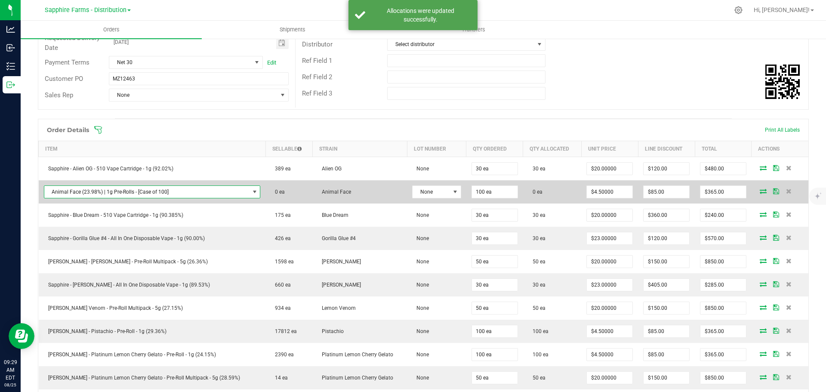
click at [251, 192] on span "NO DATA FOUND" at bounding box center [254, 192] width 7 height 7
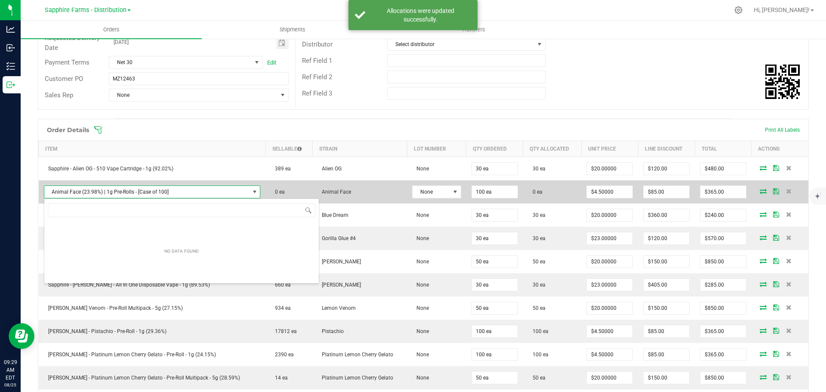
scroll to position [13, 192]
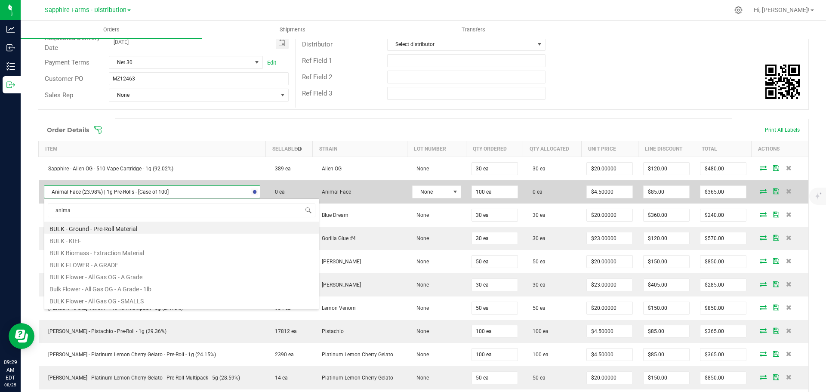
type input "animal"
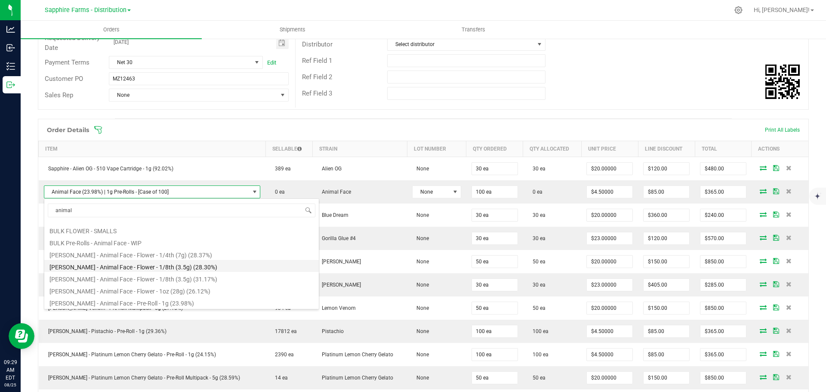
scroll to position [71, 0]
click at [170, 301] on li "[PERSON_NAME] - Animal Face - Pre-Roll - 1g (23.98%)" at bounding box center [181, 302] width 275 height 12
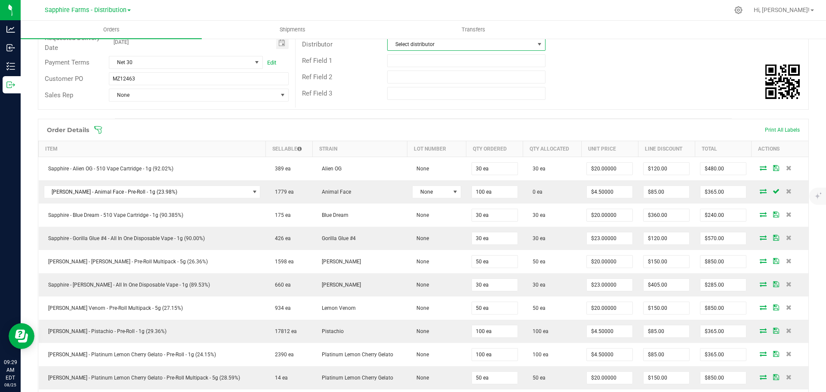
click at [537, 46] on span at bounding box center [539, 44] width 7 height 7
drag, startPoint x: 440, startPoint y: 125, endPoint x: 330, endPoint y: 126, distance: 110.2
click at [439, 125] on li "Sapphire Farms - Distribution" at bounding box center [463, 125] width 156 height 15
click at [278, 93] on span at bounding box center [283, 95] width 11 height 12
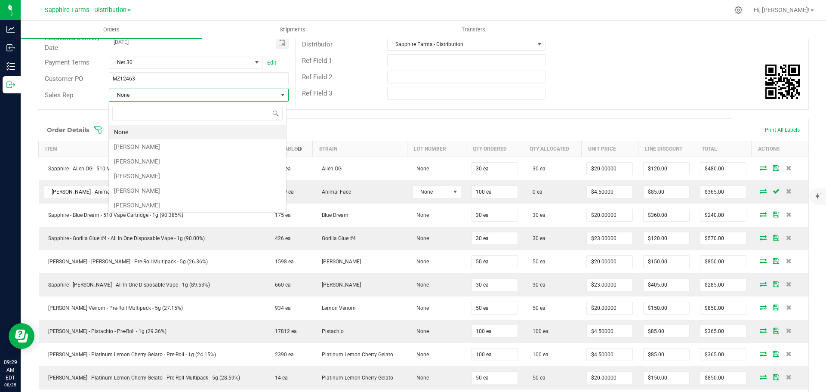
scroll to position [13, 178]
click at [176, 146] on li "[PERSON_NAME]" at bounding box center [197, 146] width 177 height 15
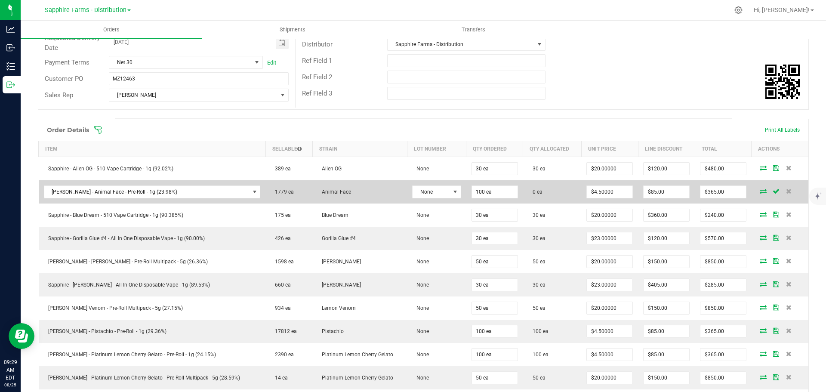
click at [759, 190] on span at bounding box center [763, 191] width 13 height 5
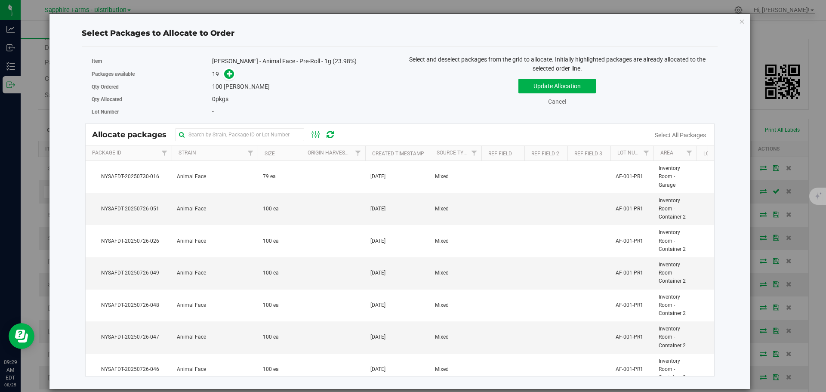
click at [371, 151] on th "Created Timestamp" at bounding box center [397, 153] width 65 height 15
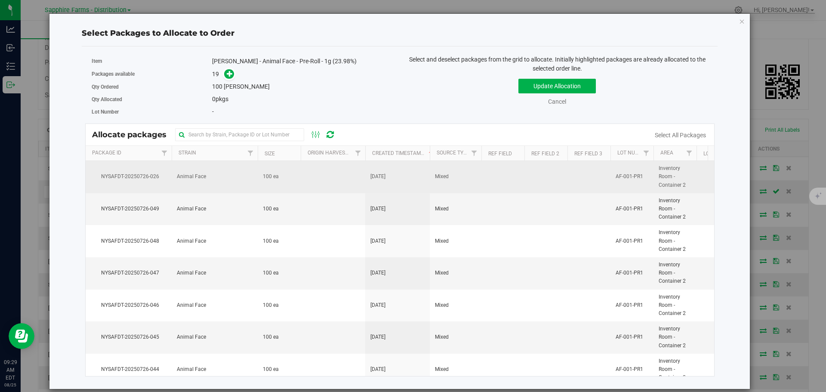
click at [386, 177] on span "[DATE]" at bounding box center [378, 177] width 15 height 8
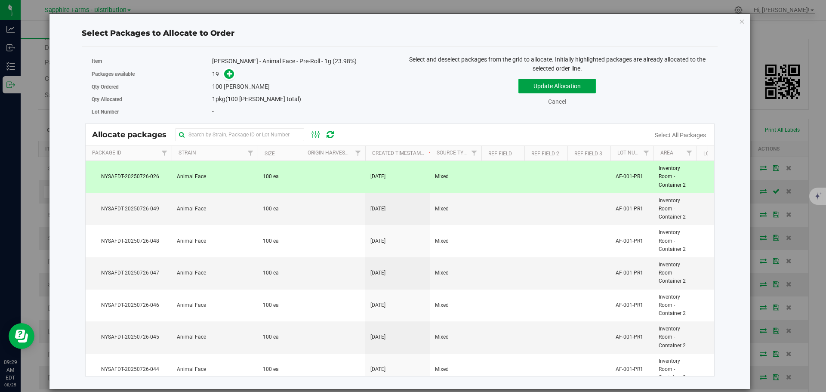
click at [579, 80] on button "Update Allocation" at bounding box center [557, 86] width 77 height 15
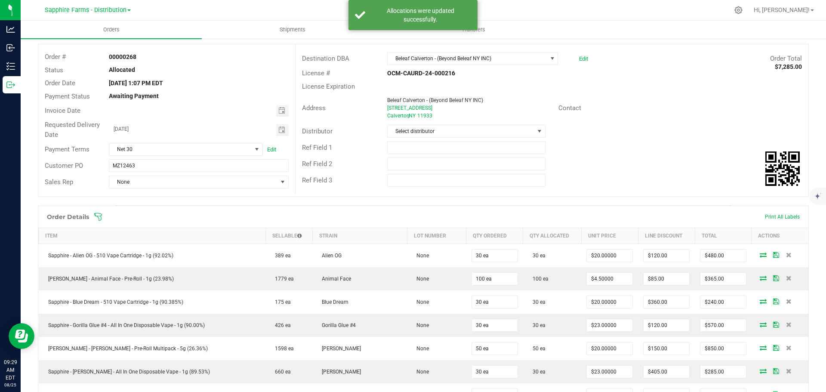
scroll to position [0, 0]
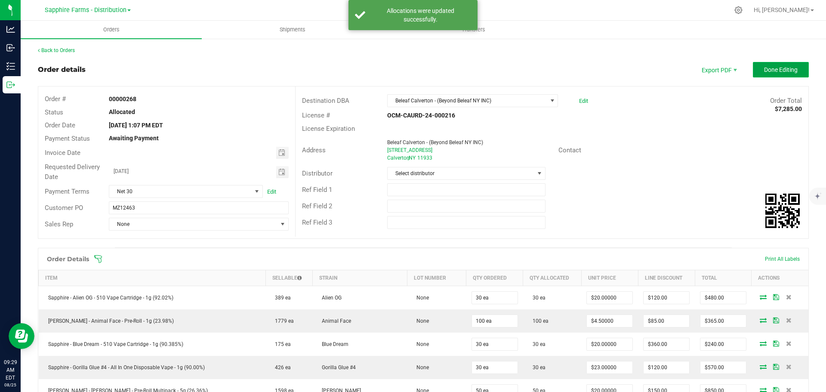
click at [767, 71] on span "Done Editing" at bounding box center [781, 69] width 34 height 7
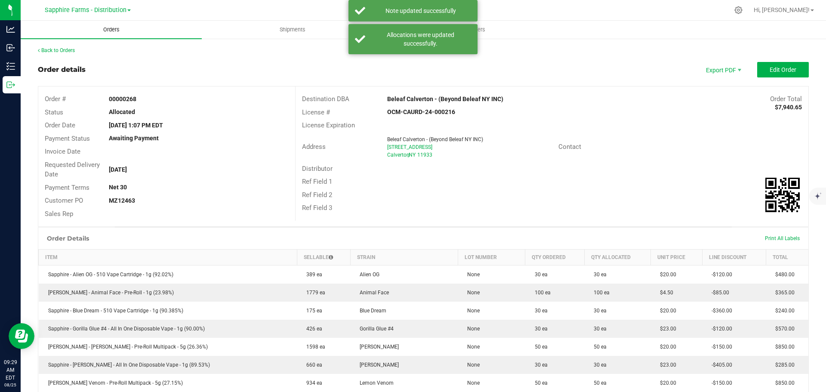
click at [158, 28] on uib-tab-heading "Orders" at bounding box center [111, 30] width 181 height 18
